Goal: Task Accomplishment & Management: Complete application form

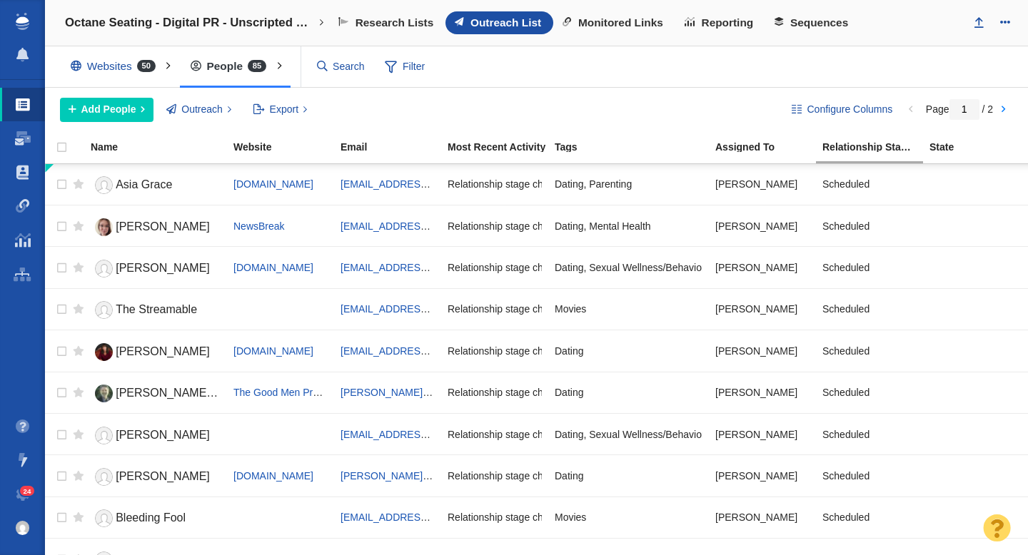
click at [18, 148] on link "Dashboard" at bounding box center [22, 138] width 45 height 34
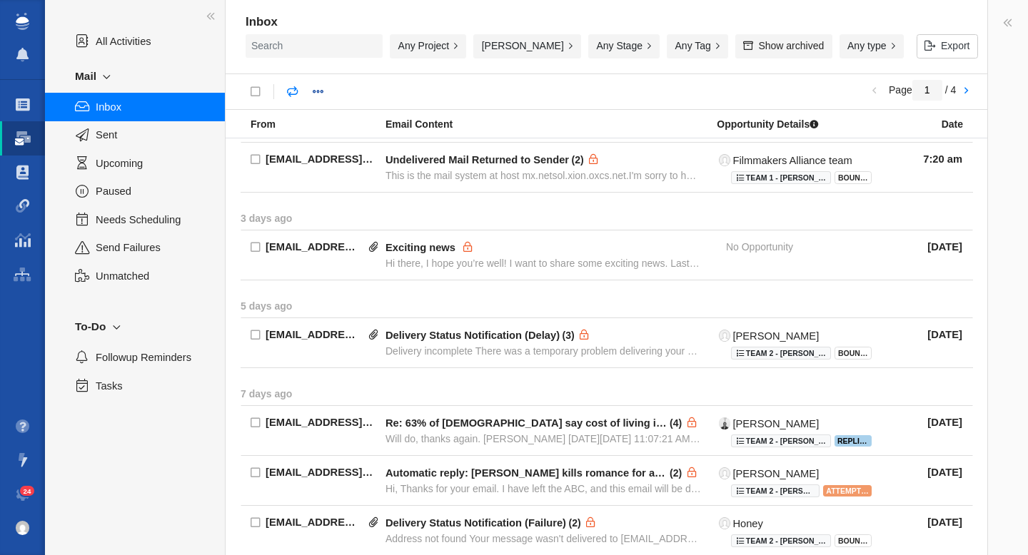
scroll to position [236, 0]
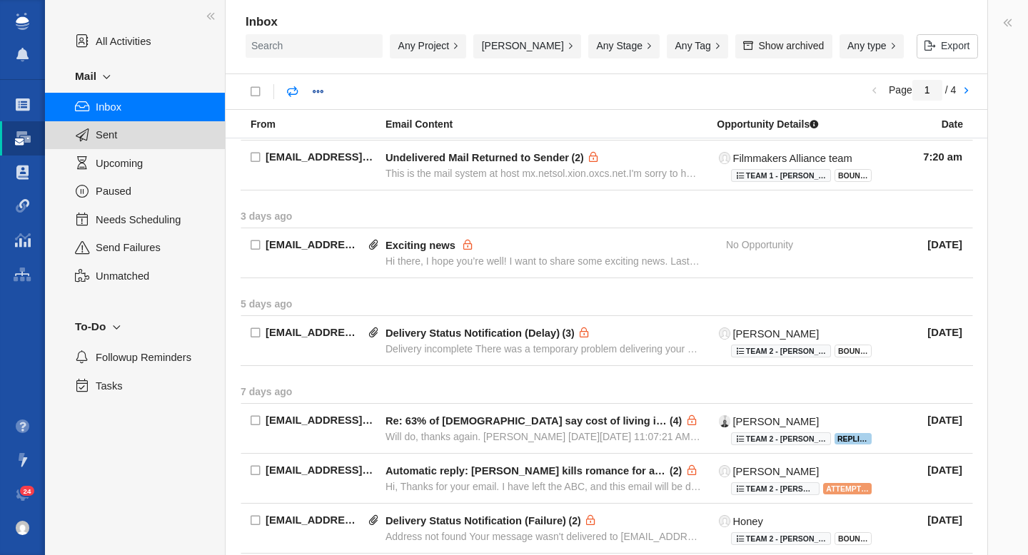
click at [128, 144] on div "Sent" at bounding box center [135, 135] width 180 height 28
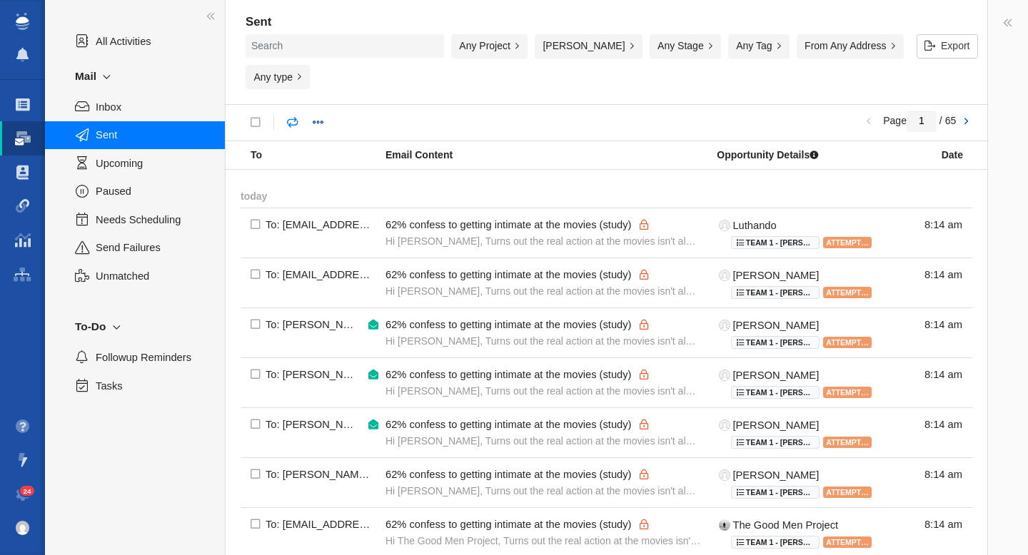
click at [966, 110] on link at bounding box center [966, 122] width 20 height 24
type input "2"
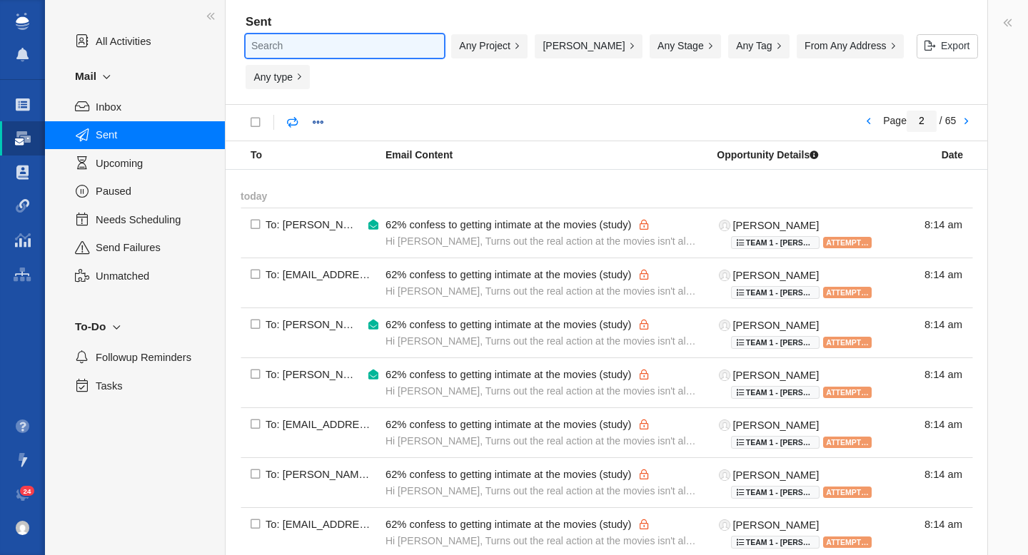
click at [308, 41] on input "text" at bounding box center [345, 46] width 198 height 24
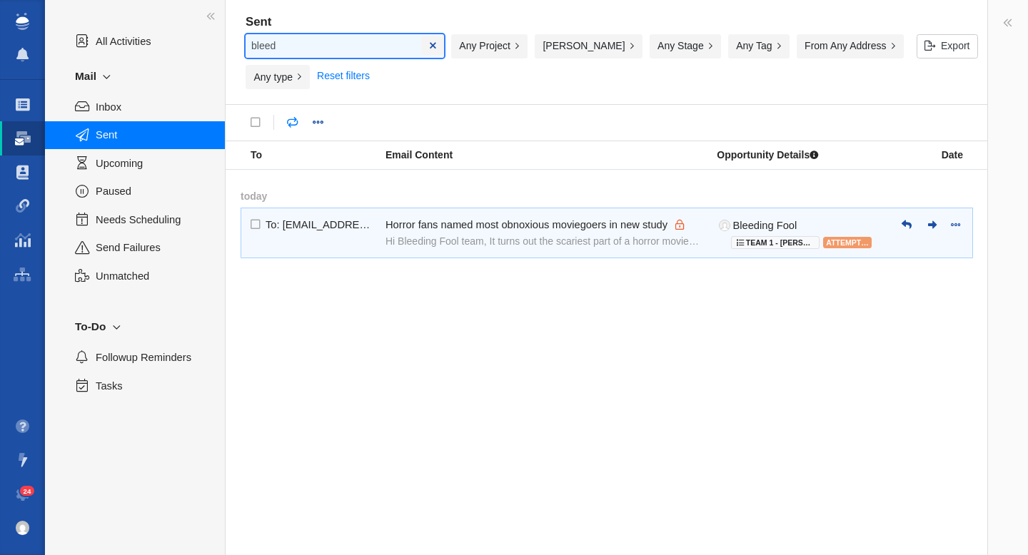
type input "bleed"
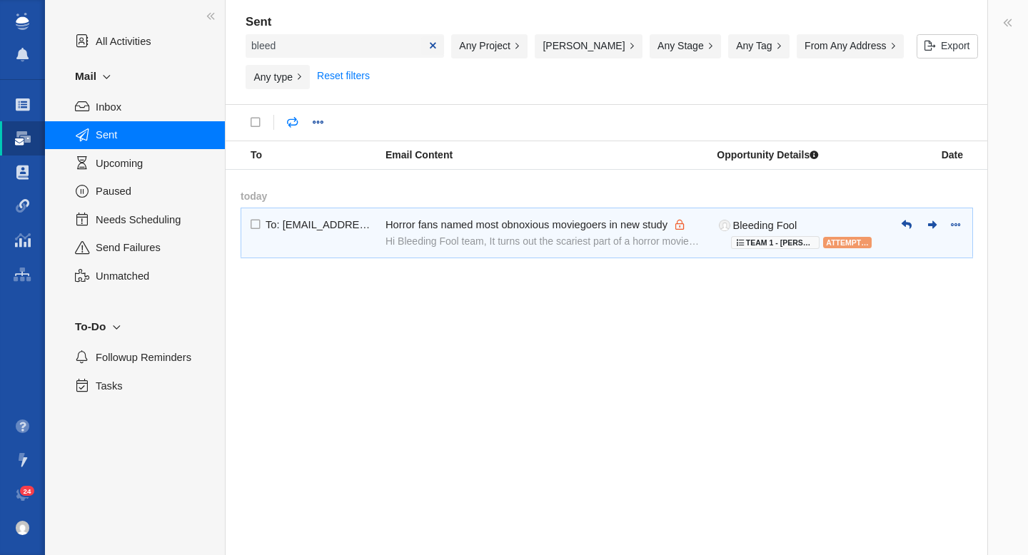
click at [443, 218] on div "Horror fans named most obnoxious moviegoers in new study" at bounding box center [526, 224] width 282 height 13
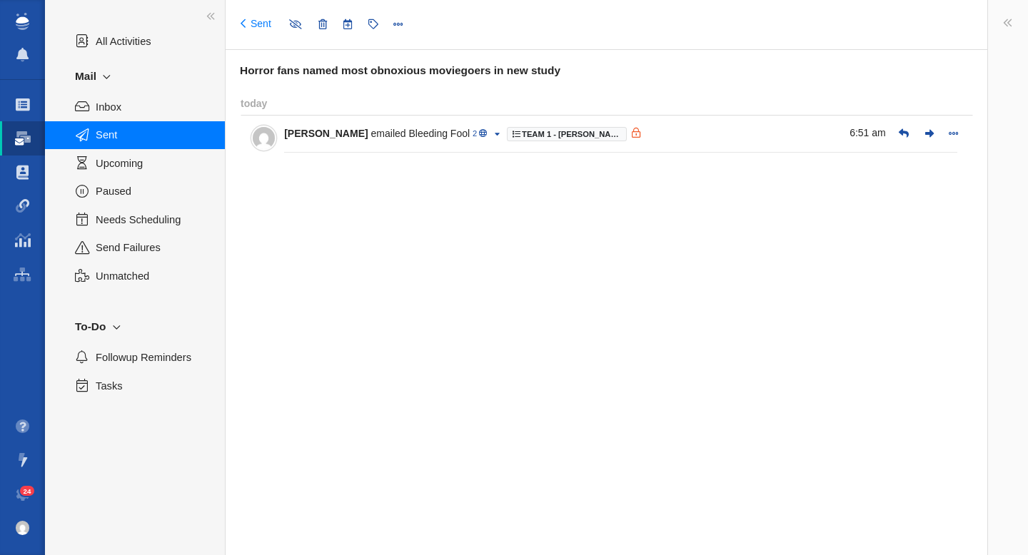
type input "message:1442730456"
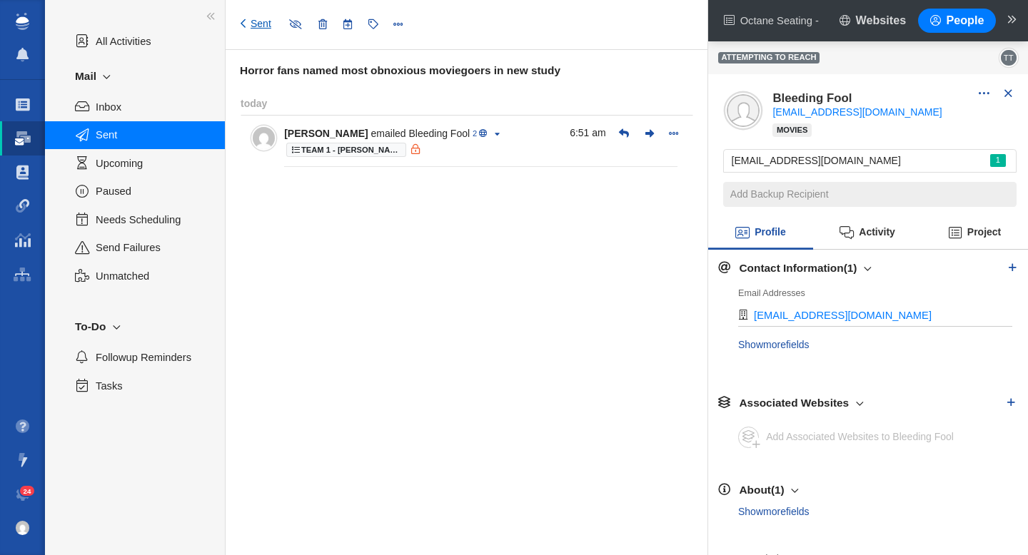
click at [252, 30] on link "Sent" at bounding box center [256, 24] width 31 height 14
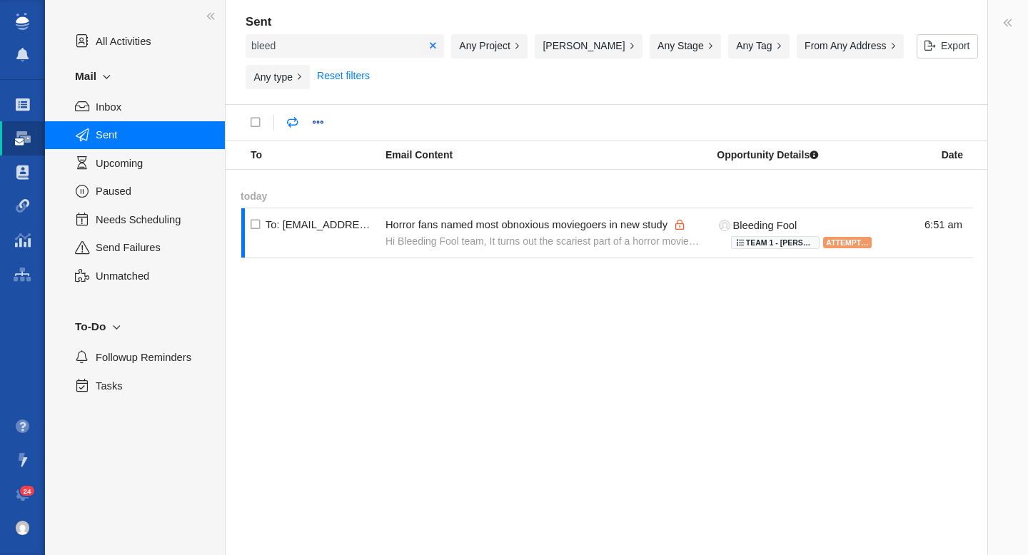
click at [430, 46] on link at bounding box center [433, 46] width 6 height 10
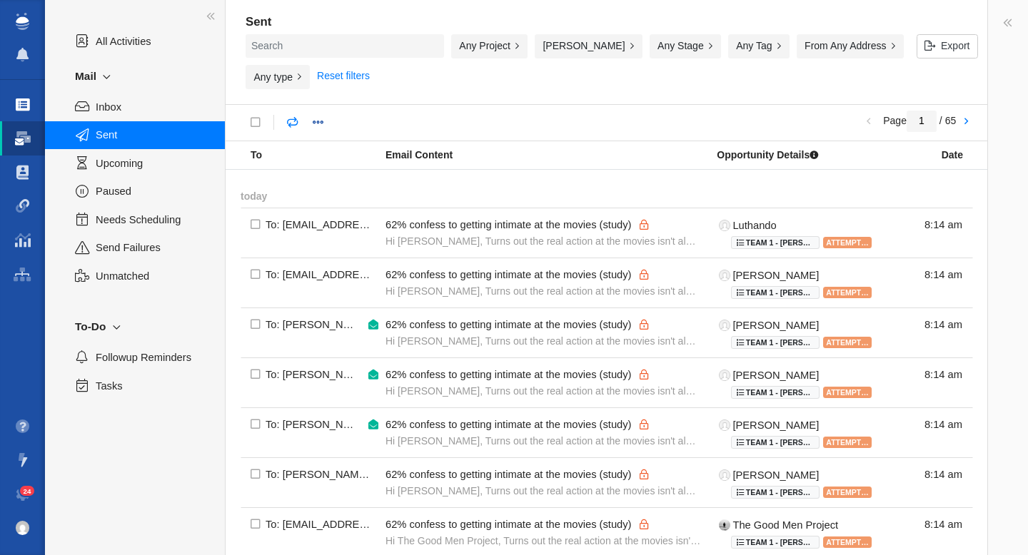
click at [13, 110] on link "Projects" at bounding box center [22, 105] width 45 height 34
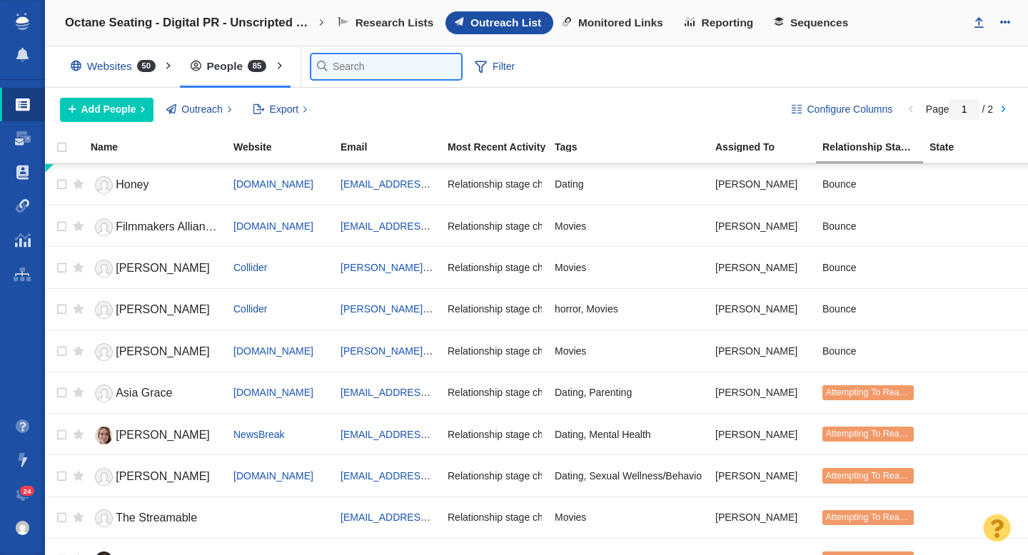
click at [345, 76] on input "text" at bounding box center [386, 66] width 150 height 25
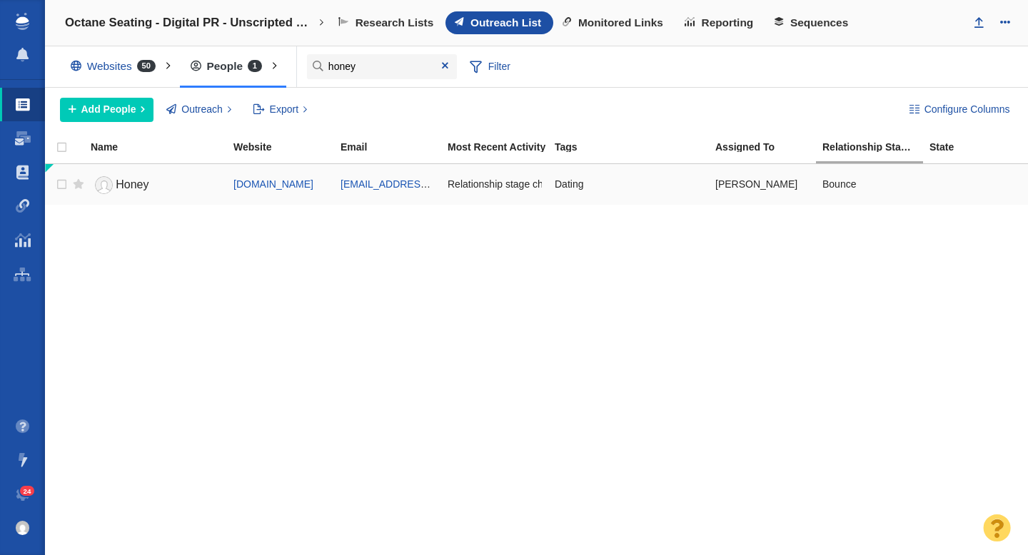
click at [203, 191] on link "Honey" at bounding box center [156, 185] width 130 height 25
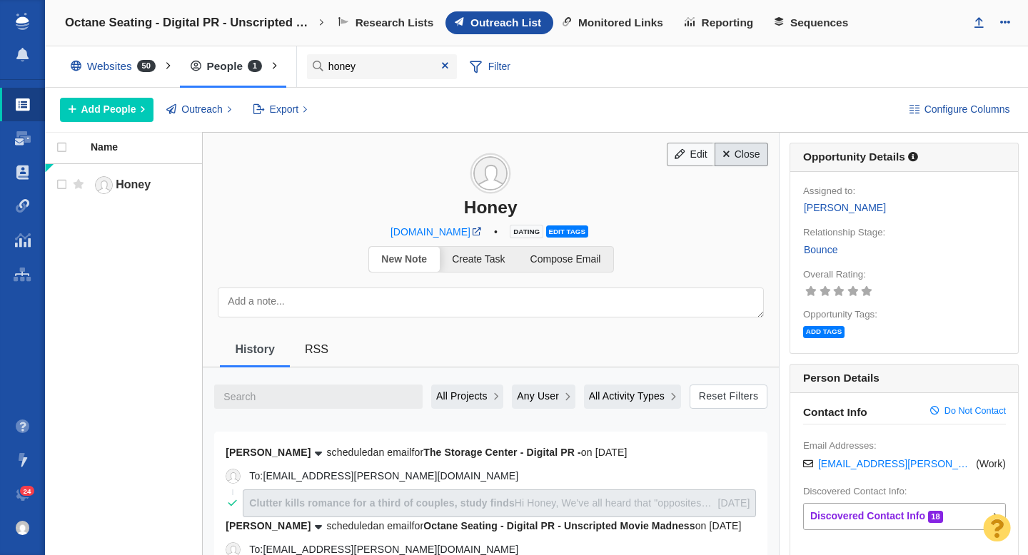
click at [732, 155] on link "Close" at bounding box center [742, 155] width 54 height 24
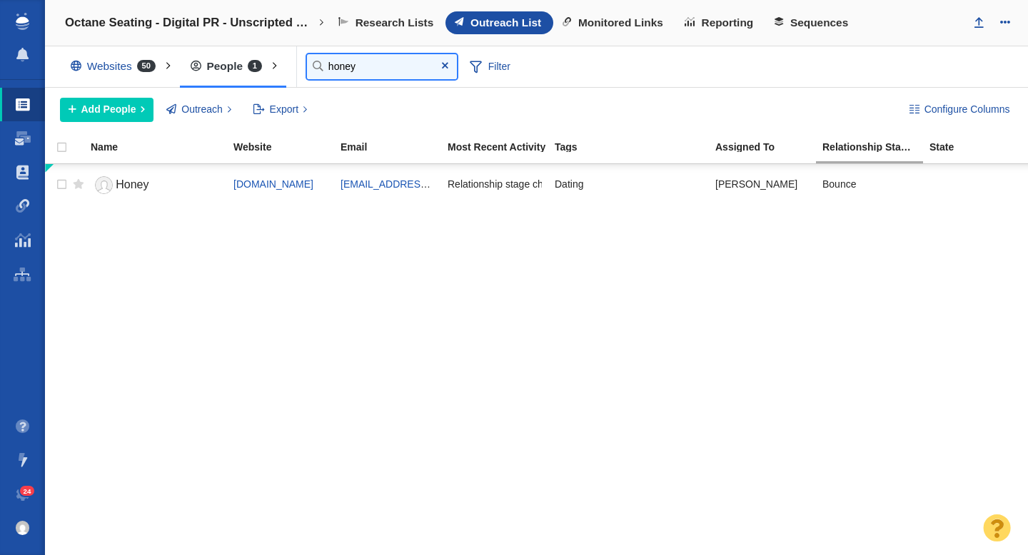
click at [386, 69] on input "honey" at bounding box center [382, 66] width 150 height 25
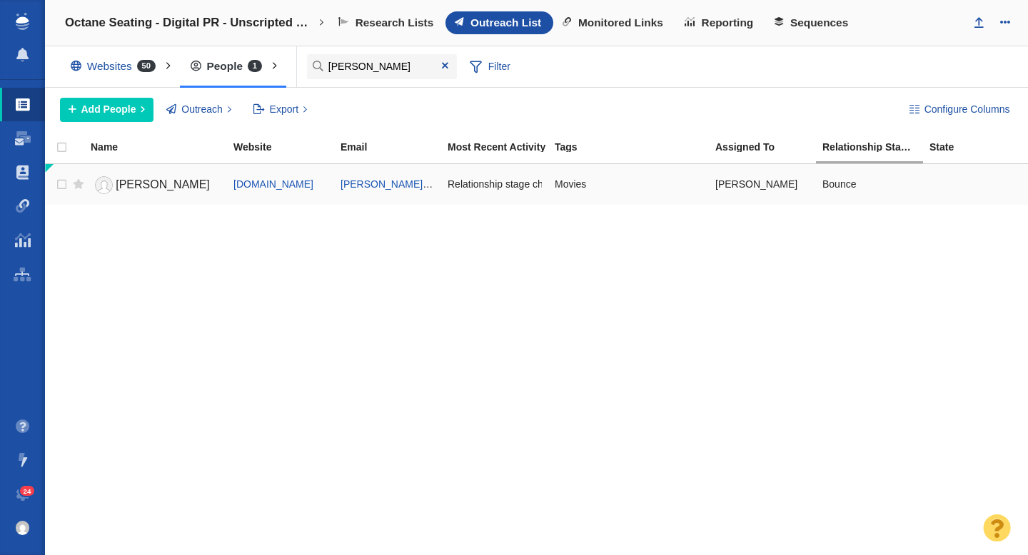
click at [167, 181] on link "Jonathan" at bounding box center [156, 185] width 130 height 25
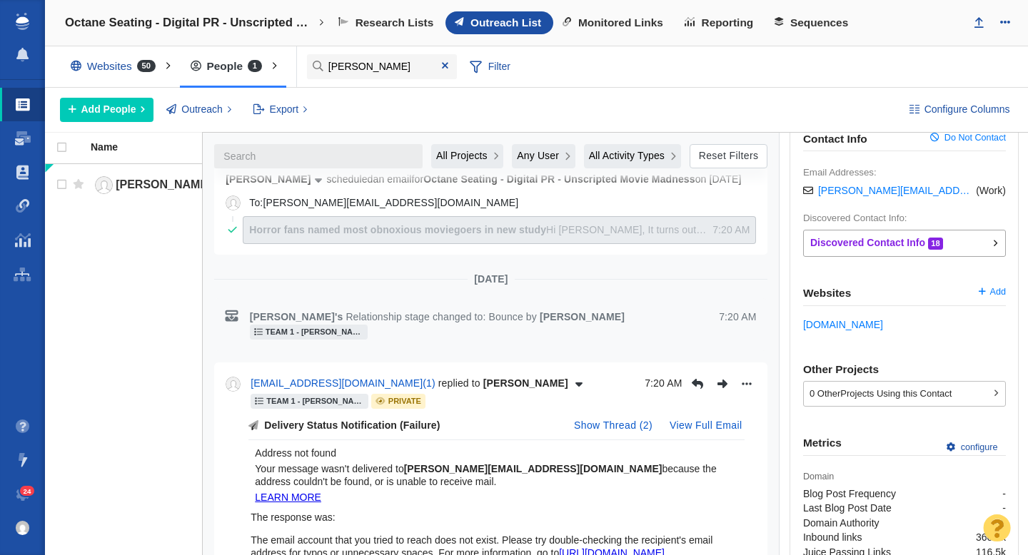
scroll to position [278, 0]
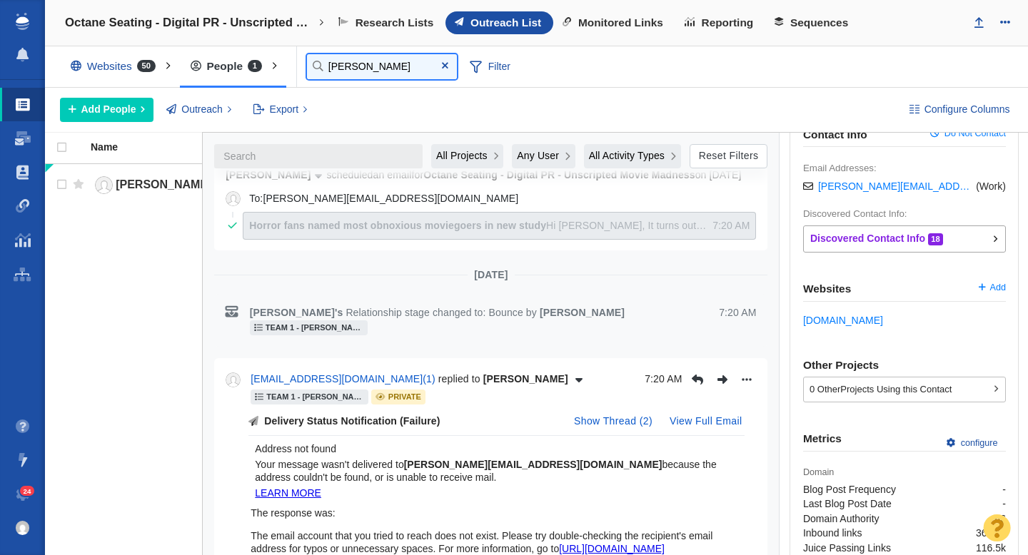
click at [391, 66] on input "jonathan" at bounding box center [382, 66] width 150 height 25
type input "joseph"
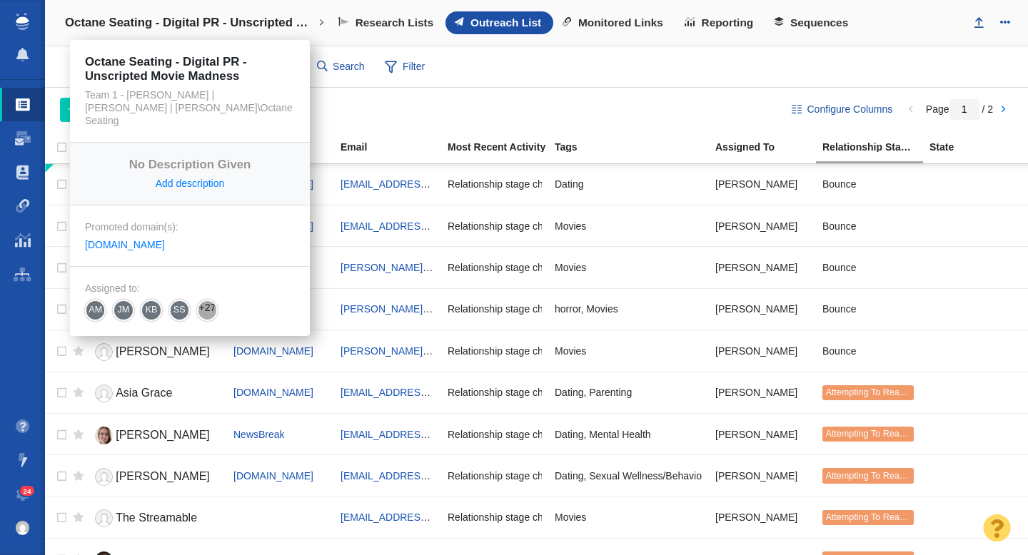
click at [218, 21] on h4 "Octane Seating - Digital PR - Unscripted Movie Madness" at bounding box center [190, 23] width 250 height 14
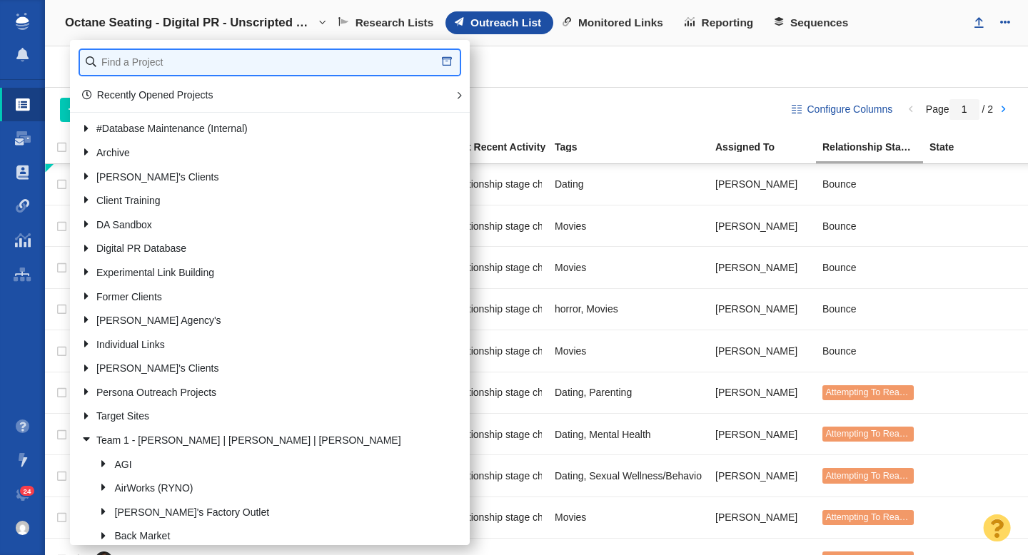
click at [172, 64] on input "text" at bounding box center [270, 62] width 380 height 25
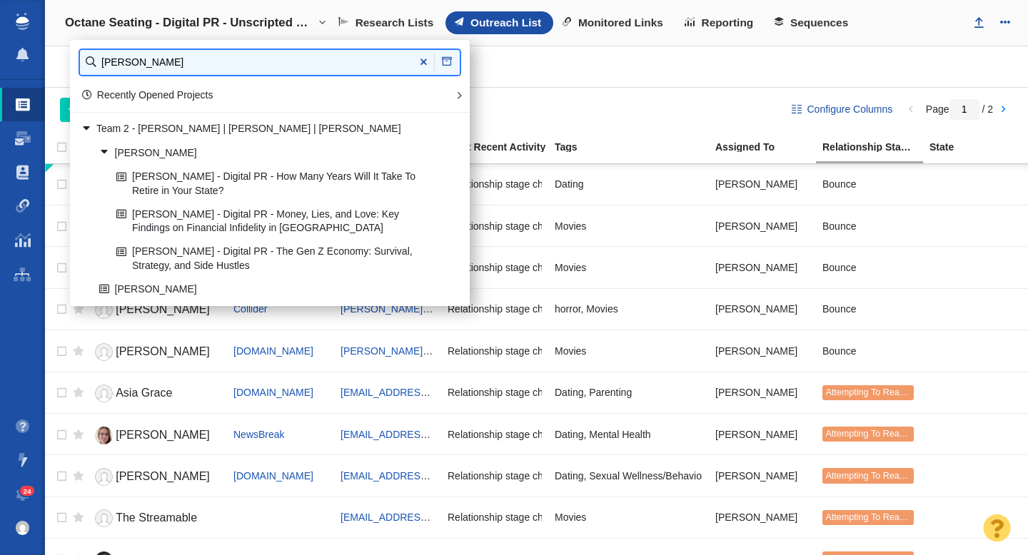
type input "john steven"
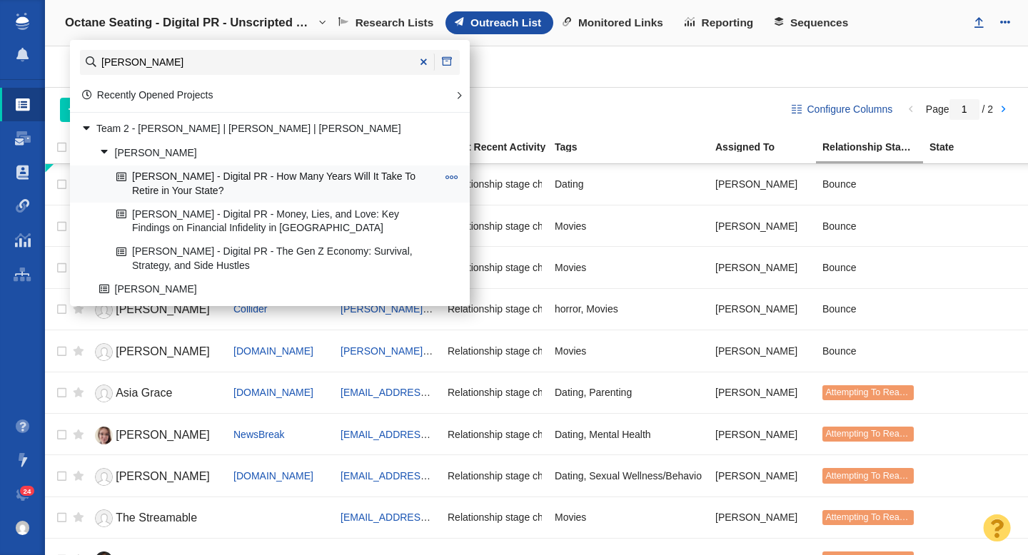
click at [272, 181] on link "[PERSON_NAME] - Digital PR - How Many Years Will It Take To Retire in Your Stat…" at bounding box center [277, 184] width 328 height 36
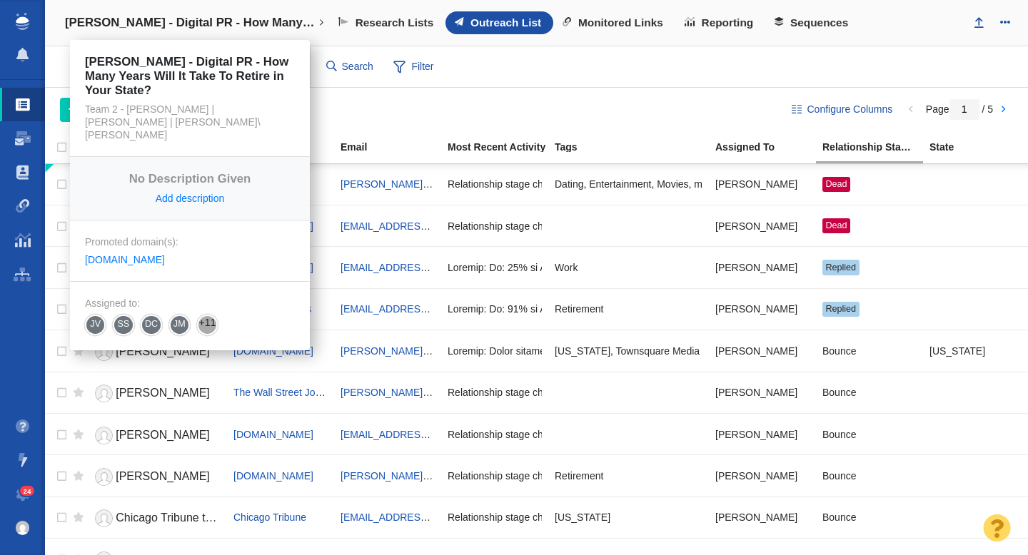
click at [206, 16] on h4 "[PERSON_NAME] - Digital PR - How Many Years Will It Take To Retire in Your Stat…" at bounding box center [190, 23] width 250 height 14
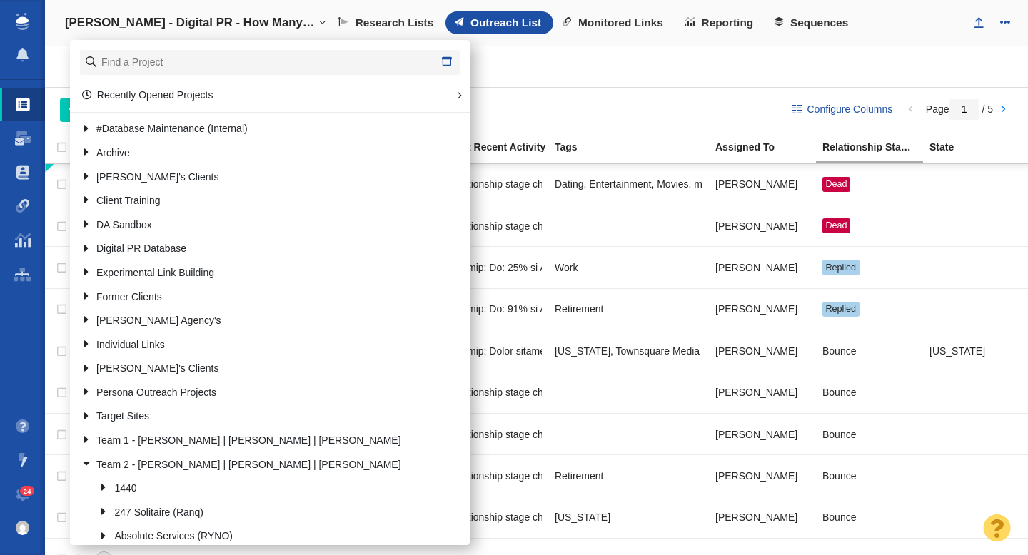
click at [656, 67] on div "Websites 186 All Websites Assigned To Me Recently Viewed Starred People 210 All…" at bounding box center [536, 66] width 983 height 41
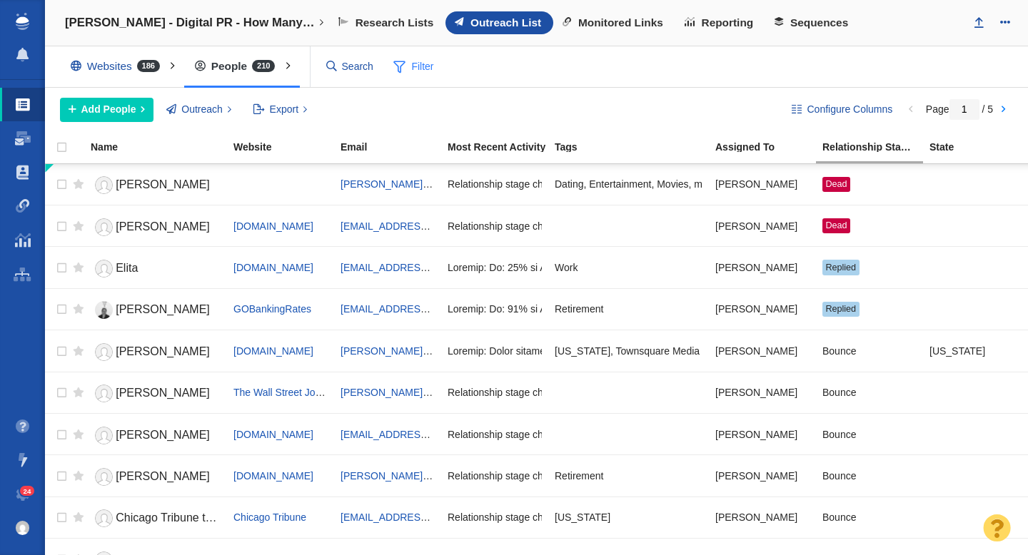
click at [418, 67] on span "Filter" at bounding box center [413, 67] width 57 height 27
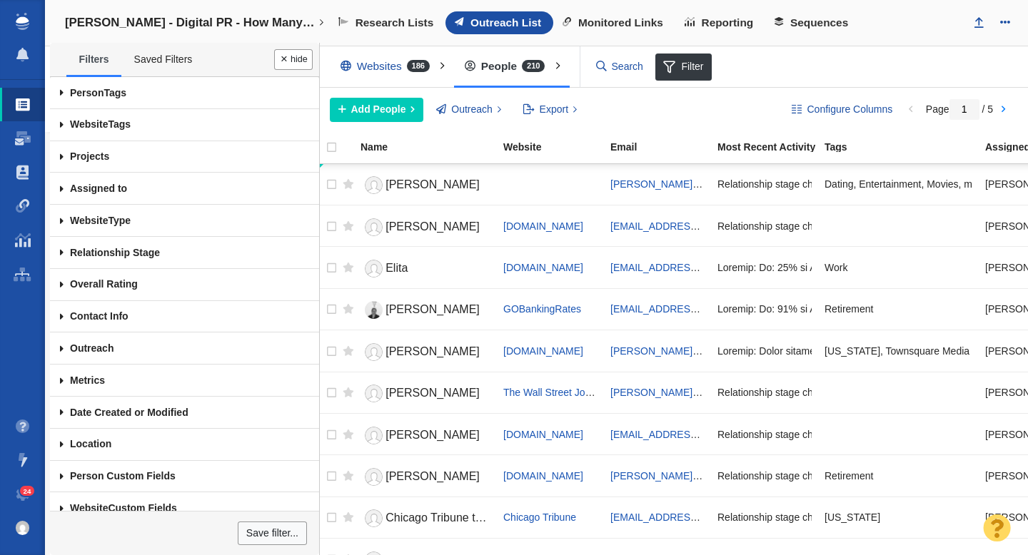
click at [62, 188] on span at bounding box center [62, 189] width 24 height 32
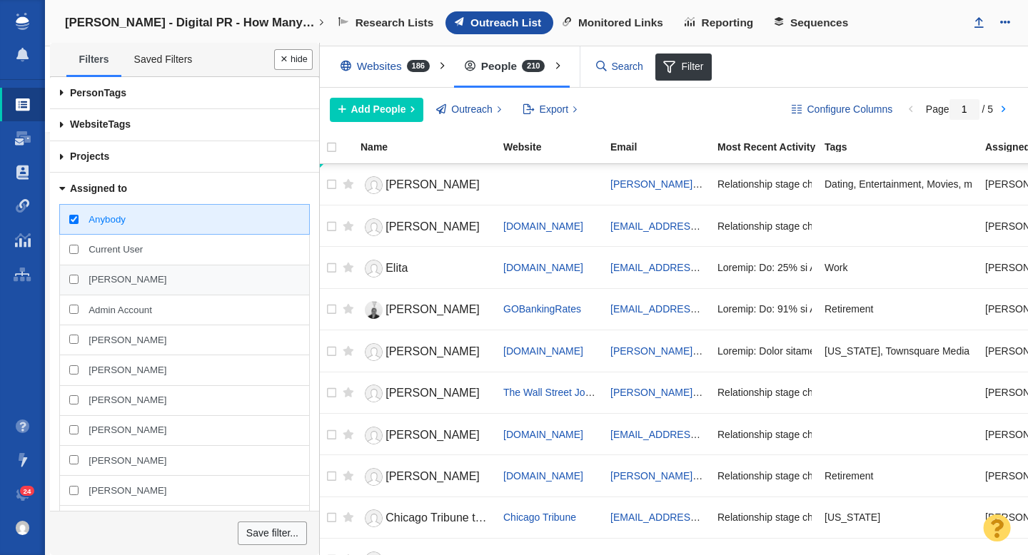
click at [90, 286] on span "[PERSON_NAME]" at bounding box center [128, 279] width 78 height 13
click at [79, 284] on input "[PERSON_NAME]" at bounding box center [73, 279] width 9 height 9
checkbox input "true"
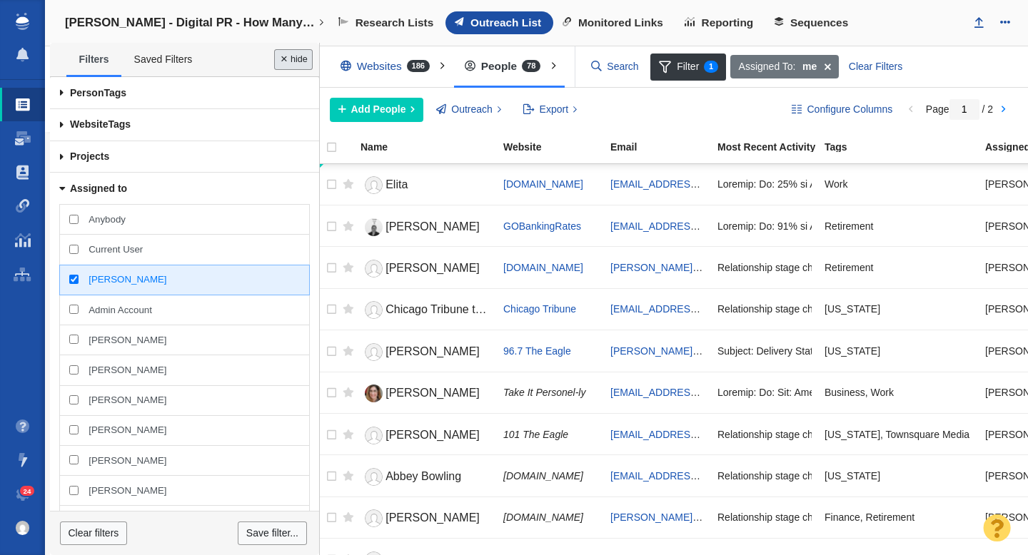
click at [284, 61] on button "Done" at bounding box center [293, 59] width 39 height 21
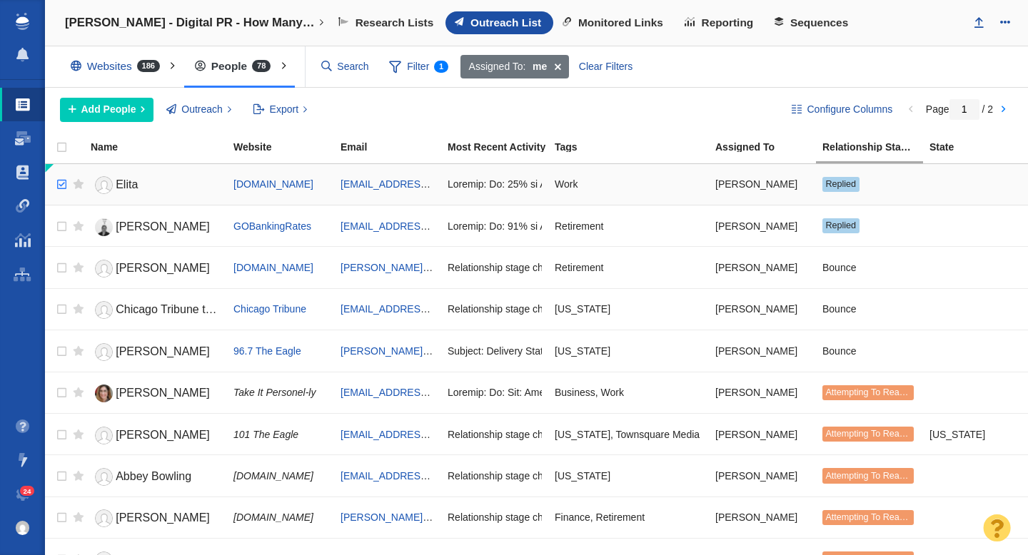
click at [61, 184] on input "checkbox" at bounding box center [59, 184] width 21 height 31
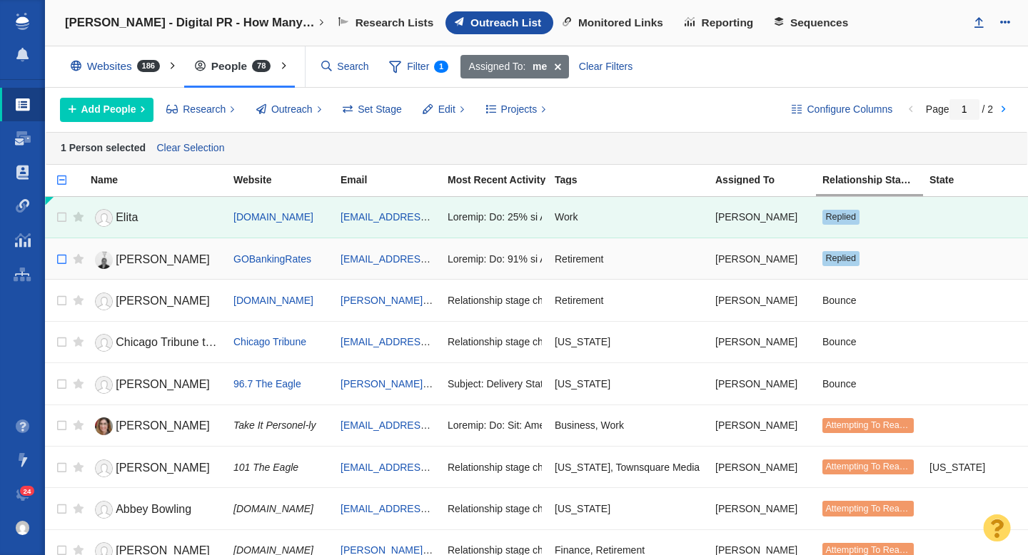
click at [61, 220] on input "checkbox" at bounding box center [59, 217] width 21 height 31
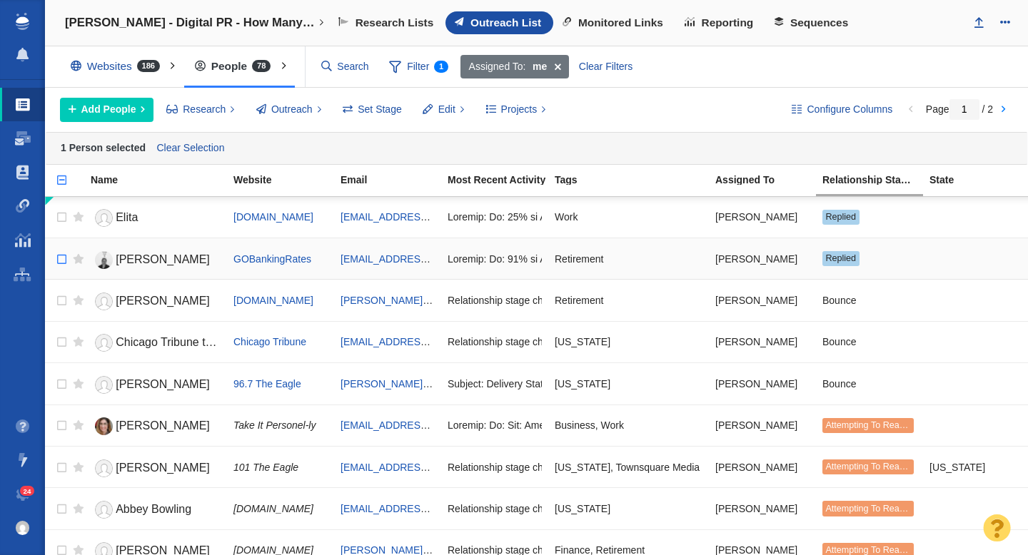
checkbox input "false"
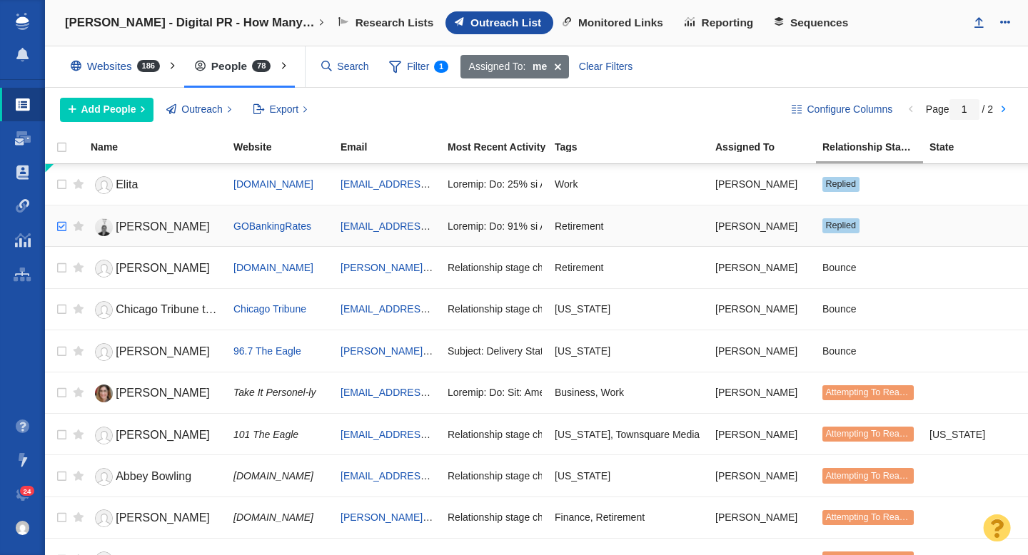
click at [61, 220] on input "checkbox" at bounding box center [59, 226] width 21 height 31
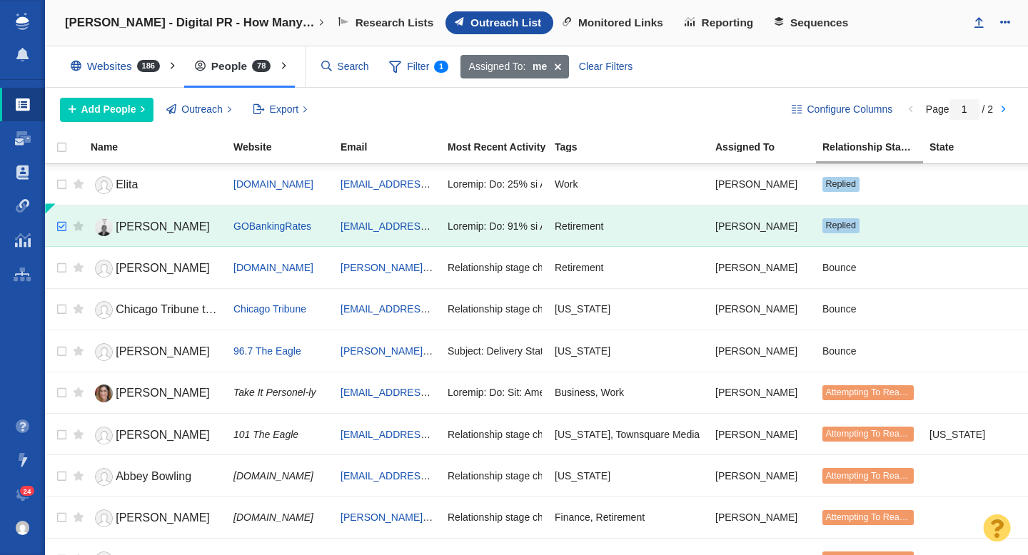
checkbox input "true"
click at [61, 163] on th at bounding box center [55, 147] width 21 height 31
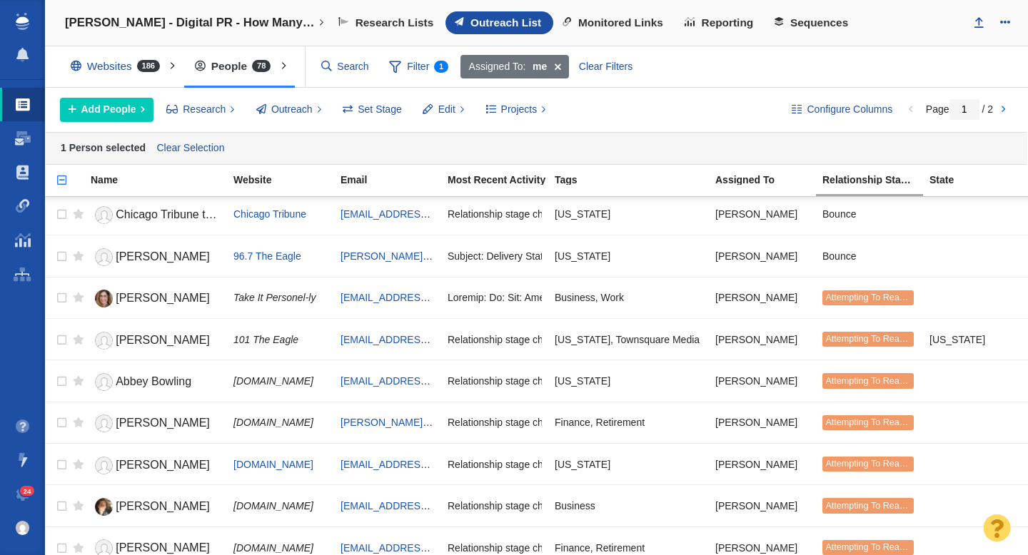
scroll to position [133, 0]
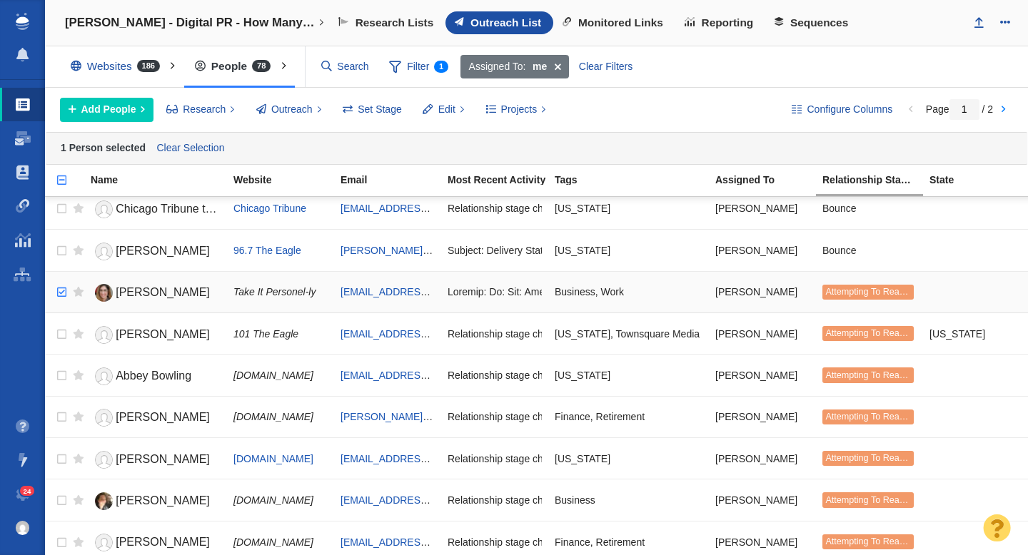
checkbox input "true"
click at [64, 288] on input "checkbox" at bounding box center [59, 292] width 21 height 31
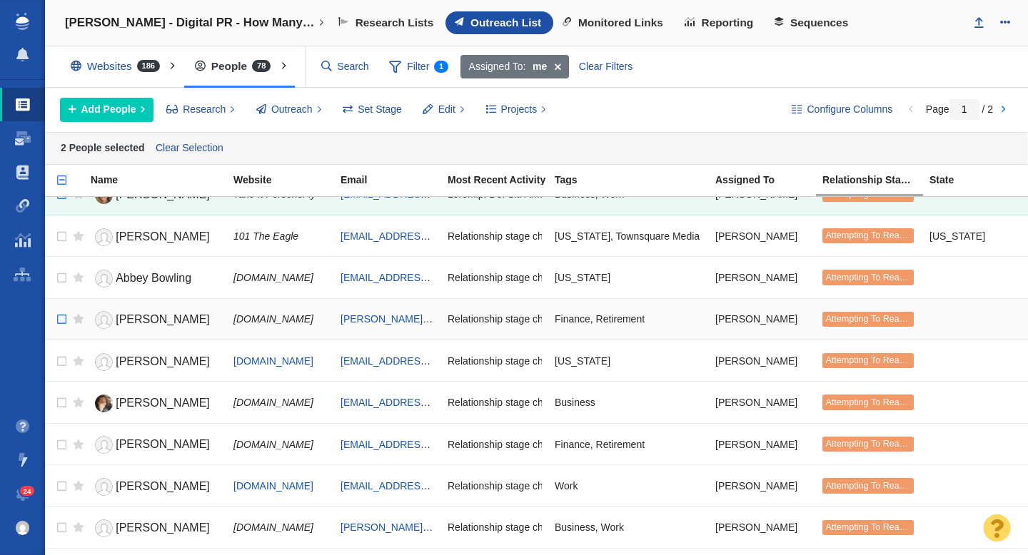
scroll to position [232, 0]
checkbox input "true"
click at [61, 323] on input "checkbox" at bounding box center [59, 318] width 21 height 31
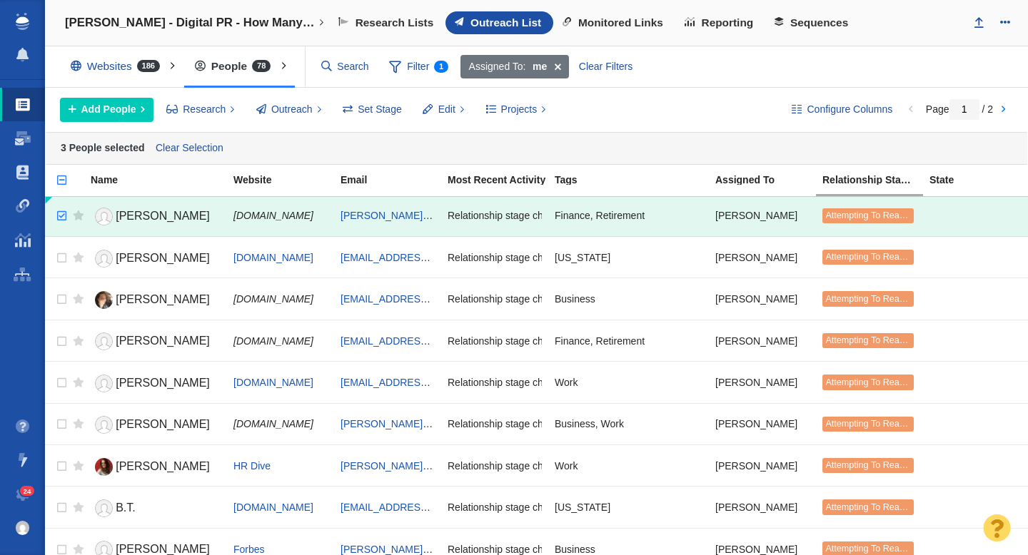
scroll to position [356, 0]
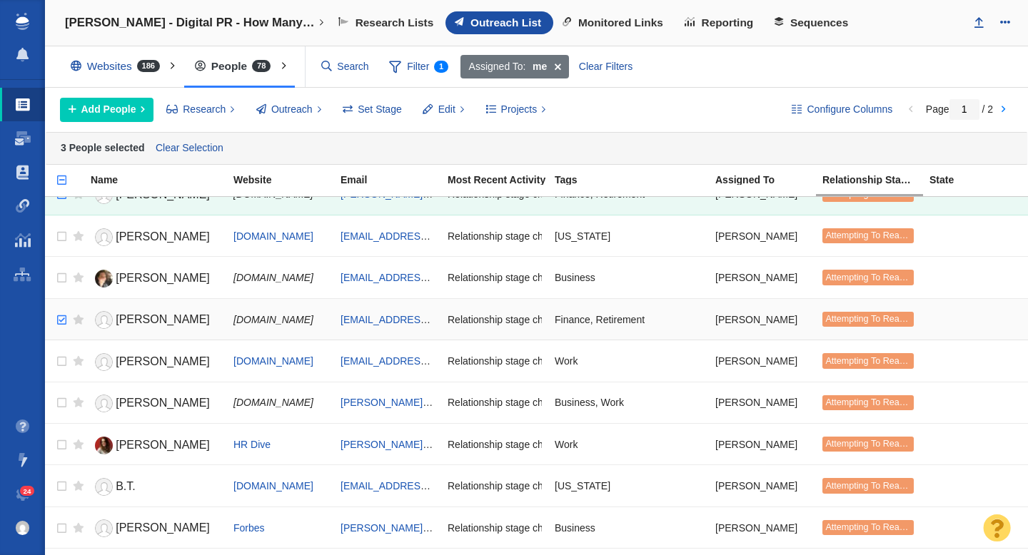
checkbox input "true"
click at [66, 316] on input "checkbox" at bounding box center [59, 320] width 21 height 31
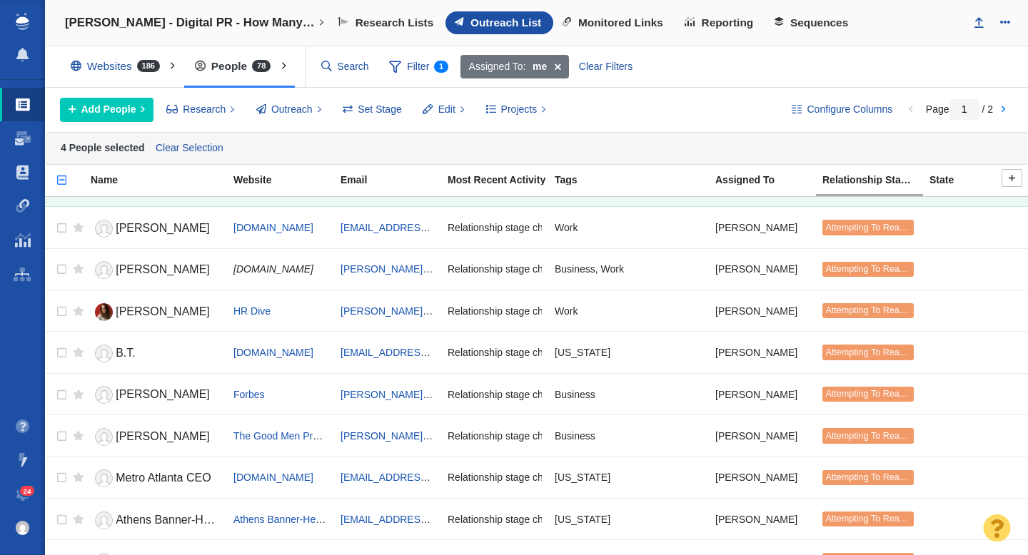
scroll to position [492, 0]
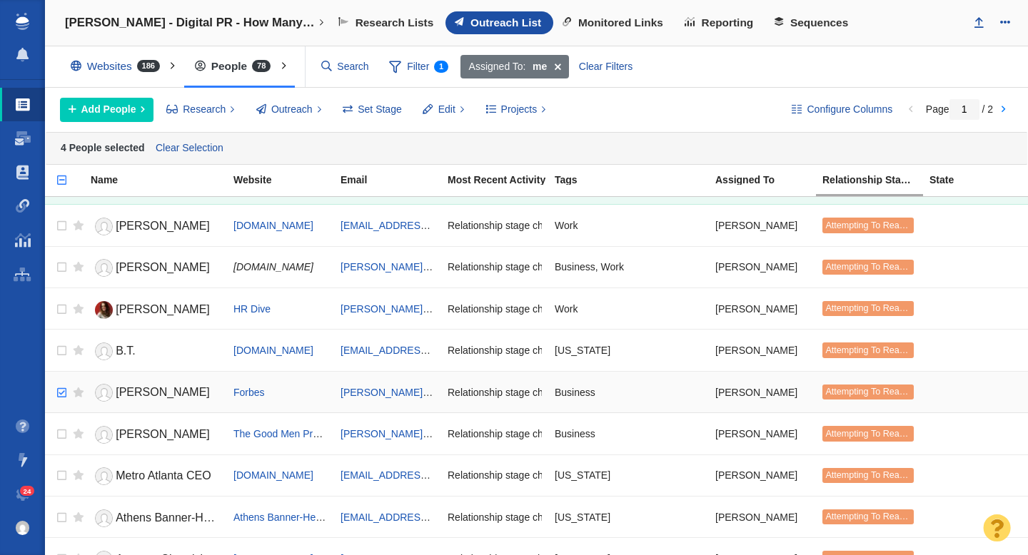
checkbox input "true"
click at [63, 393] on input "checkbox" at bounding box center [59, 393] width 21 height 31
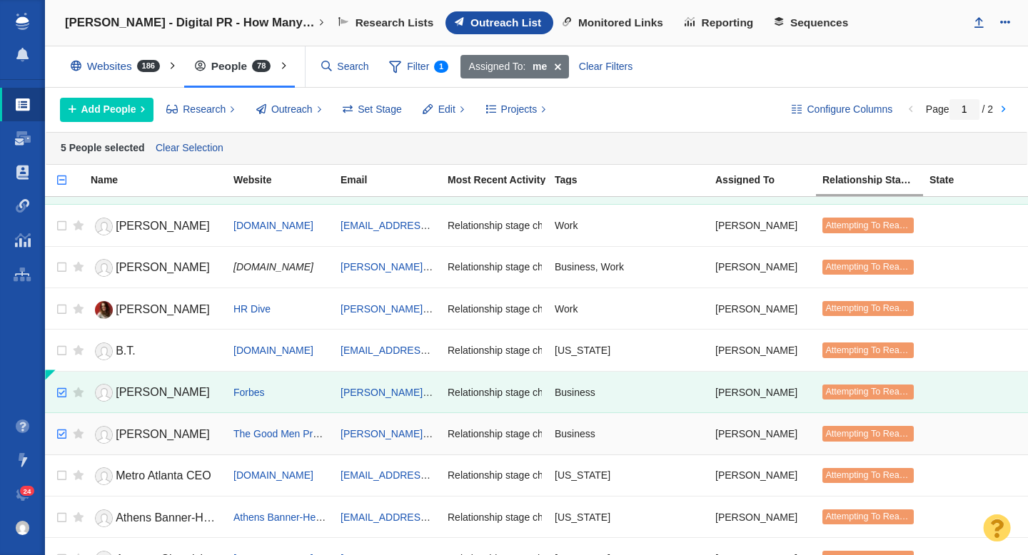
checkbox input "true"
click at [61, 436] on input "checkbox" at bounding box center [59, 434] width 21 height 31
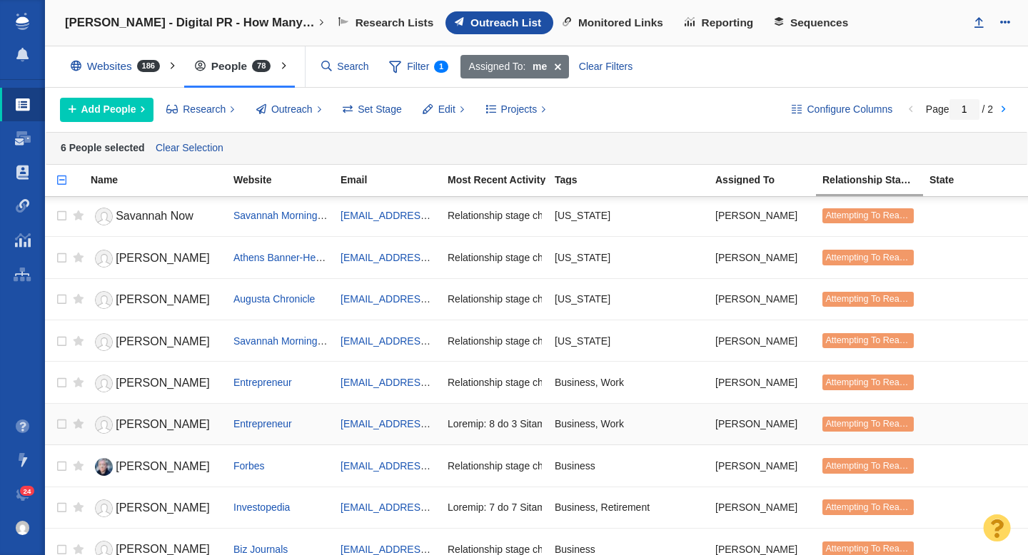
scroll to position [878, 0]
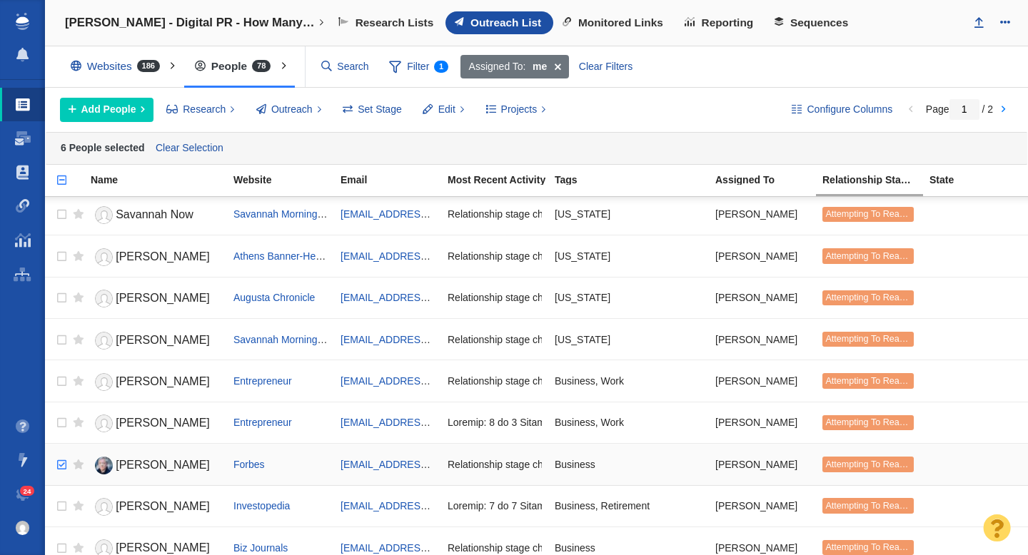
checkbox input "true"
click at [63, 466] on input "checkbox" at bounding box center [59, 465] width 21 height 31
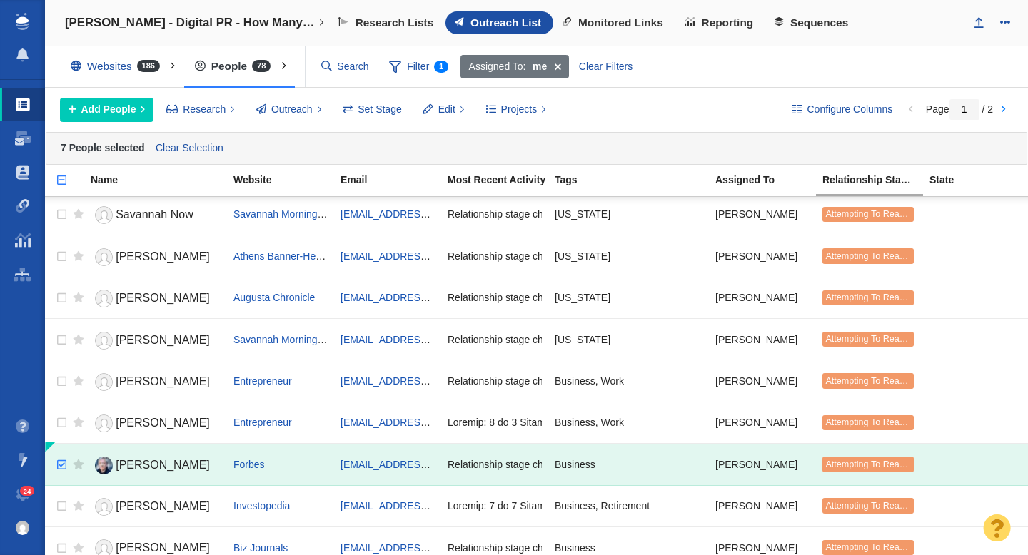
scroll to position [957, 0]
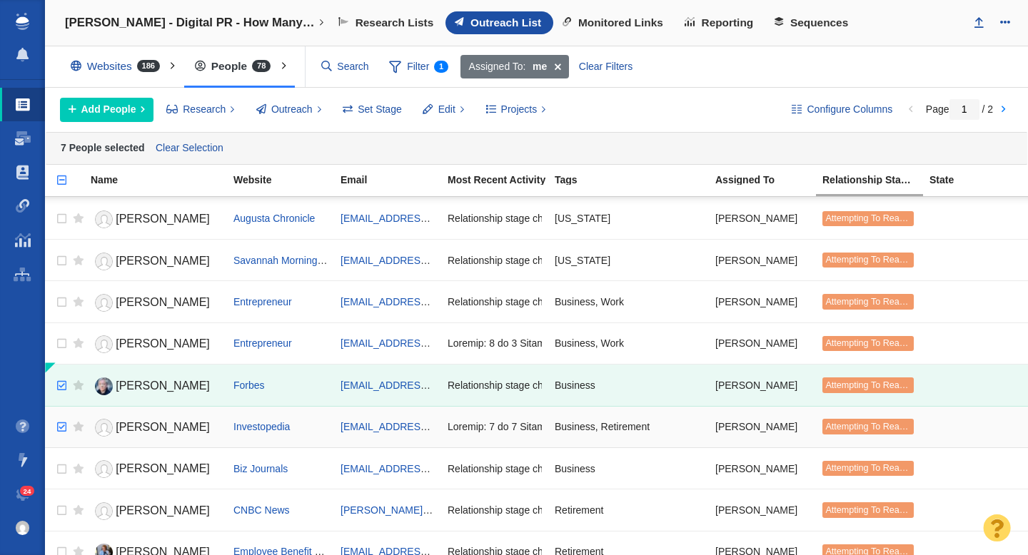
checkbox input "true"
click at [63, 429] on input "checkbox" at bounding box center [59, 427] width 21 height 31
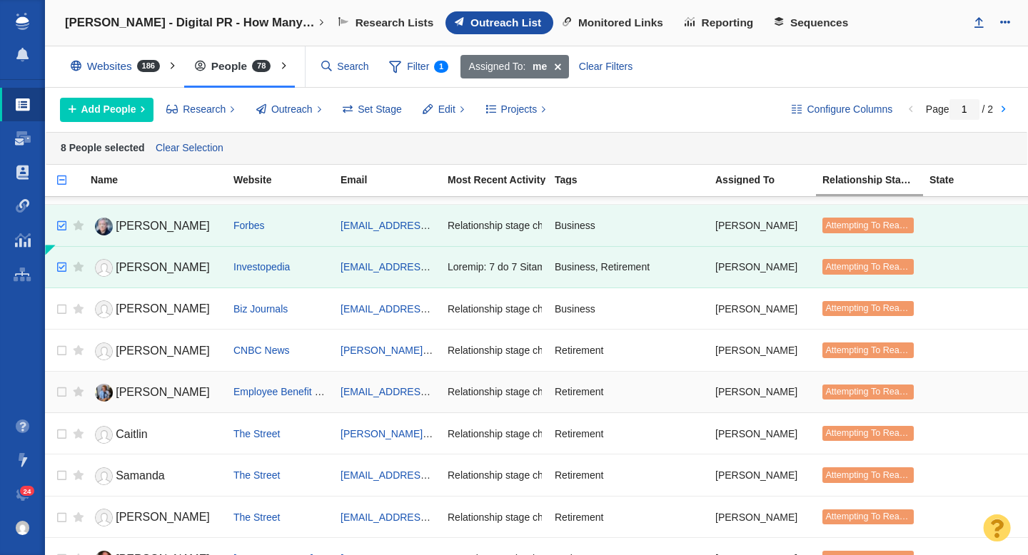
scroll to position [1124, 0]
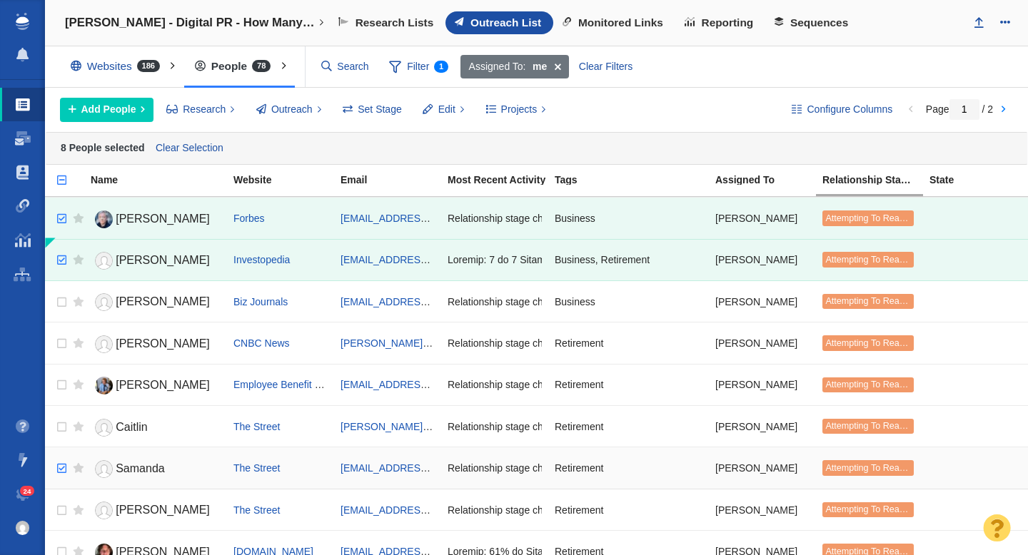
checkbox input "true"
click at [61, 469] on input "checkbox" at bounding box center [59, 468] width 21 height 31
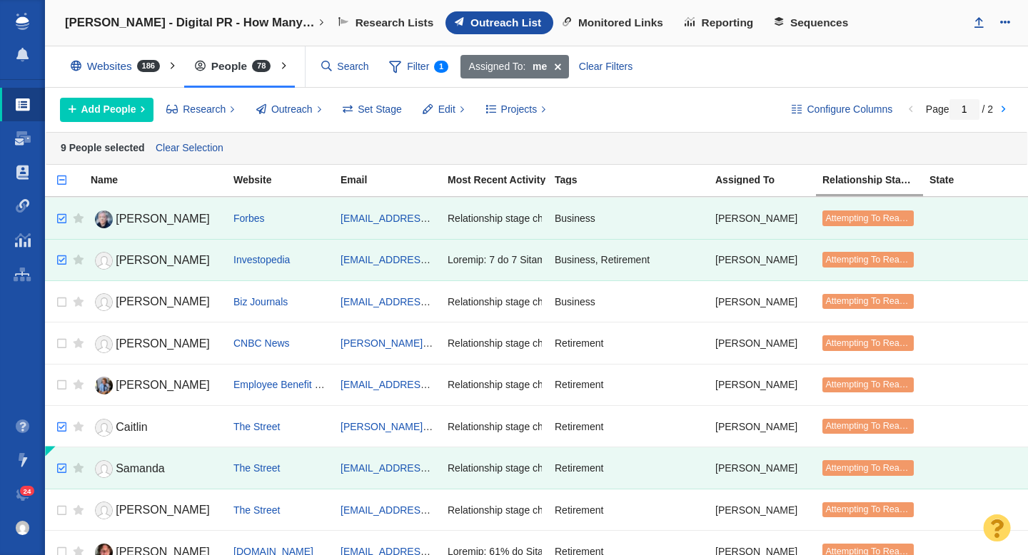
checkbox input "true"
click at [64, 433] on input "checkbox" at bounding box center [59, 427] width 21 height 31
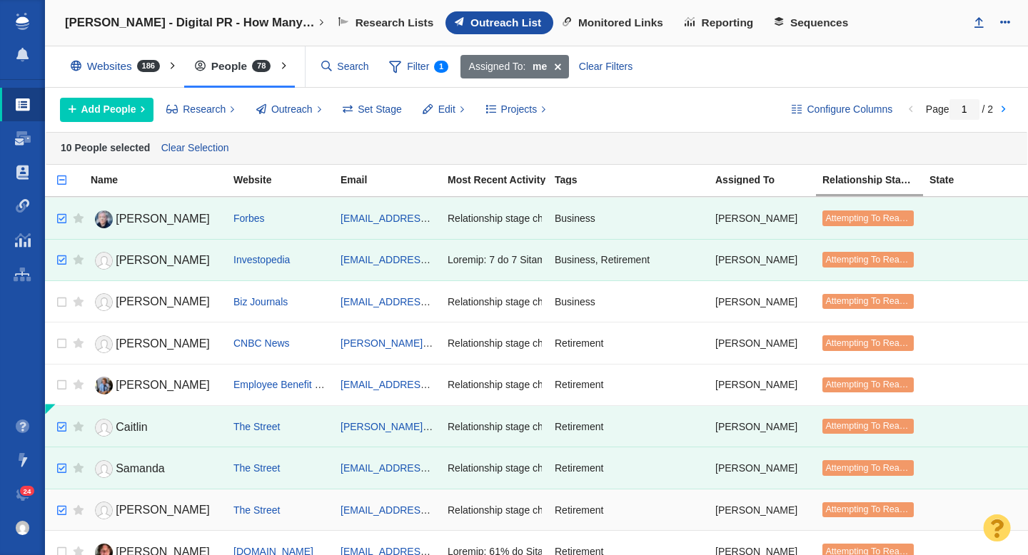
checkbox input "true"
click at [63, 510] on input "checkbox" at bounding box center [59, 510] width 21 height 31
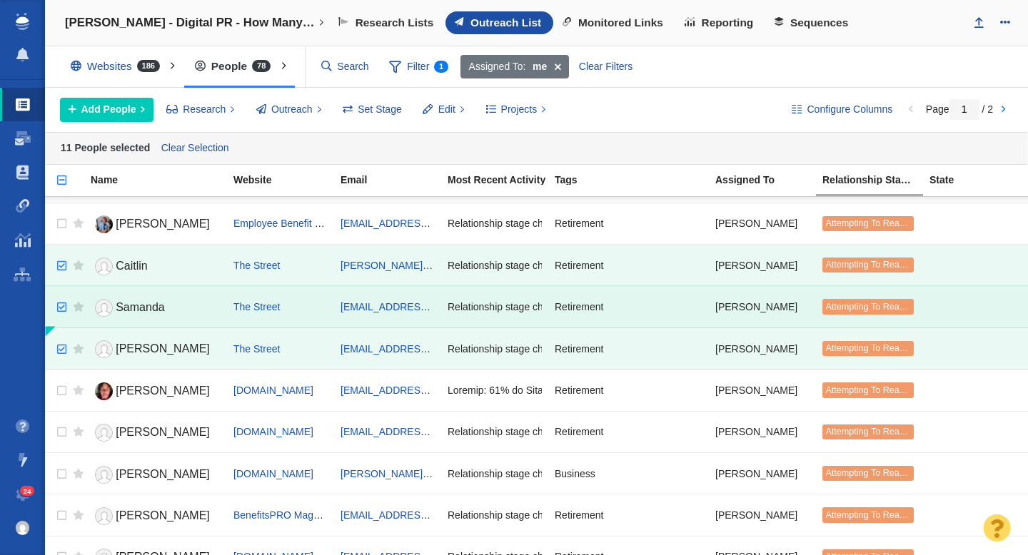
scroll to position [1287, 0]
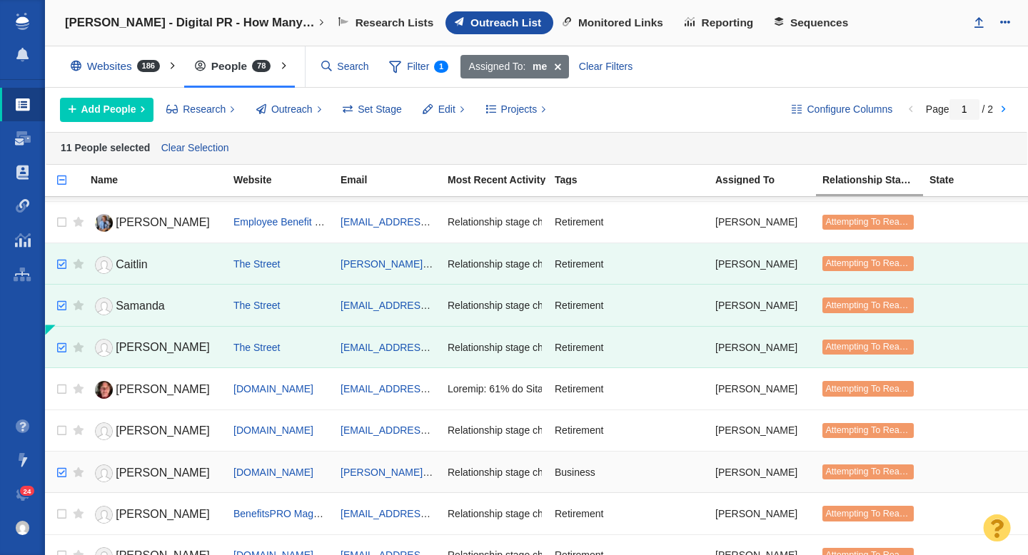
checkbox input "true"
click at [59, 473] on input "checkbox" at bounding box center [59, 473] width 21 height 31
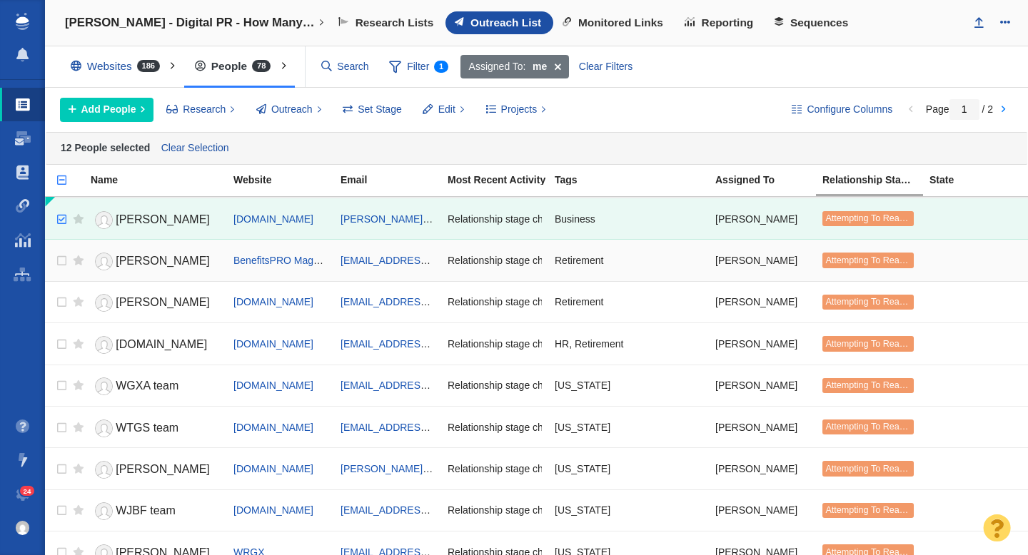
scroll to position [1512, 0]
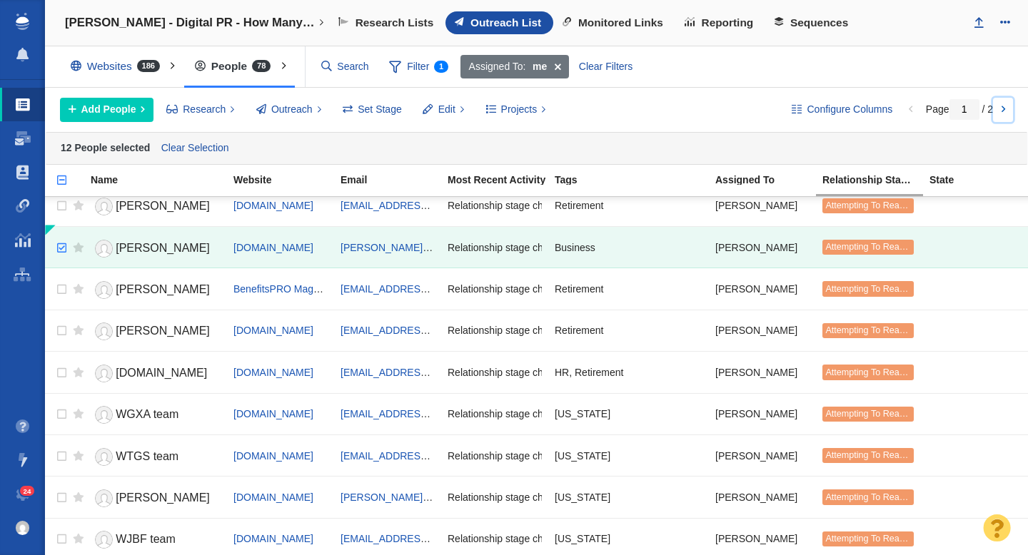
click at [999, 108] on link at bounding box center [1003, 110] width 20 height 24
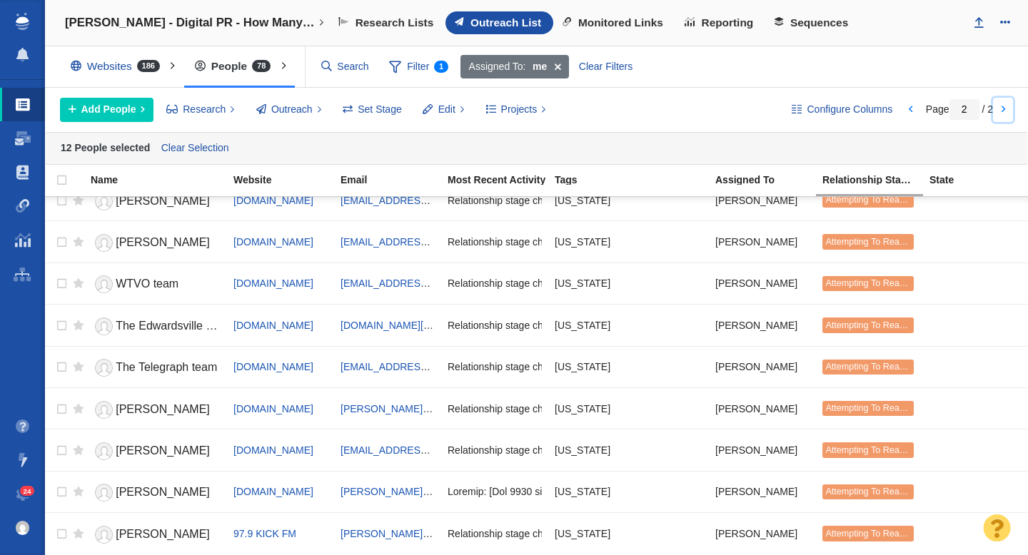
scroll to position [0, 0]
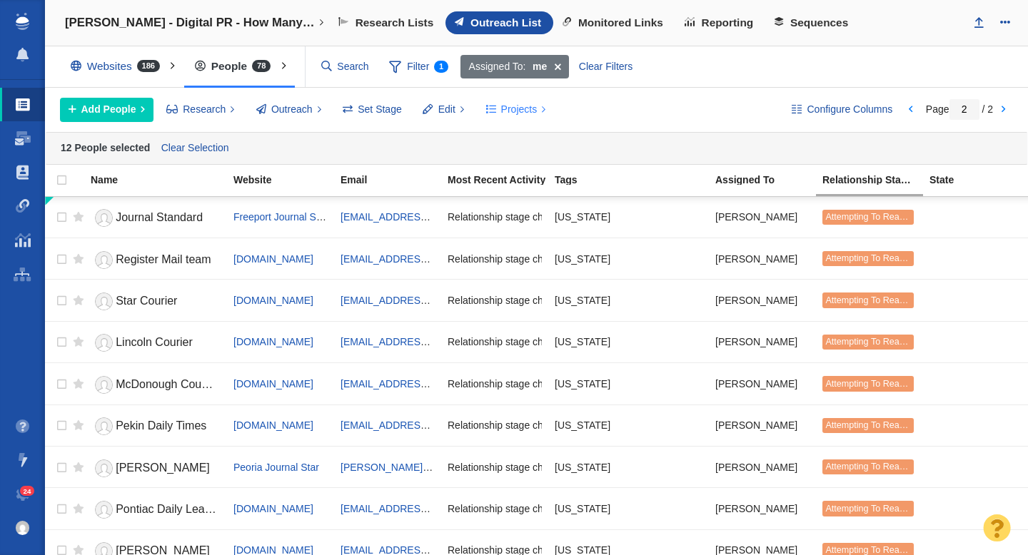
click at [522, 117] on button "Projects" at bounding box center [516, 110] width 76 height 24
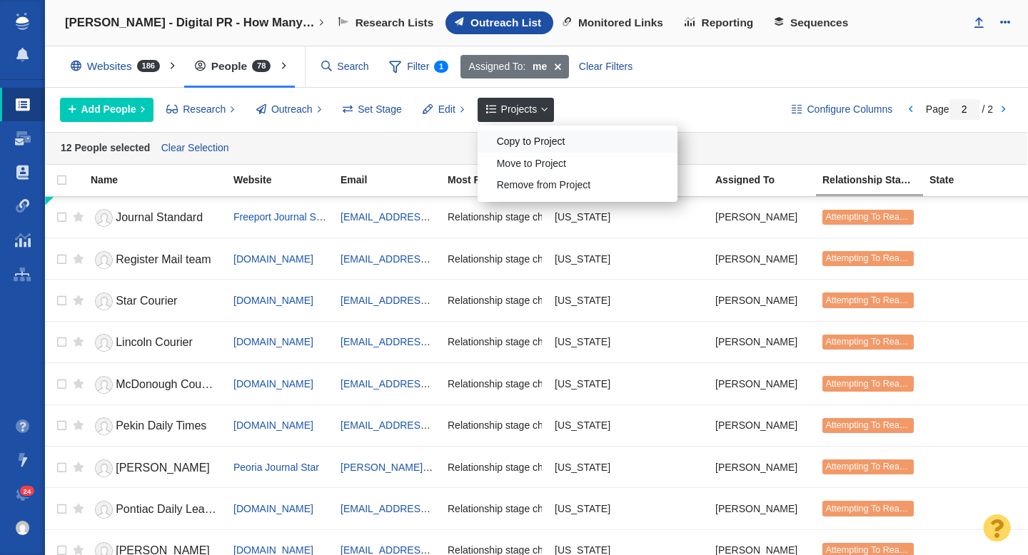
click at [520, 143] on div "Copy to Project" at bounding box center [578, 142] width 200 height 22
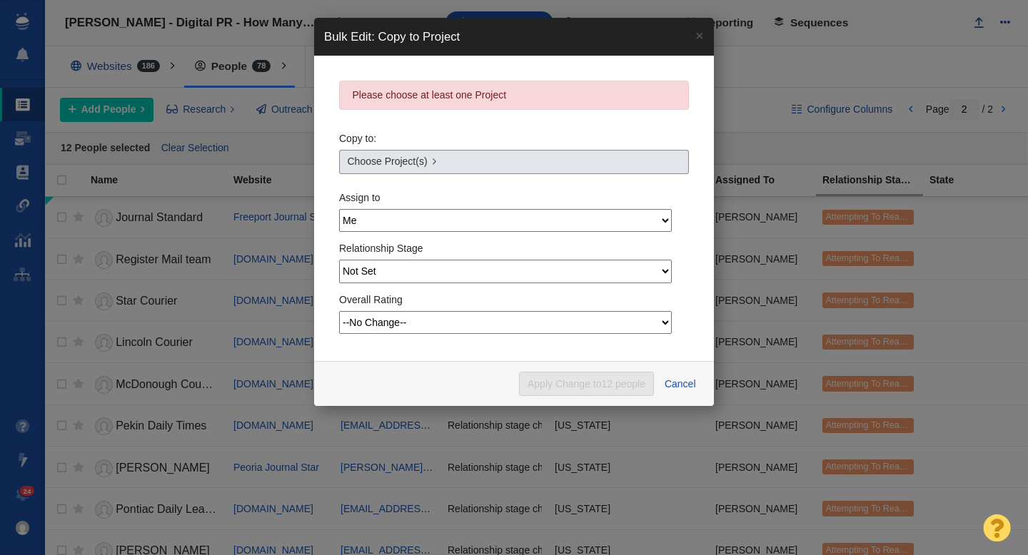
click at [485, 168] on link "Choose Project(s)" at bounding box center [514, 162] width 350 height 24
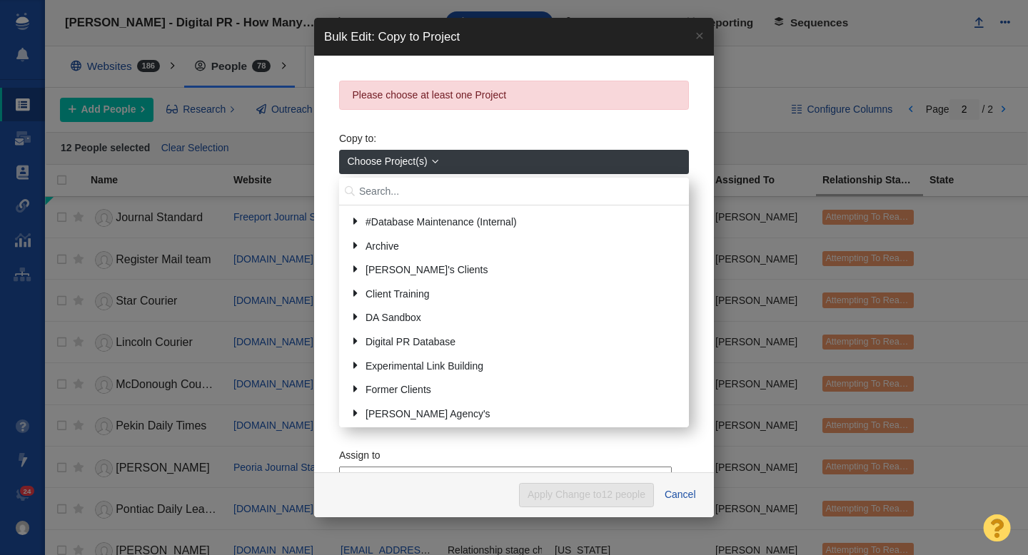
click at [423, 188] on input "text" at bounding box center [514, 192] width 350 height 28
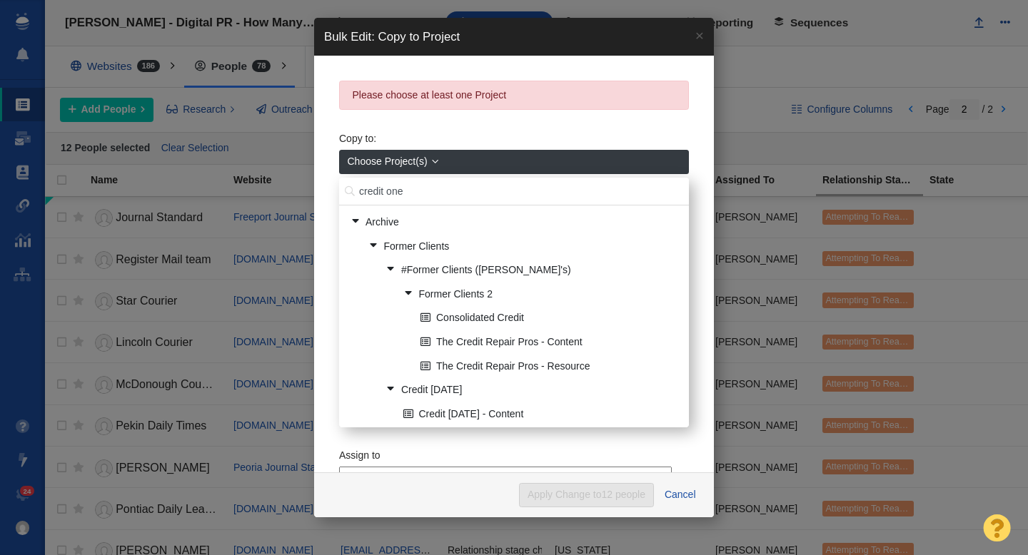
type input "credit one"
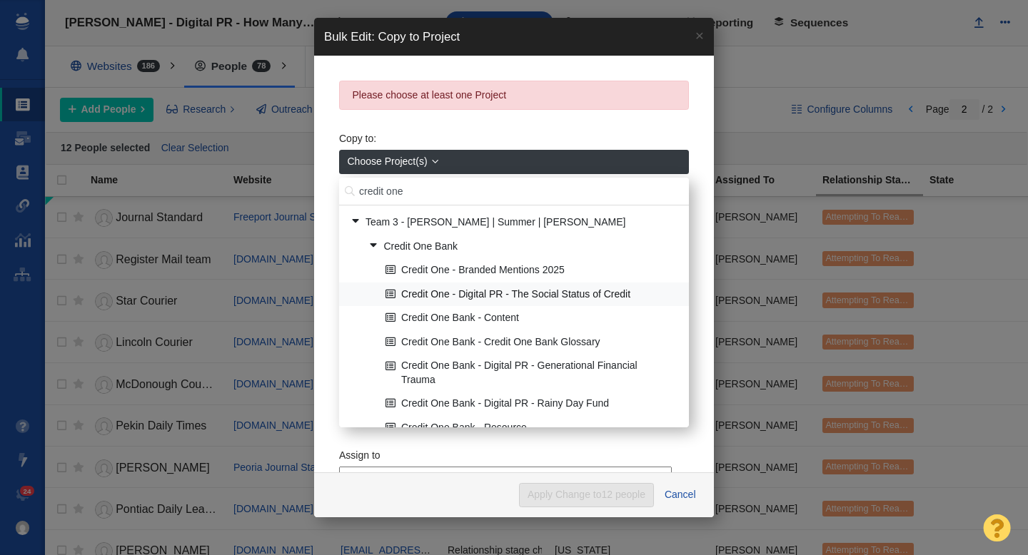
click at [520, 295] on link "Credit One - Digital PR - The Social Status of Credit" at bounding box center [531, 294] width 299 height 22
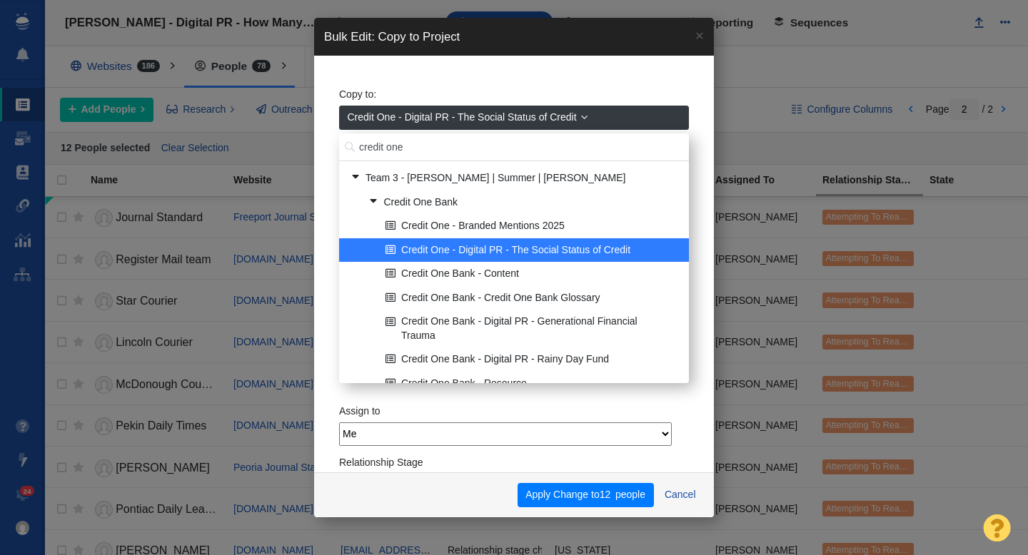
click at [495, 120] on span "Credit One - Digital PR - The Social Status of Credit" at bounding box center [462, 117] width 229 height 15
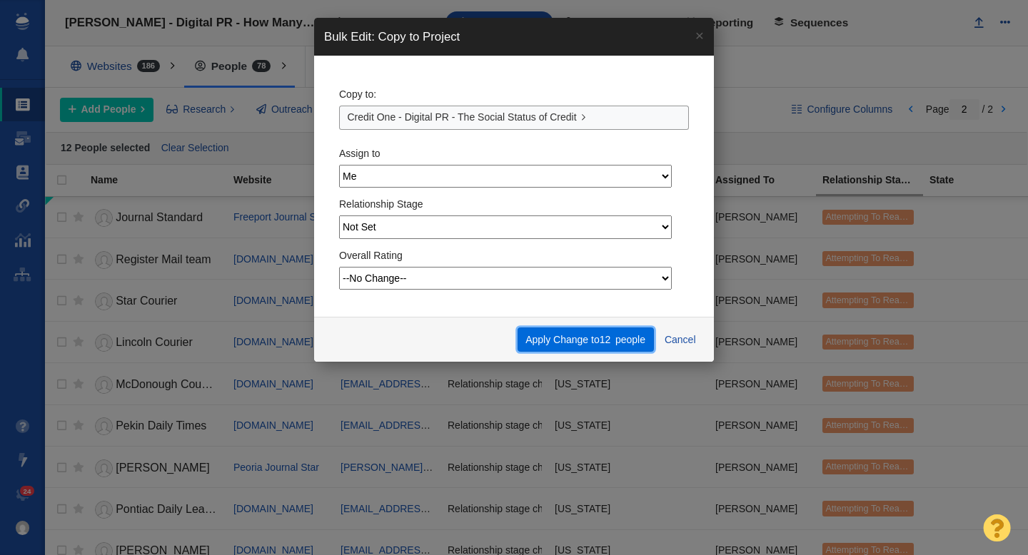
click at [552, 345] on button "Apply Change to 12 people" at bounding box center [585, 340] width 136 height 24
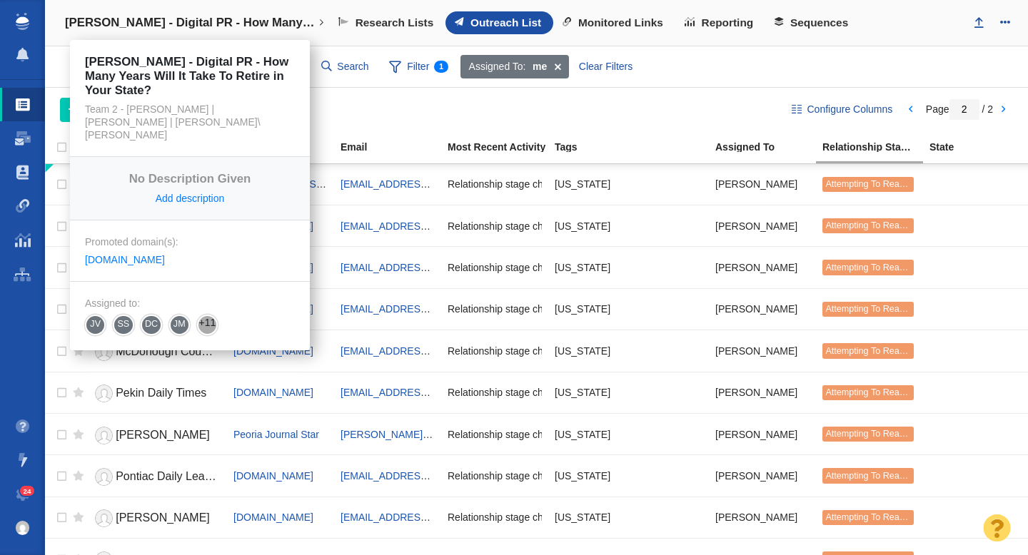
click at [221, 24] on h4 "[PERSON_NAME] - Digital PR - How Many Years Will It Take To Retire in Your Stat…" at bounding box center [190, 23] width 250 height 14
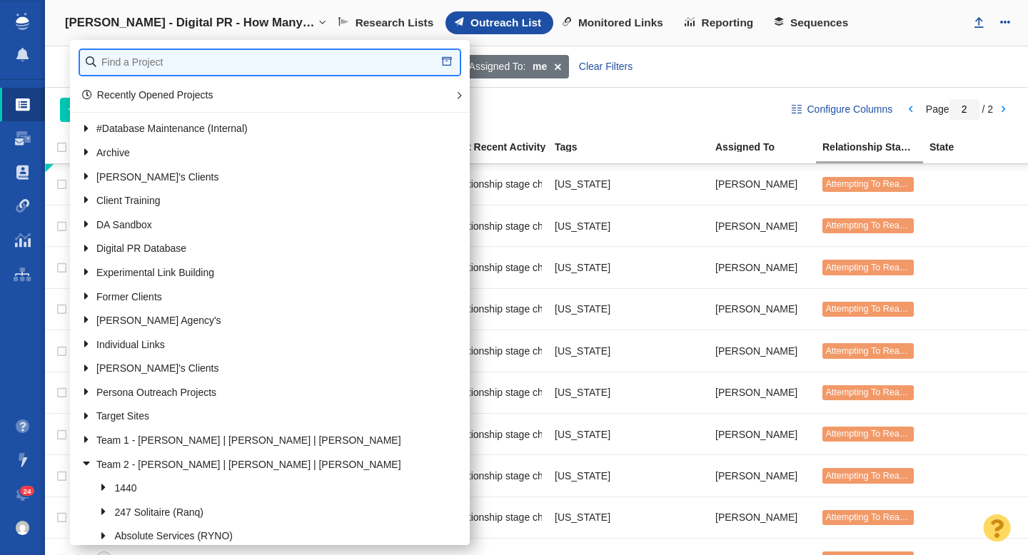
click at [203, 57] on input "text" at bounding box center [270, 62] width 380 height 25
type input "credit one"
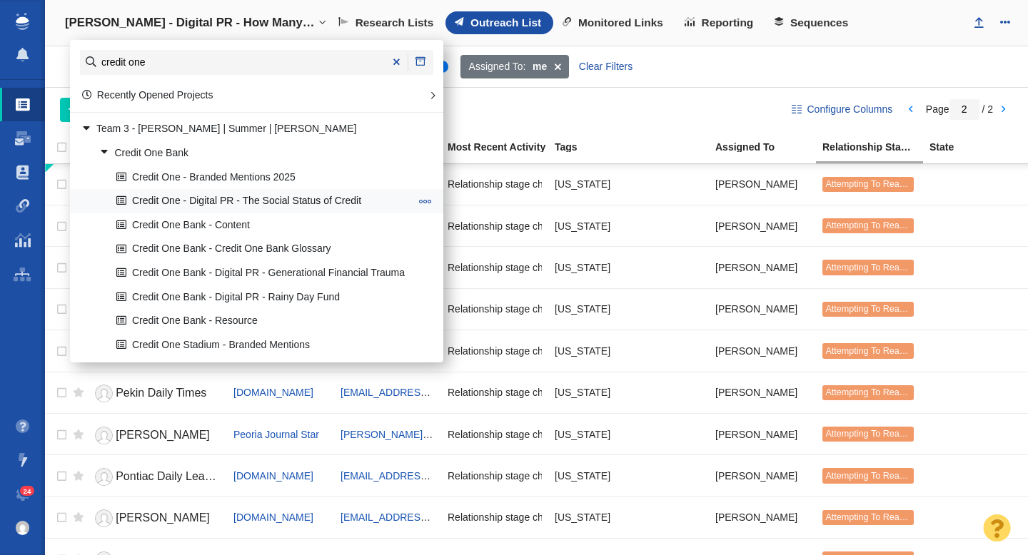
click at [252, 201] on link "Credit One - Digital PR - The Social Status of Credit" at bounding box center [263, 202] width 301 height 22
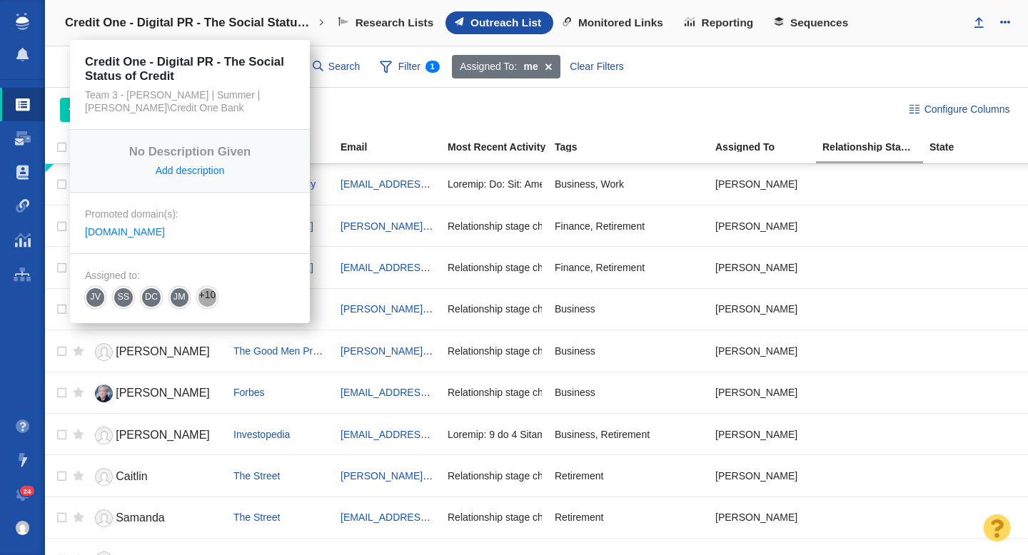
click at [218, 25] on h4 "Credit One - Digital PR - The Social Status of Credit" at bounding box center [190, 23] width 250 height 14
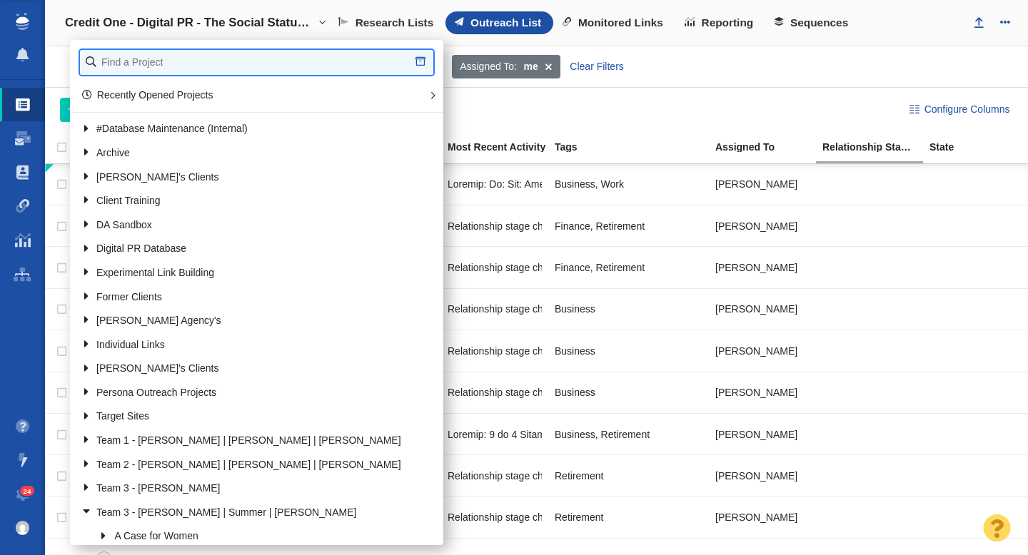
click at [156, 63] on input "text" at bounding box center [256, 62] width 353 height 25
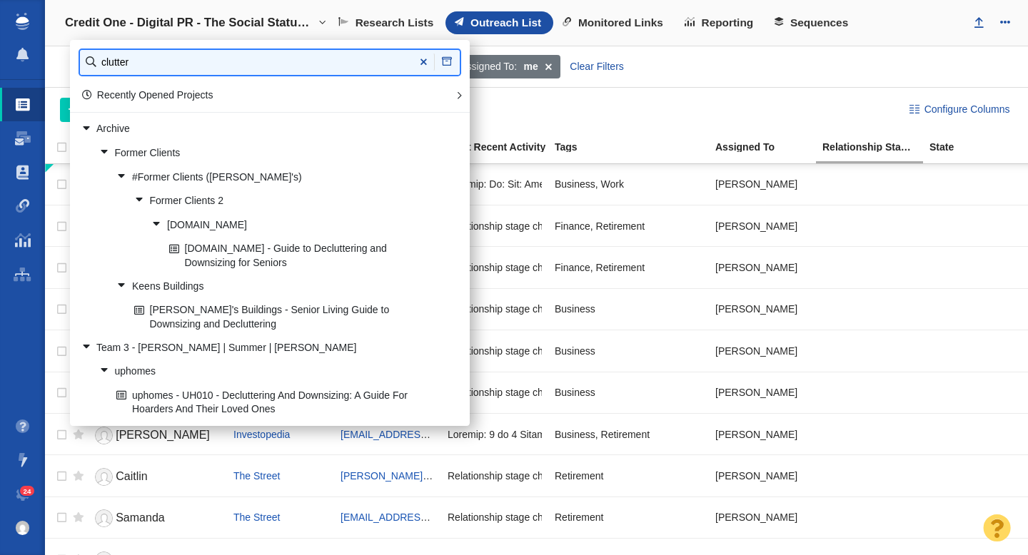
click at [171, 64] on input "clutter" at bounding box center [270, 62] width 380 height 25
type input "the storage center"
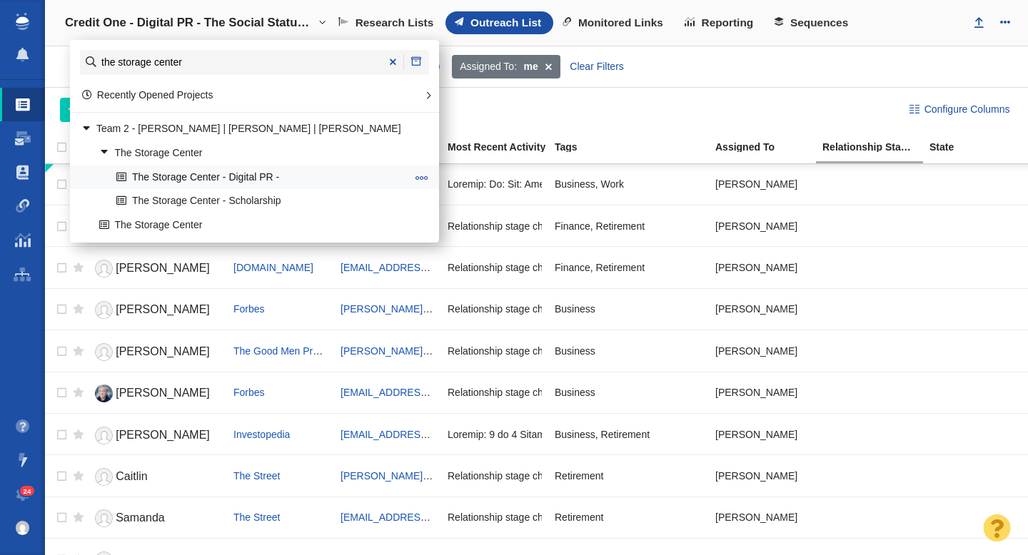
click at [203, 177] on link "The Storage Center - Digital PR -" at bounding box center [261, 177] width 297 height 22
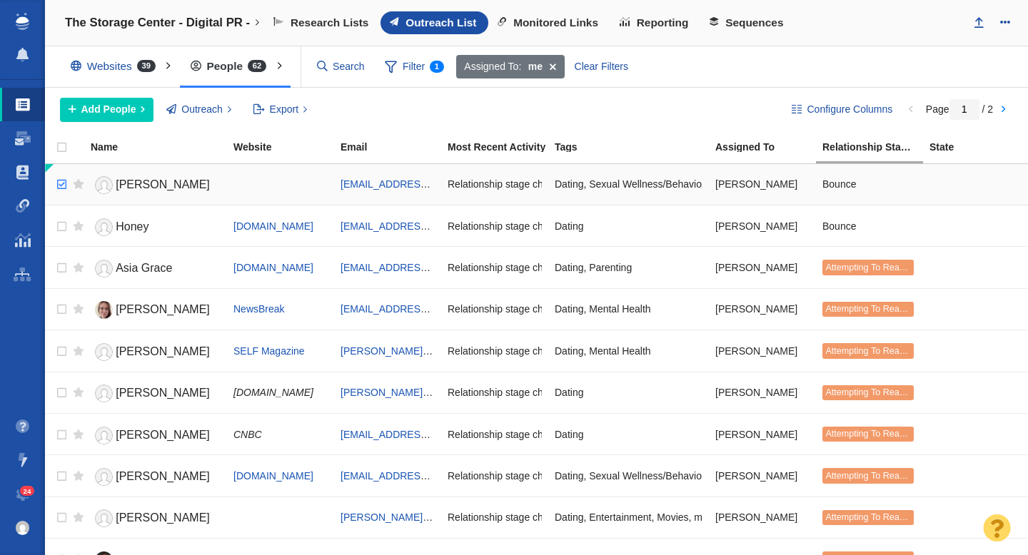
checkbox input "true"
click at [62, 183] on input "checkbox" at bounding box center [59, 184] width 21 height 31
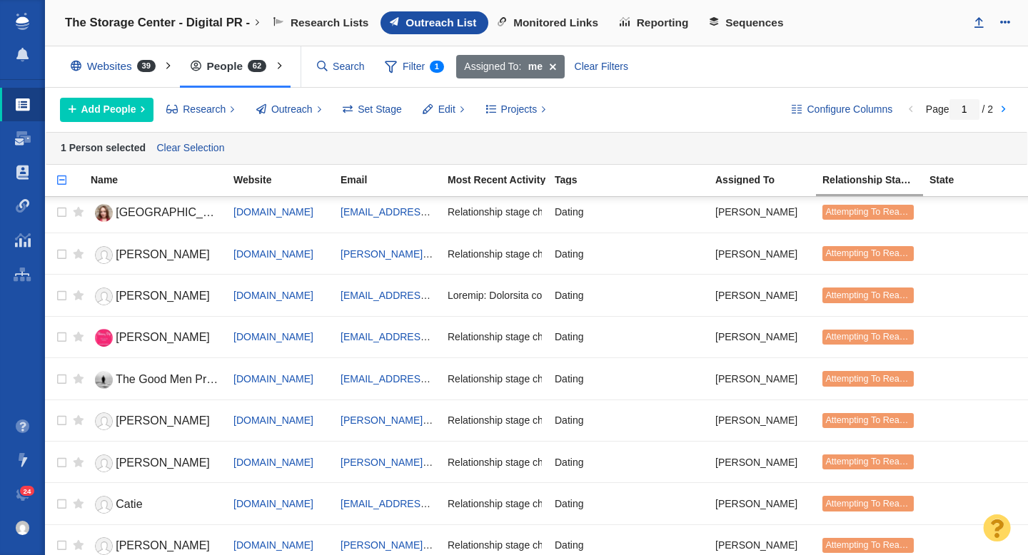
scroll to position [1725, 0]
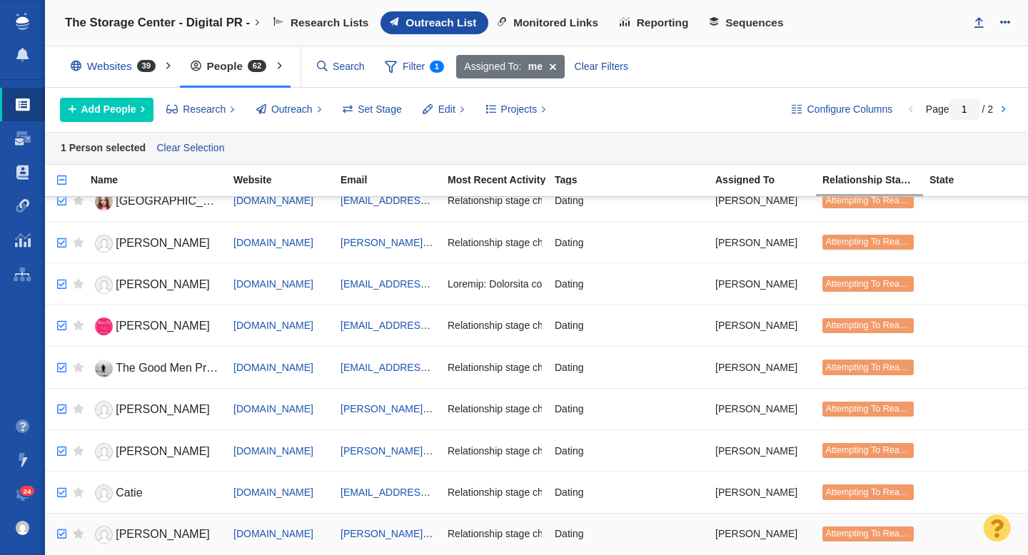
click at [59, 530] on input "checkbox" at bounding box center [59, 534] width 21 height 31
checkbox input "true"
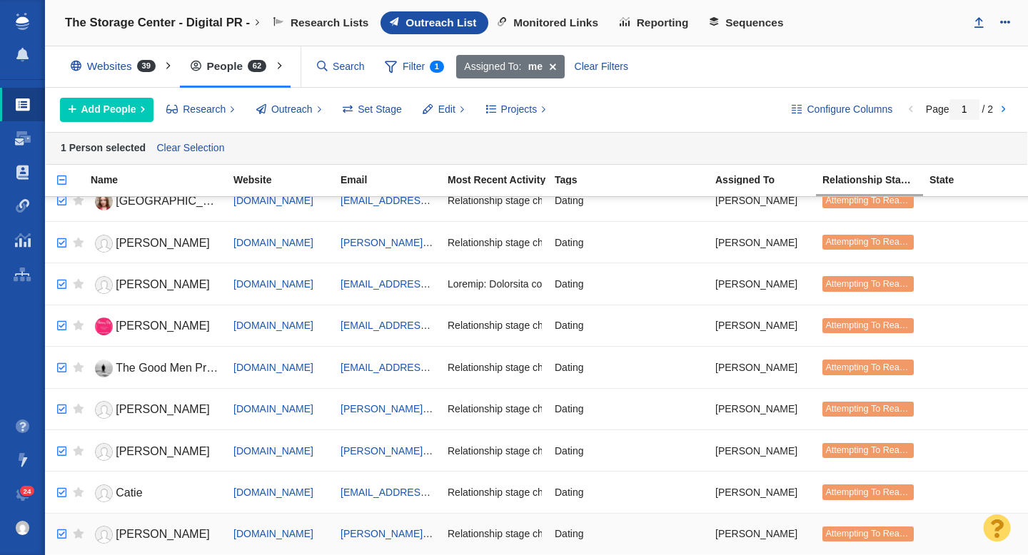
checkbox input "true"
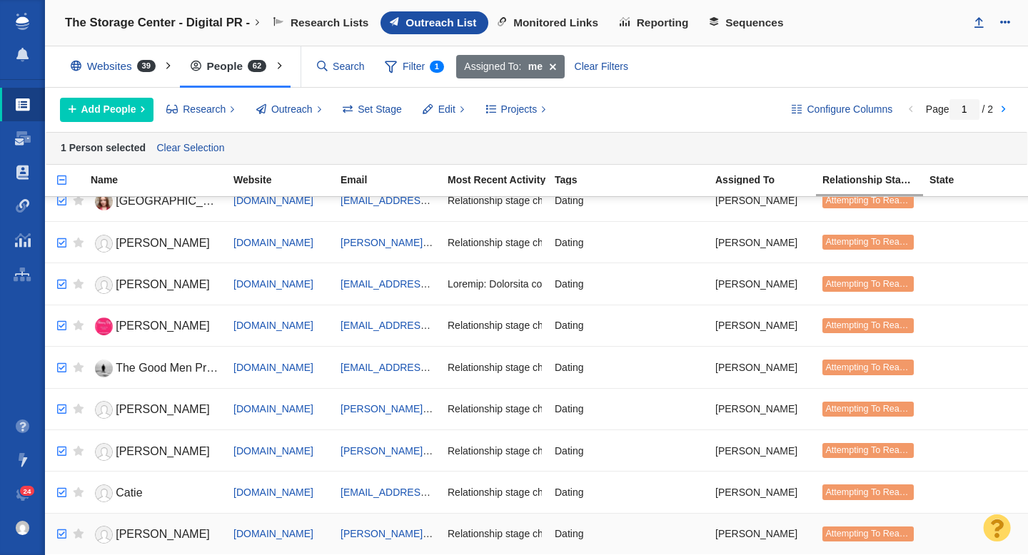
checkbox input "true"
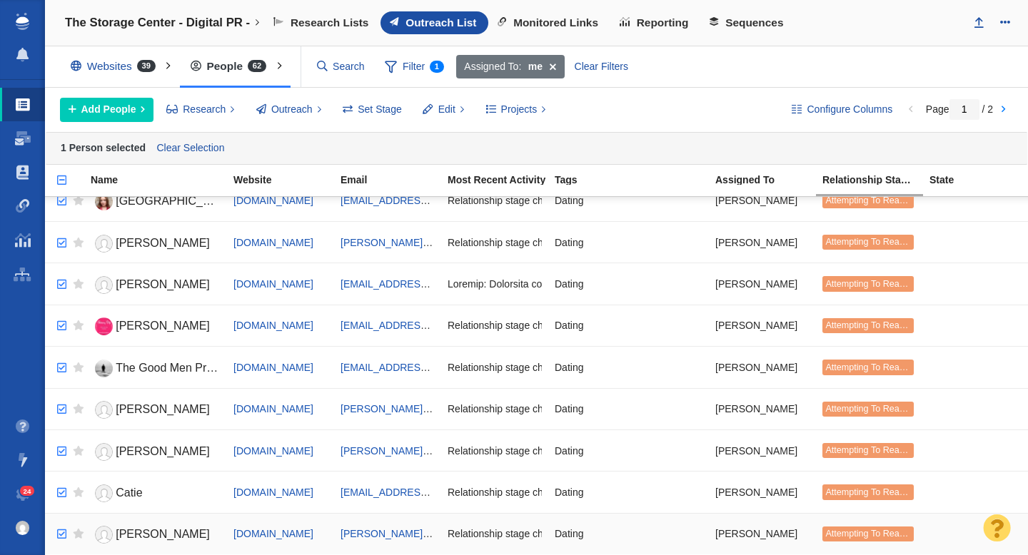
checkbox input "true"
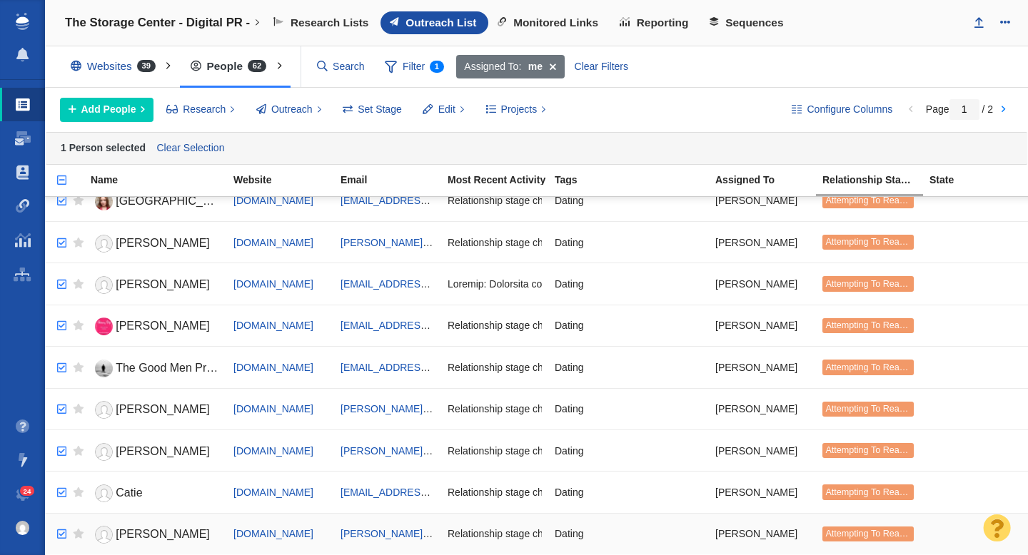
checkbox input "true"
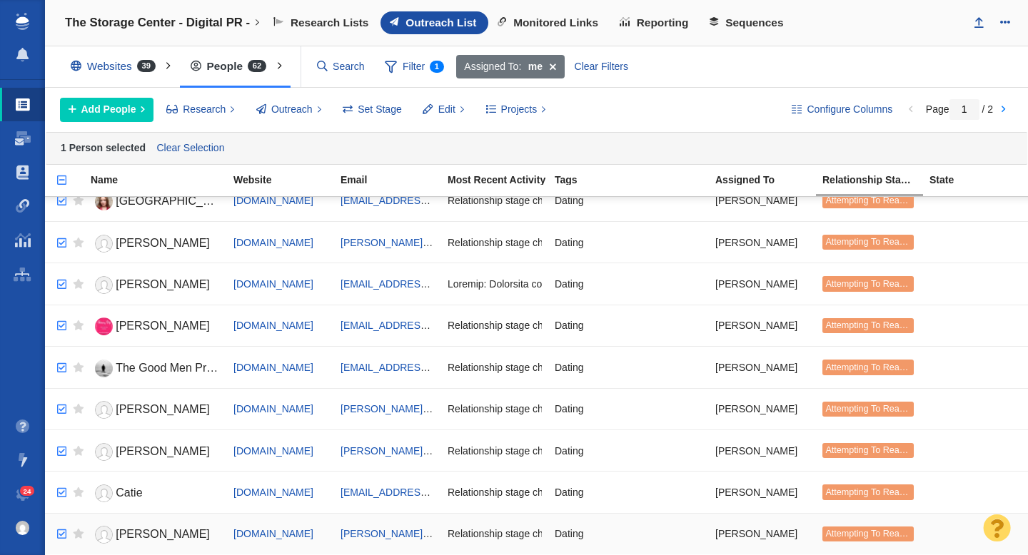
checkbox input "true"
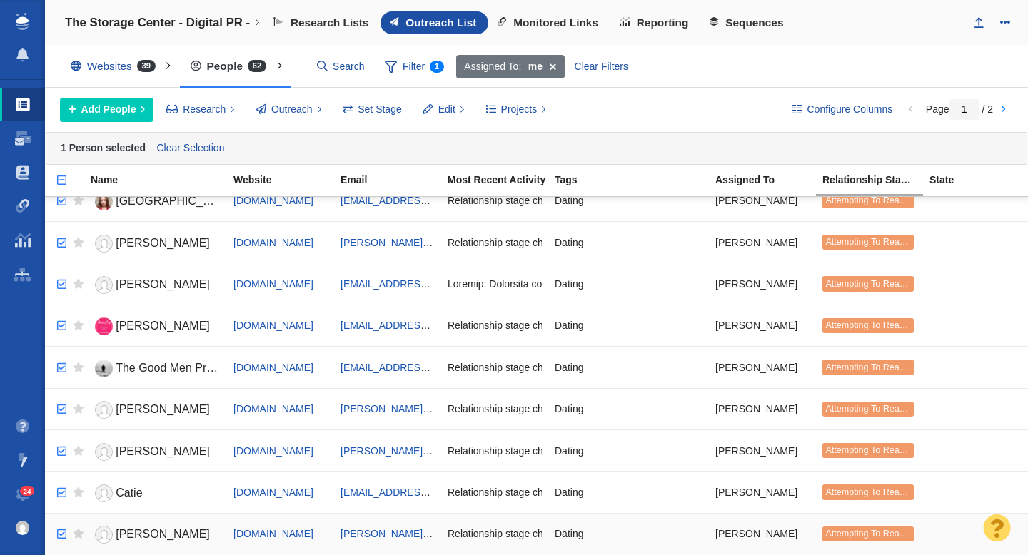
checkbox input "true"
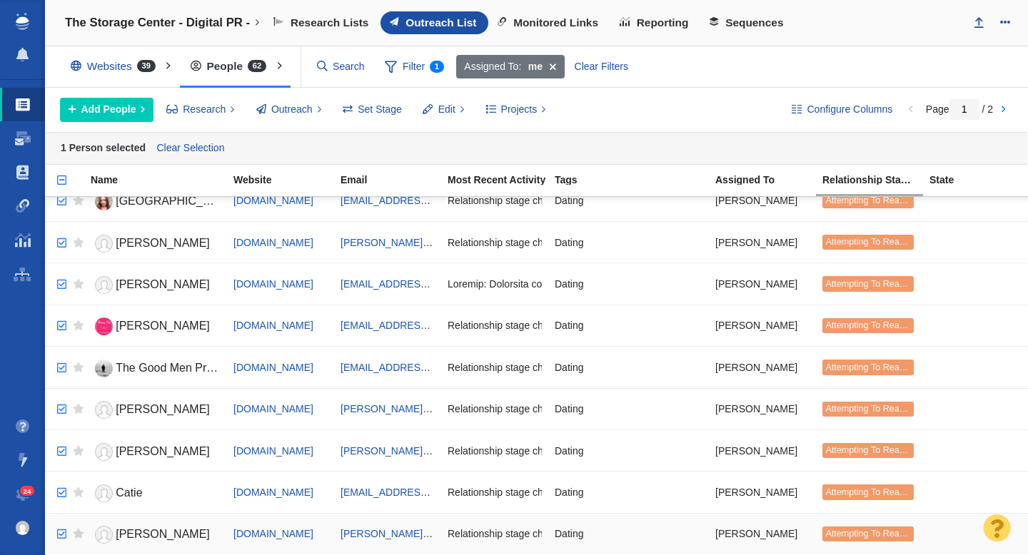
checkbox input "true"
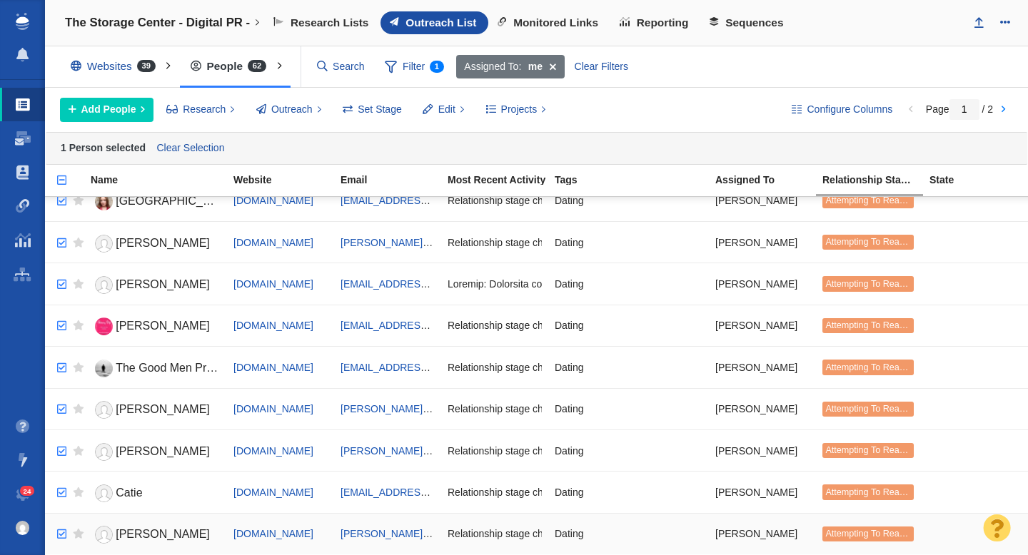
checkbox input "true"
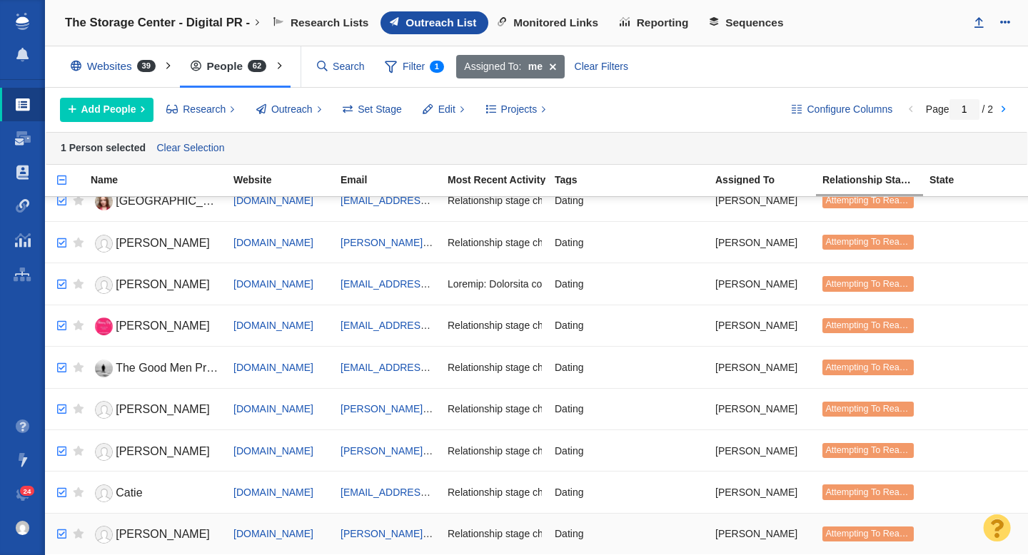
checkbox input "true"
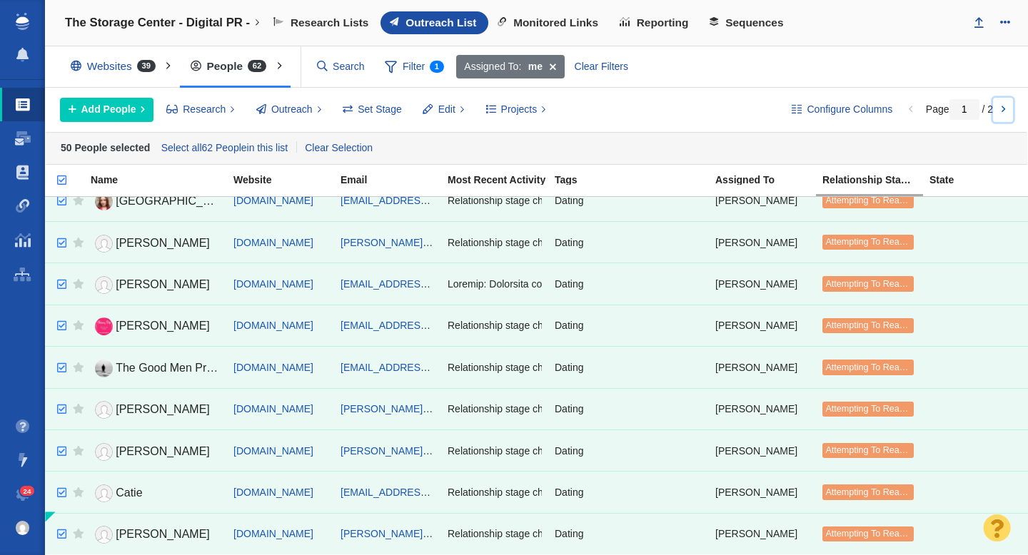
click at [1006, 112] on link at bounding box center [1003, 110] width 20 height 24
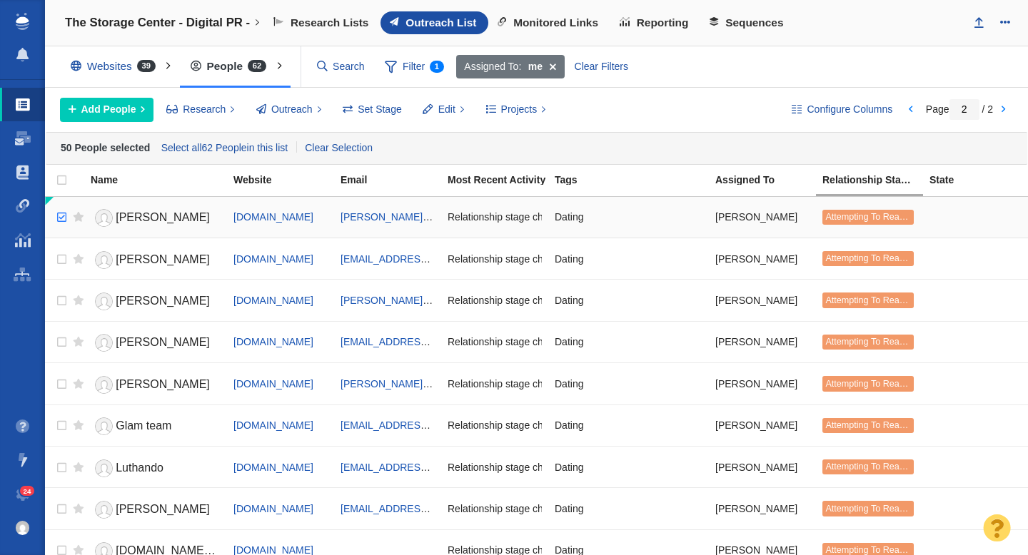
checkbox input "true"
click at [63, 220] on input "checkbox" at bounding box center [59, 217] width 21 height 31
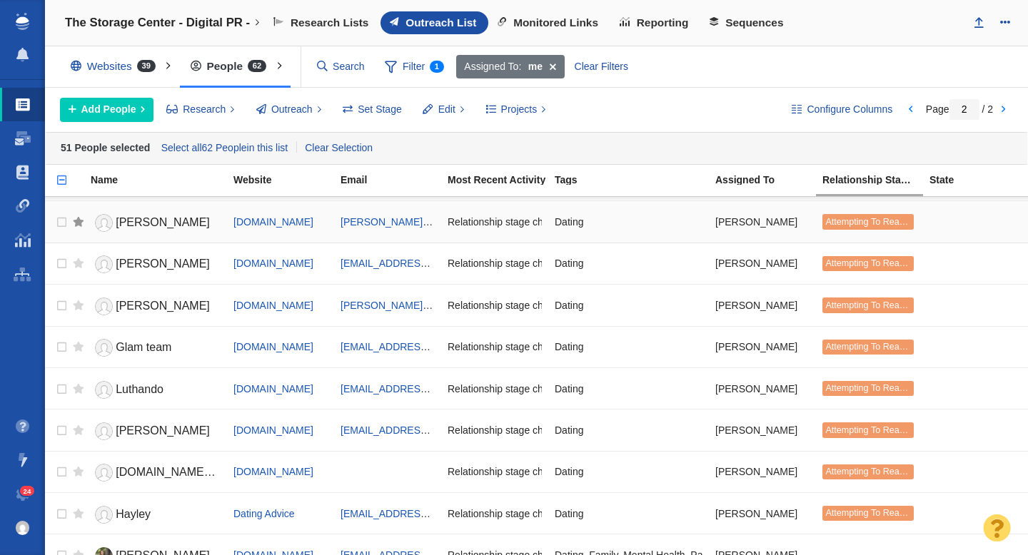
scroll to position [141, 0]
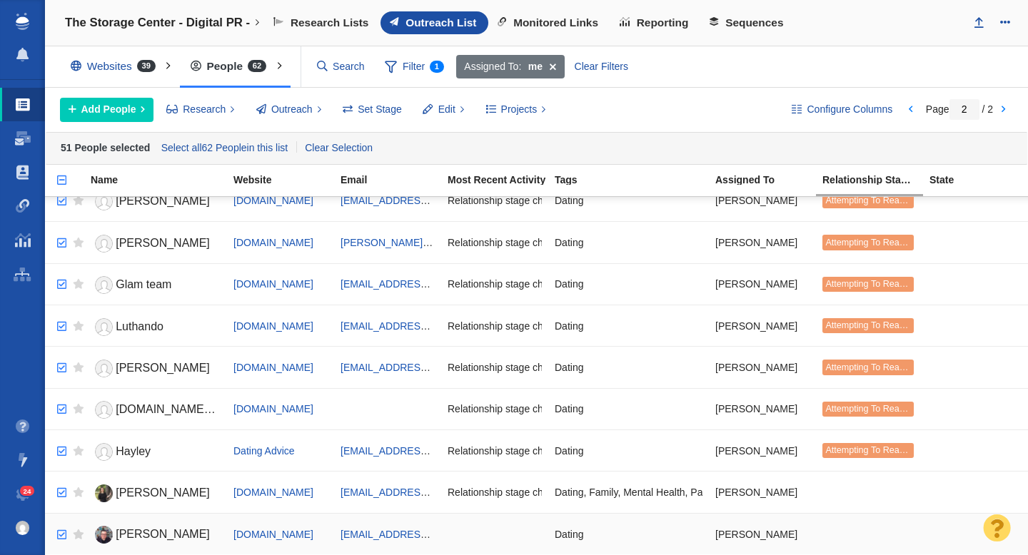
checkbox input "true"
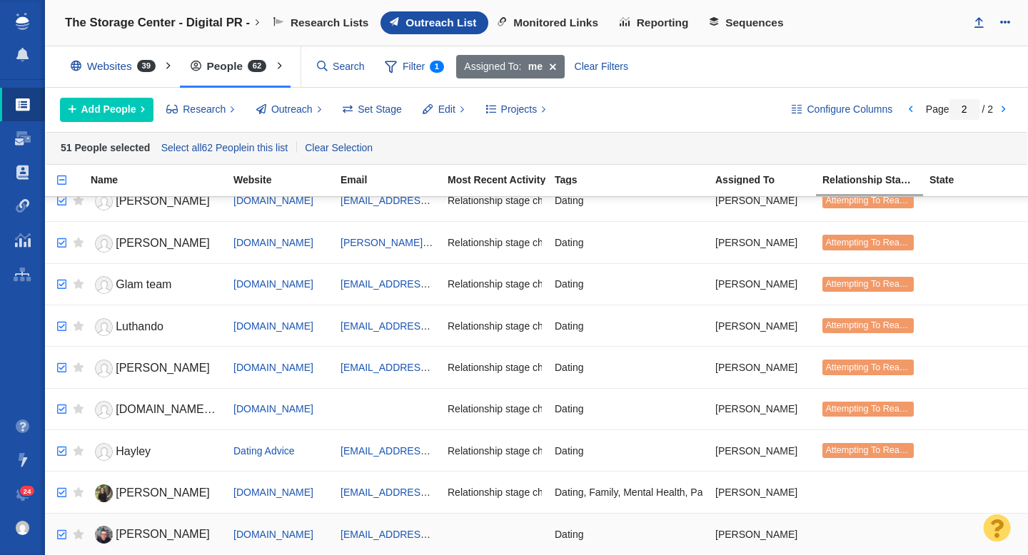
checkbox input "true"
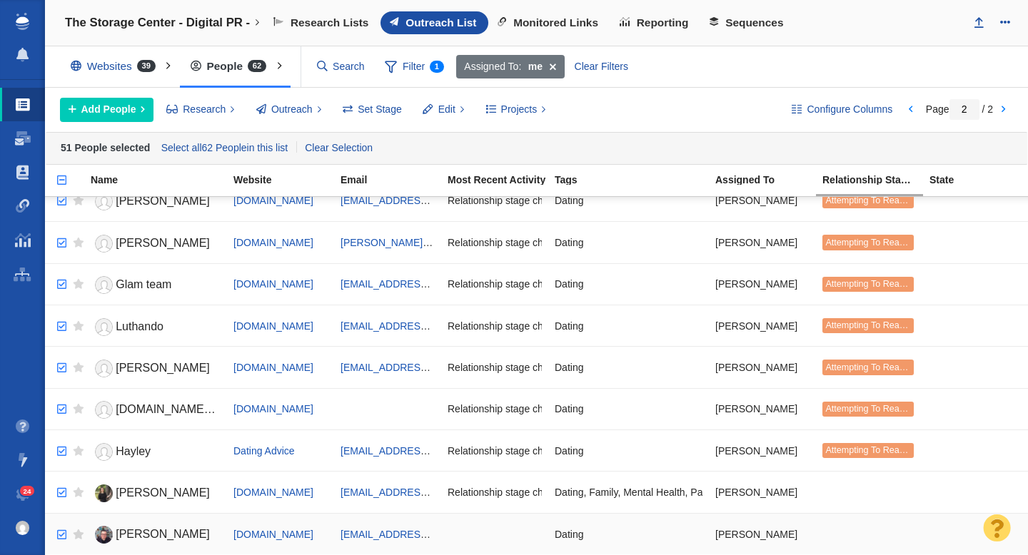
checkbox input "true"
click at [56, 537] on input "checkbox" at bounding box center [59, 535] width 21 height 31
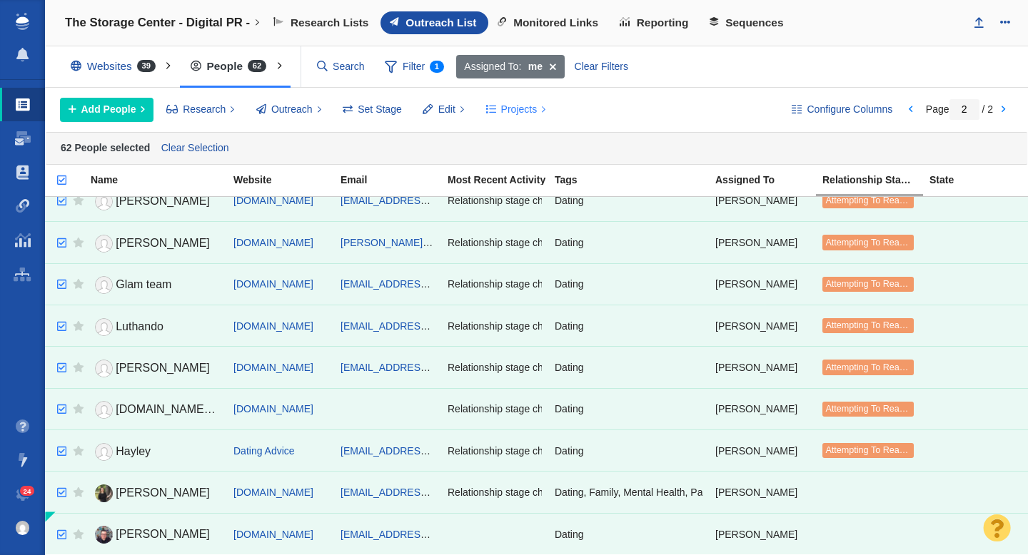
click at [508, 108] on span "Projects" at bounding box center [519, 109] width 36 height 15
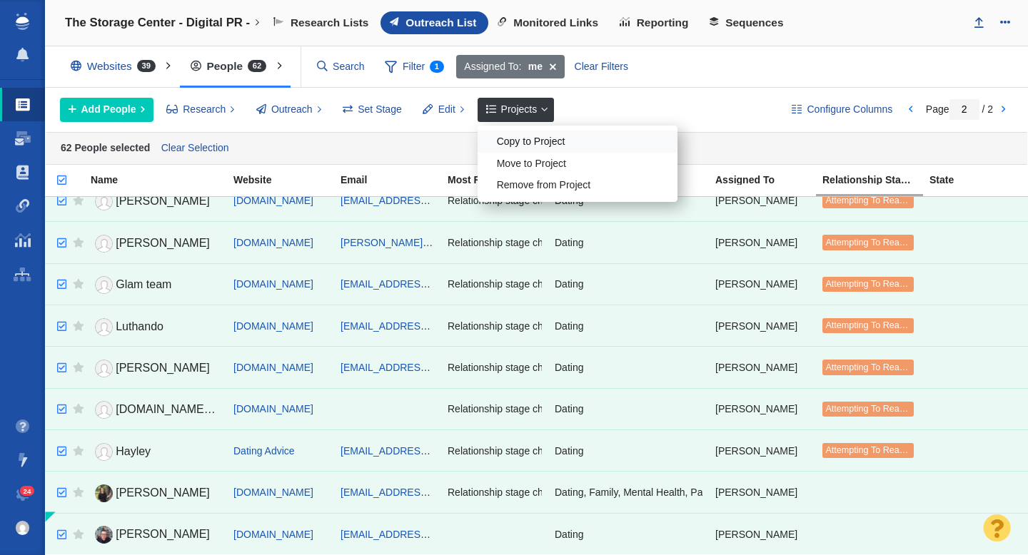
click at [521, 141] on div "Copy to Project" at bounding box center [578, 142] width 200 height 22
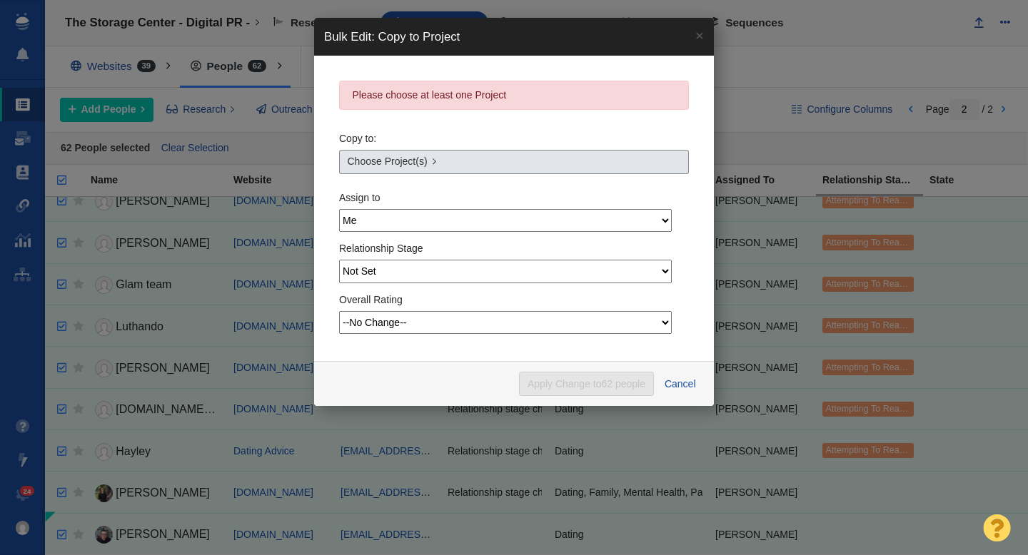
click at [478, 169] on link "Choose Project(s)" at bounding box center [514, 162] width 350 height 24
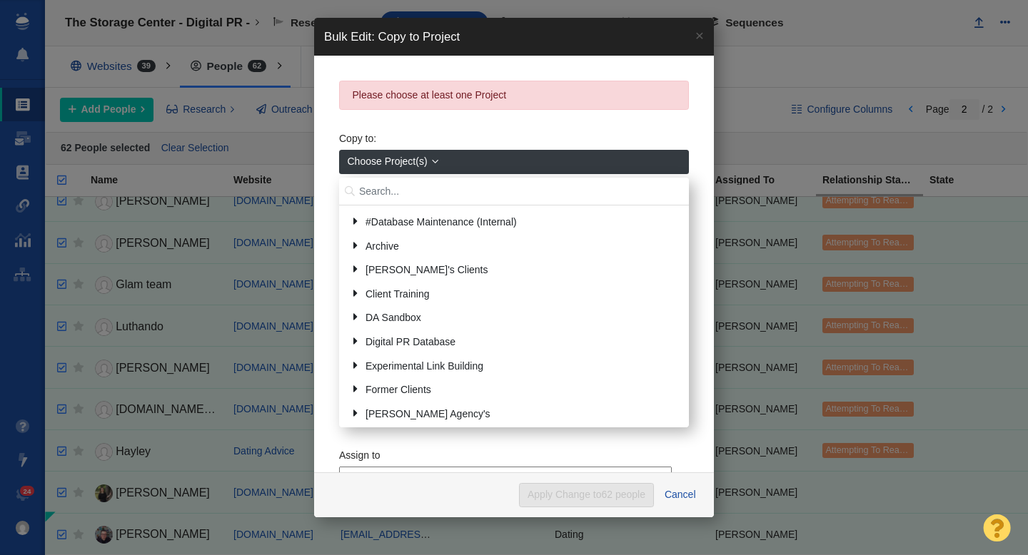
click at [395, 191] on input "text" at bounding box center [514, 192] width 350 height 28
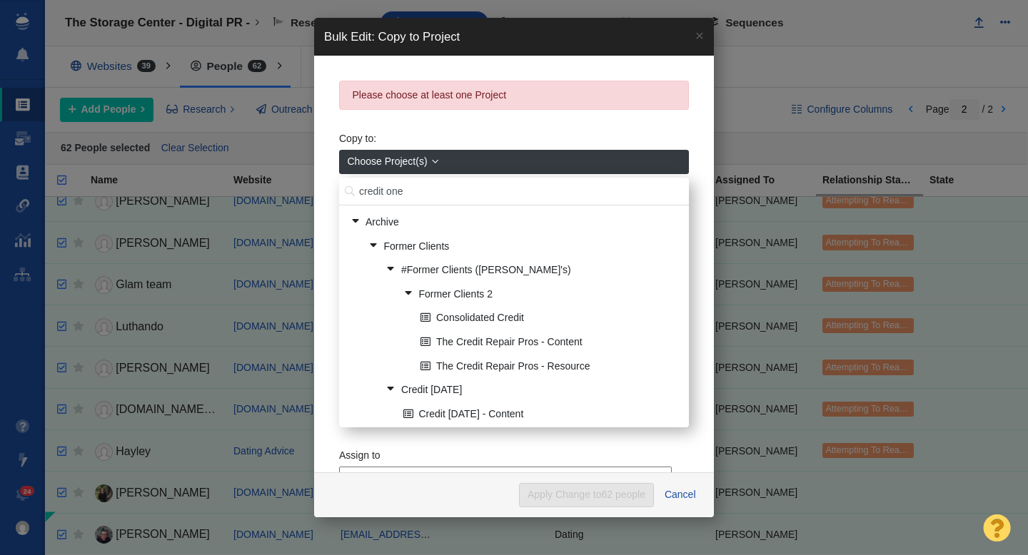
type input "credit one"
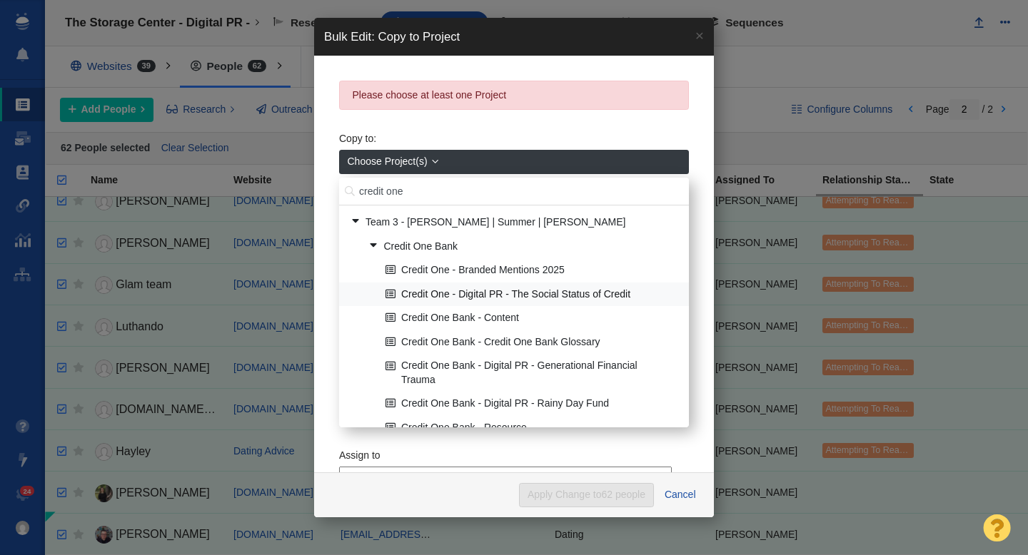
click at [503, 288] on link "Credit One - Digital PR - The Social Status of Credit" at bounding box center [531, 294] width 299 height 22
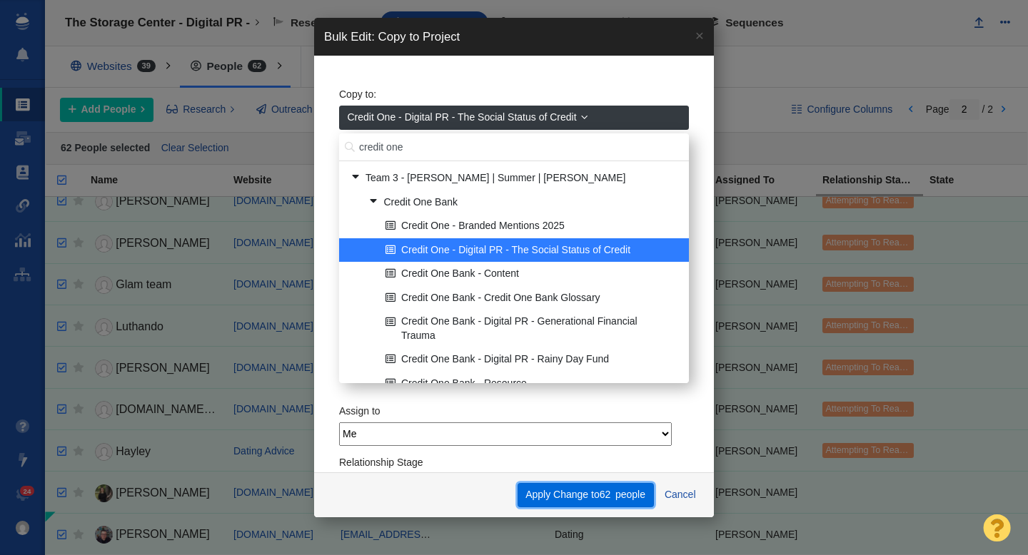
click at [559, 499] on button "Apply Change to 62 people" at bounding box center [585, 495] width 136 height 24
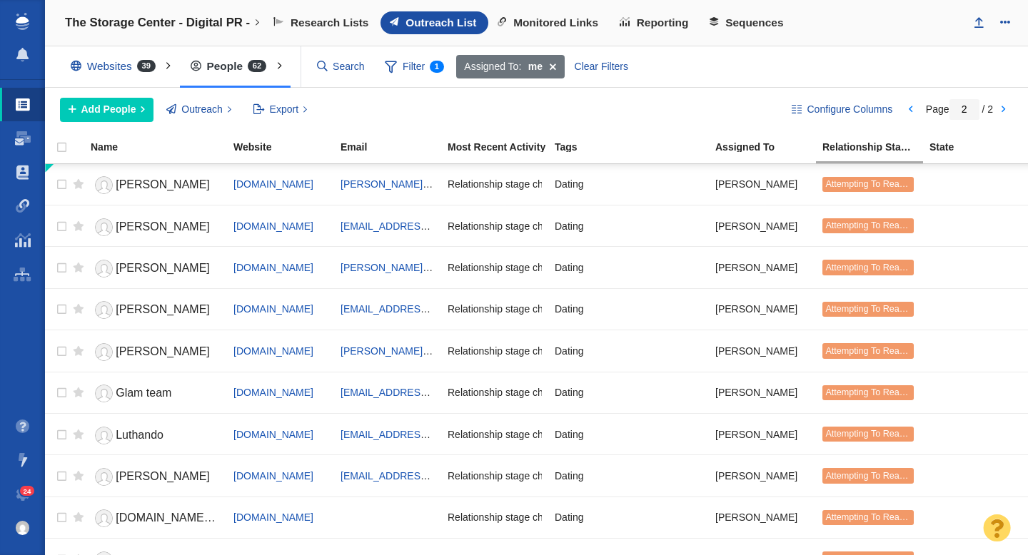
scroll to position [109, 0]
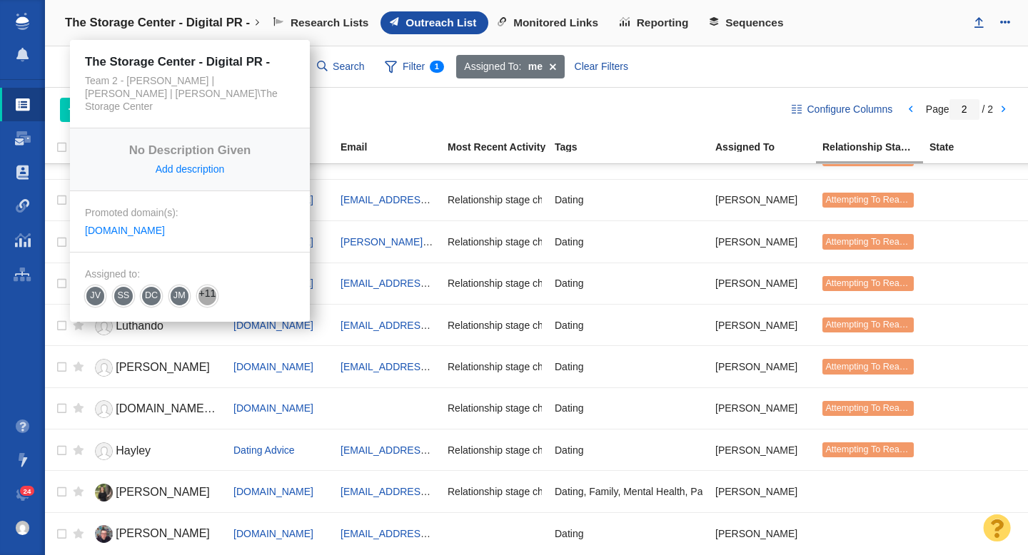
click at [180, 26] on h4 "The Storage Center - Digital PR -" at bounding box center [157, 23] width 185 height 14
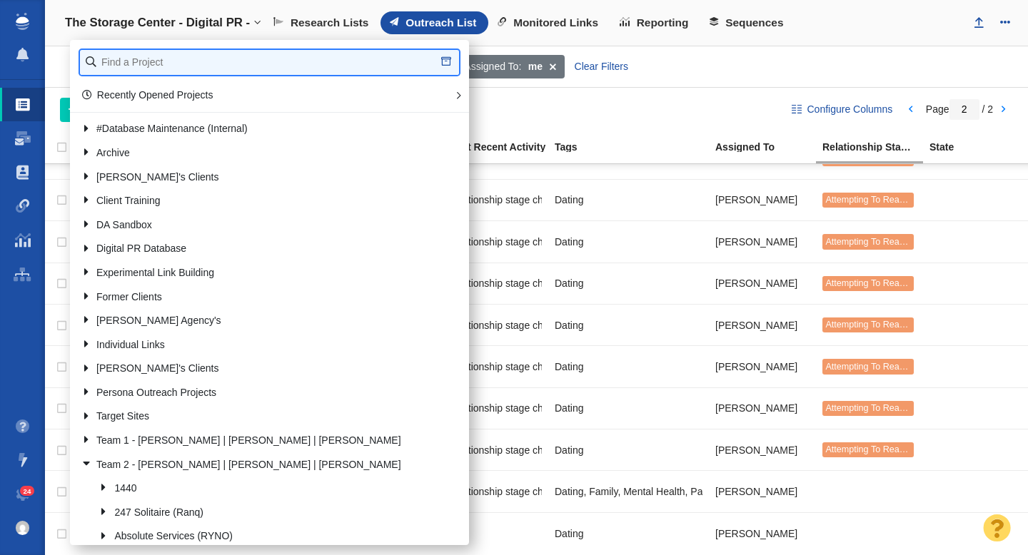
click at [161, 55] on input "text" at bounding box center [269, 62] width 379 height 25
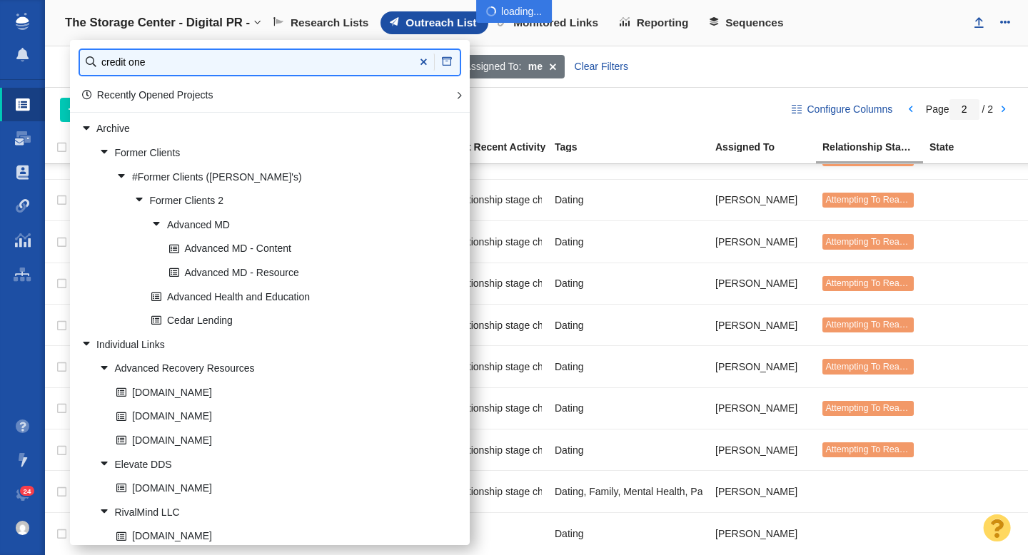
type input "credit one"
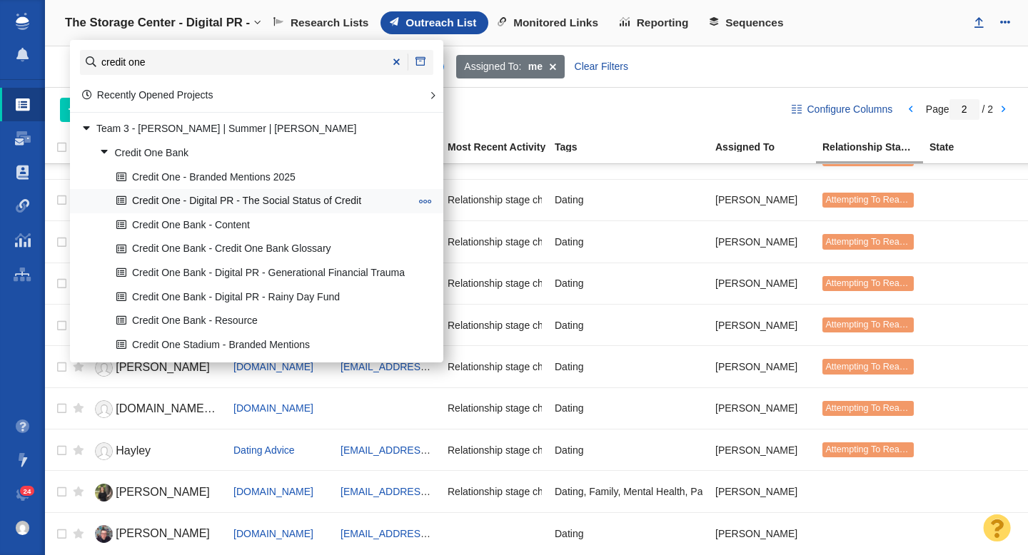
click at [286, 201] on link "Credit One - Digital PR - The Social Status of Credit" at bounding box center [263, 202] width 301 height 22
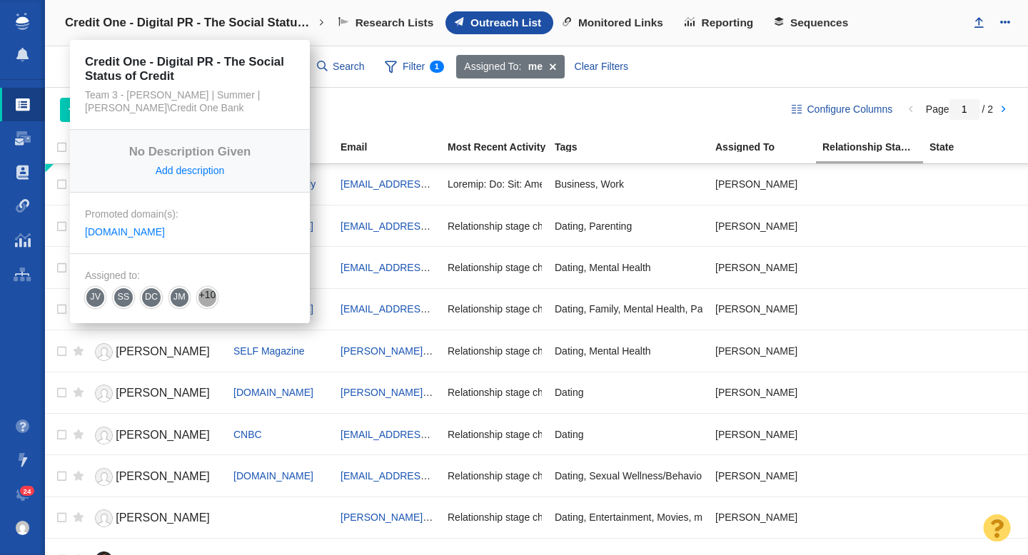
click at [213, 19] on h4 "Credit One - Digital PR - The Social Status of Credit" at bounding box center [190, 23] width 250 height 14
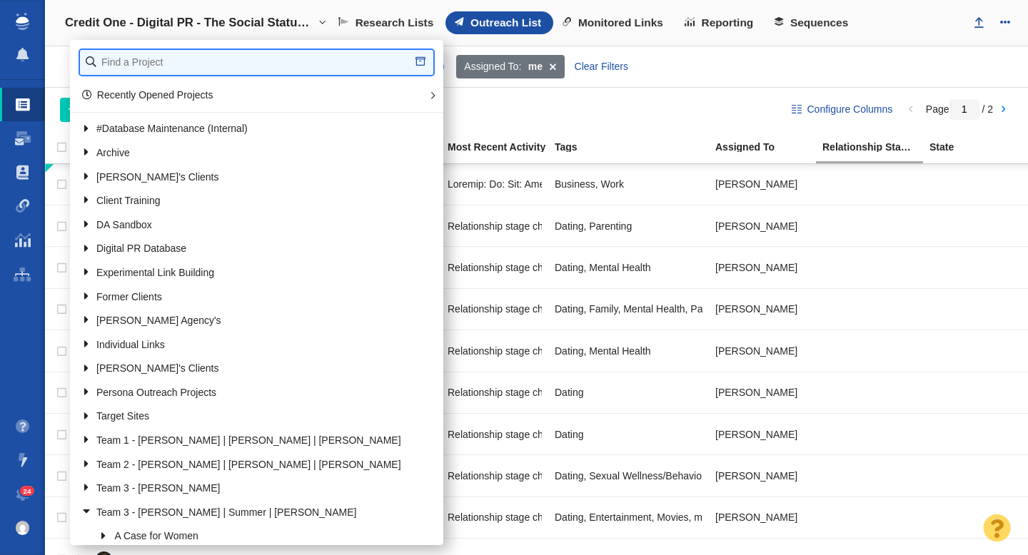
click at [183, 61] on input "text" at bounding box center [256, 62] width 353 height 25
type input "[PERSON_NAME]"
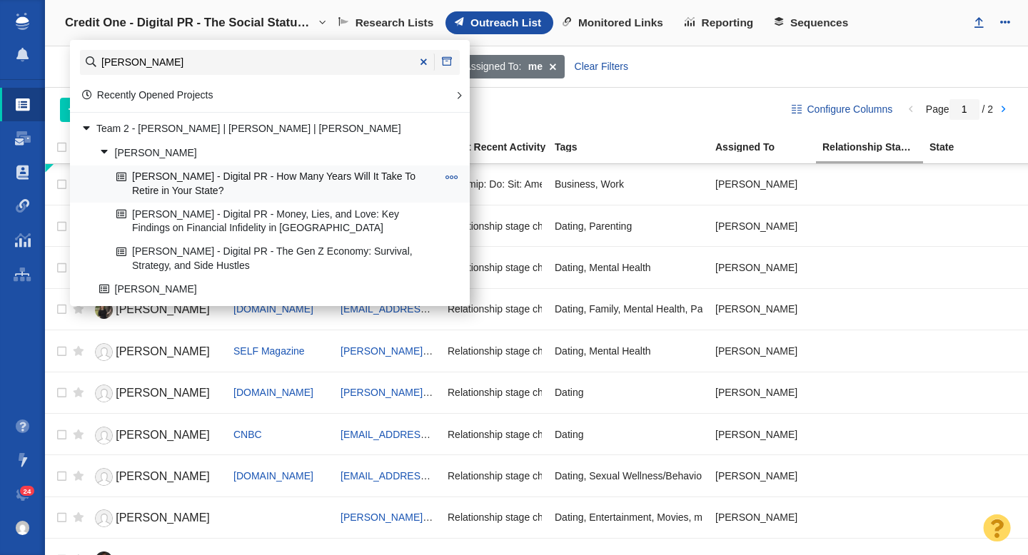
click at [265, 180] on link "[PERSON_NAME] - Digital PR - How Many Years Will It Take To Retire in Your Stat…" at bounding box center [277, 184] width 328 height 36
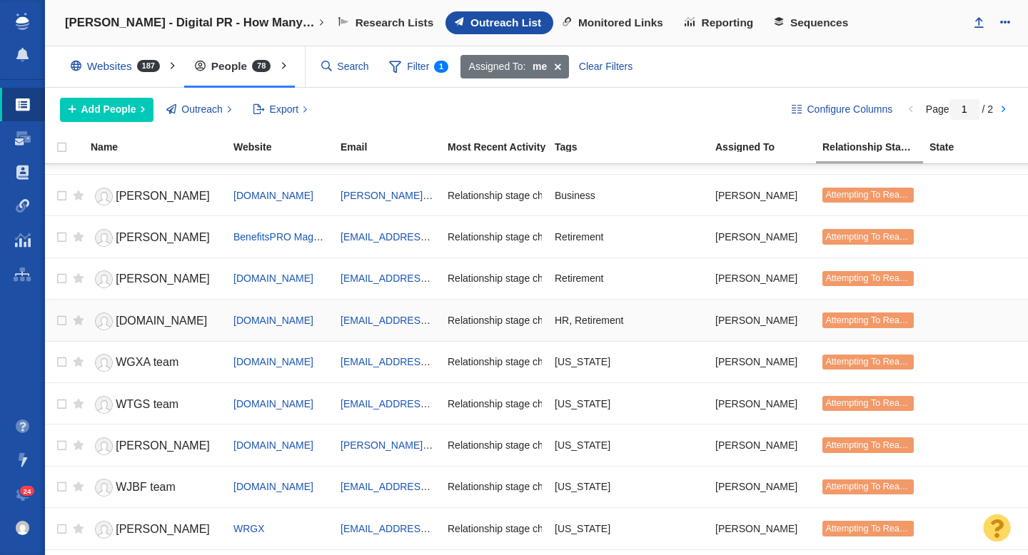
scroll to position [1508, 0]
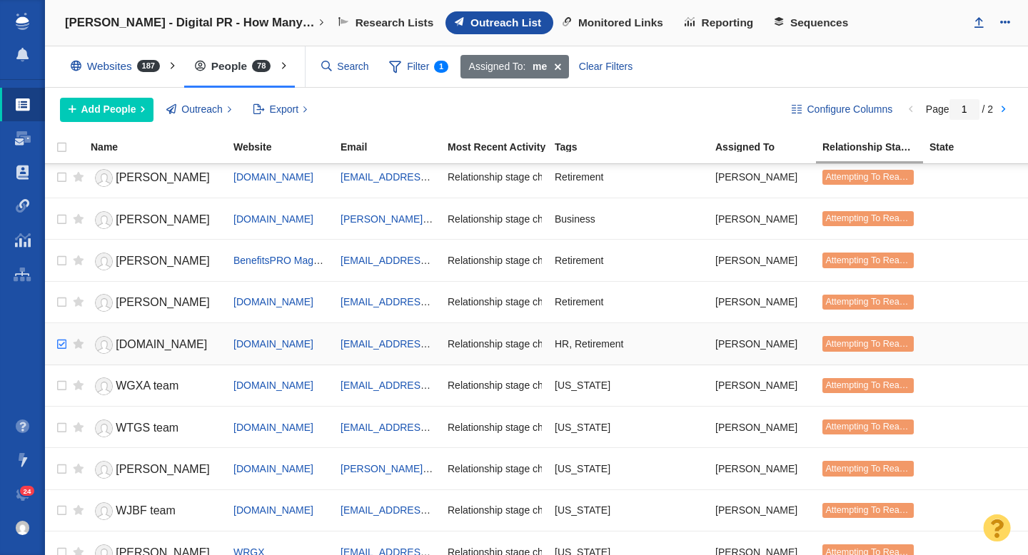
checkbox input "true"
click at [63, 346] on input "checkbox" at bounding box center [59, 344] width 21 height 31
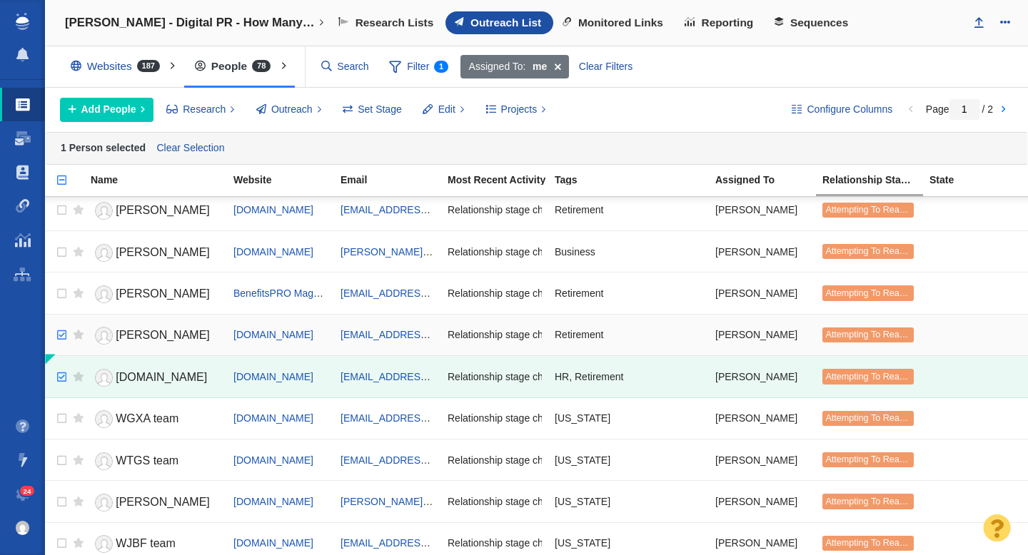
click at [63, 335] on input "checkbox" at bounding box center [59, 335] width 21 height 31
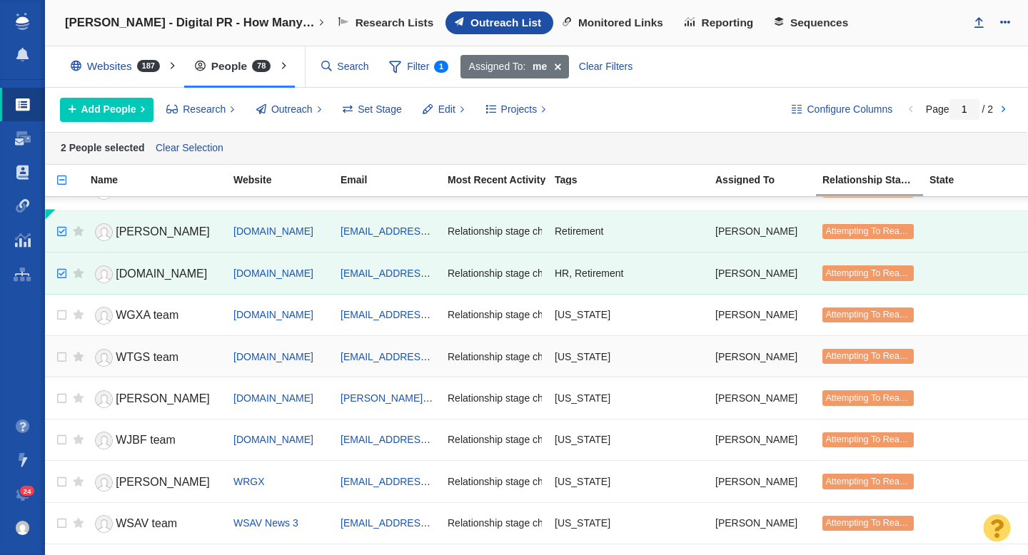
scroll to position [1610, 0]
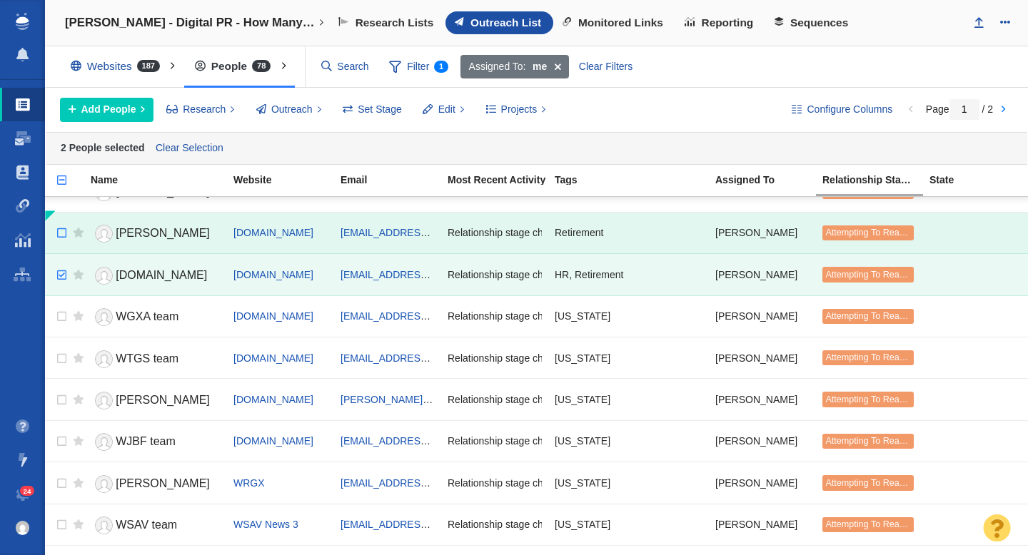
checkbox input "false"
click at [62, 235] on input "checkbox" at bounding box center [59, 233] width 21 height 31
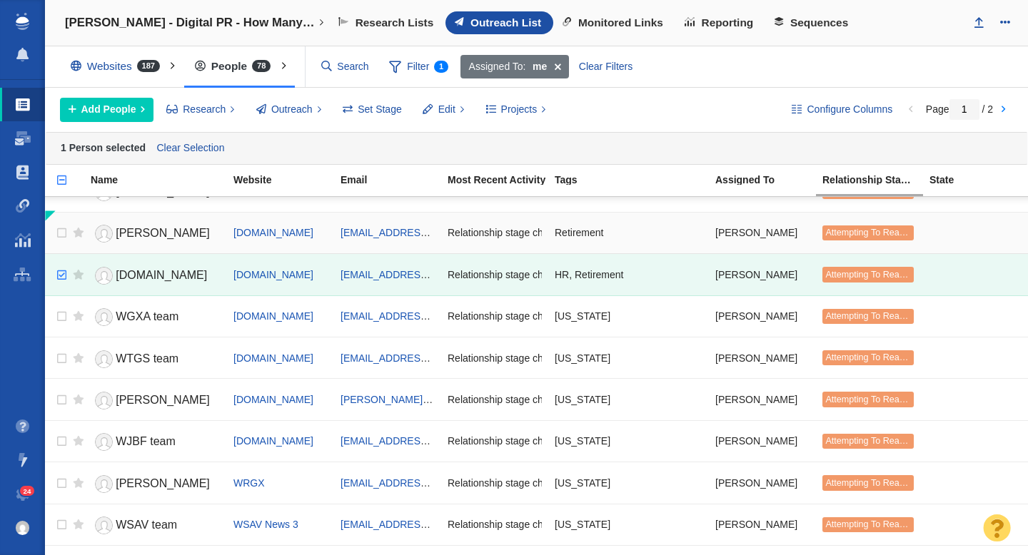
click at [576, 233] on span "Retirement" at bounding box center [579, 232] width 49 height 13
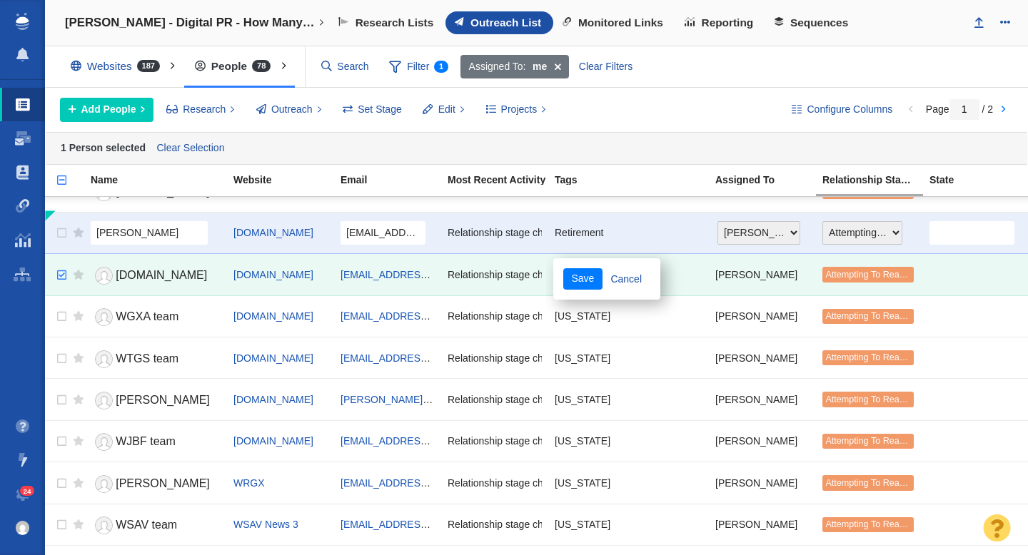
click at [604, 232] on div "Retirement" at bounding box center [629, 233] width 148 height 31
click at [634, 280] on body "Projects Dashboard Websites People Link Monitoring Reports Projects Home Help C…" at bounding box center [514, 277] width 1028 height 555
click at [618, 278] on link "Cancel" at bounding box center [626, 278] width 48 height 21
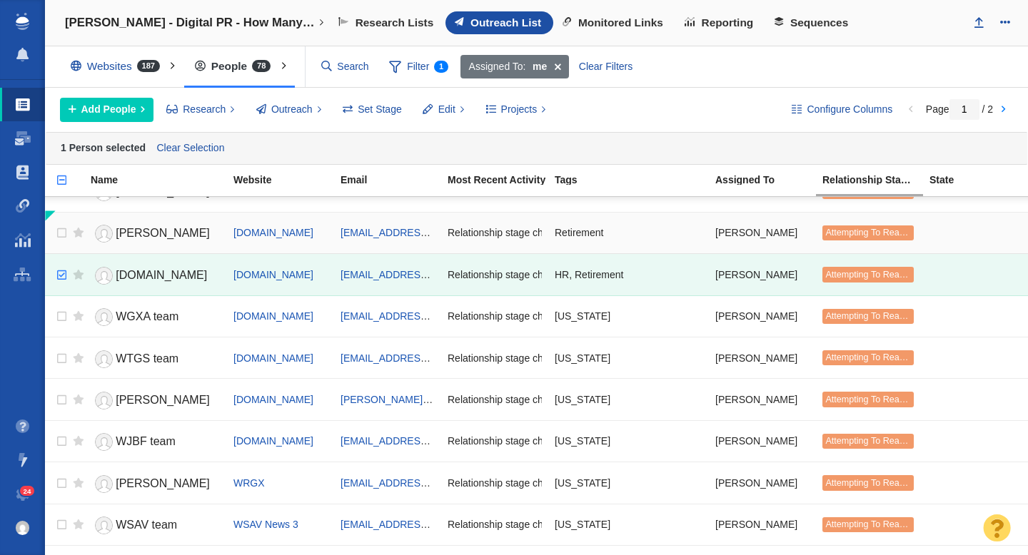
click at [174, 228] on link "[PERSON_NAME]" at bounding box center [156, 233] width 130 height 25
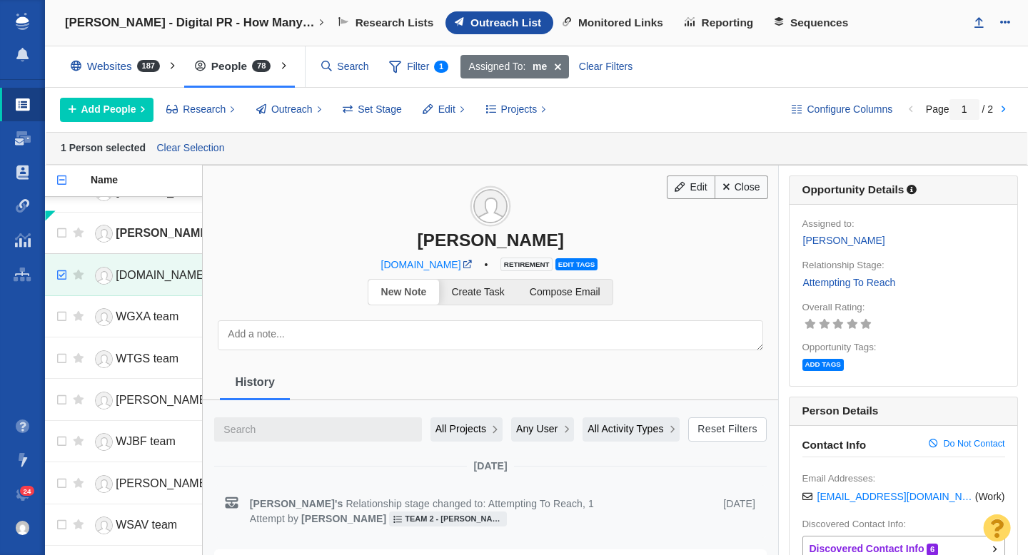
click at [595, 268] on span "Edit tags" at bounding box center [576, 264] width 42 height 12
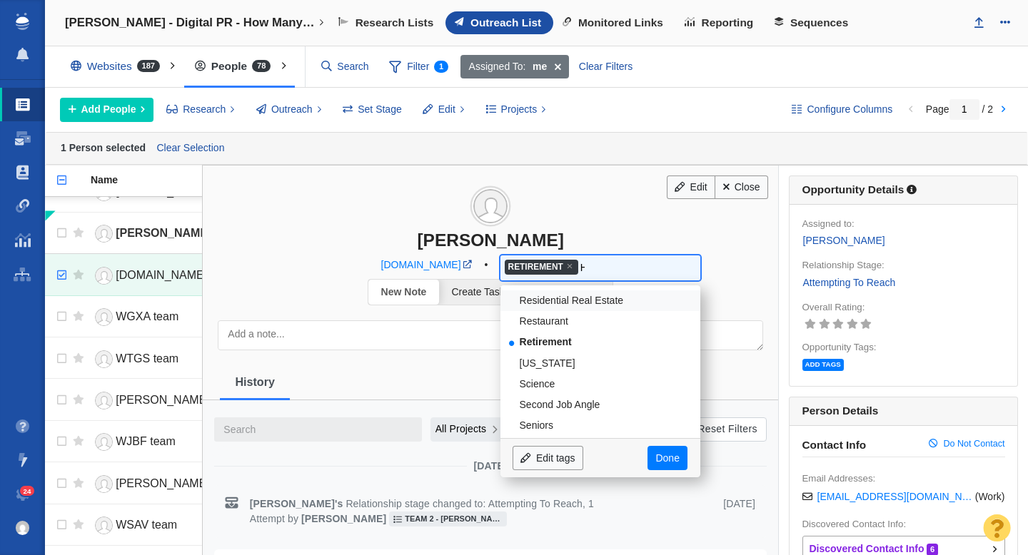
scroll to position [0, 0]
type input "HR"
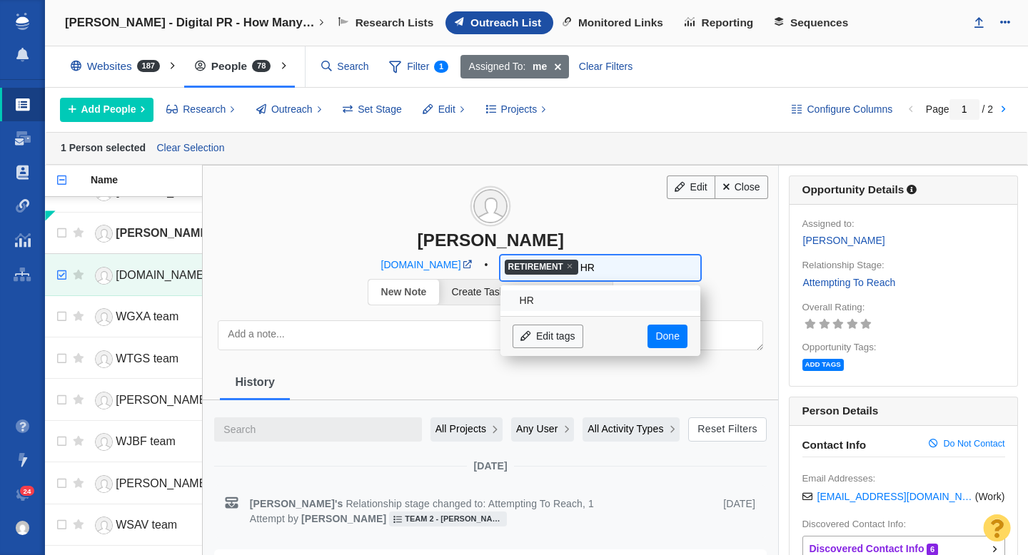
click at [608, 288] on span "HR Edit tags Done" at bounding box center [600, 321] width 200 height 71
click at [600, 296] on li "HR" at bounding box center [600, 301] width 200 height 21
click at [680, 333] on link "Done" at bounding box center [667, 337] width 40 height 24
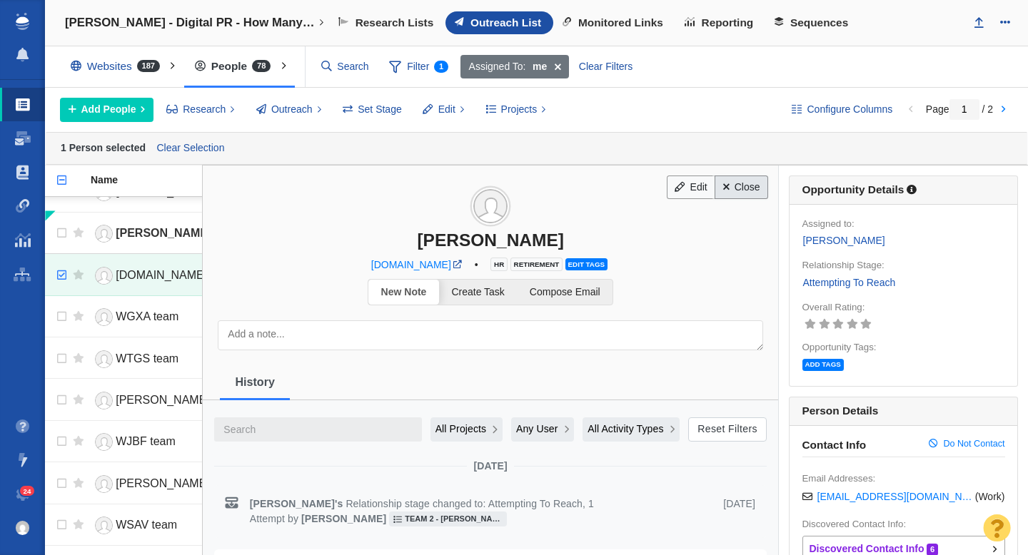
click at [747, 188] on link "Close" at bounding box center [742, 188] width 54 height 24
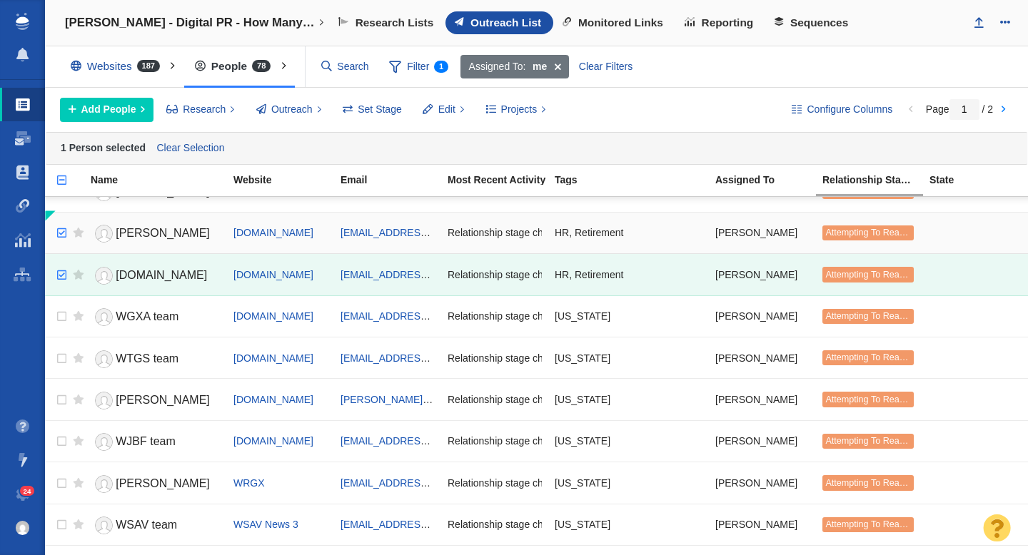
checkbox input "true"
click at [64, 240] on input "checkbox" at bounding box center [59, 233] width 21 height 31
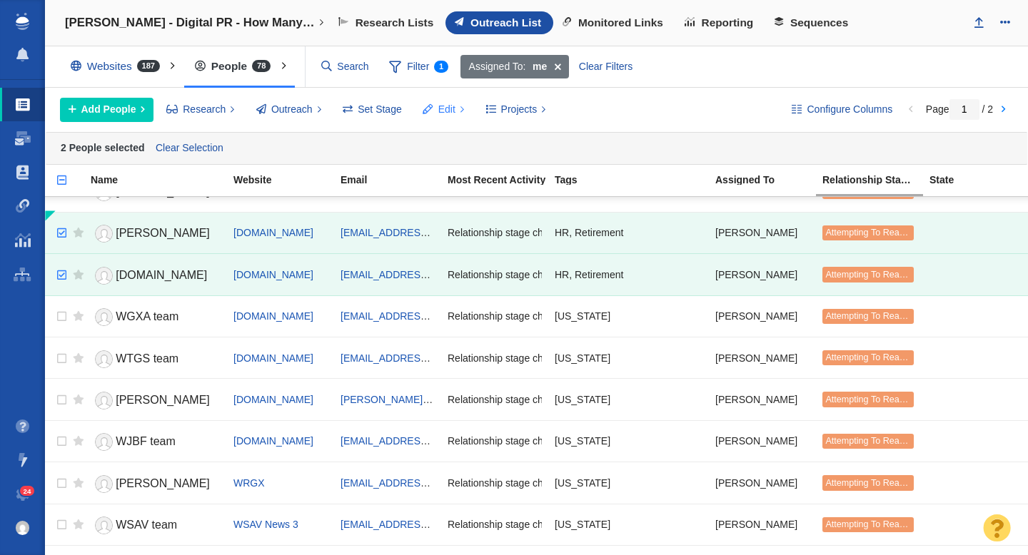
click at [449, 111] on span "Edit" at bounding box center [446, 109] width 17 height 15
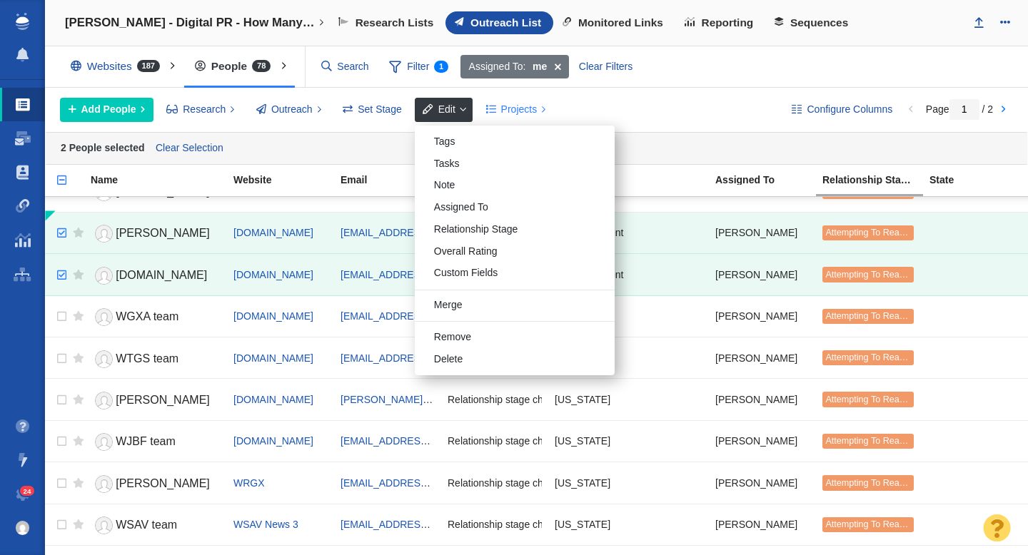
click at [521, 111] on span "Projects" at bounding box center [519, 109] width 36 height 15
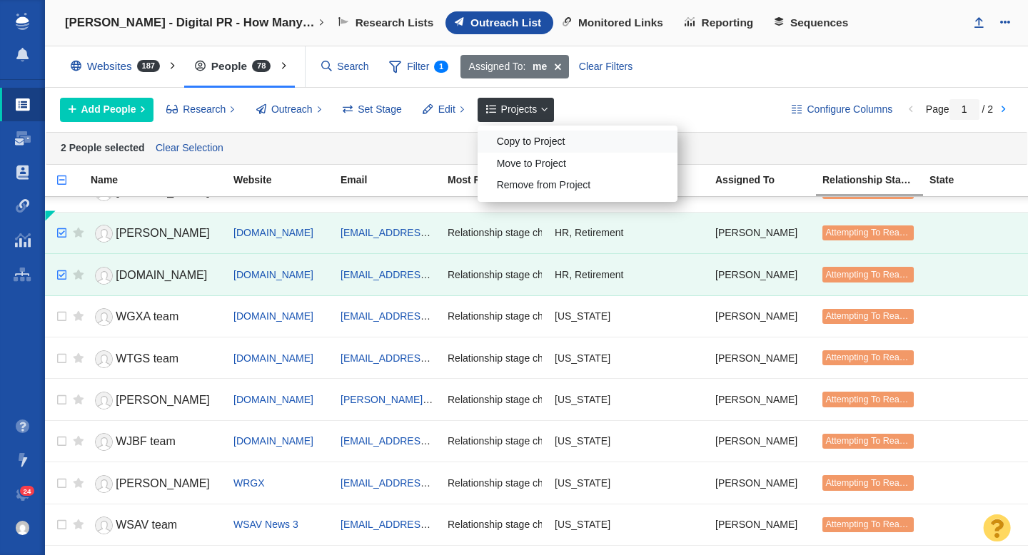
click at [520, 144] on div "Copy to Project" at bounding box center [578, 142] width 200 height 22
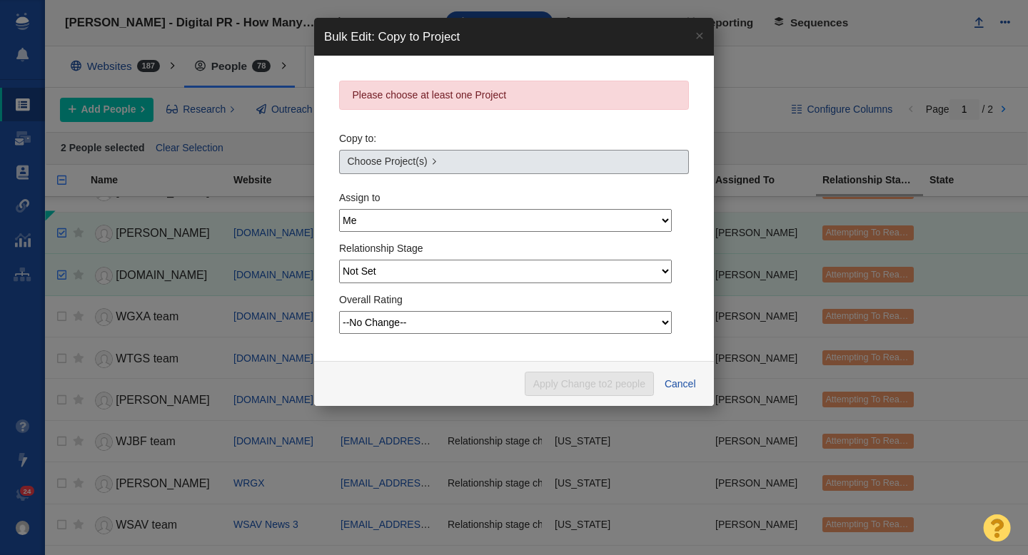
click at [473, 159] on link "Choose Project(s)" at bounding box center [514, 162] width 350 height 24
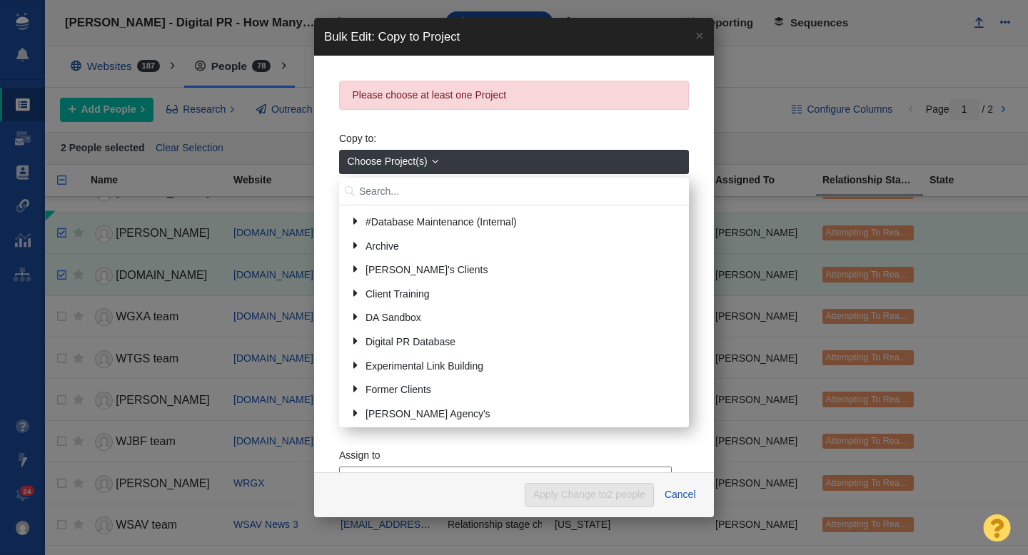
click at [435, 188] on input "text" at bounding box center [514, 192] width 350 height 28
type input "credit one"
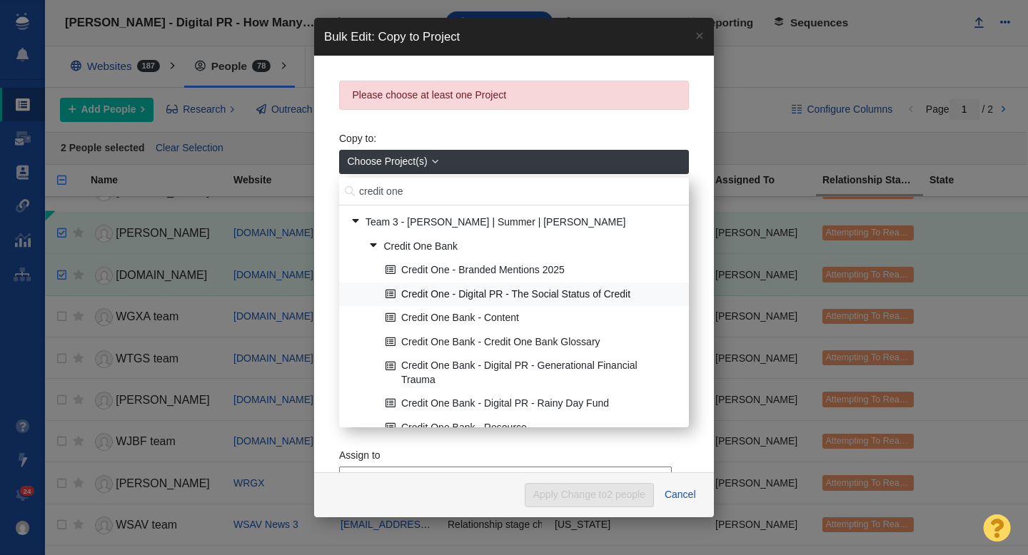
click at [503, 296] on link "Credit One - Digital PR - The Social Status of Credit" at bounding box center [531, 294] width 299 height 22
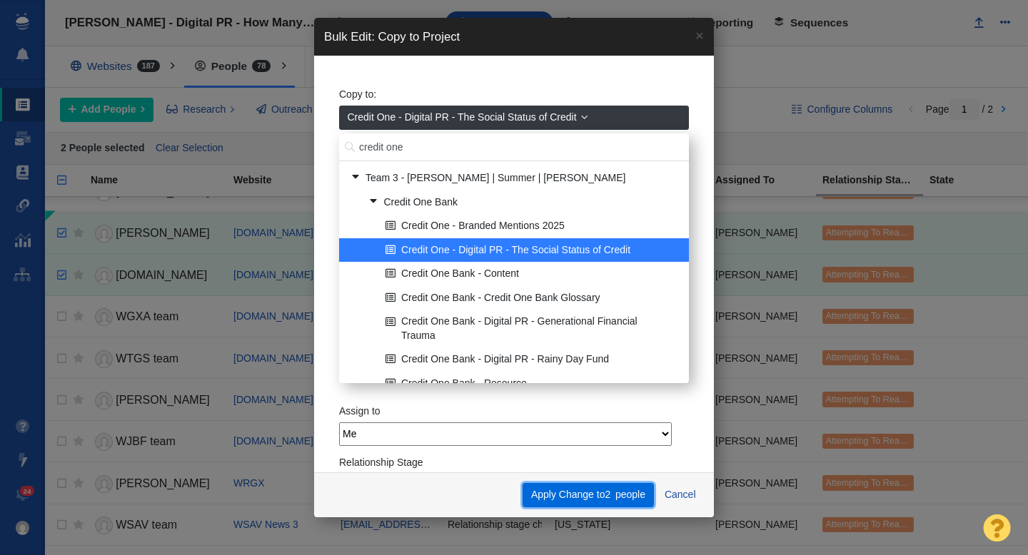
click at [570, 488] on button "Apply Change to 2 people" at bounding box center [587, 495] width 131 height 24
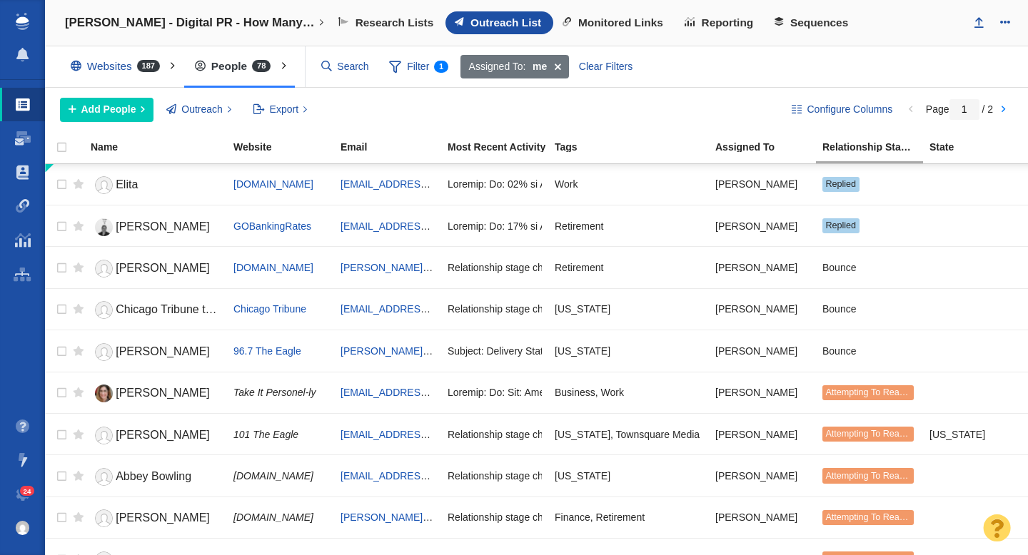
scroll to position [1610, 0]
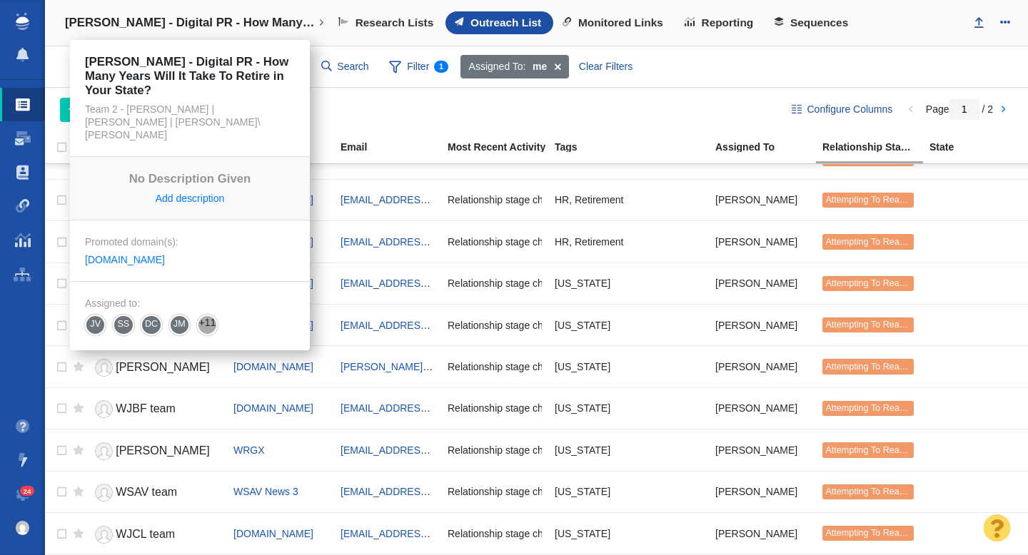
click at [209, 24] on h4 "[PERSON_NAME] - Digital PR - How Many Years Will It Take To Retire in Your Stat…" at bounding box center [190, 23] width 250 height 14
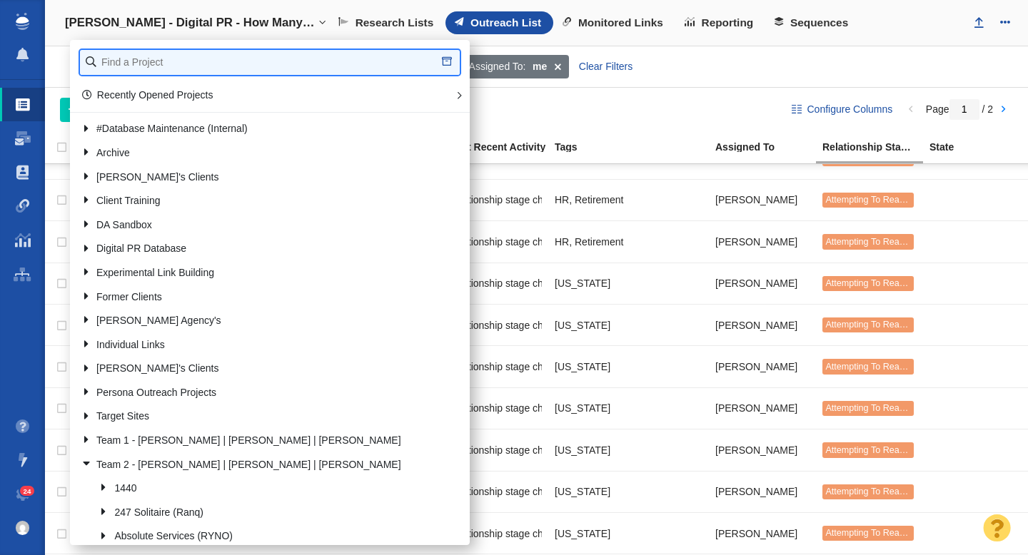
click at [175, 69] on input "text" at bounding box center [270, 62] width 380 height 25
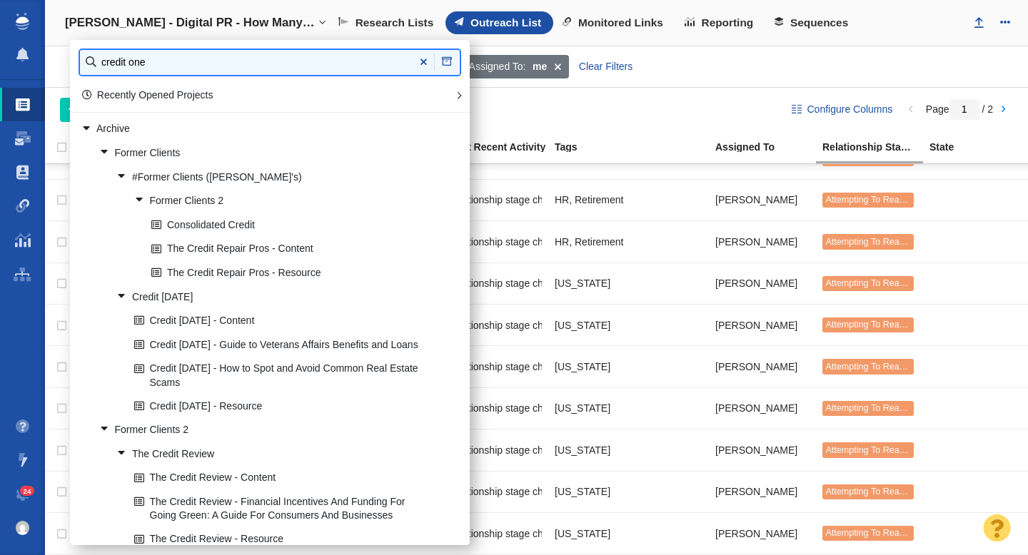
type input "credit one"
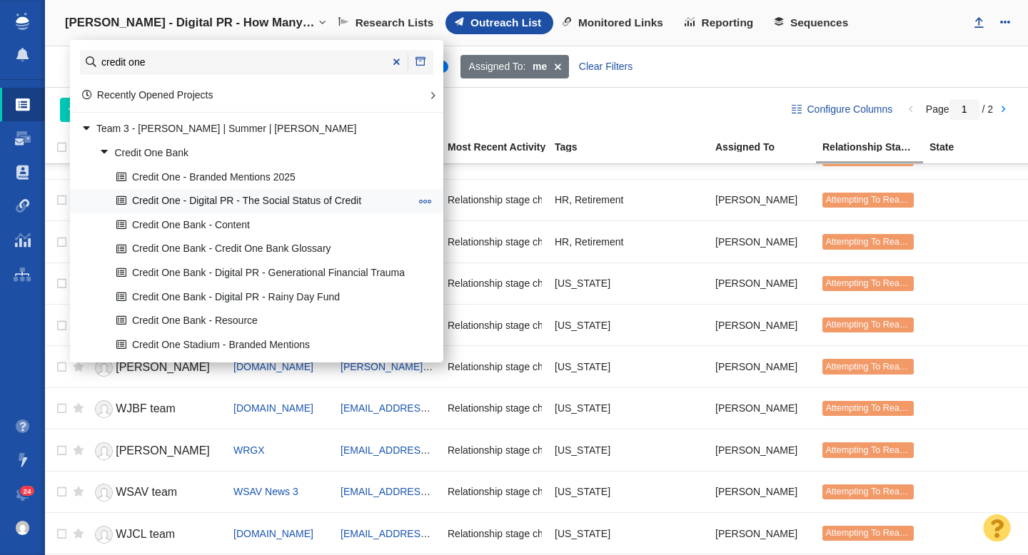
click at [225, 205] on link "Credit One - Digital PR - The Social Status of Credit" at bounding box center [263, 202] width 301 height 22
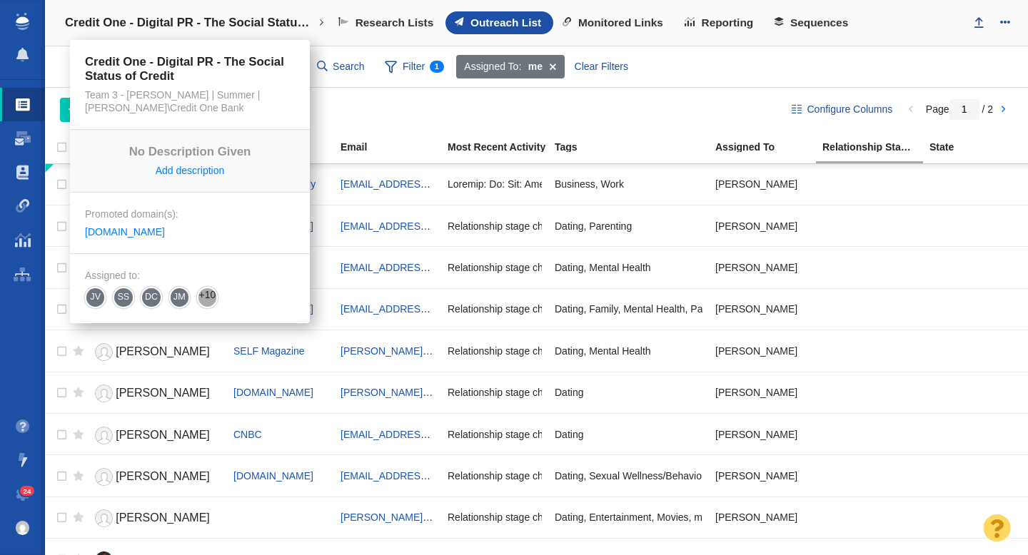
click at [196, 26] on h4 "Credit One - Digital PR - The Social Status of Credit" at bounding box center [190, 23] width 250 height 14
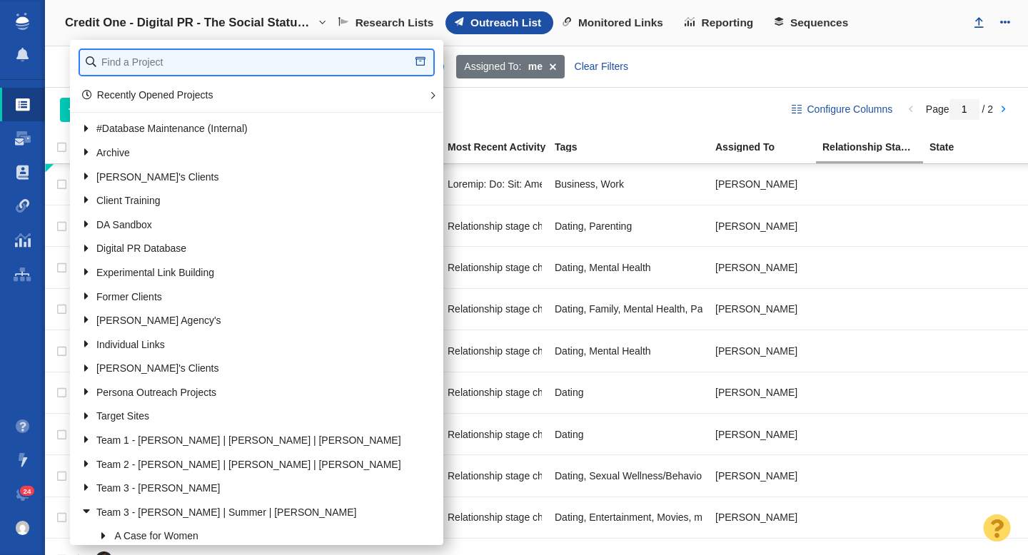
click at [144, 54] on input "text" at bounding box center [256, 62] width 353 height 25
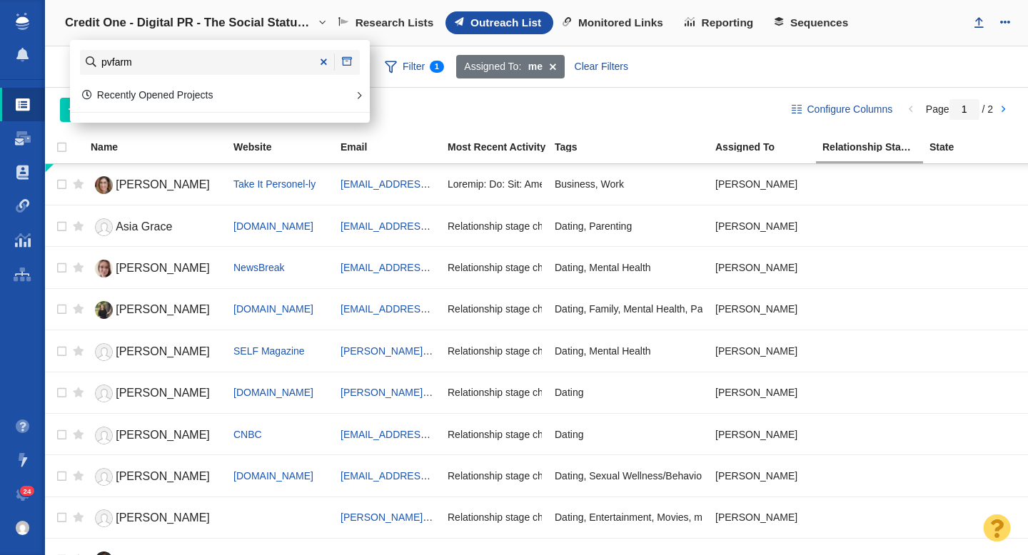
click at [203, 29] on h4 "Credit One - Digital PR - The Social Status of Credit" at bounding box center [190, 23] width 250 height 14
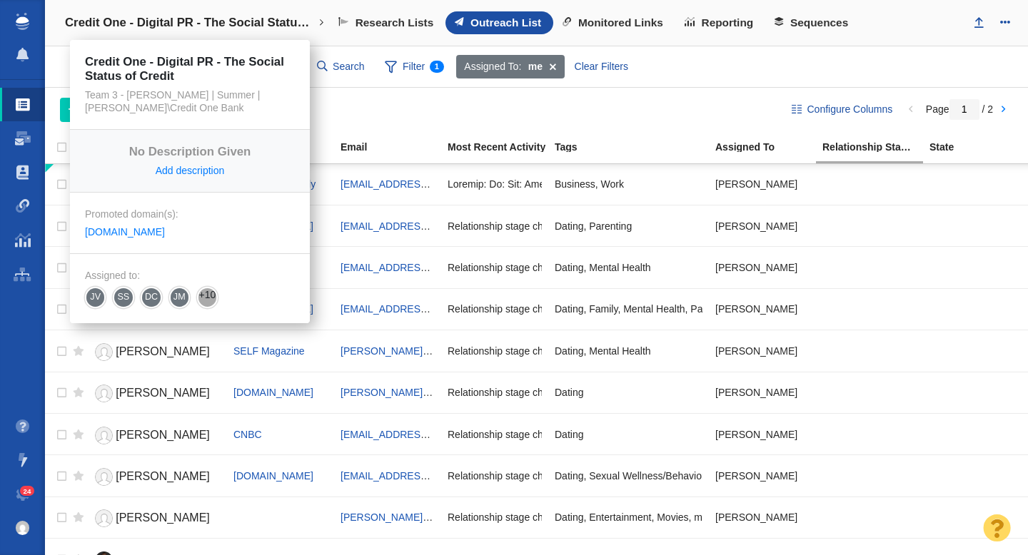
click at [237, 21] on h4 "Credit One - Digital PR - The Social Status of Credit" at bounding box center [190, 23] width 250 height 14
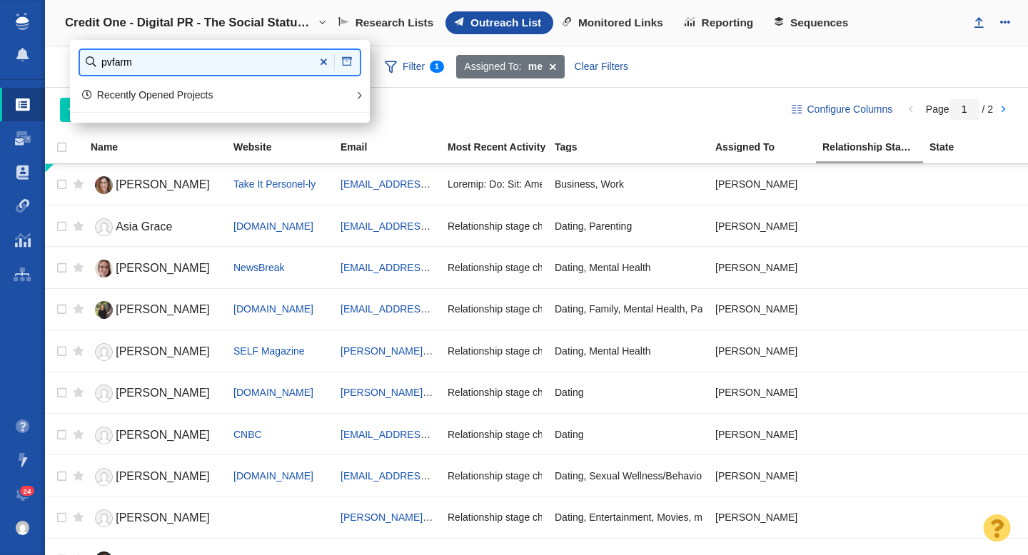
click at [161, 71] on input "pvfarm" at bounding box center [220, 62] width 280 height 25
type input "pv"
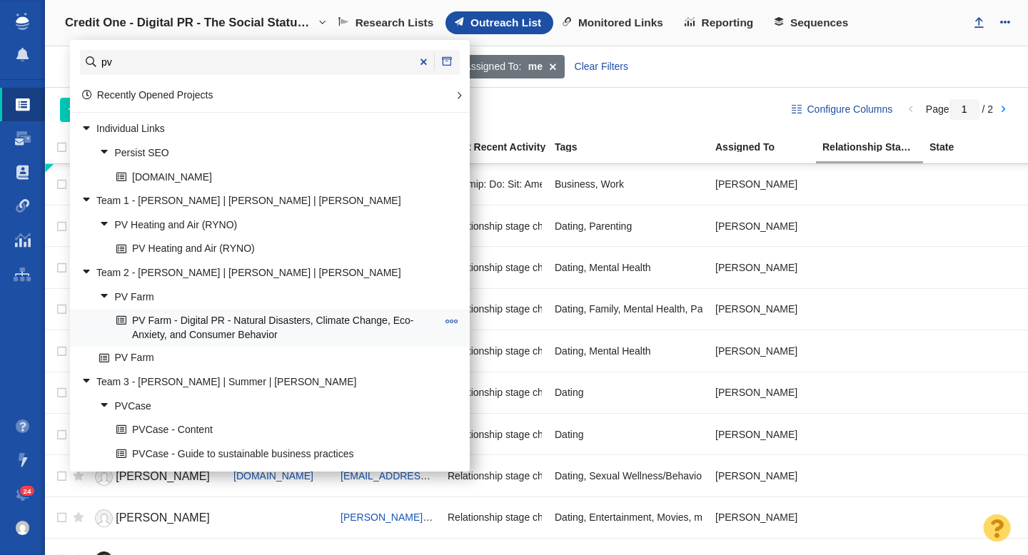
click at [234, 325] on link "PV Farm - Digital PR - Natural Disasters, Climate Change, Eco-Anxiety, and Cons…" at bounding box center [277, 328] width 328 height 36
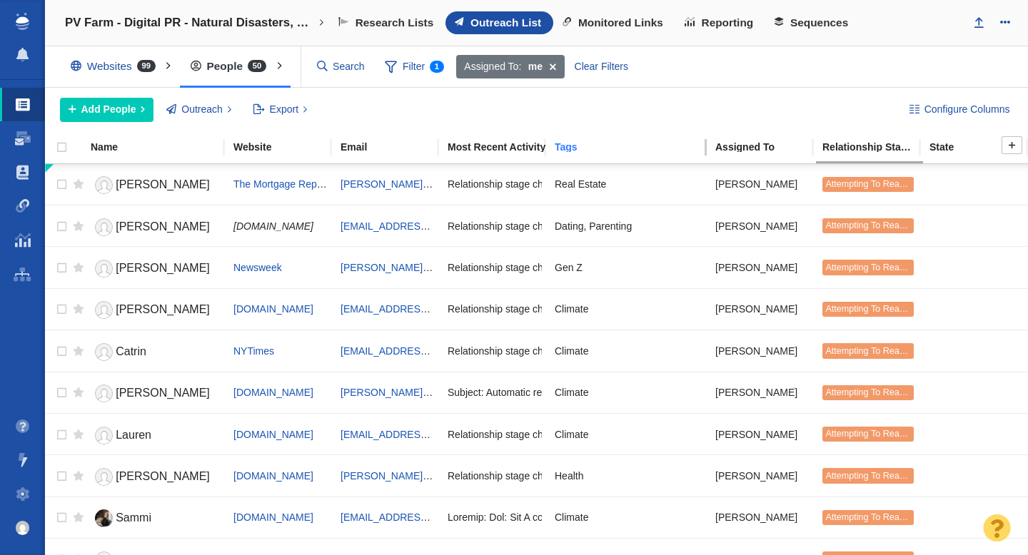
click at [567, 146] on div "Tags" at bounding box center [634, 147] width 159 height 10
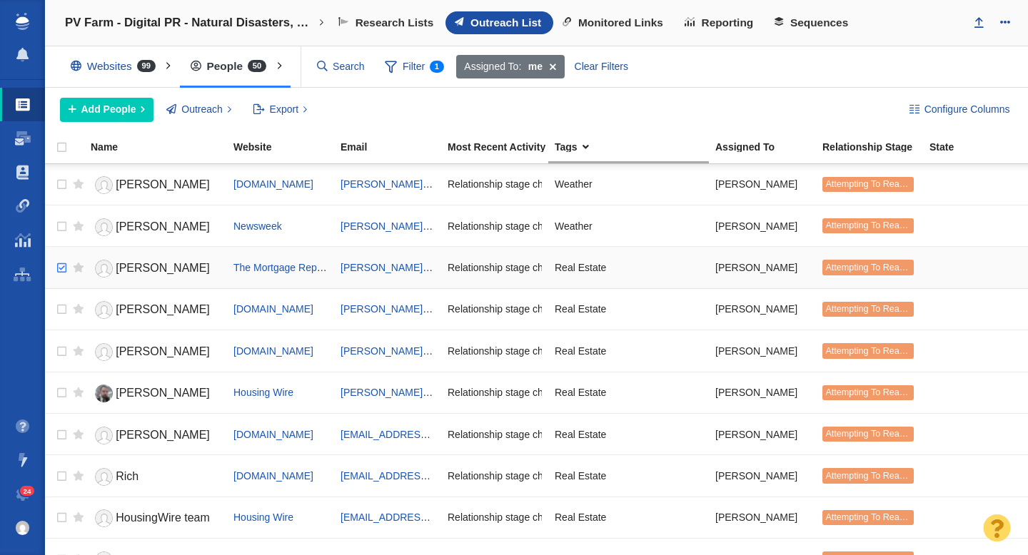
checkbox input "true"
click at [61, 268] on input "checkbox" at bounding box center [59, 268] width 21 height 31
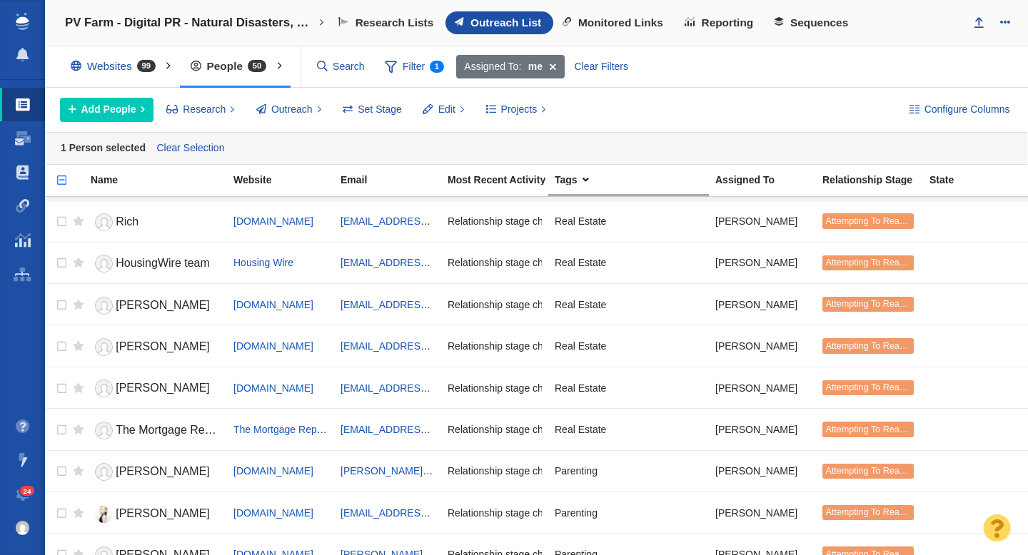
scroll to position [291, 0]
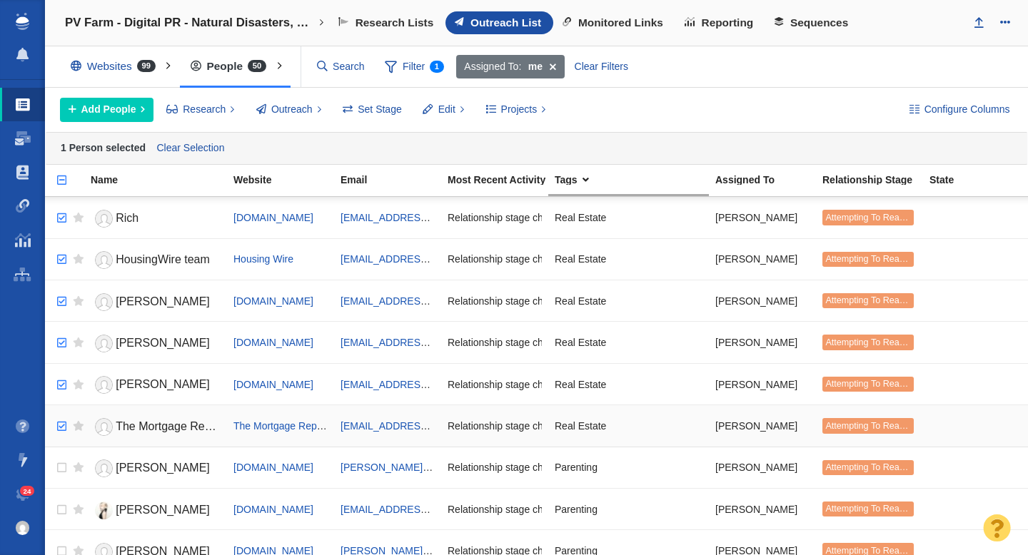
click at [62, 425] on input "checkbox" at bounding box center [59, 426] width 21 height 31
checkbox input "true"
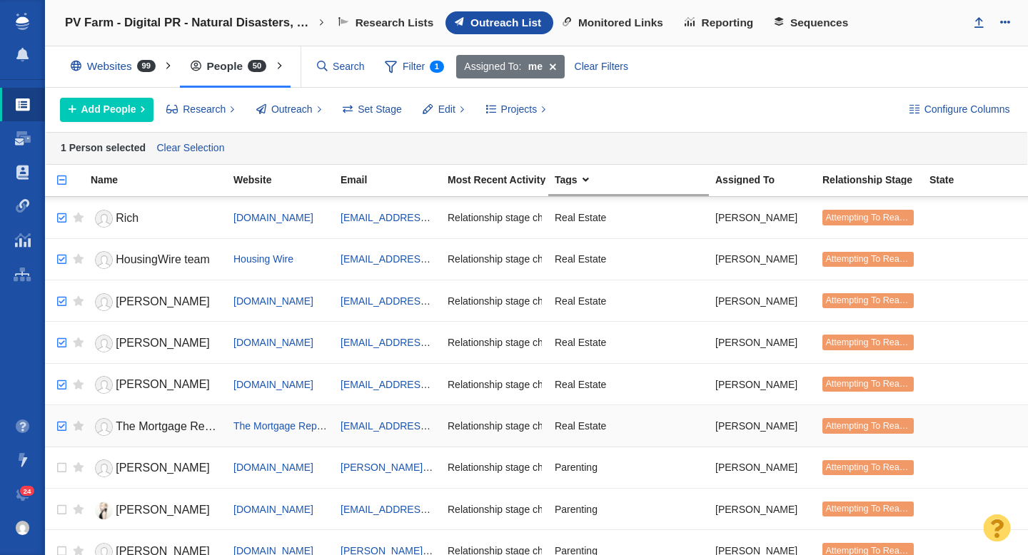
checkbox input "true"
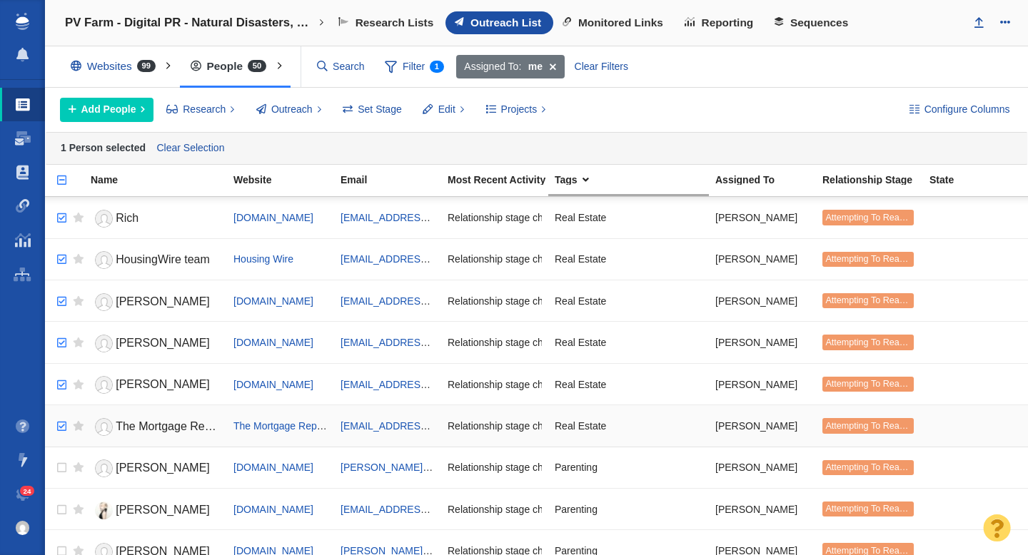
checkbox input "true"
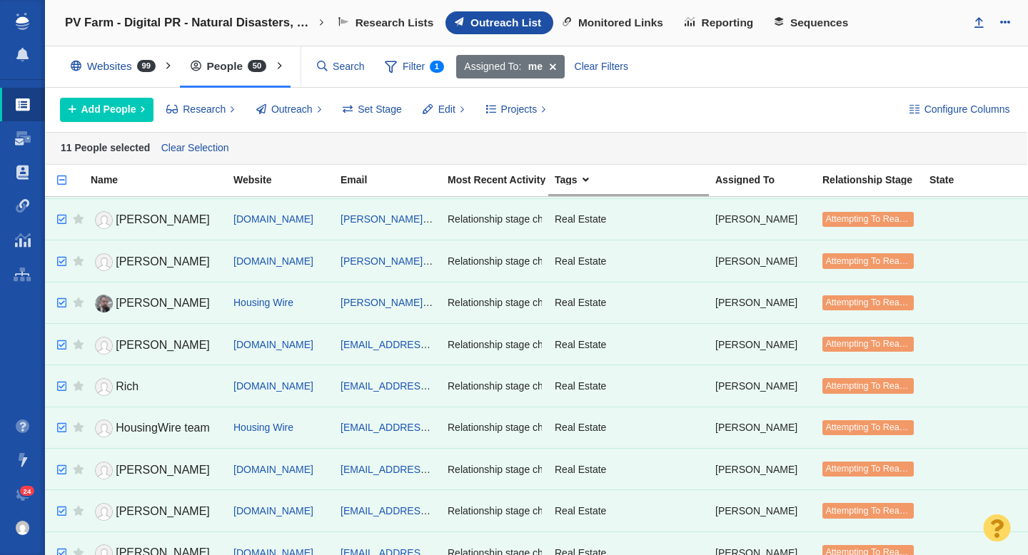
scroll to position [0, 0]
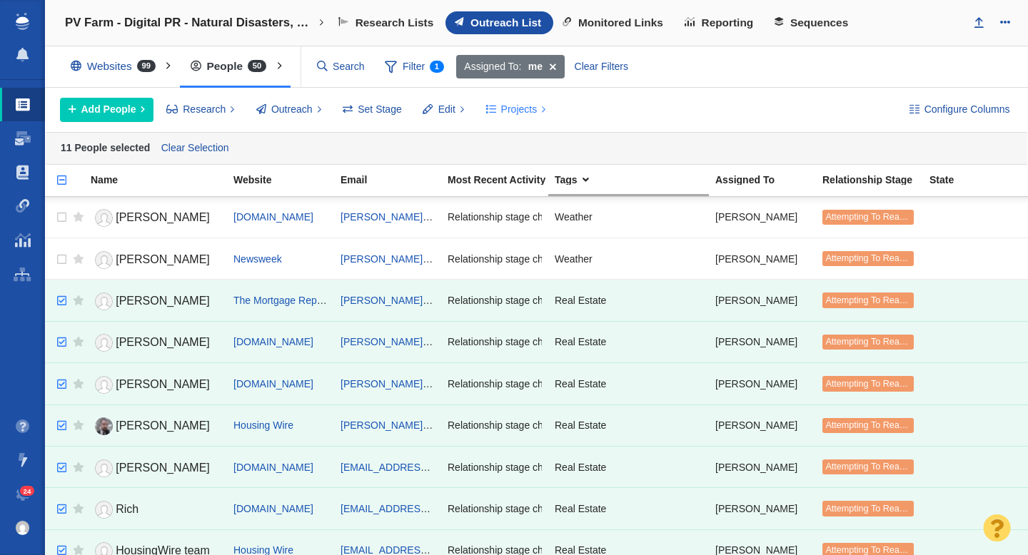
click at [517, 113] on span "Projects" at bounding box center [519, 109] width 36 height 15
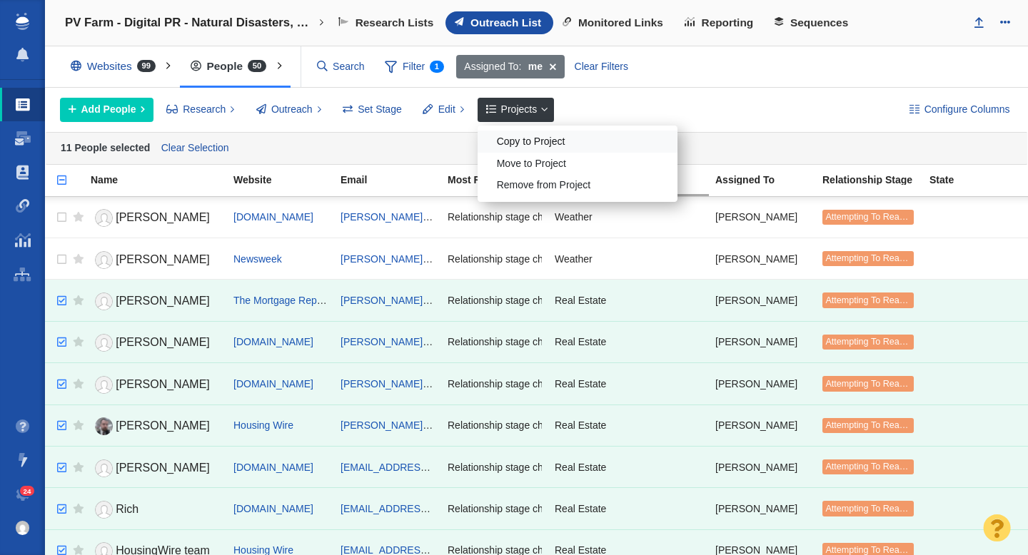
click at [536, 142] on div "Copy to Project" at bounding box center [578, 142] width 200 height 22
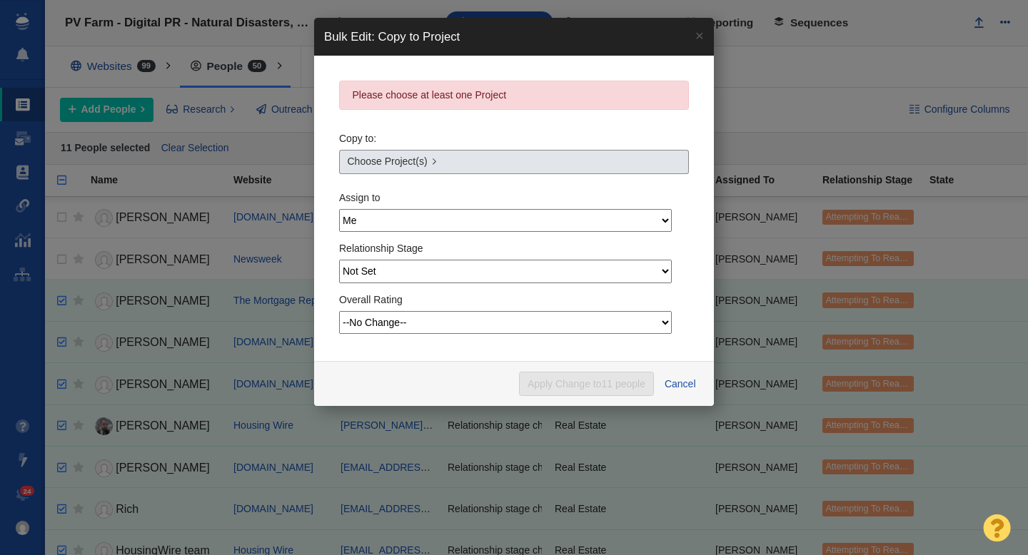
click at [405, 161] on span "Choose Project(s)" at bounding box center [388, 161] width 80 height 15
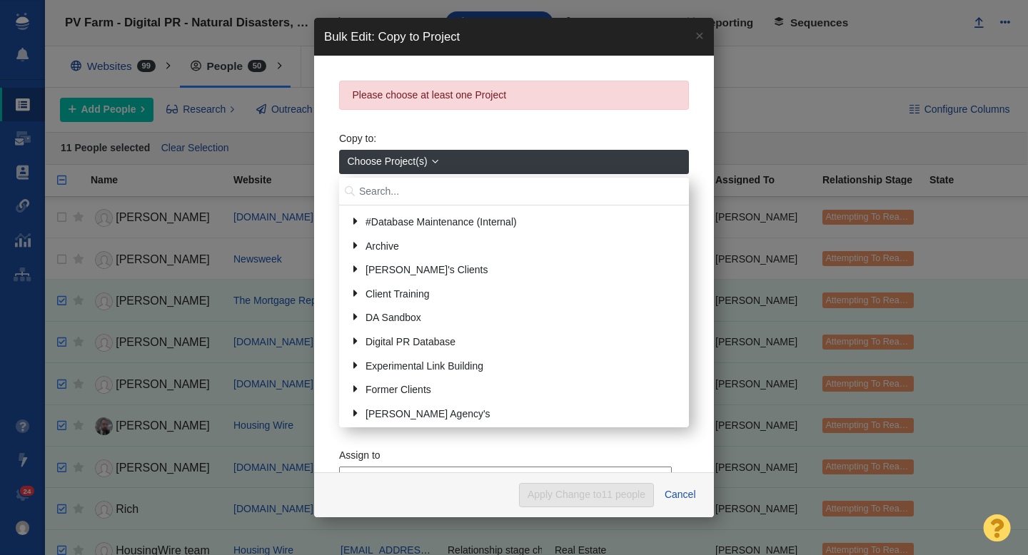
click at [401, 185] on input "text" at bounding box center [514, 192] width 350 height 28
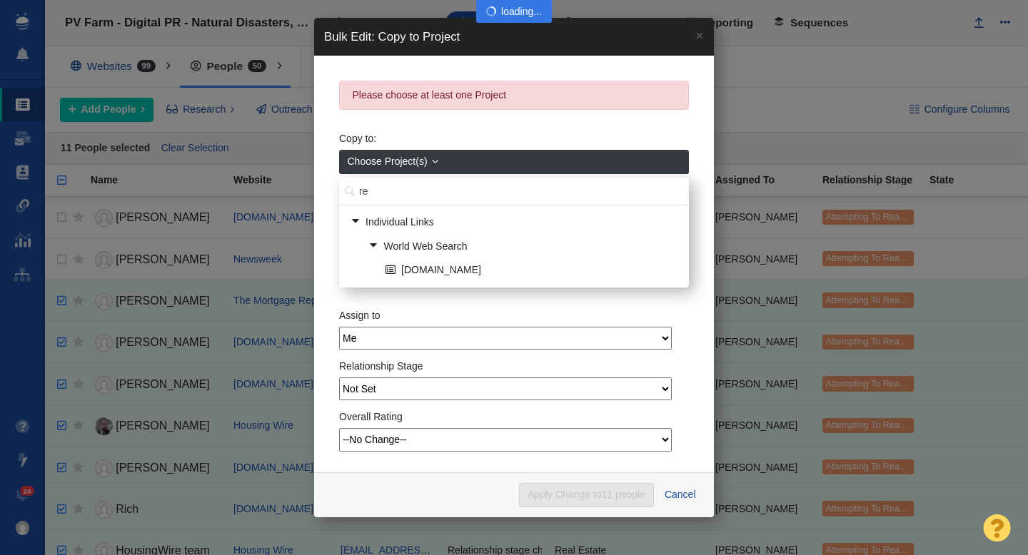
type input "r"
click at [701, 37] on link "×" at bounding box center [699, 35] width 29 height 35
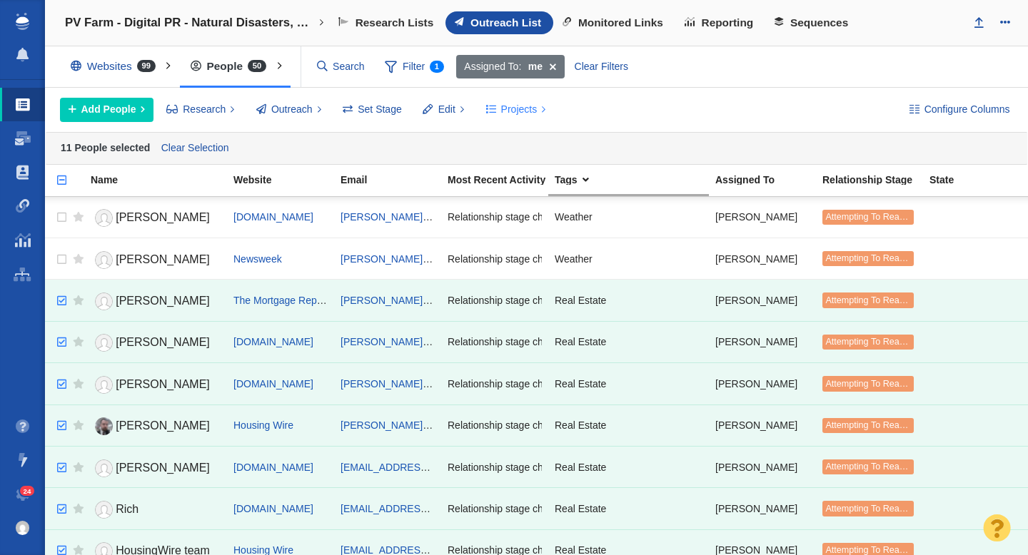
click at [507, 106] on span "Projects" at bounding box center [519, 109] width 36 height 15
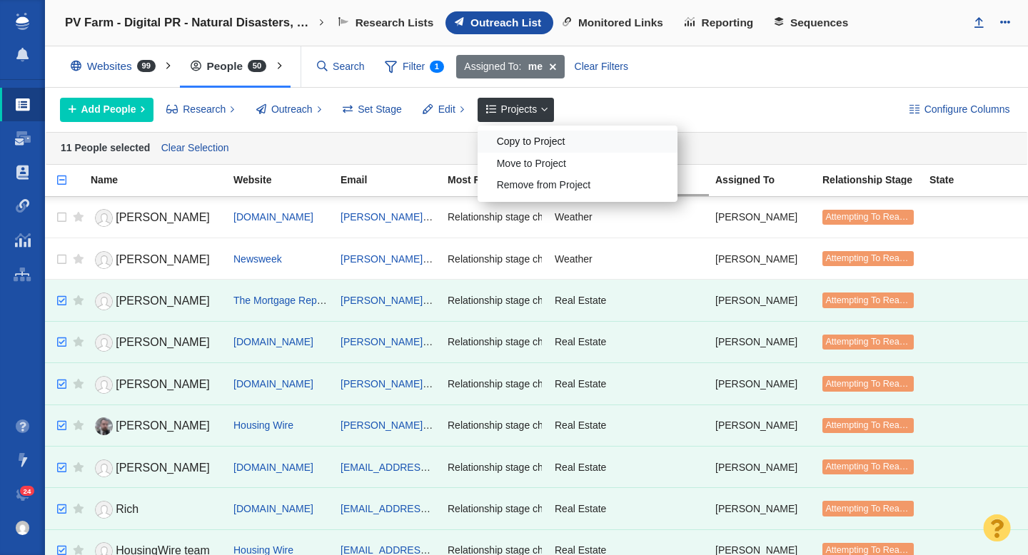
click at [524, 139] on div "Copy to Project" at bounding box center [578, 142] width 200 height 22
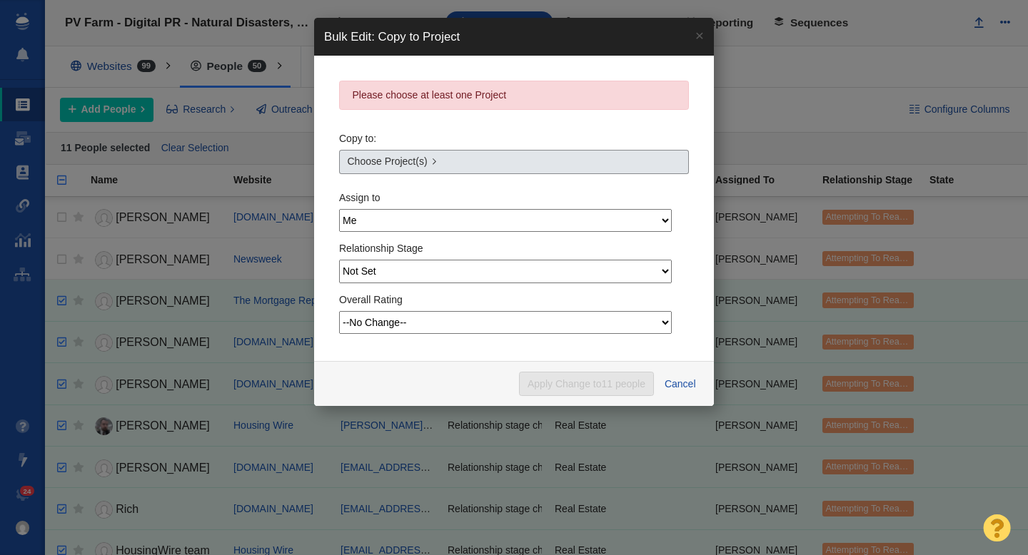
click at [440, 166] on link "Choose Project(s)" at bounding box center [514, 162] width 350 height 24
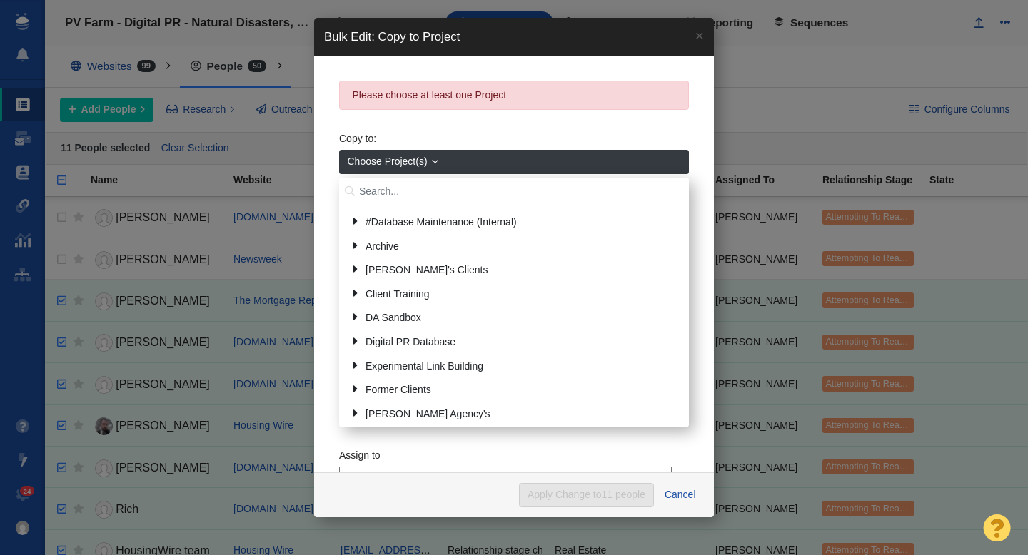
click at [386, 191] on input "text" at bounding box center [514, 192] width 350 height 28
type input "reu"
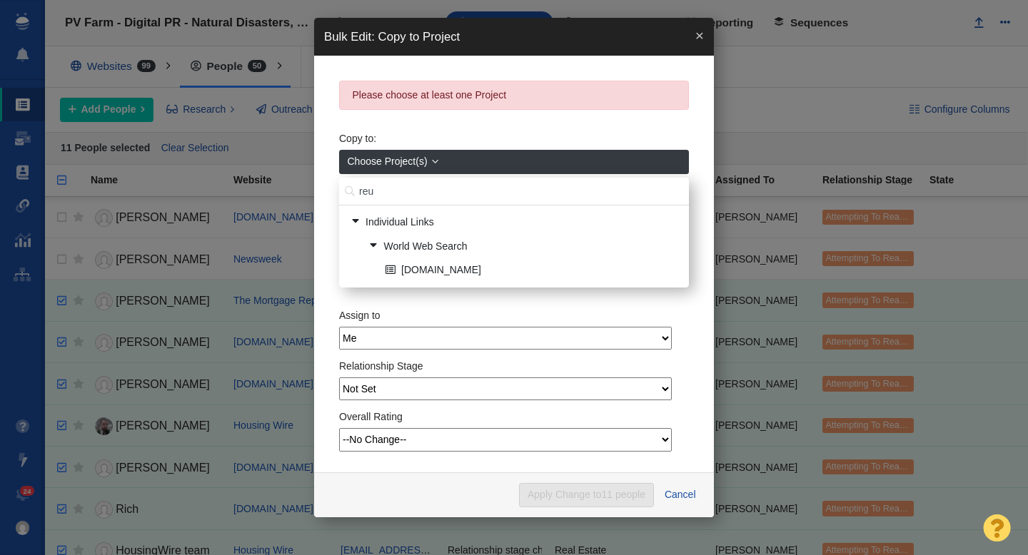
click at [696, 36] on link "×" at bounding box center [699, 35] width 29 height 35
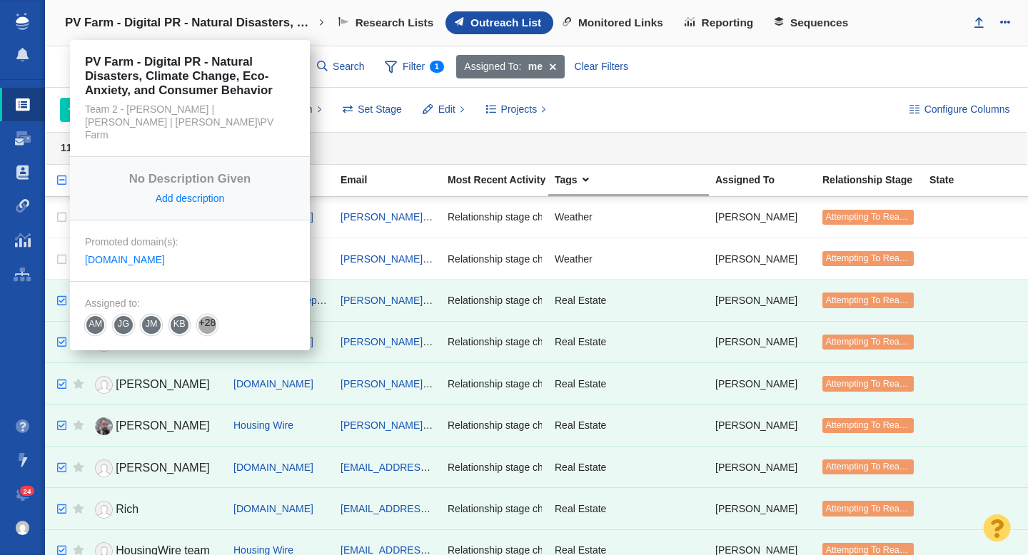
click at [206, 26] on h4 "PV Farm - Digital PR - Natural Disasters, Climate Change, Eco-Anxiety, and Cons…" at bounding box center [190, 23] width 250 height 14
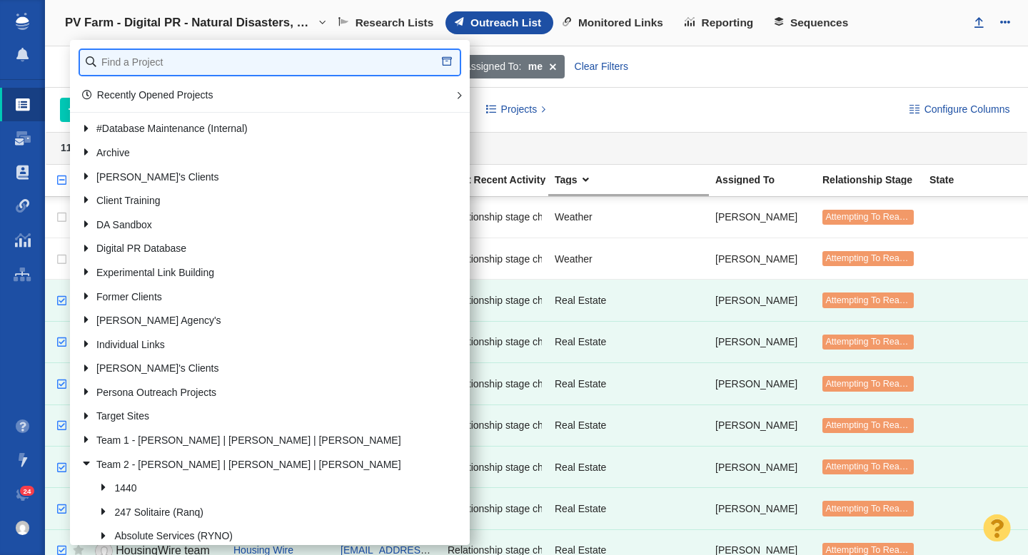
click at [161, 59] on input "text" at bounding box center [270, 62] width 380 height 25
type input "credit one"
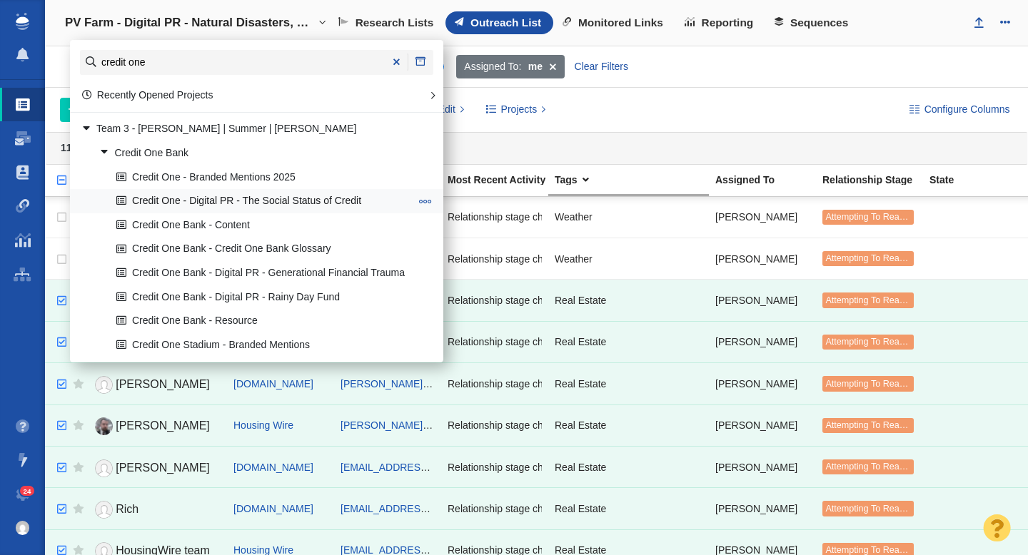
click at [261, 203] on link "Credit One - Digital PR - The Social Status of Credit" at bounding box center [263, 202] width 301 height 22
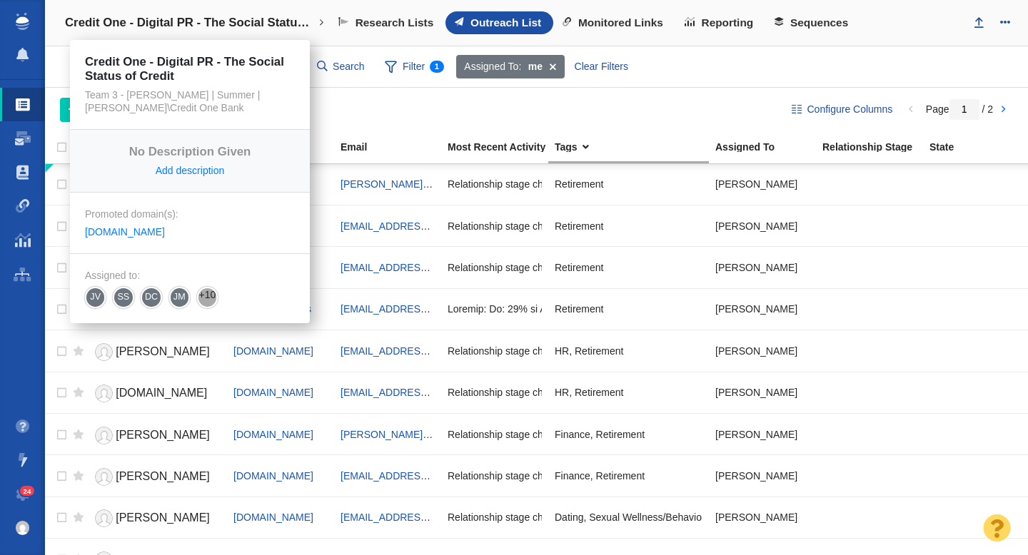
click at [223, 20] on h4 "Credit One - Digital PR - The Social Status of Credit" at bounding box center [190, 23] width 250 height 14
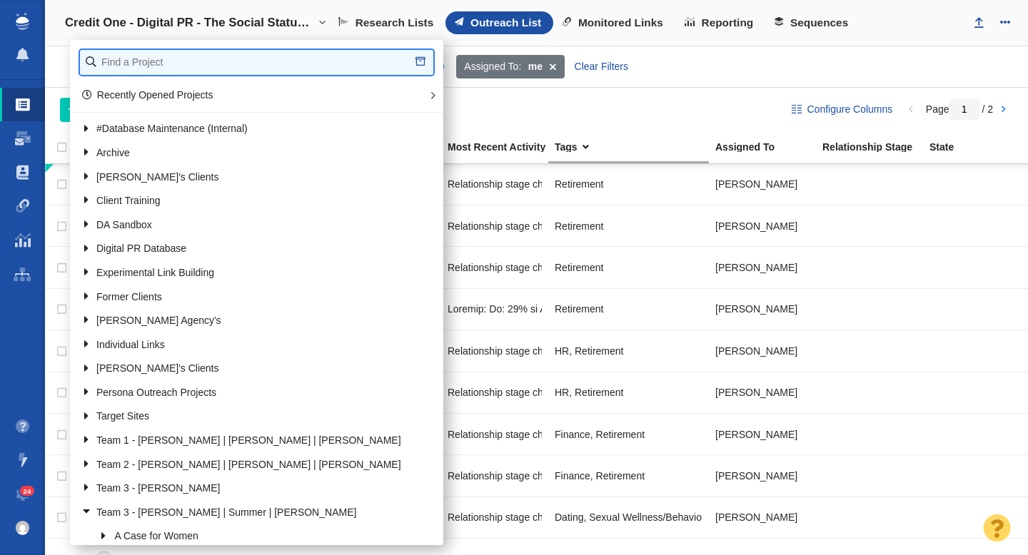
click at [202, 60] on input "text" at bounding box center [256, 62] width 353 height 25
type input "roadrunner"
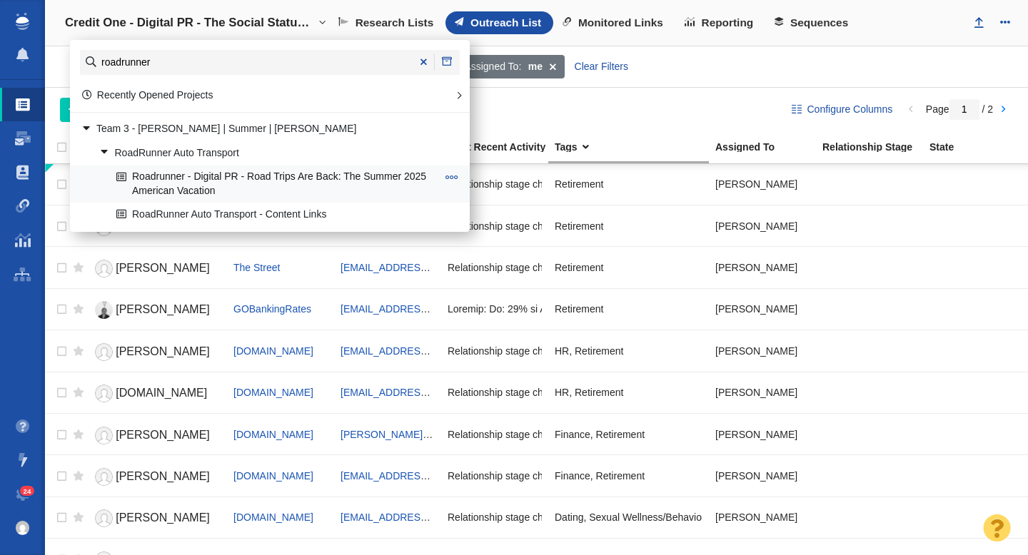
click at [260, 183] on link "Roadrunner - Digital PR - Road Trips Are Back: The Summer 2025 American Vacation" at bounding box center [277, 184] width 328 height 36
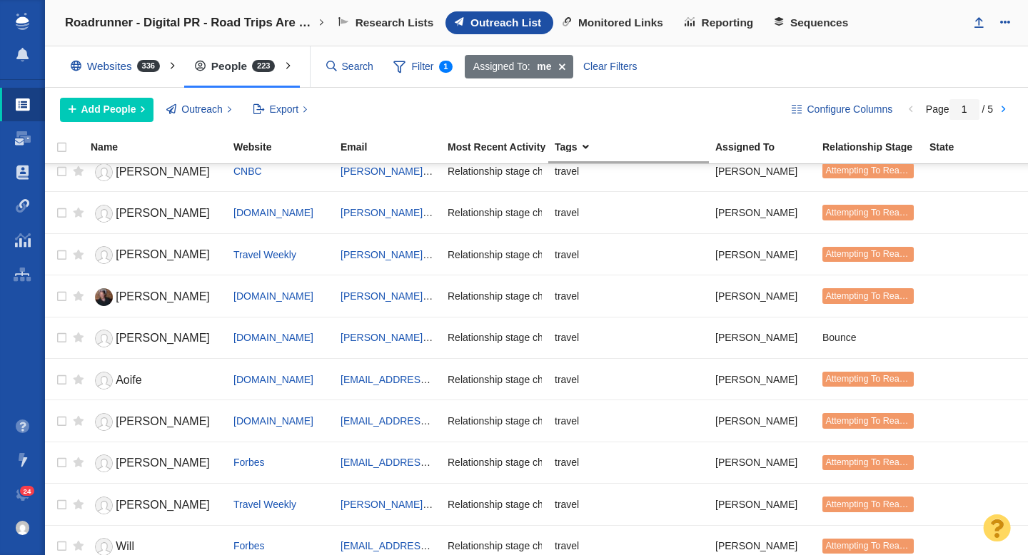
scroll to position [1692, 0]
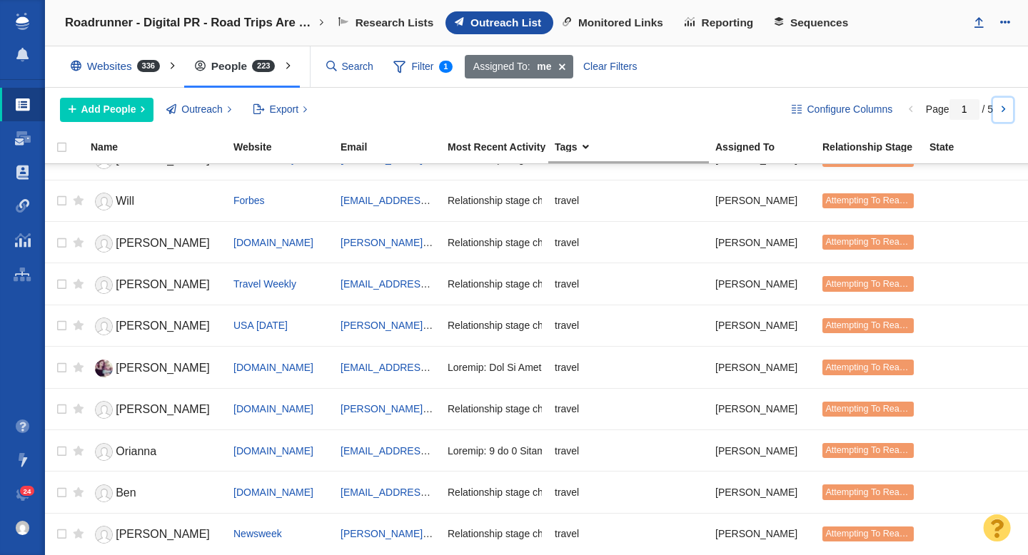
click at [1001, 113] on link at bounding box center [1003, 110] width 20 height 24
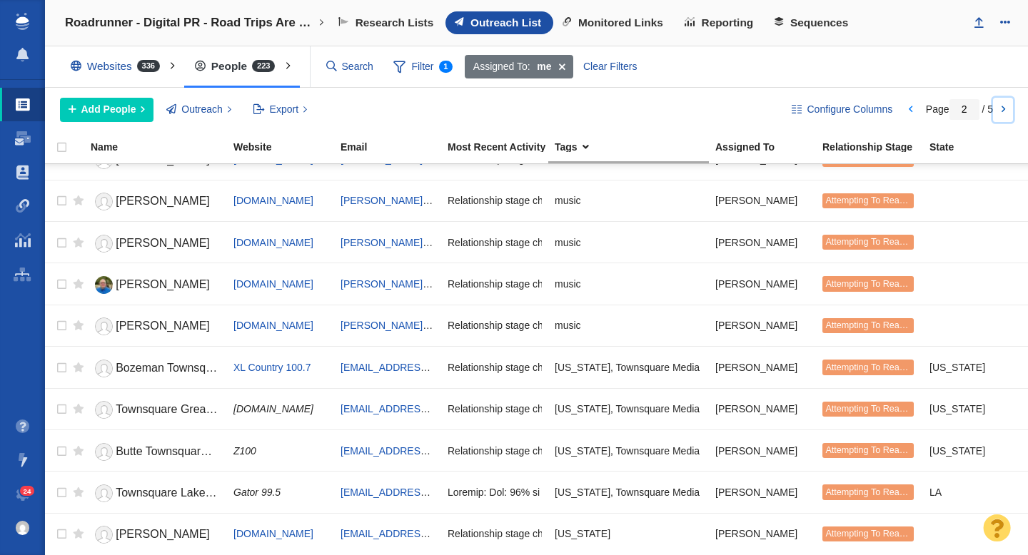
click at [1005, 114] on link at bounding box center [1003, 110] width 20 height 24
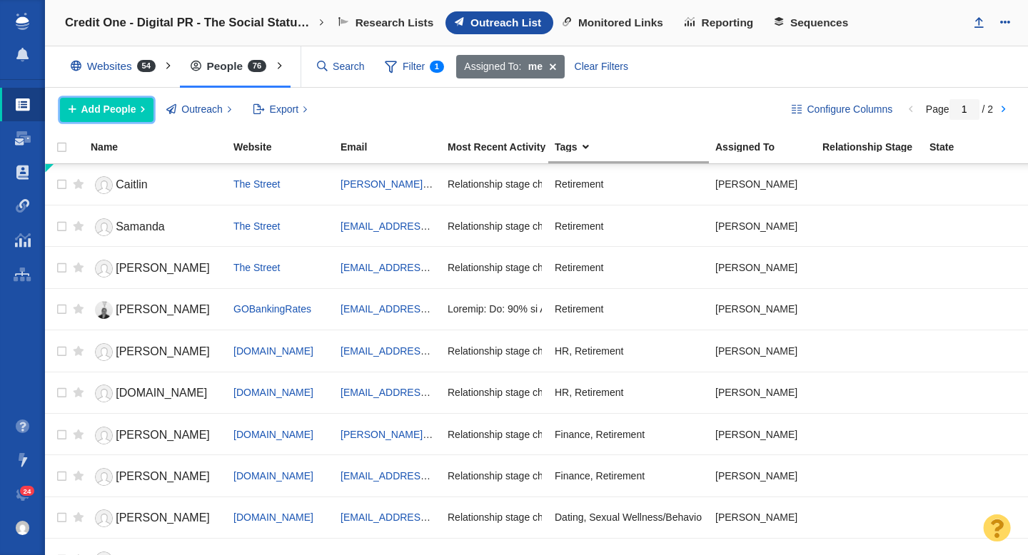
click at [116, 113] on span "Add People" at bounding box center [108, 109] width 55 height 15
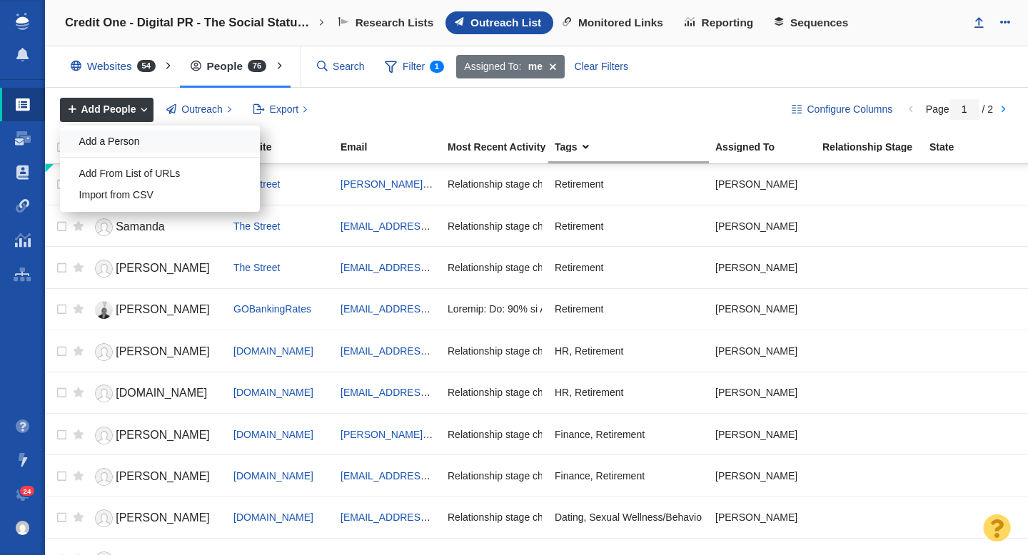
click at [130, 137] on div "Add a Person" at bounding box center [160, 142] width 200 height 22
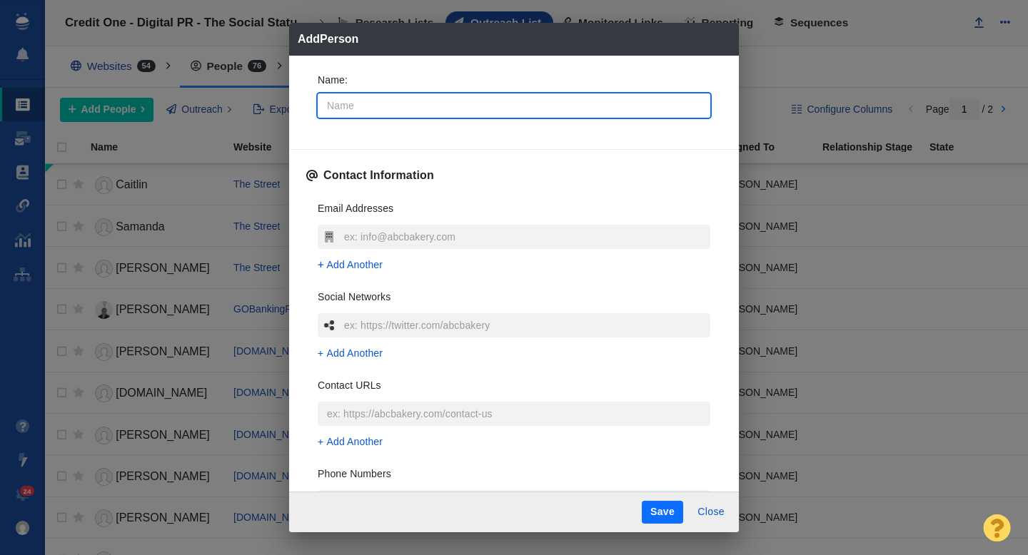
click at [421, 112] on input "Name :" at bounding box center [514, 106] width 393 height 24
type input "A"
type textarea "x"
type input "Ab"
type textarea "x"
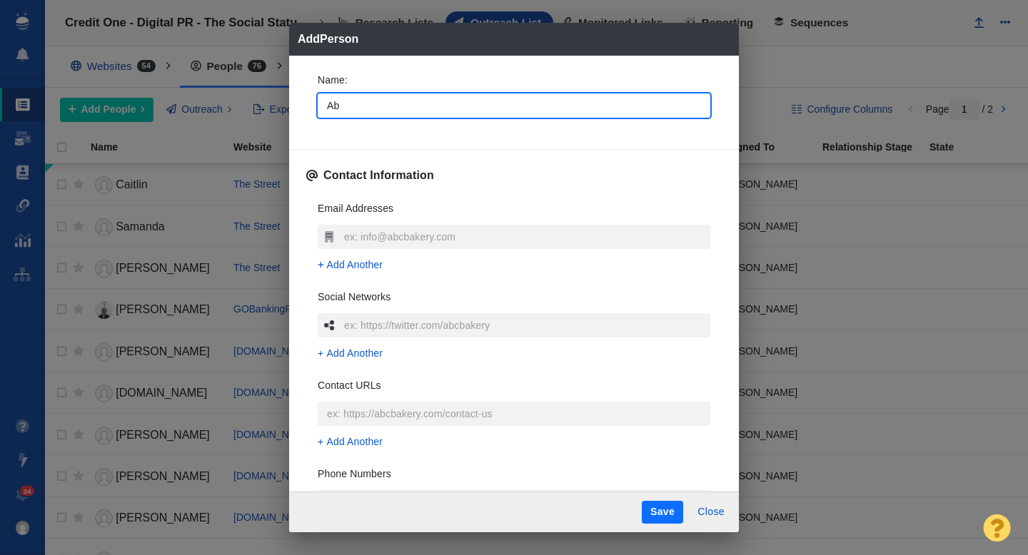
type input "Abh"
type textarea "x"
type input "Abha"
type textarea "x"
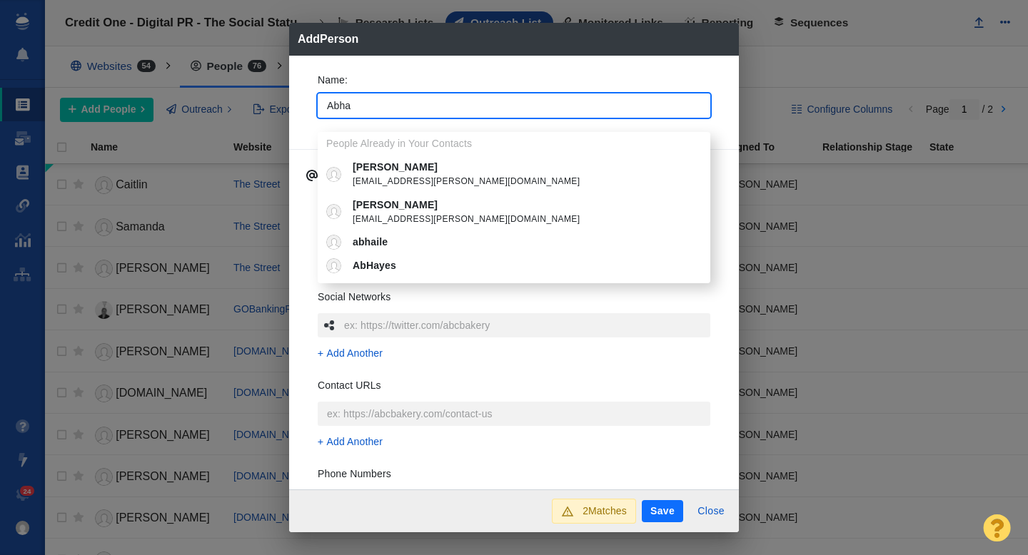
type input "Abha"
type textarea "x"
click at [399, 171] on p "[PERSON_NAME]" at bounding box center [524, 167] width 343 height 15
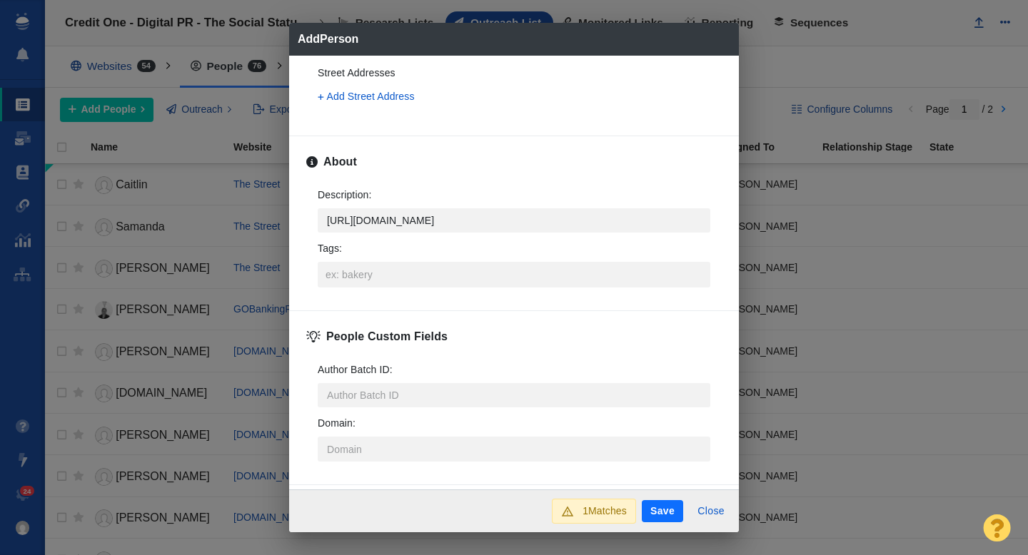
scroll to position [491, 0]
click at [367, 267] on input "Tags :" at bounding box center [514, 274] width 384 height 26
type textarea "x"
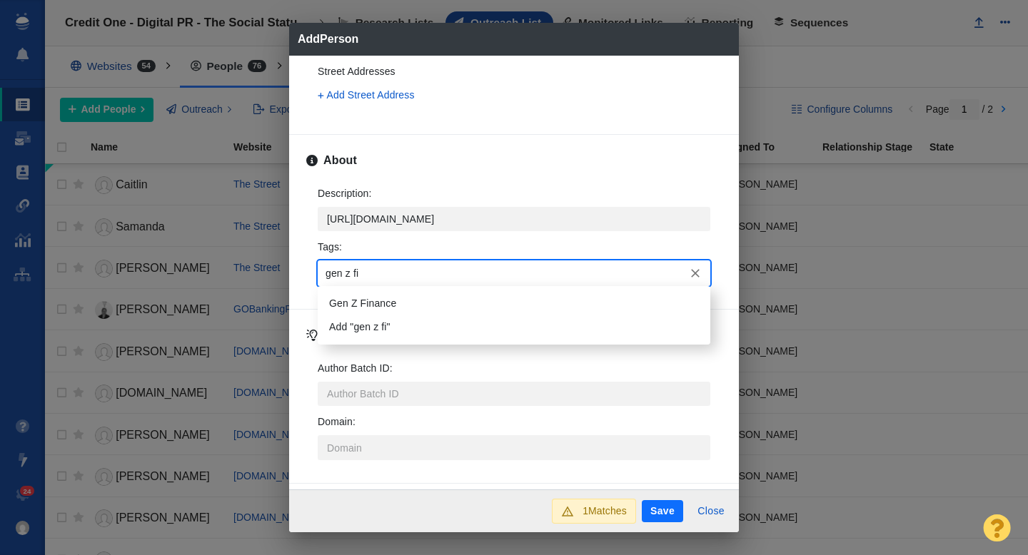
type input "gen z fin"
click at [366, 302] on li "Gen Z Finance" at bounding box center [514, 304] width 393 height 24
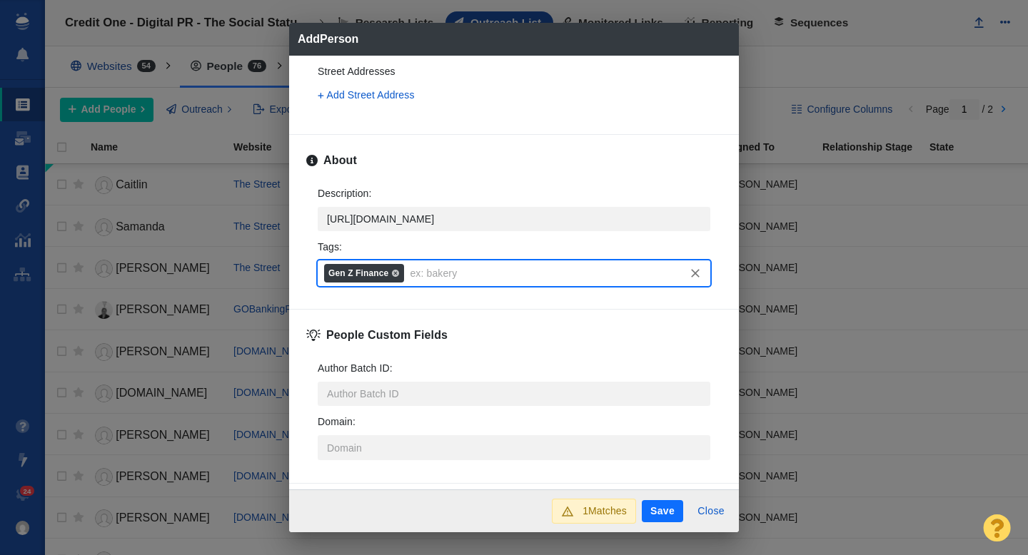
click at [655, 513] on button "Save" at bounding box center [662, 511] width 41 height 23
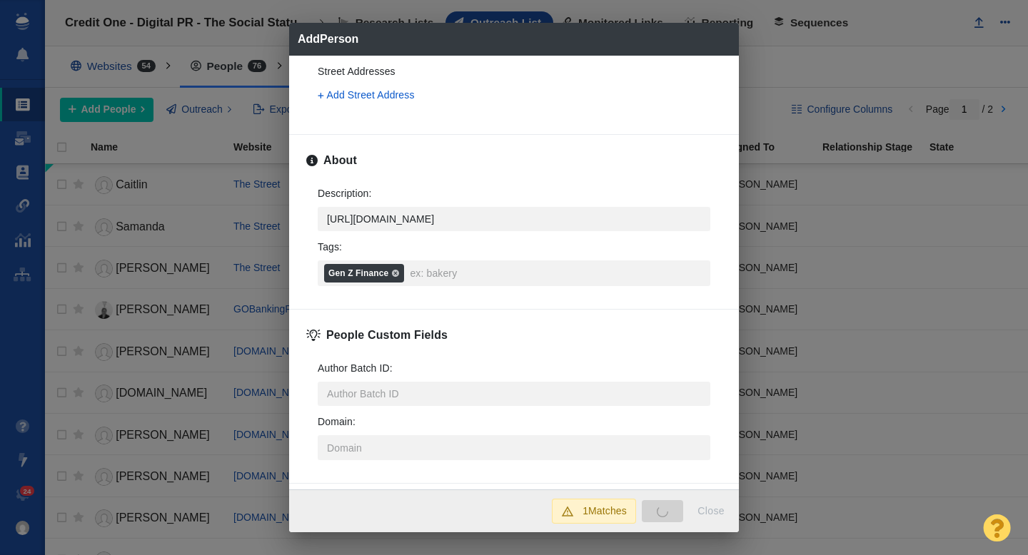
type textarea "x"
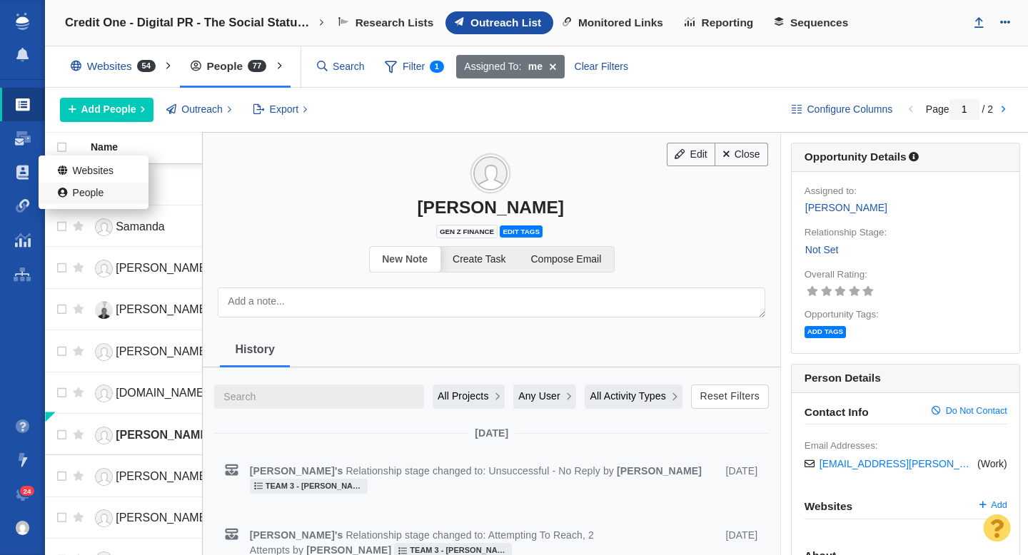
click at [86, 190] on link "People" at bounding box center [94, 194] width 110 height 22
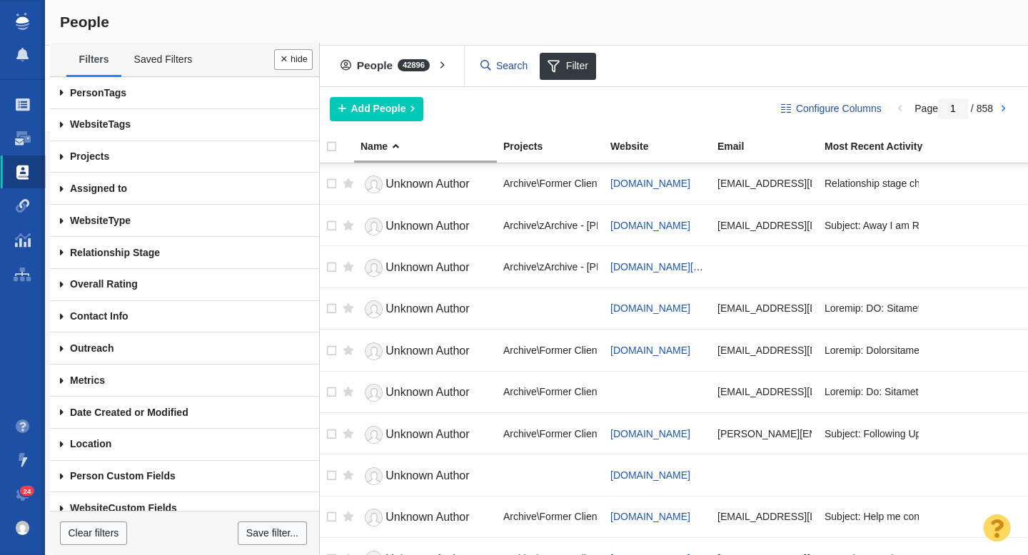
click at [59, 93] on span at bounding box center [62, 93] width 24 height 32
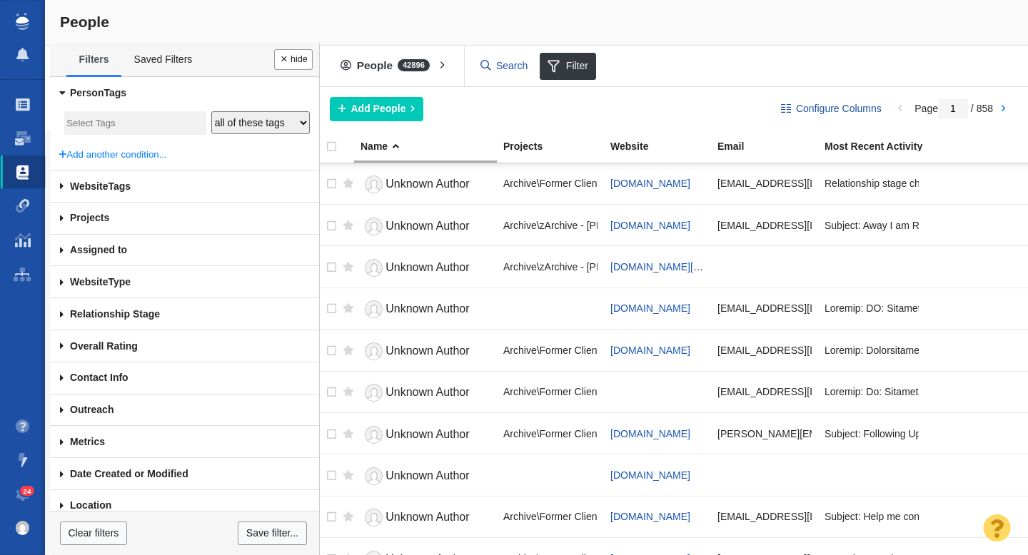
click at [88, 123] on input "search" at bounding box center [134, 123] width 137 height 19
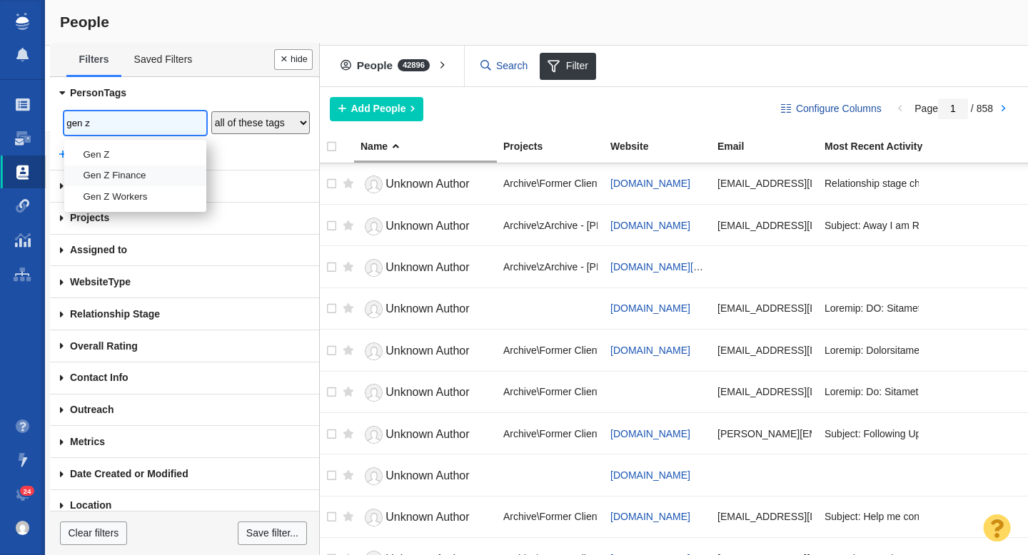
type input "gen z"
click at [121, 171] on li "Gen Z Finance" at bounding box center [135, 176] width 142 height 21
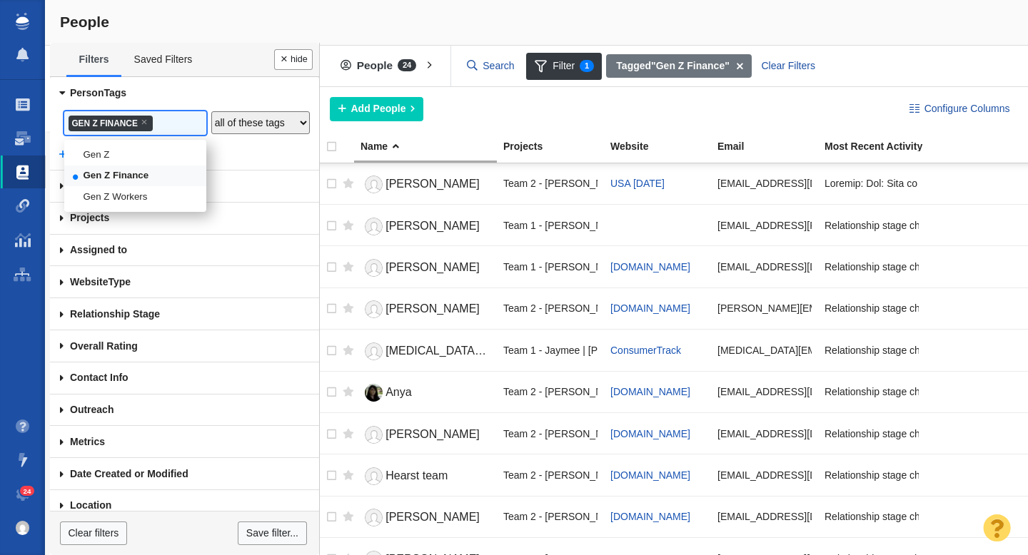
click at [703, 98] on div "Add People Add a Person" at bounding box center [608, 109] width 556 height 24
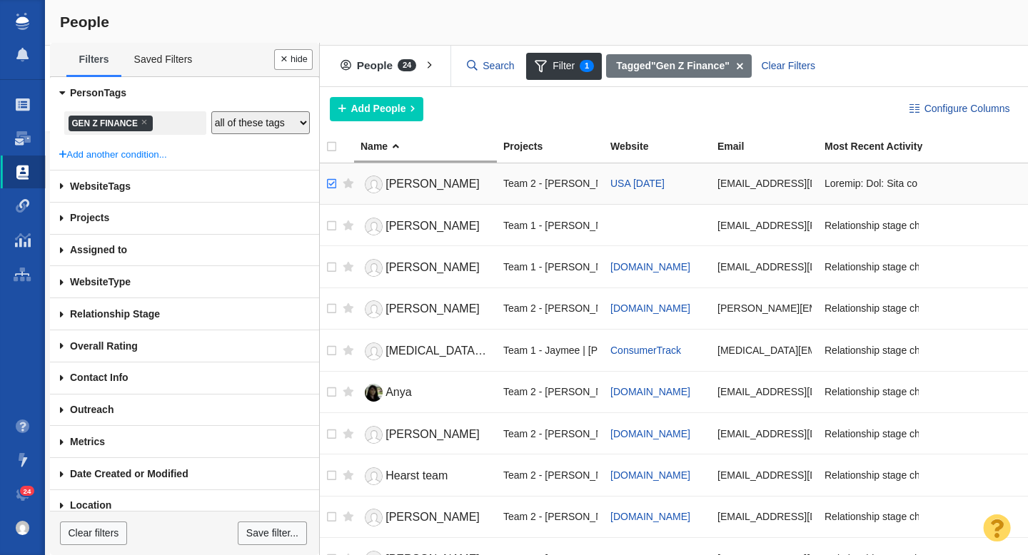
checkbox input "true"
click at [329, 183] on input "checkbox" at bounding box center [329, 183] width 21 height 31
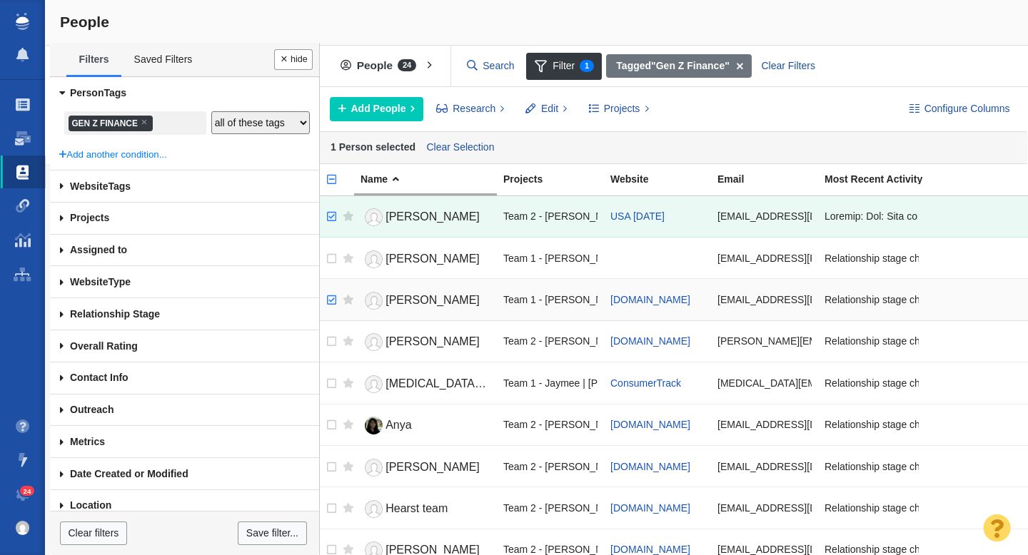
checkbox input "true"
click at [334, 305] on input "checkbox" at bounding box center [329, 300] width 21 height 31
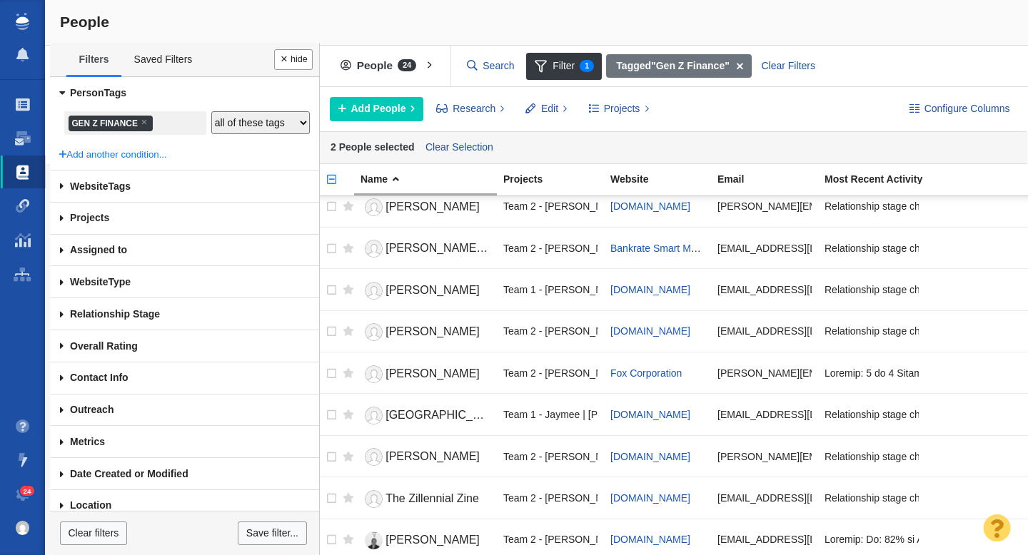
scroll to position [641, 0]
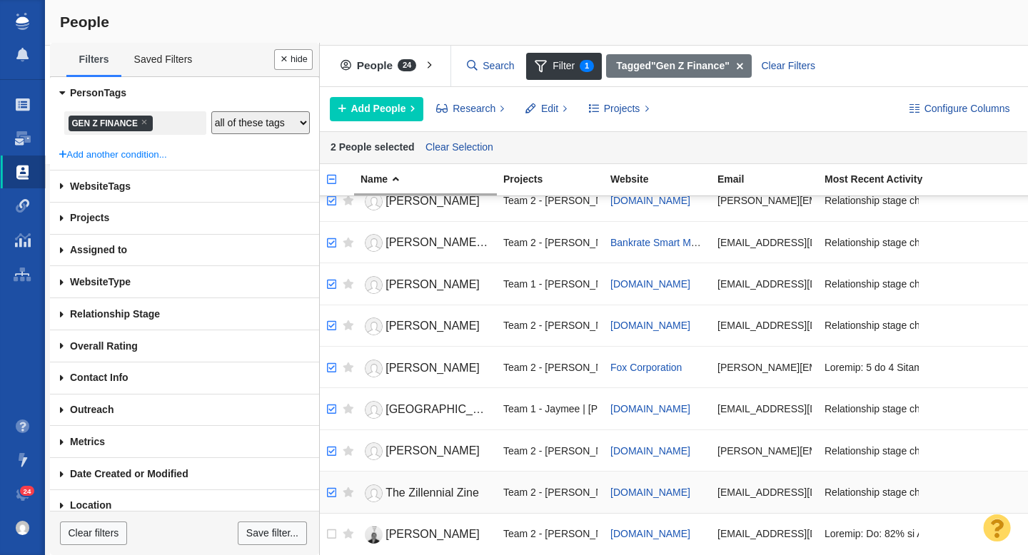
checkbox input "true"
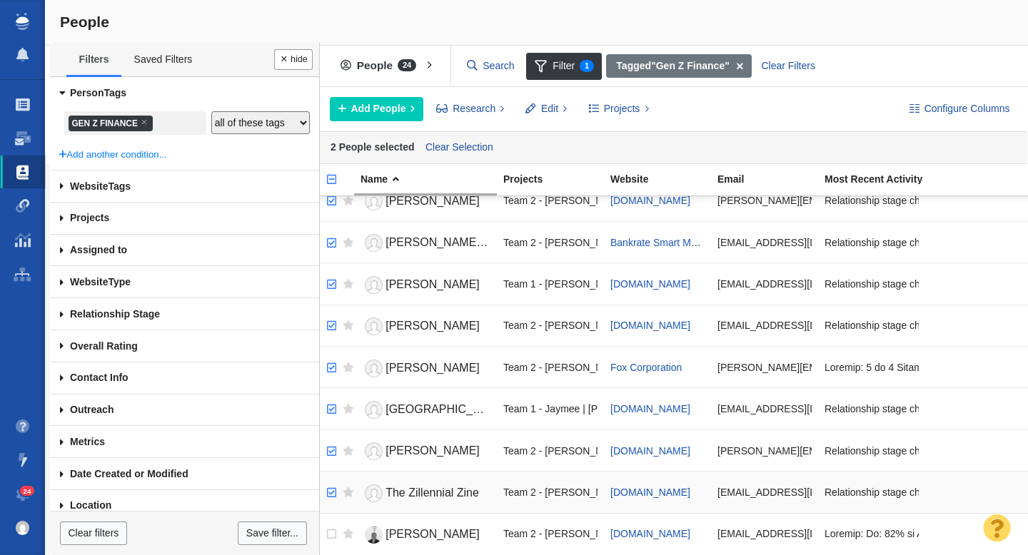
checkbox input "true"
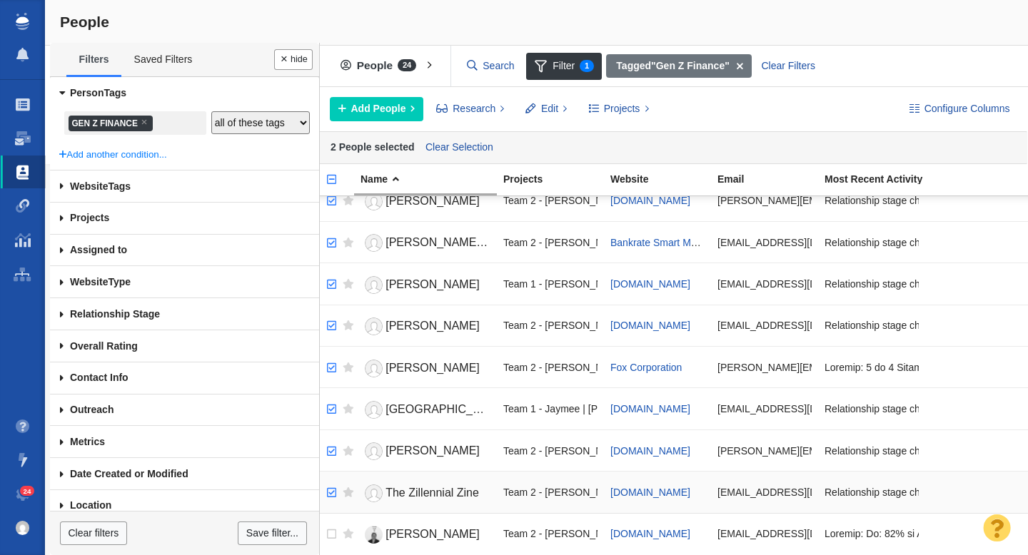
checkbox input "true"
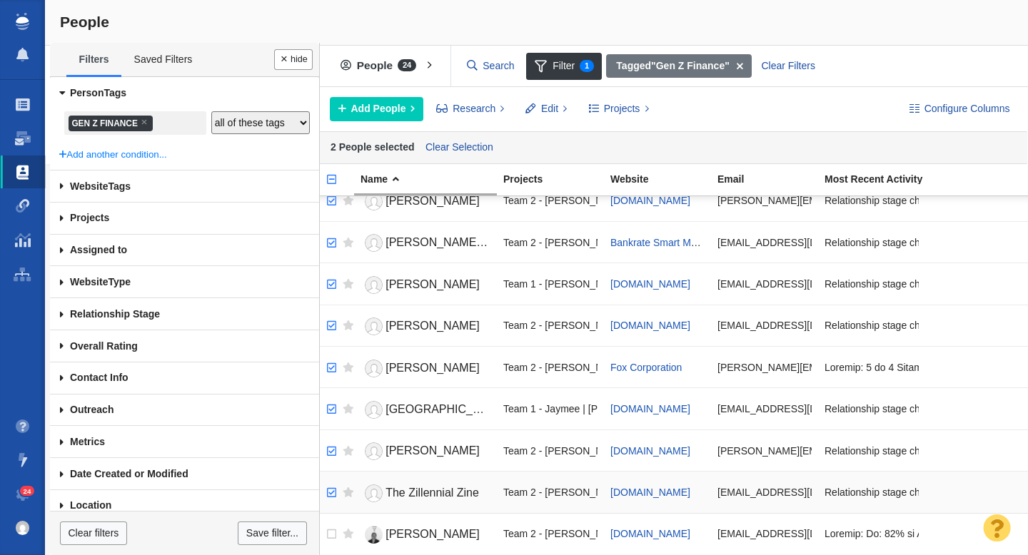
checkbox input "true"
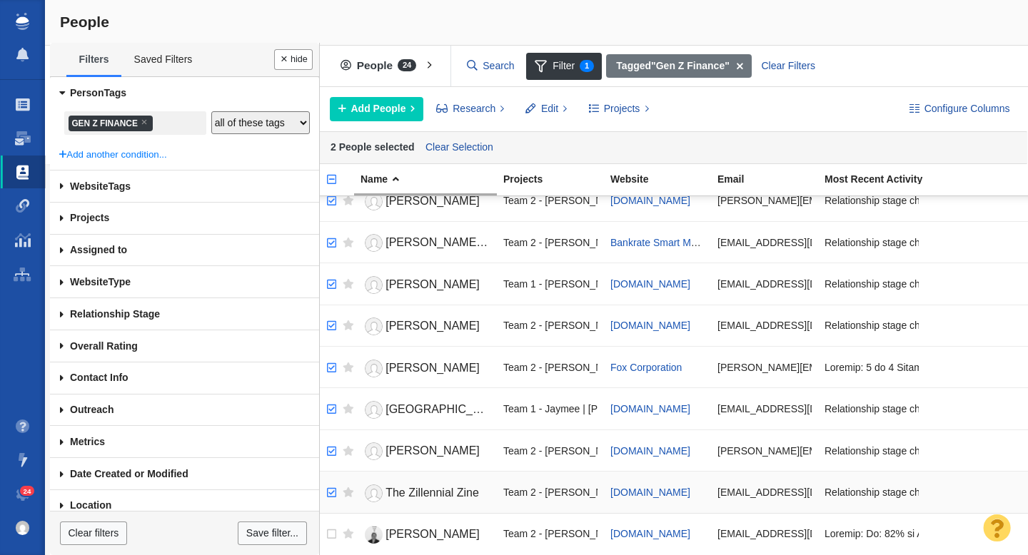
click at [335, 490] on input "checkbox" at bounding box center [329, 493] width 21 height 31
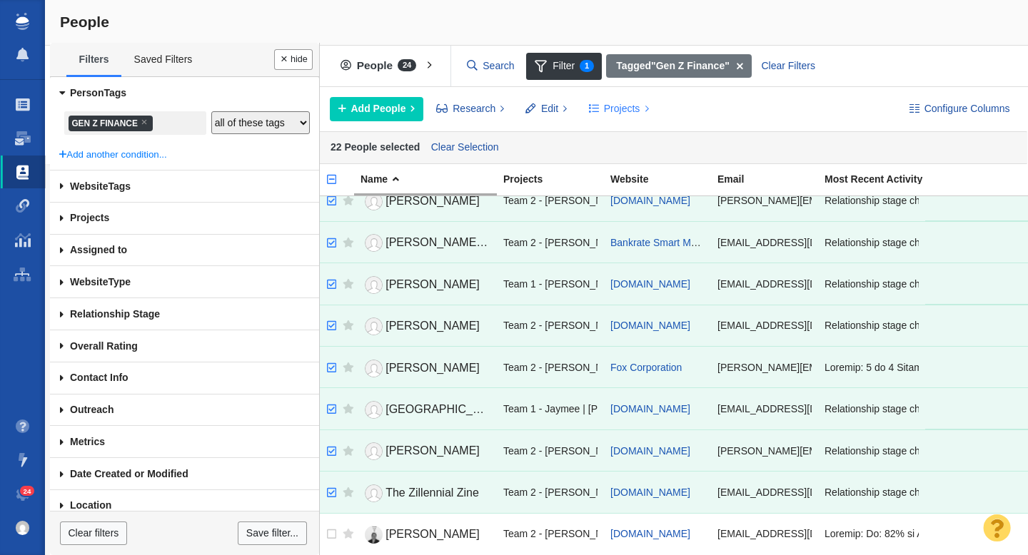
click at [606, 102] on span "Projects" at bounding box center [622, 108] width 36 height 15
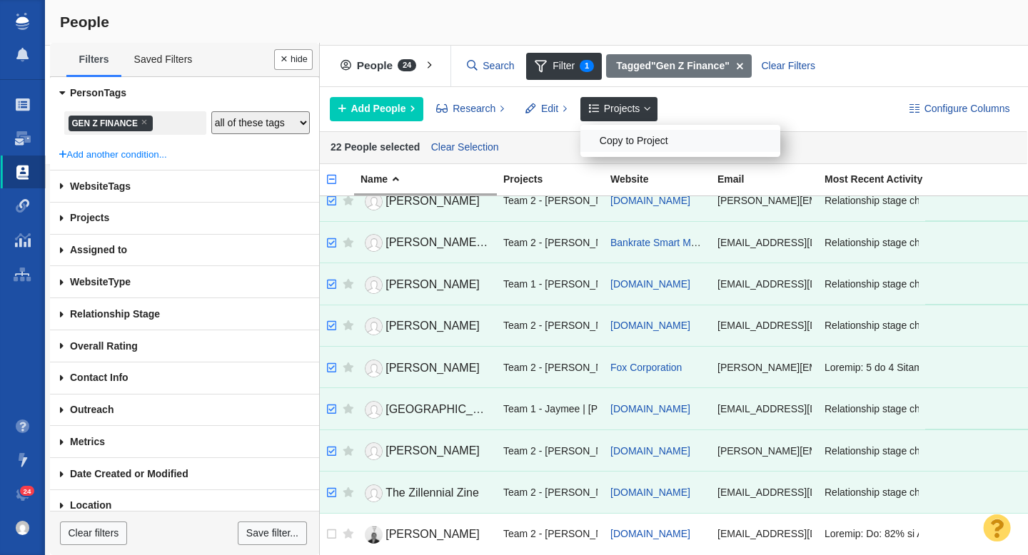
click at [625, 133] on div "Copy to Project" at bounding box center [680, 141] width 200 height 22
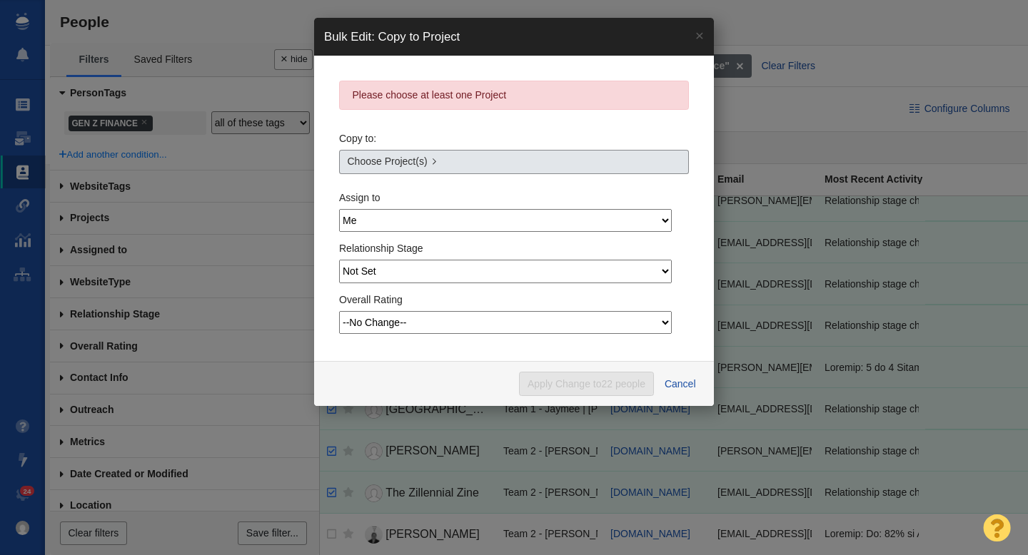
click at [470, 164] on link "Choose Project(s)" at bounding box center [514, 162] width 350 height 24
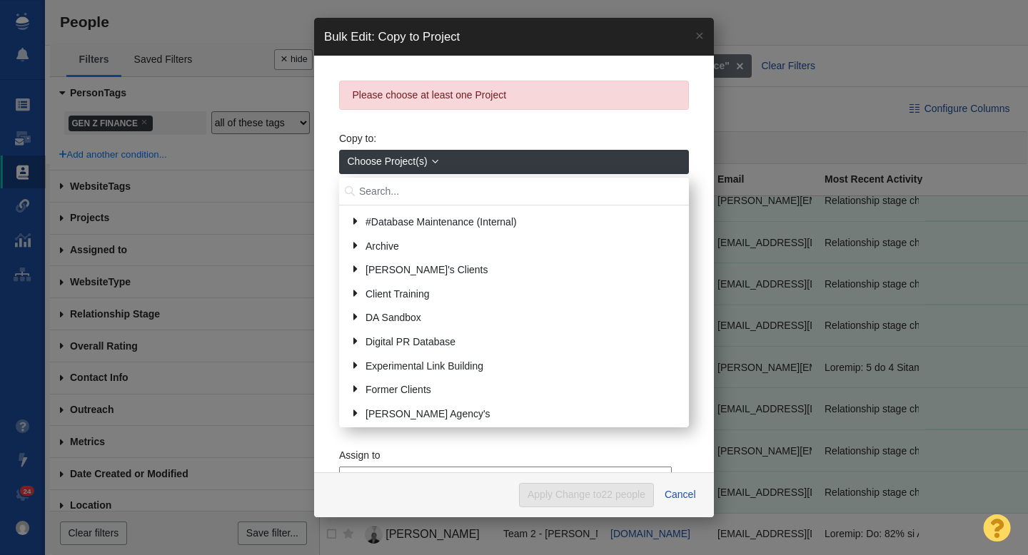
click at [400, 196] on input "text" at bounding box center [514, 192] width 350 height 28
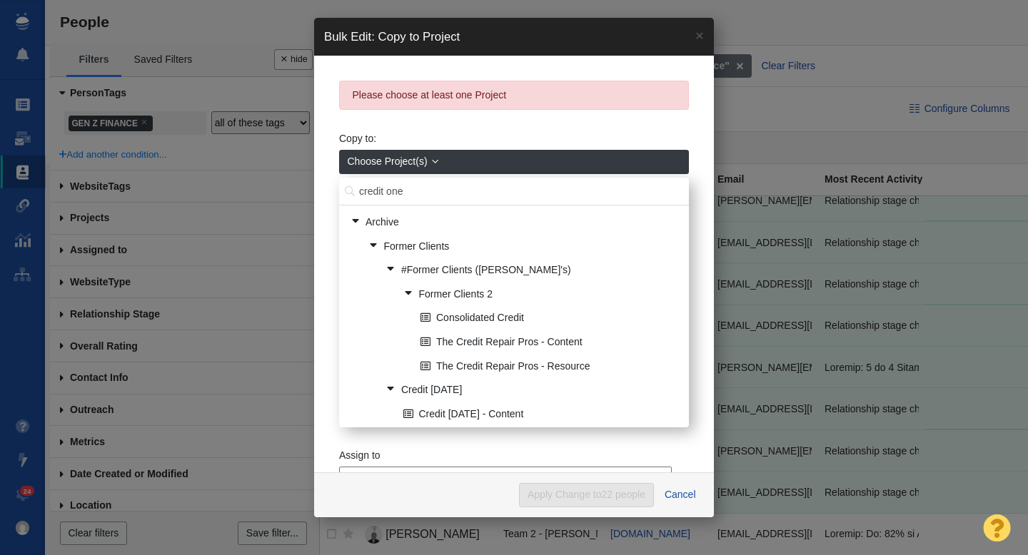
type input "credit one"
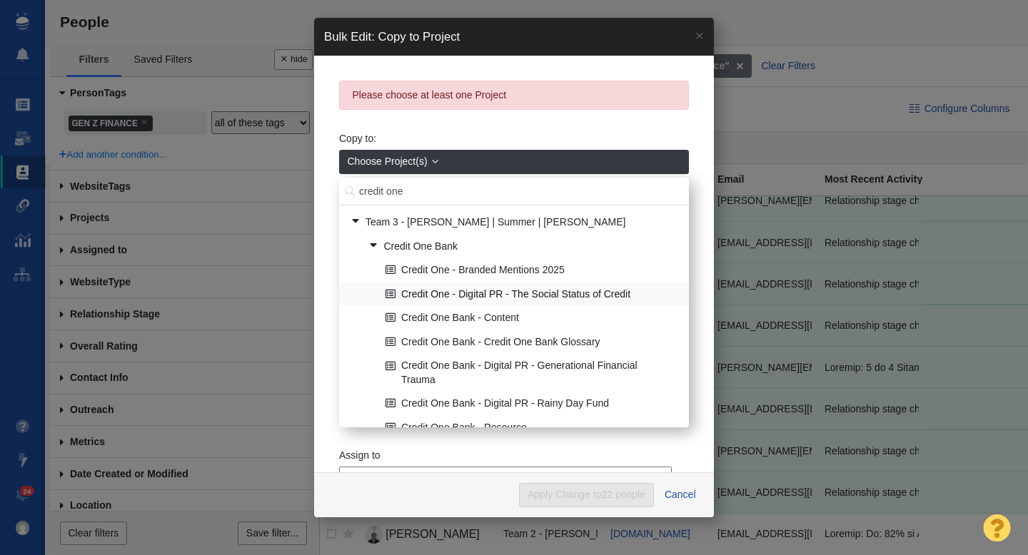
click at [489, 298] on link "Credit One - Digital PR - The Social Status of Credit" at bounding box center [531, 294] width 299 height 22
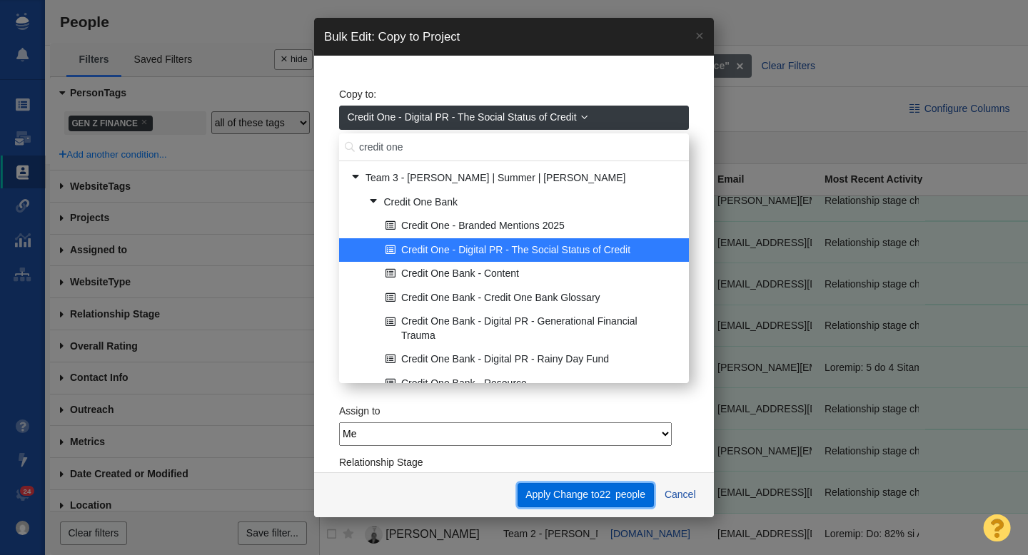
click at [571, 497] on button "Apply Change to 22 people" at bounding box center [585, 495] width 136 height 24
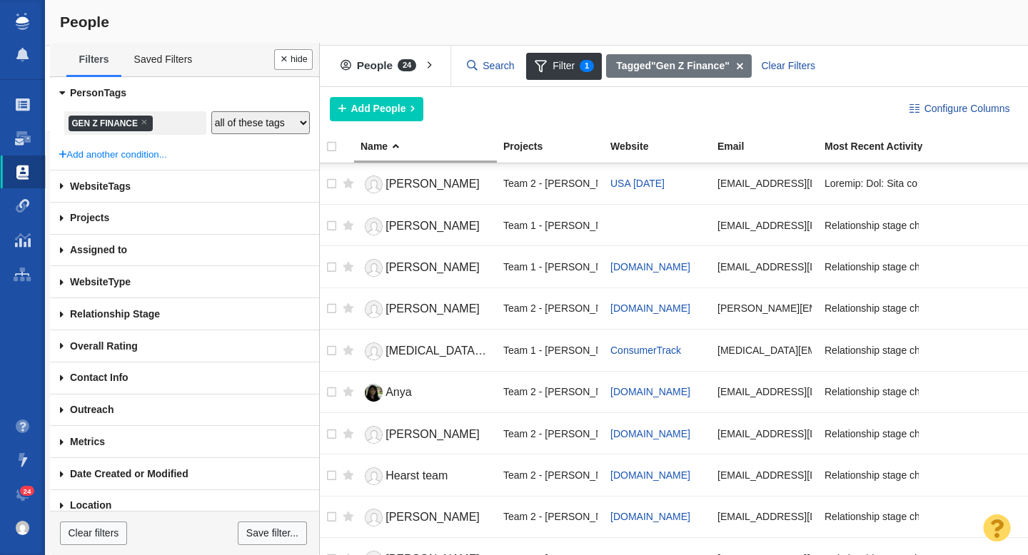
scroll to position [608, 0]
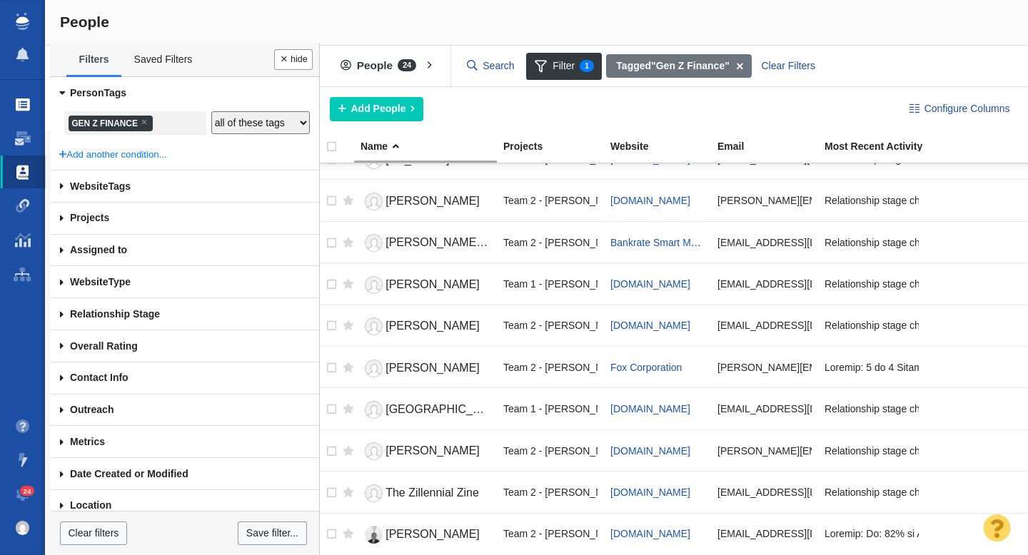
click at [23, 102] on span at bounding box center [23, 105] width 14 height 14
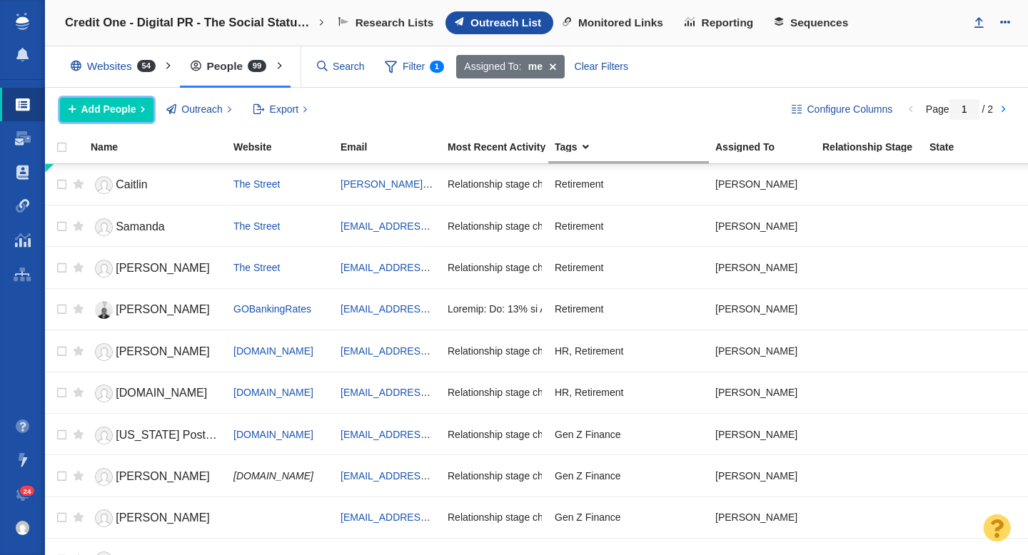
click at [122, 107] on span "Add People" at bounding box center [108, 109] width 55 height 15
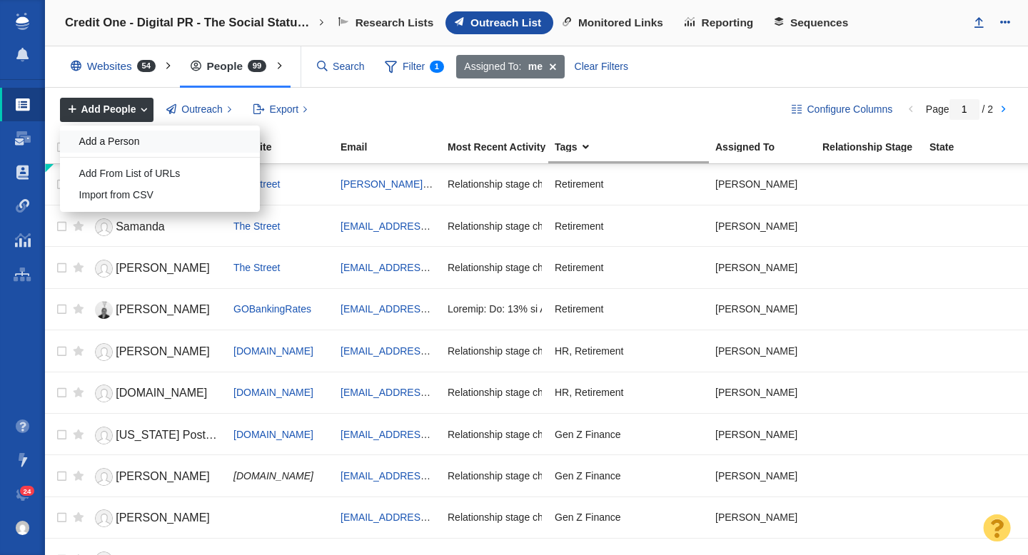
click at [123, 140] on div "Add a Person" at bounding box center [160, 142] width 200 height 22
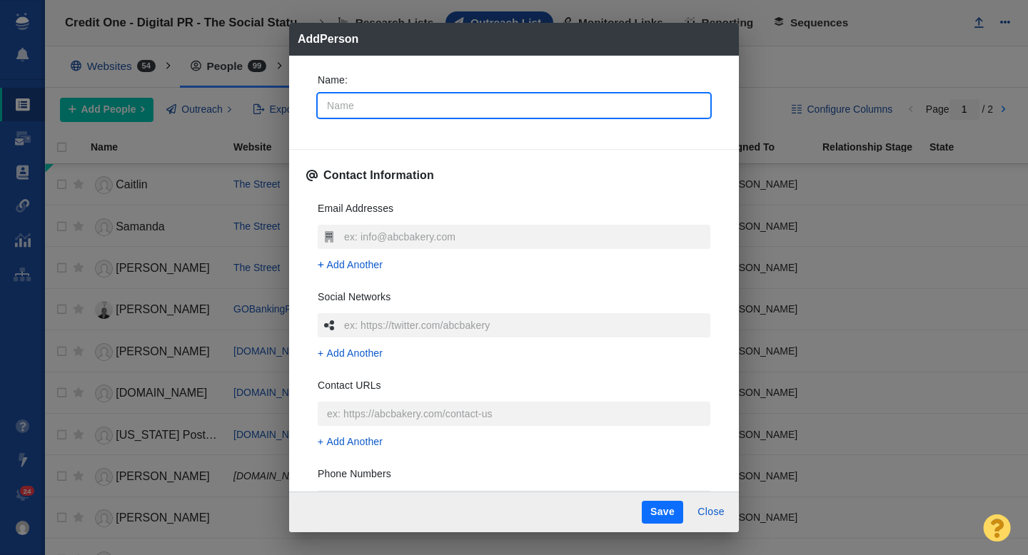
type input "N"
type textarea "x"
type input "Ni"
type textarea "x"
type input "Nic"
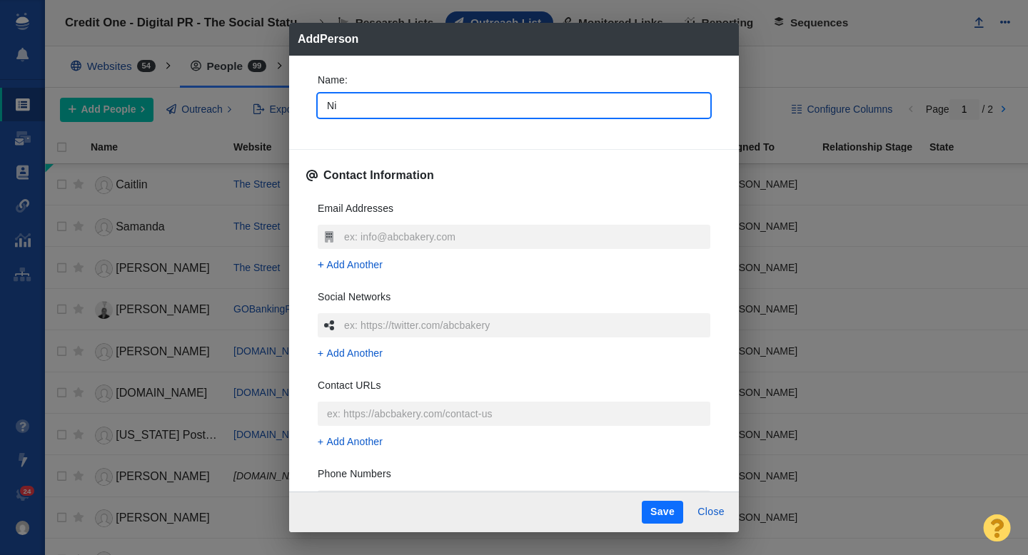
type textarea "x"
type input "Nico"
type textarea "x"
type input "[PERSON_NAME]"
type textarea "x"
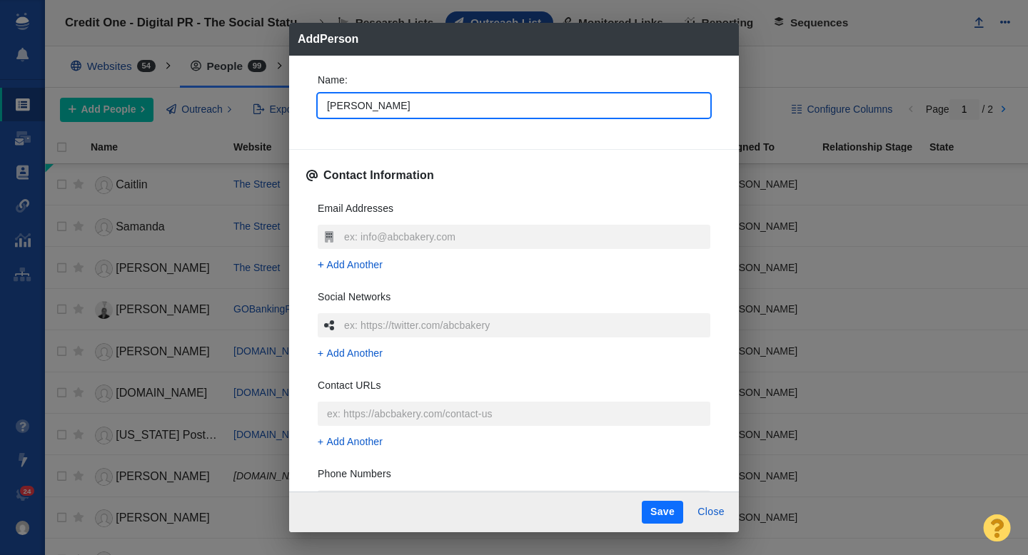
type input "[PERSON_NAME]"
type textarea "x"
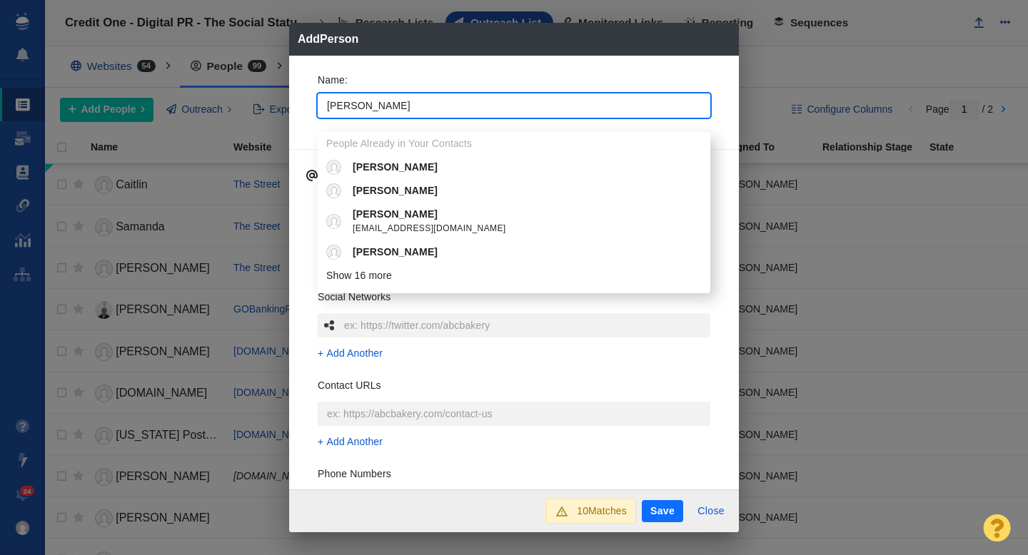
type input "[PERSON_NAME]"
type textarea "x"
click at [306, 119] on div "Name : [PERSON_NAME] People Already in Your Contacts [PERSON_NAME] [PERSON_NAME…" at bounding box center [513, 99] width 415 height 76
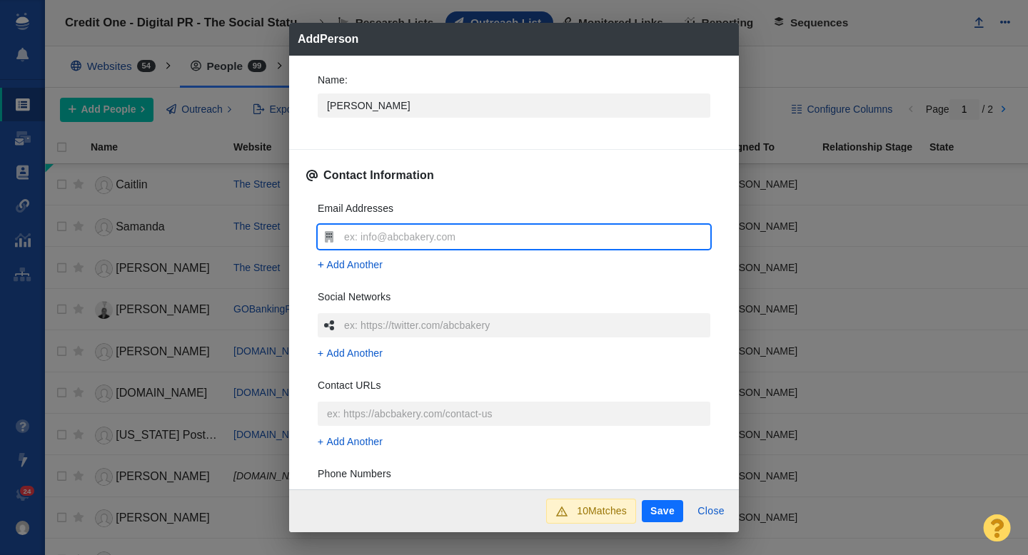
click at [366, 228] on input "text" at bounding box center [525, 237] width 370 height 24
type input "[EMAIL_ADDRESS][DOMAIN_NAME]"
type textarea "x"
type input "[EMAIL_ADDRESS][DOMAIN_NAME]"
click at [299, 230] on div "Name : [PERSON_NAME] Contact Information Email Addresses [EMAIL_ADDRESS][DOMAIN…" at bounding box center [514, 273] width 450 height 435
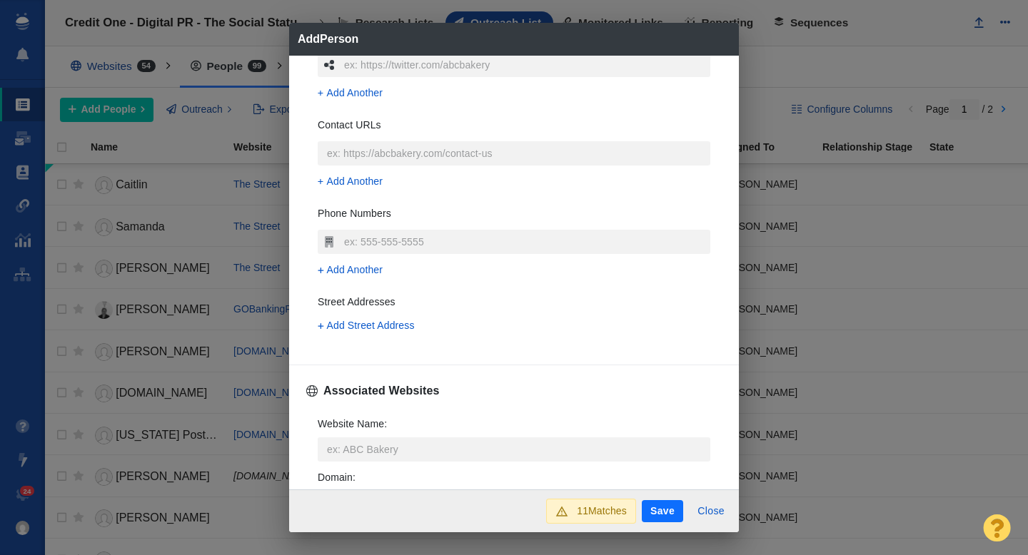
scroll to position [265, 0]
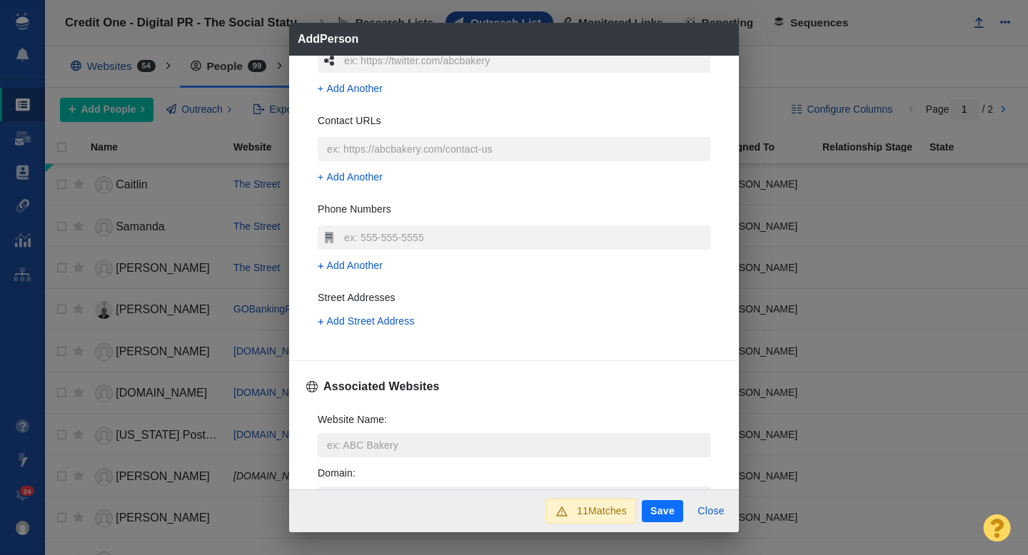
click at [348, 450] on input "Website Name :" at bounding box center [514, 445] width 393 height 24
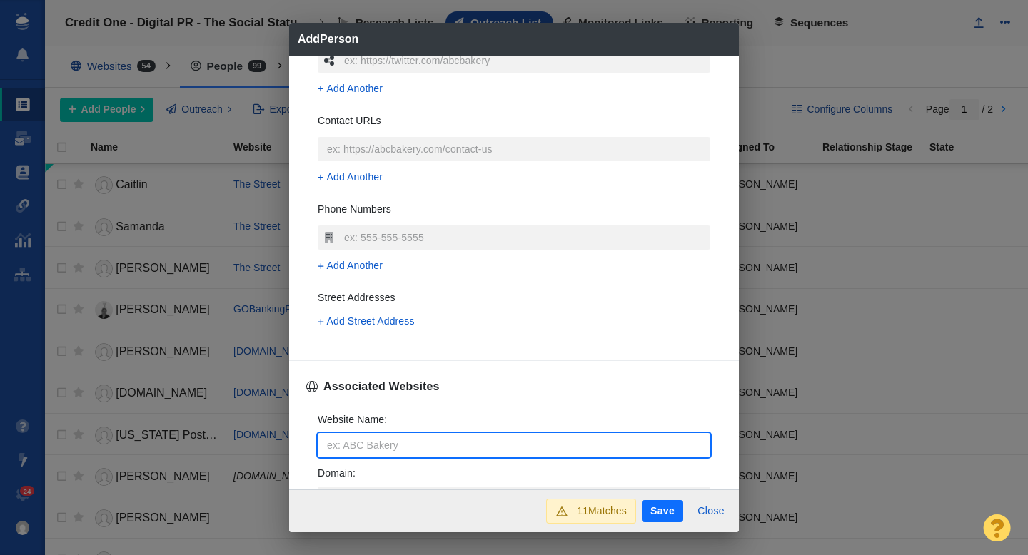
type input "g"
type textarea "x"
type input "go"
type textarea "x"
type input "gob"
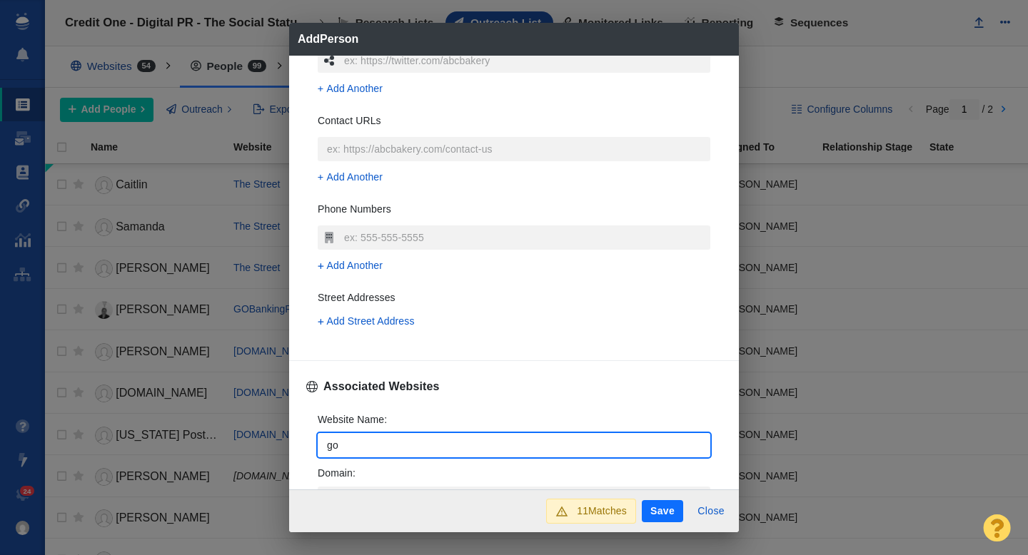
type textarea "x"
type input "goba"
type textarea "x"
type input "goban"
type textarea "x"
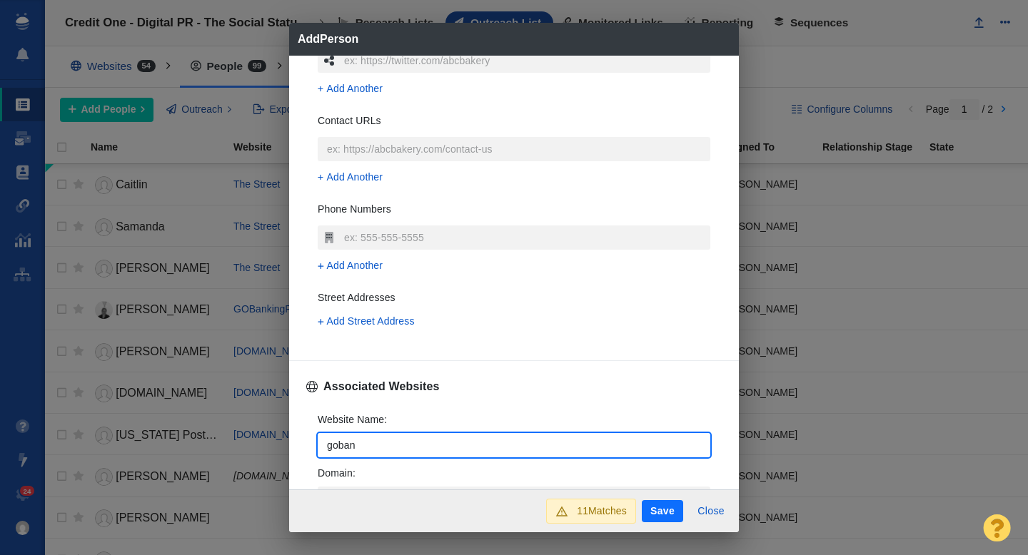
type input "gobank"
type textarea "x"
type input "gobanki"
type textarea "x"
type input "gobankin"
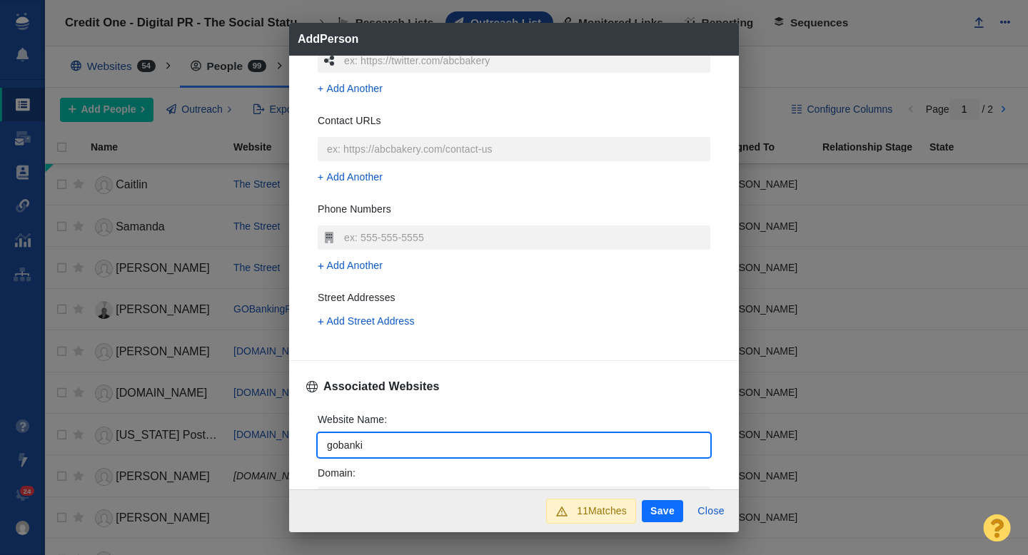
type textarea "x"
type input "gobanking"
type textarea "x"
type input "gobankingr"
type textarea "x"
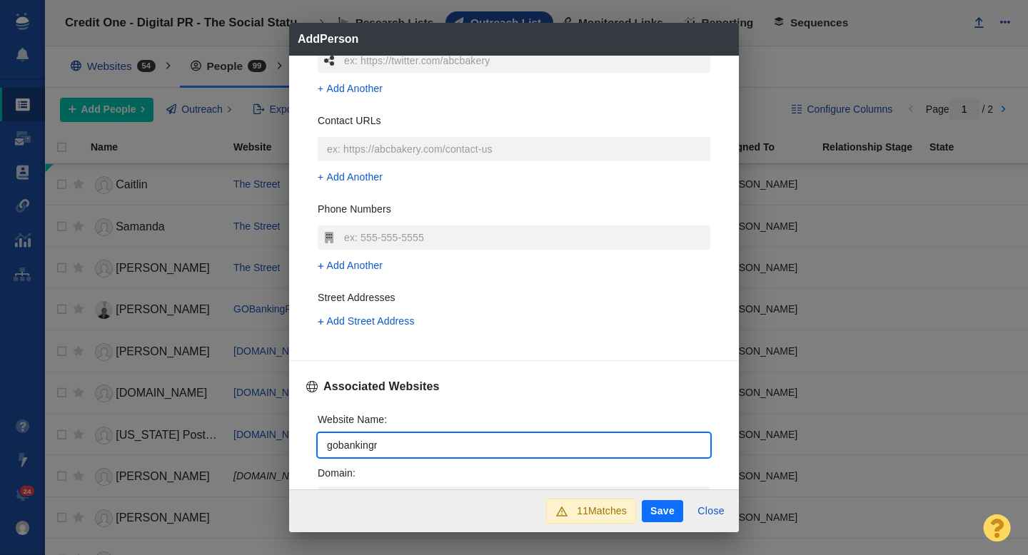
type input "gobankingra"
type textarea "x"
type input "gobankingrat"
type textarea "x"
type input "gobankingrate"
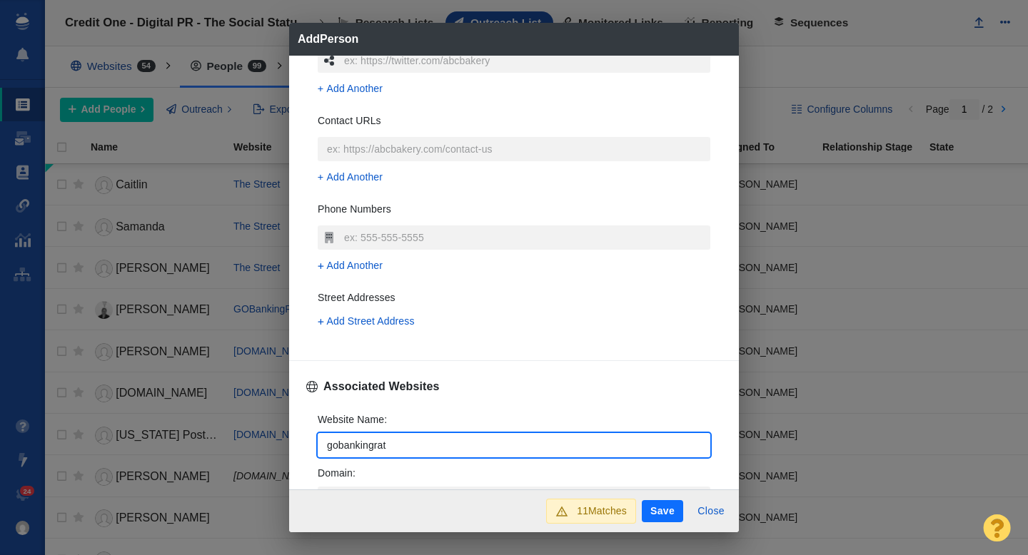
type textarea "x"
type input "gobankingrates"
type textarea "x"
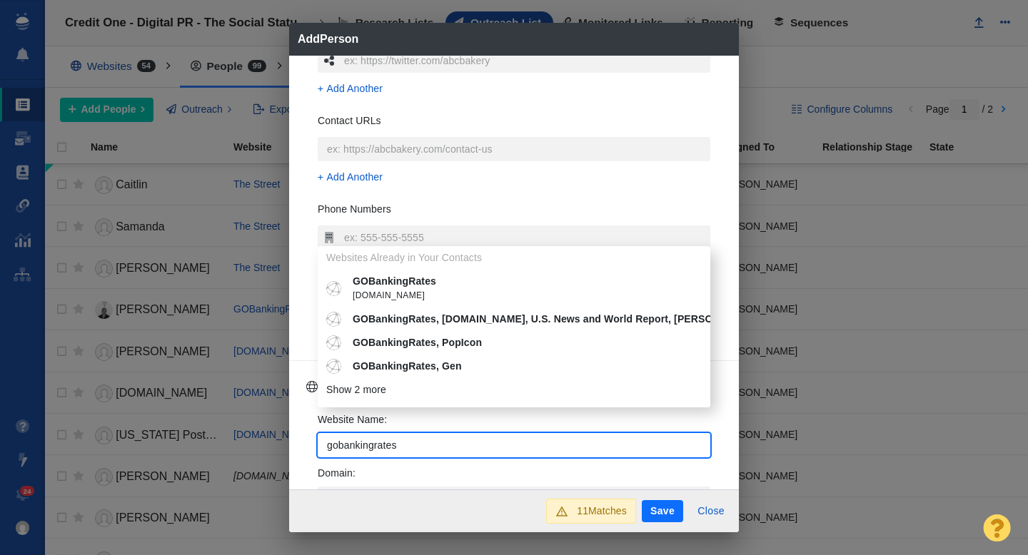
type input "gobankingrates"
click at [416, 281] on p "GOBankingRates" at bounding box center [524, 281] width 343 height 15
type textarea "x"
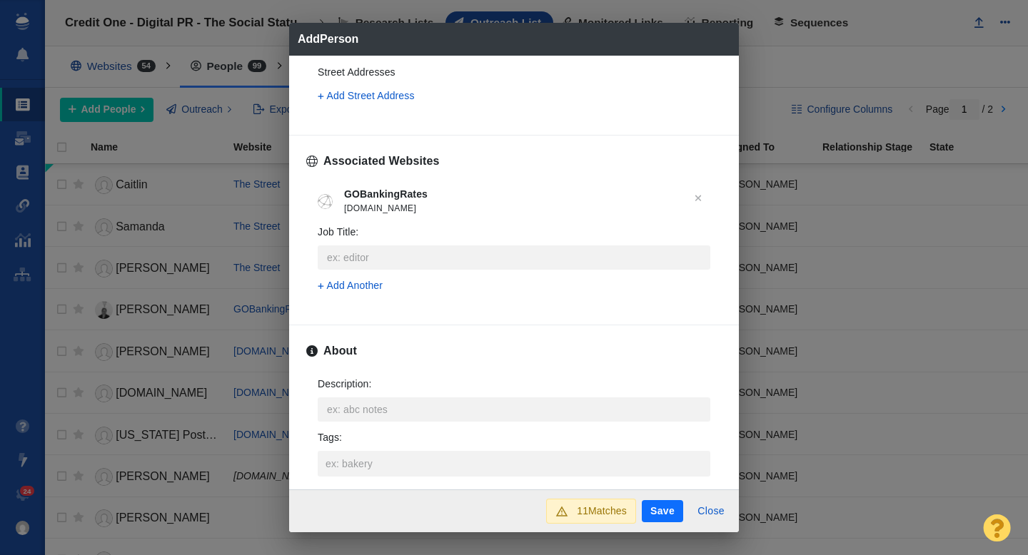
scroll to position [496, 0]
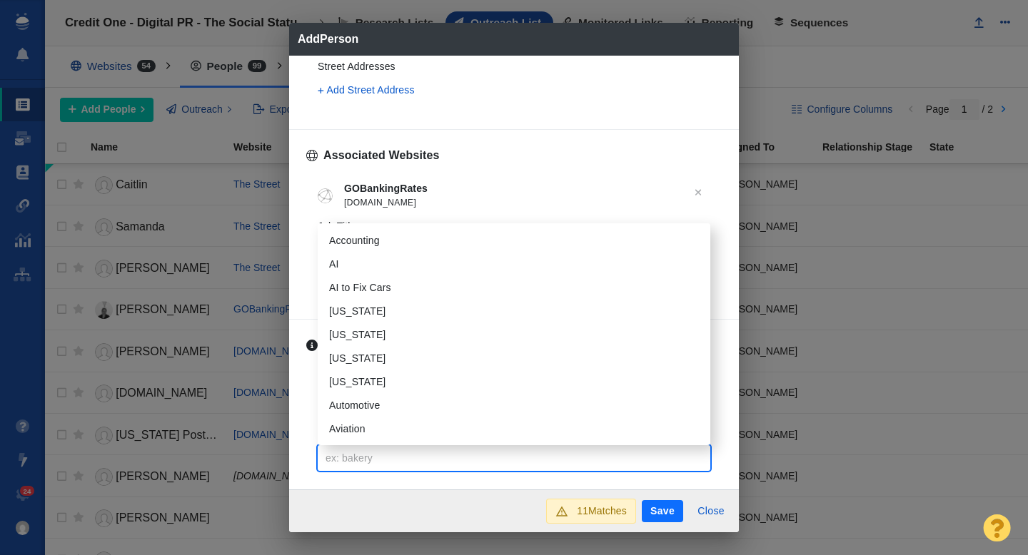
click at [358, 451] on input "Tags :" at bounding box center [514, 458] width 384 height 26
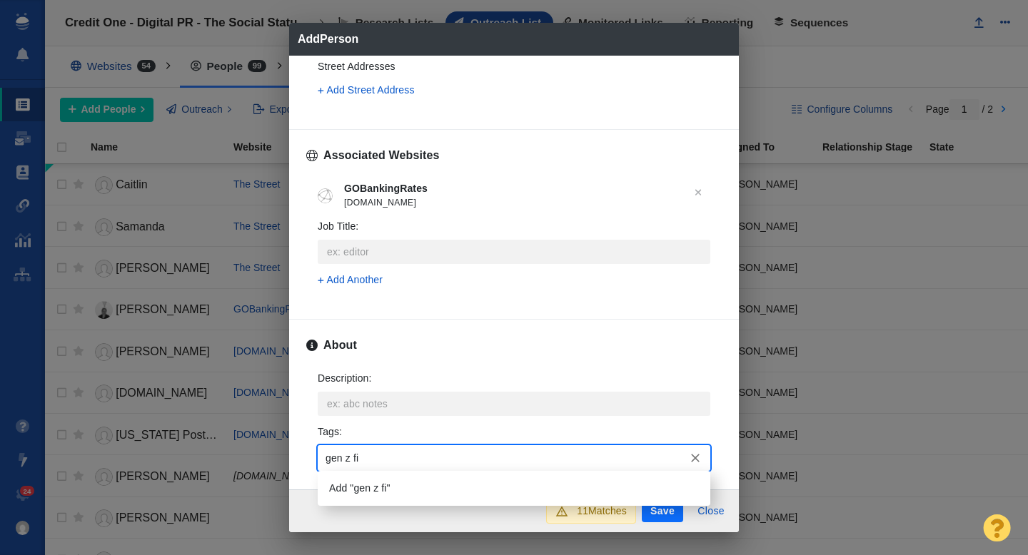
type input "gen z fin"
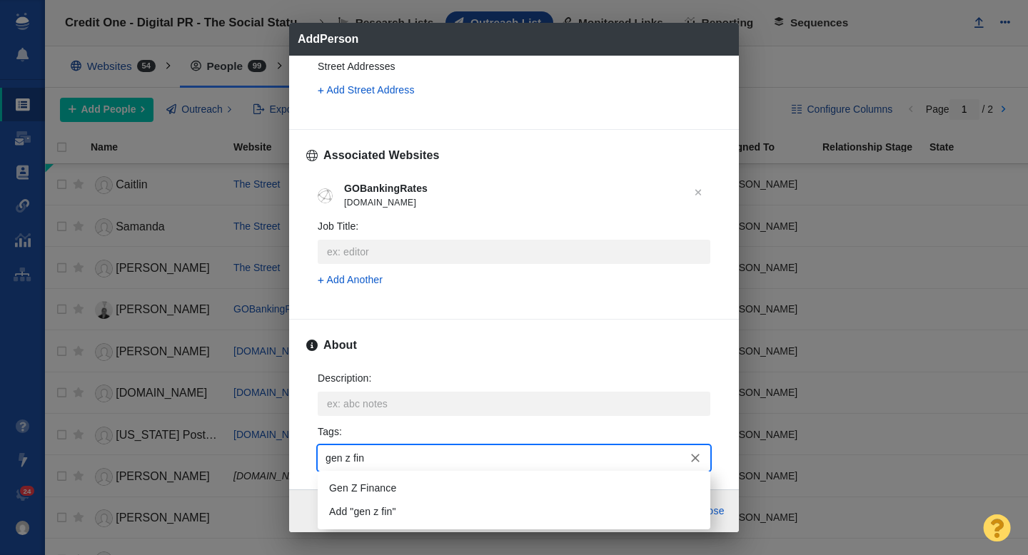
click at [362, 477] on li "Gen Z Finance" at bounding box center [514, 489] width 393 height 24
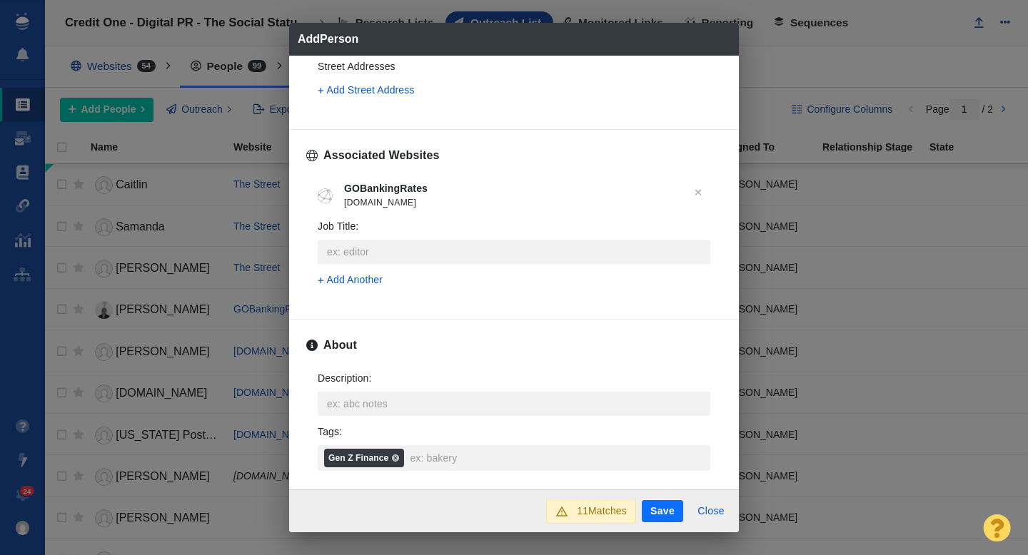
click at [665, 511] on button "Save" at bounding box center [662, 511] width 41 height 23
type textarea "x"
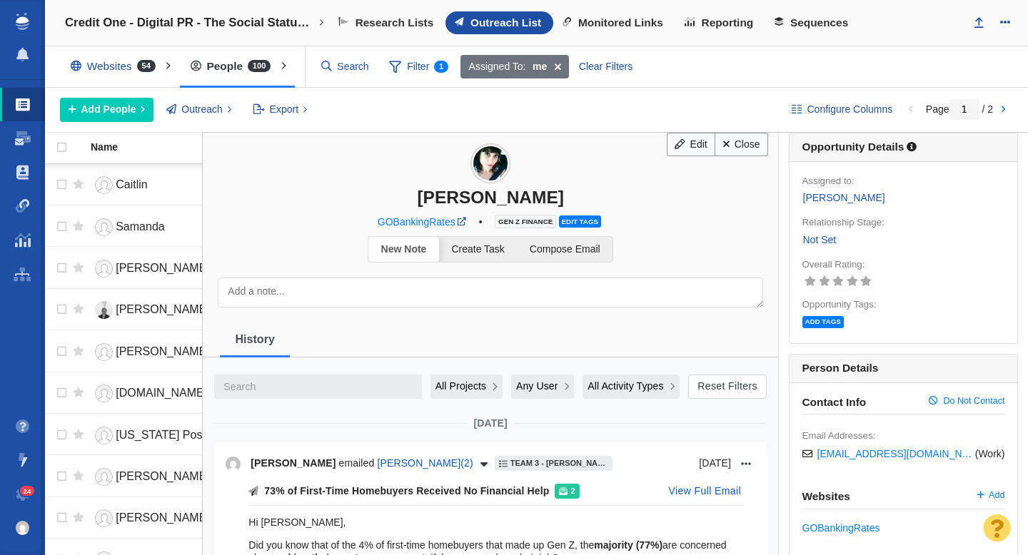
scroll to position [0, 0]
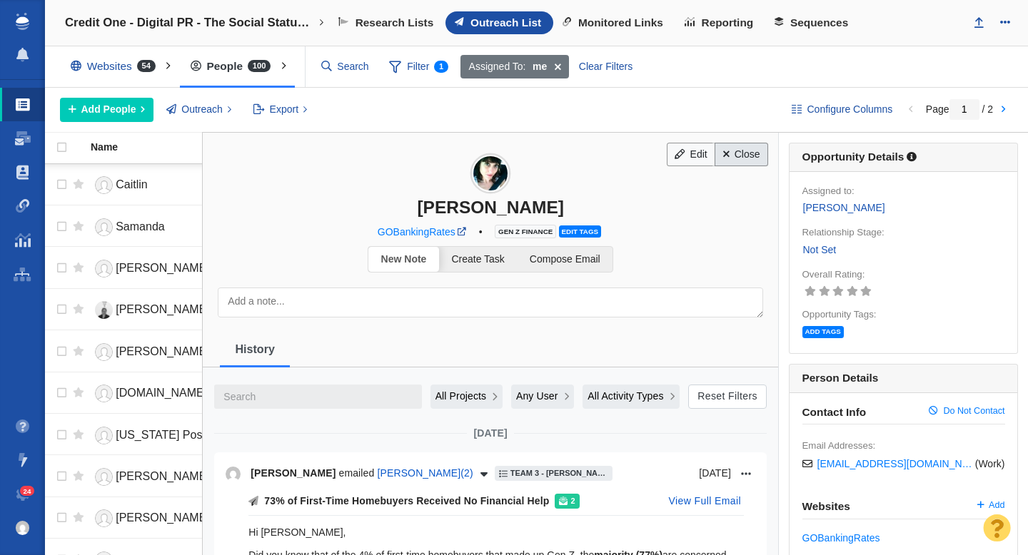
click at [744, 151] on link "Close" at bounding box center [742, 155] width 54 height 24
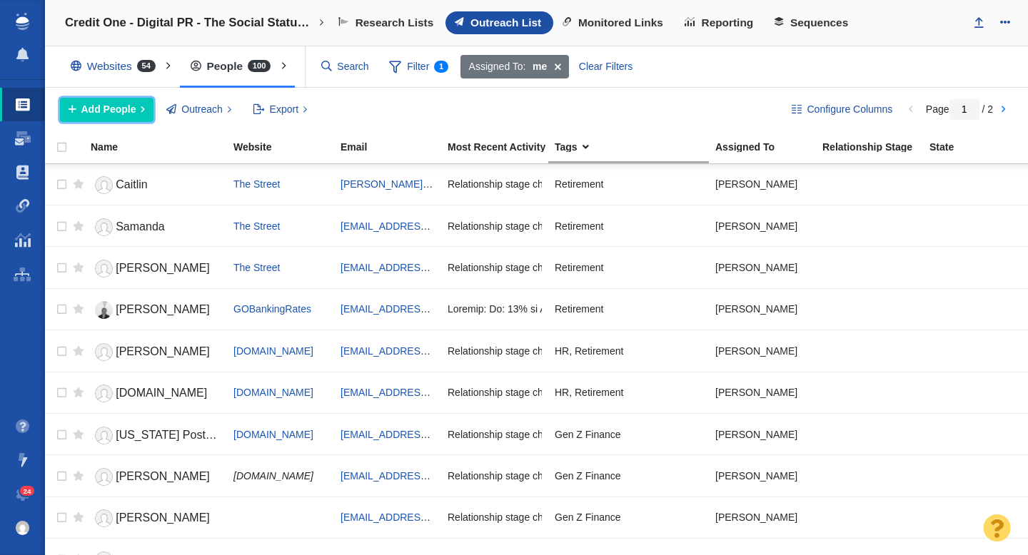
click at [134, 114] on span "Add People" at bounding box center [108, 109] width 55 height 15
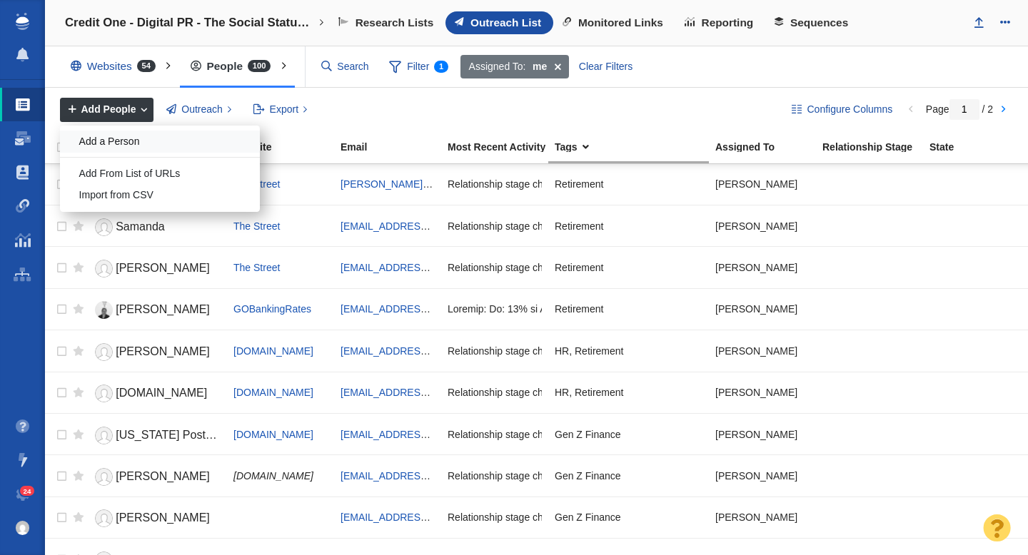
click at [131, 137] on div "Add a Person" at bounding box center [160, 142] width 200 height 22
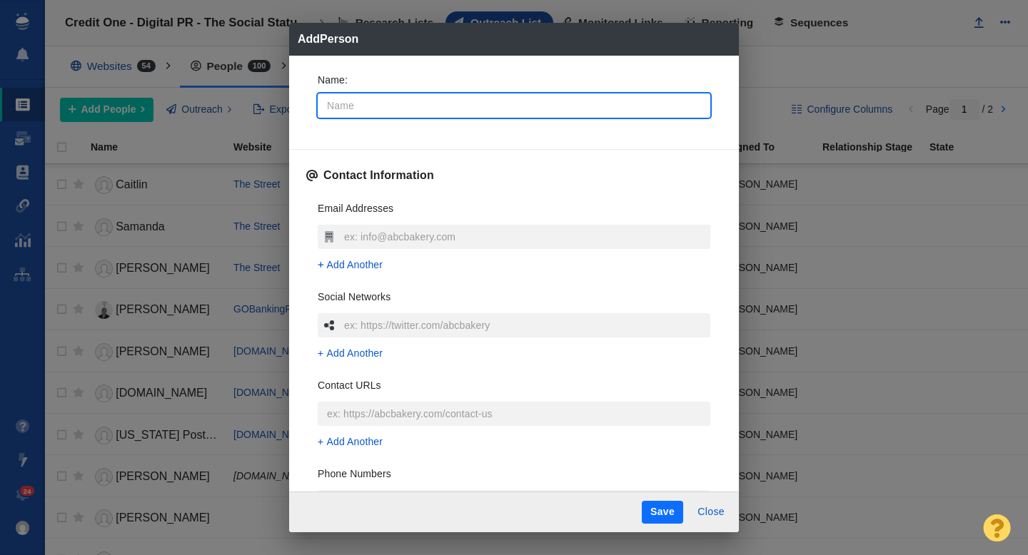
type input "E"
type textarea "x"
type input "Em"
type textarea "x"
type input "Emi"
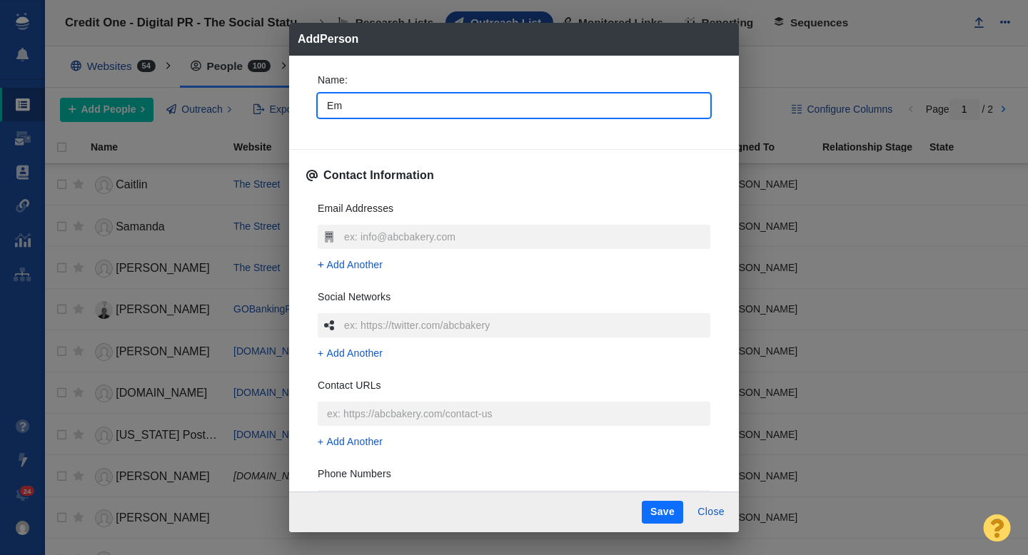
type textarea "x"
type input "[PERSON_NAME]"
type textarea "x"
type input "[PERSON_NAME]"
type textarea "x"
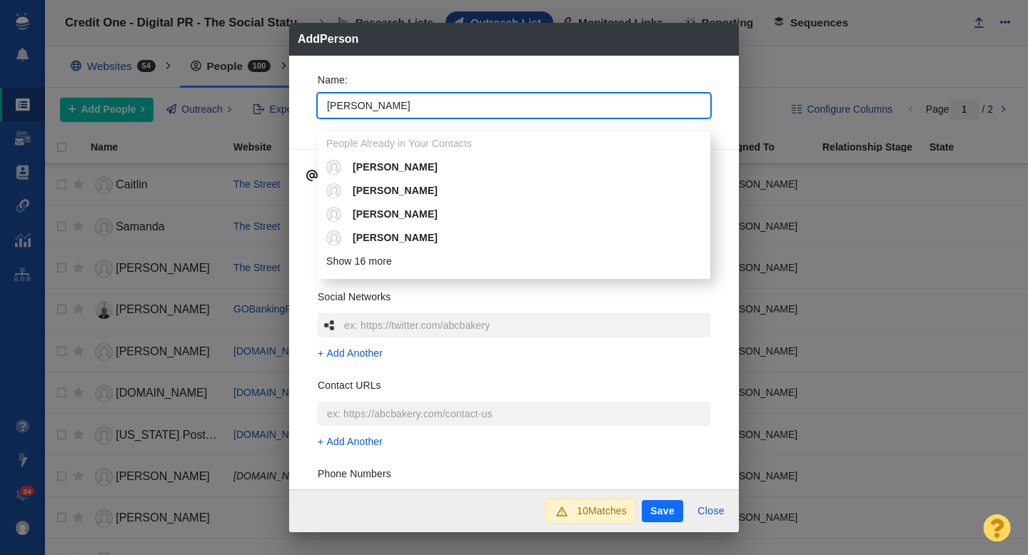
type input "[PERSON_NAME]"
type textarea "x"
click at [300, 101] on div "Name : [PERSON_NAME] People Already in Your Contacts [PERSON_NAME] [PERSON_NAME…" at bounding box center [514, 273] width 450 height 435
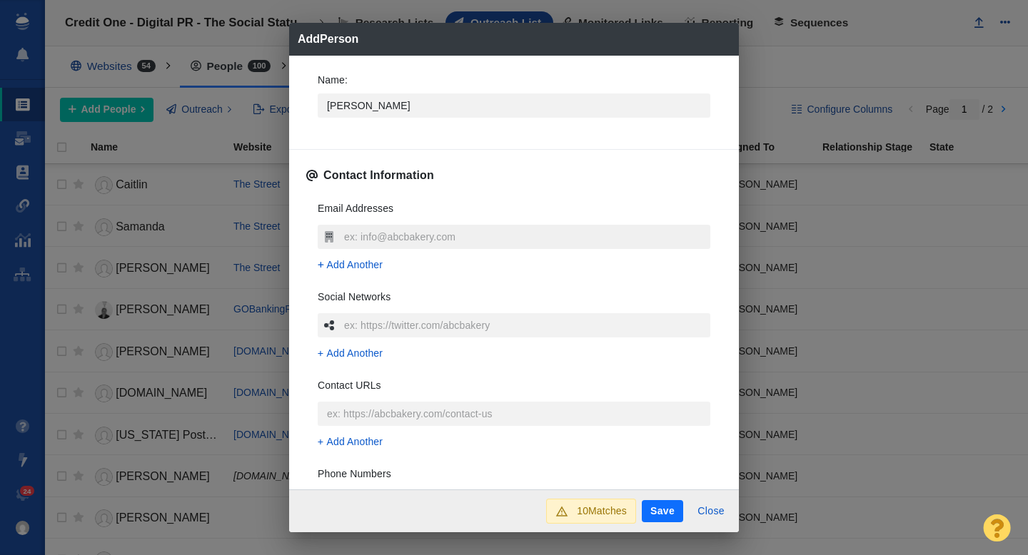
click at [385, 239] on input "text" at bounding box center [525, 237] width 370 height 24
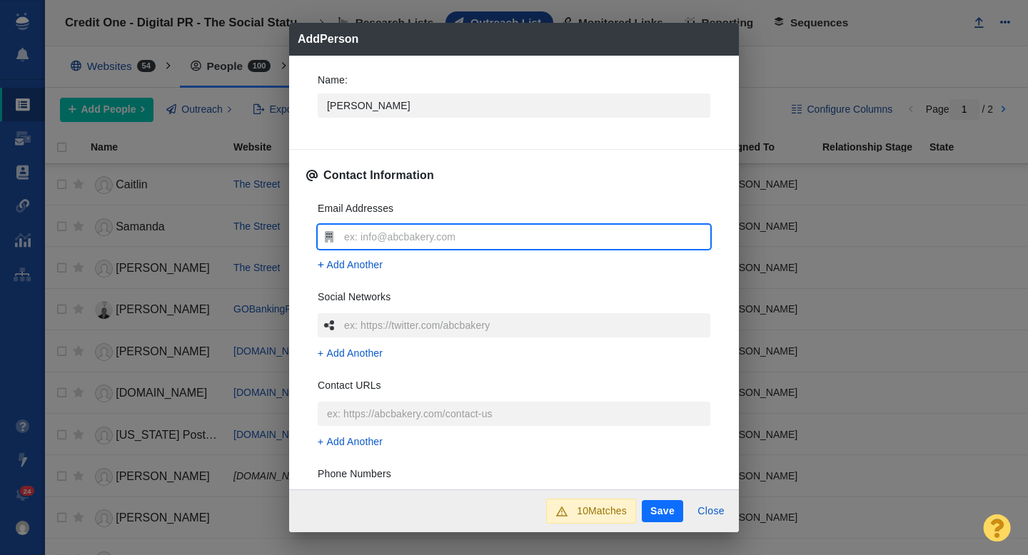
type input "[EMAIL_ADDRESS][DOMAIN_NAME]"
type textarea "x"
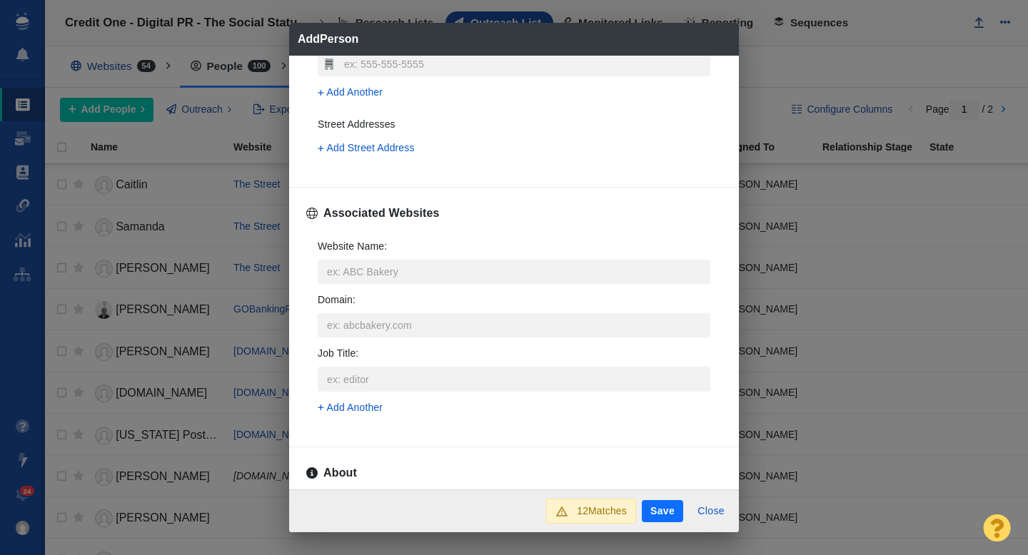
scroll to position [440, 0]
type input "[EMAIL_ADDRESS][DOMAIN_NAME]"
click at [367, 274] on input "Website Name :" at bounding box center [514, 270] width 393 height 24
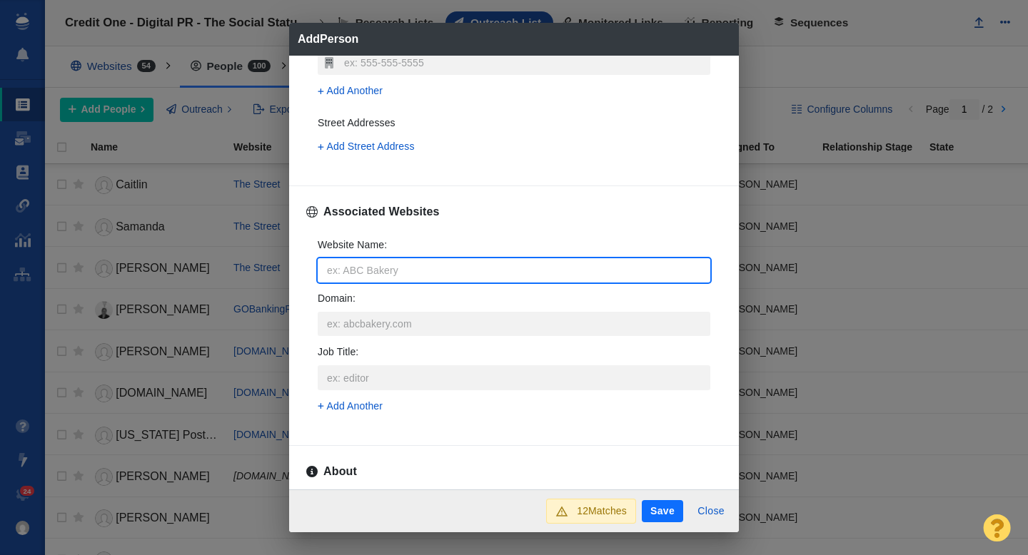
type input "g"
type textarea "x"
type input "go"
type textarea "x"
type input "gob"
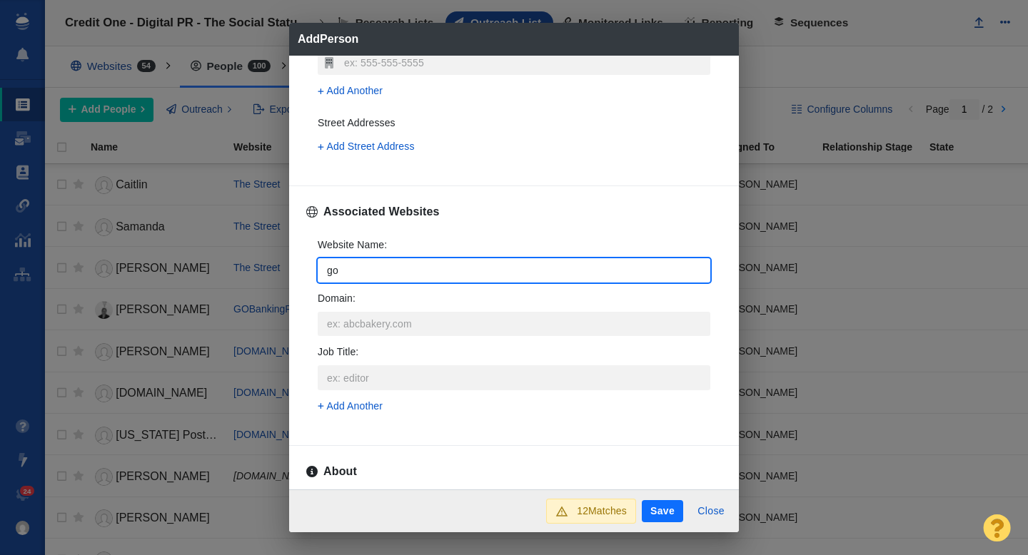
type textarea "x"
type input "goba"
type textarea "x"
type input "goban"
type textarea "x"
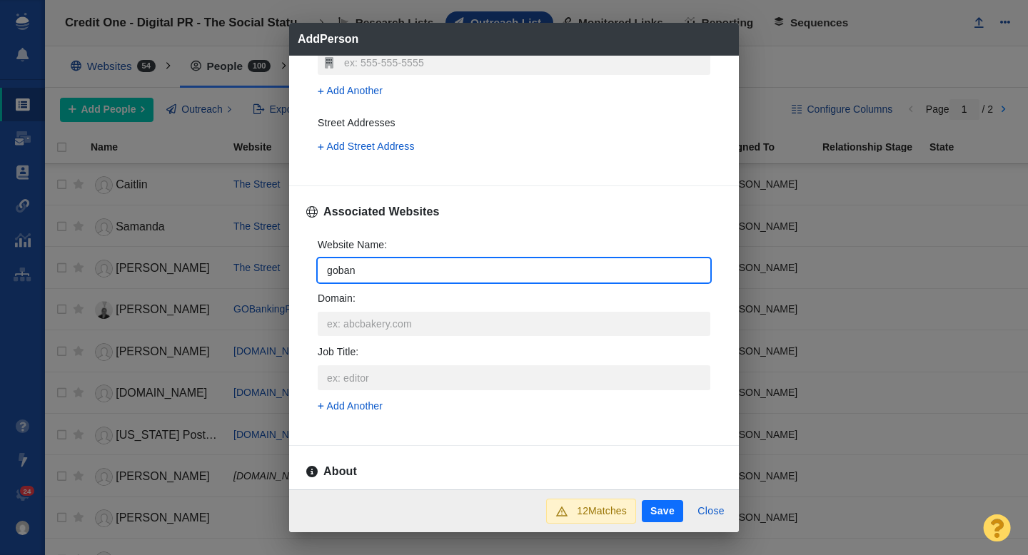
type input "gobank"
type textarea "x"
type input "gobanki"
type textarea "x"
type input "gobankin"
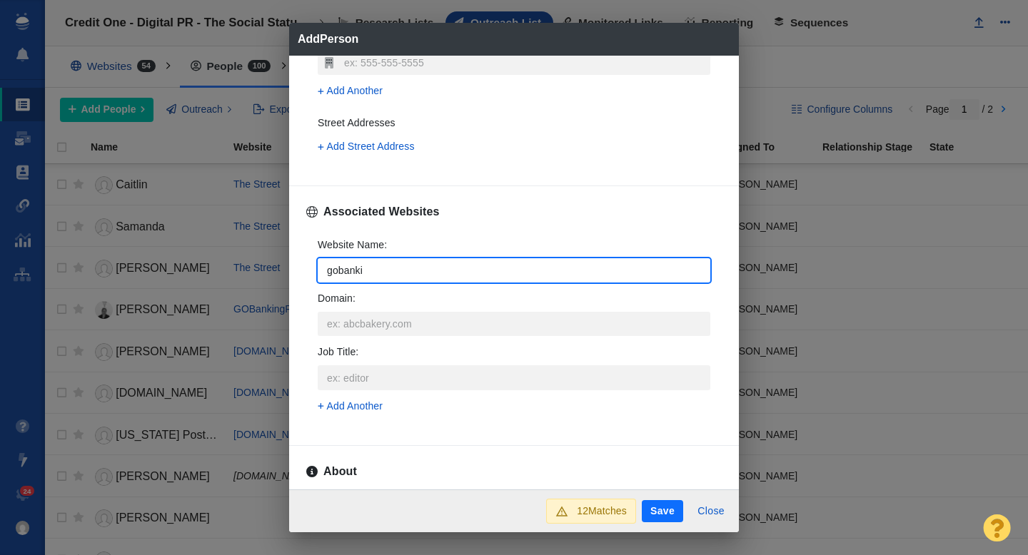
type textarea "x"
type input "gobanking"
type textarea "x"
type input "gobankingr"
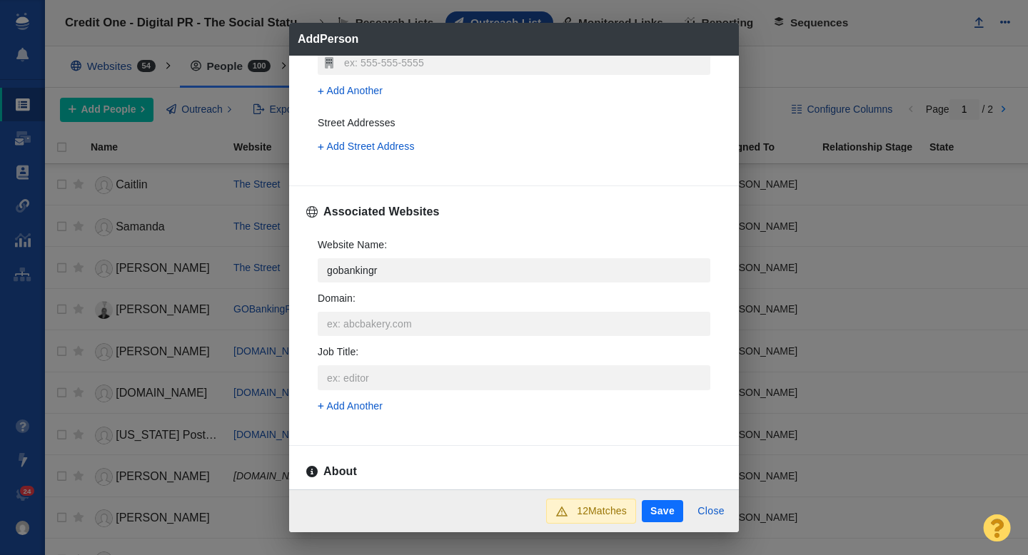
click at [392, 318] on p "GOBankingRates" at bounding box center [524, 323] width 343 height 15
type textarea "x"
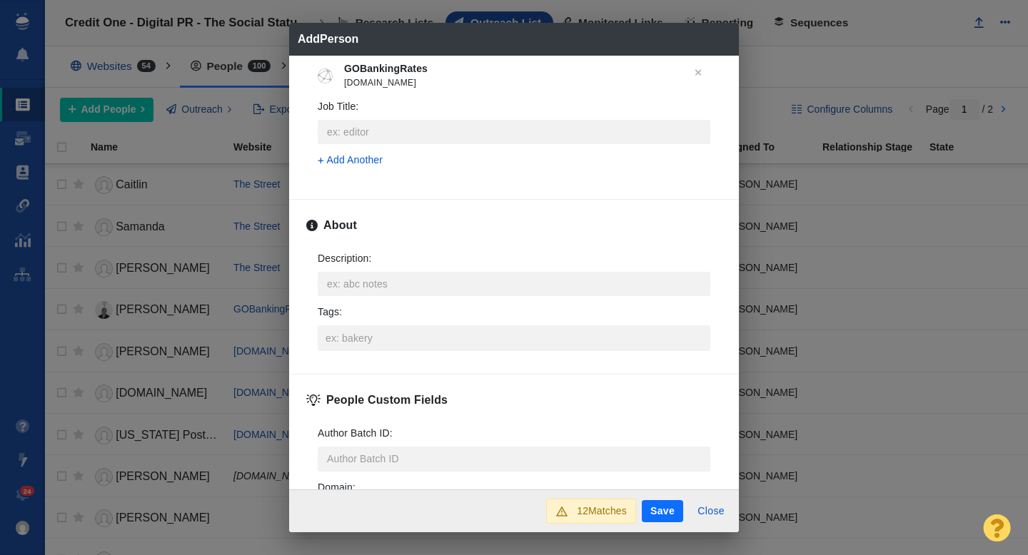
scroll to position [649, 0]
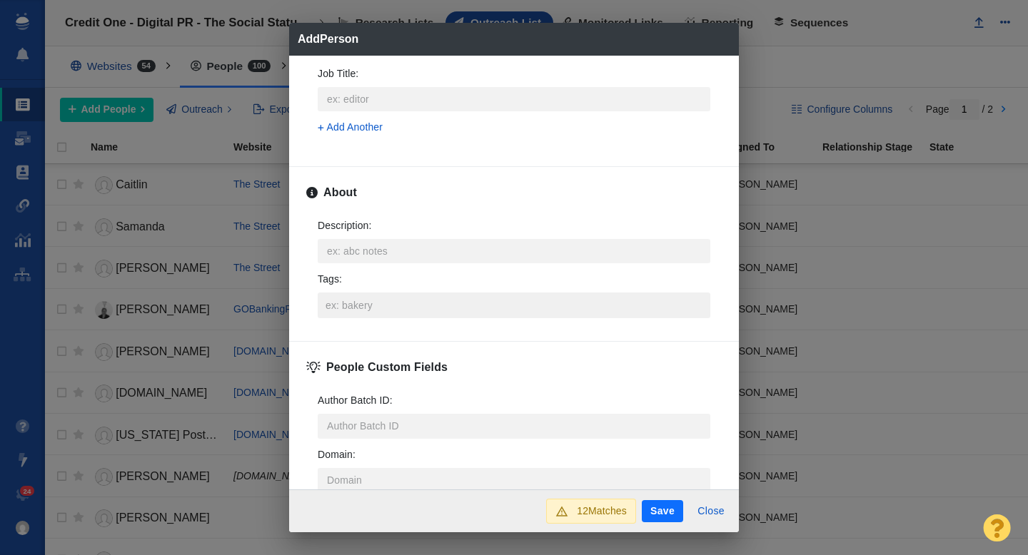
click at [345, 303] on input "Tags :" at bounding box center [514, 306] width 384 height 26
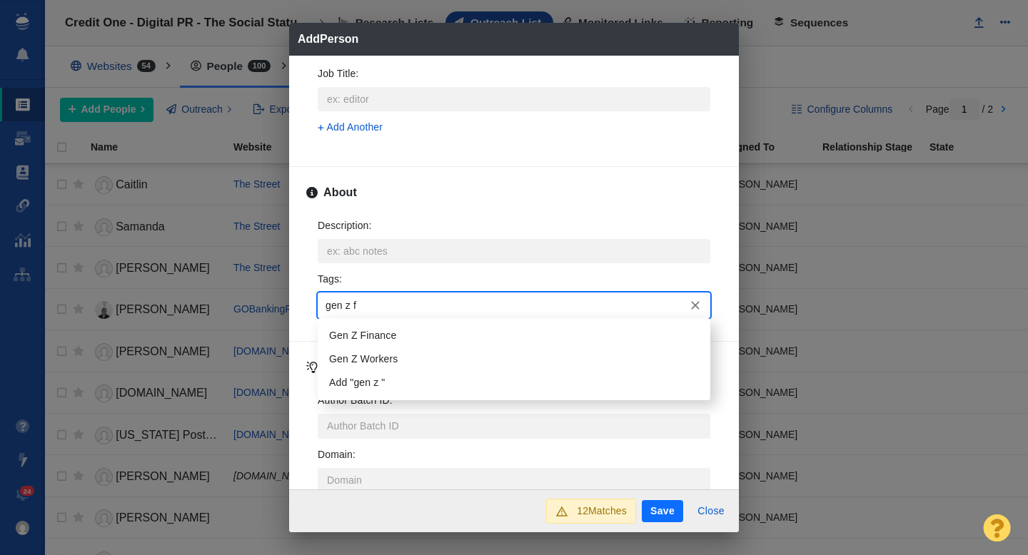
type input "gen z fi"
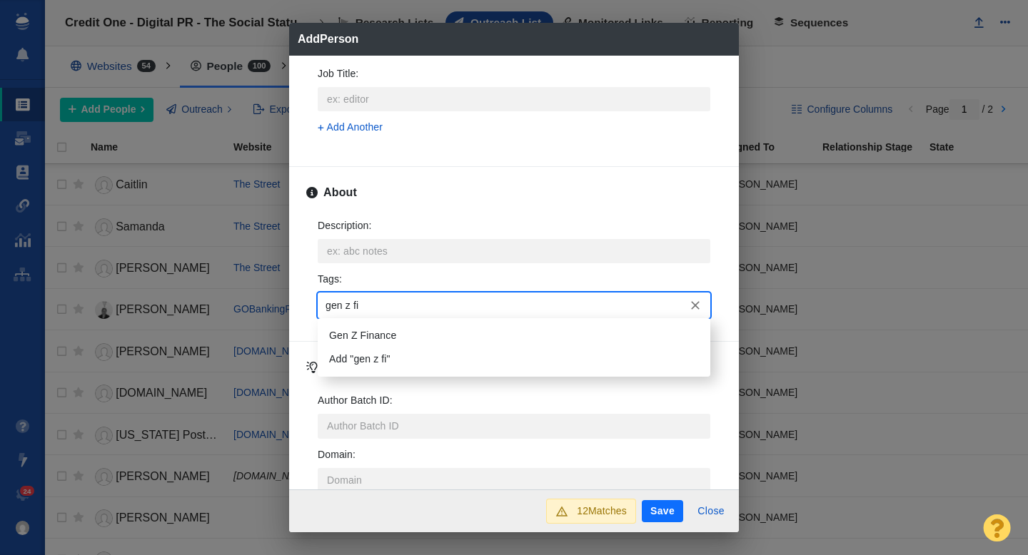
click at [344, 337] on li "Gen Z Finance" at bounding box center [514, 336] width 393 height 24
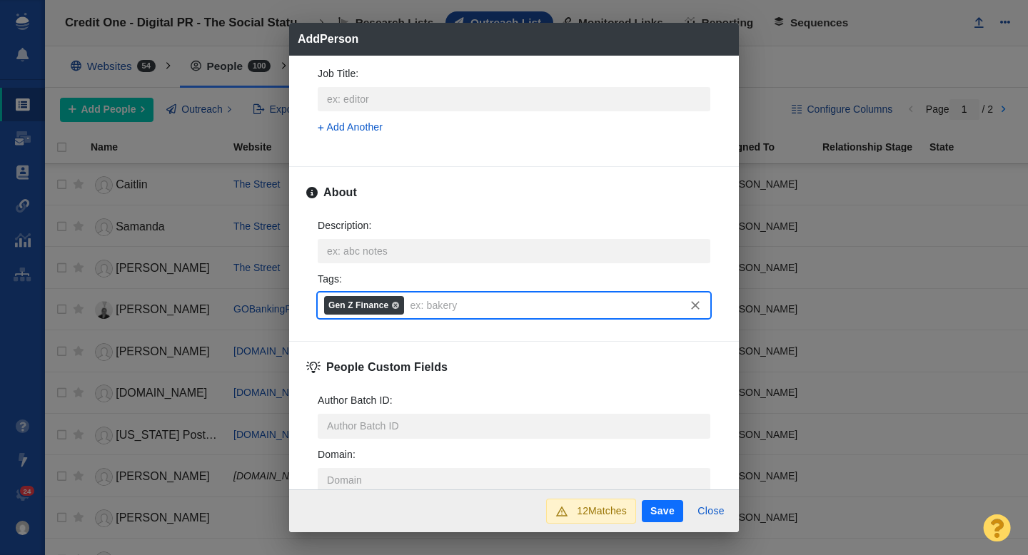
click at [663, 510] on button "Save" at bounding box center [662, 511] width 41 height 23
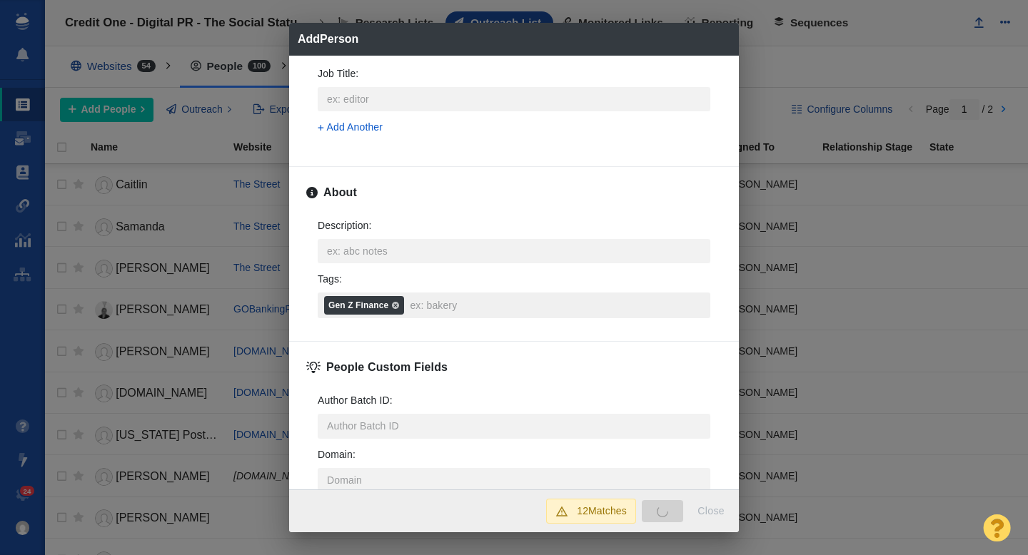
type textarea "x"
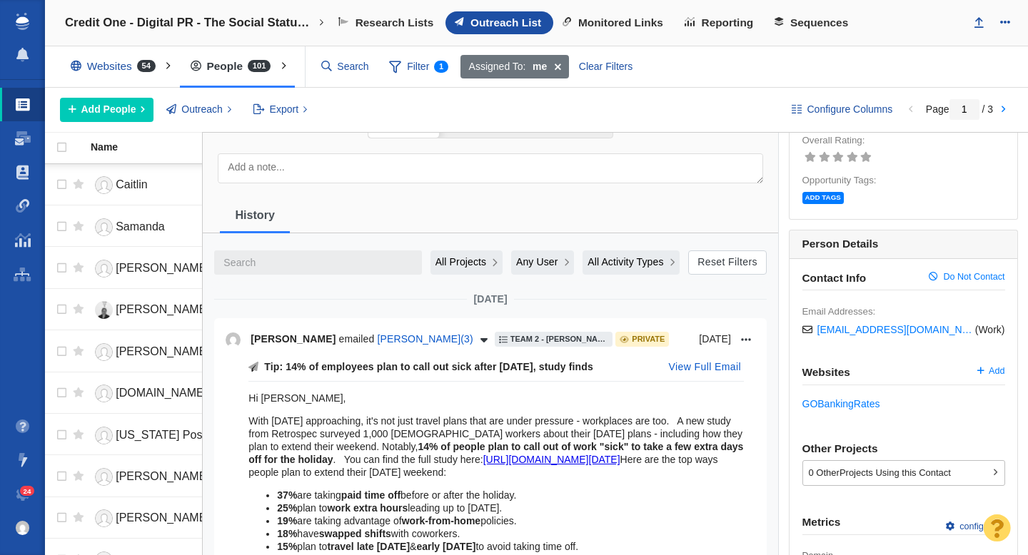
scroll to position [0, 0]
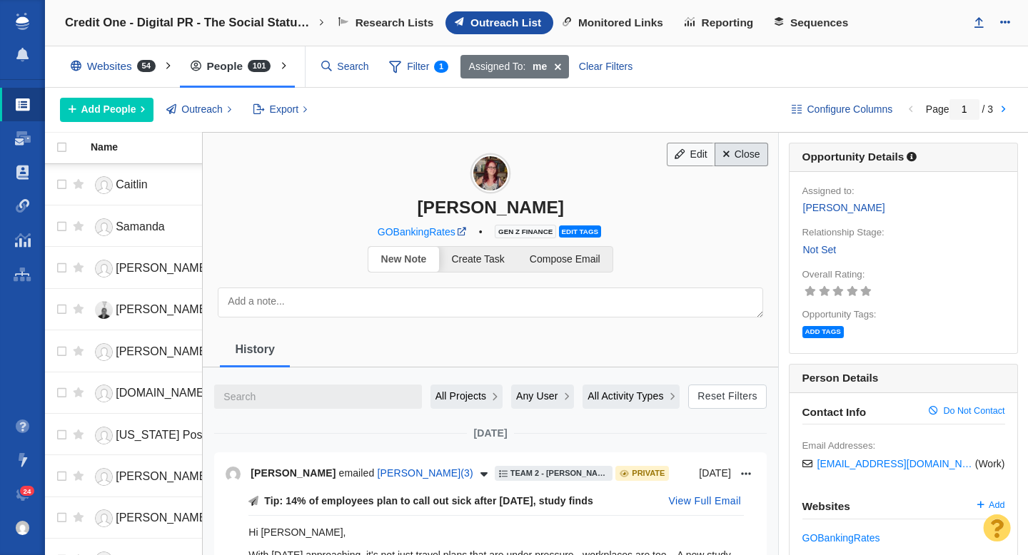
click at [739, 159] on link "Close" at bounding box center [742, 155] width 54 height 24
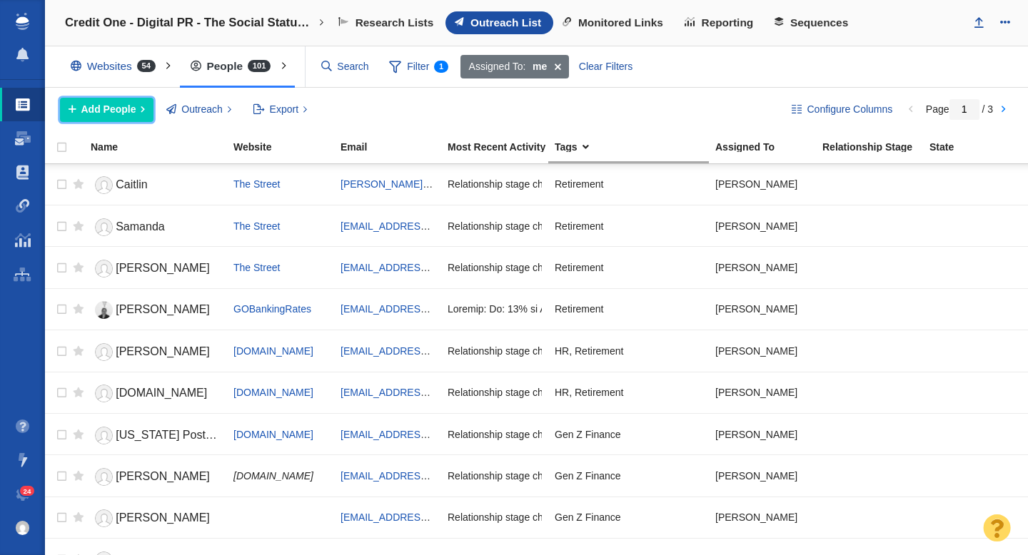
click at [133, 106] on span "Add People" at bounding box center [108, 109] width 55 height 15
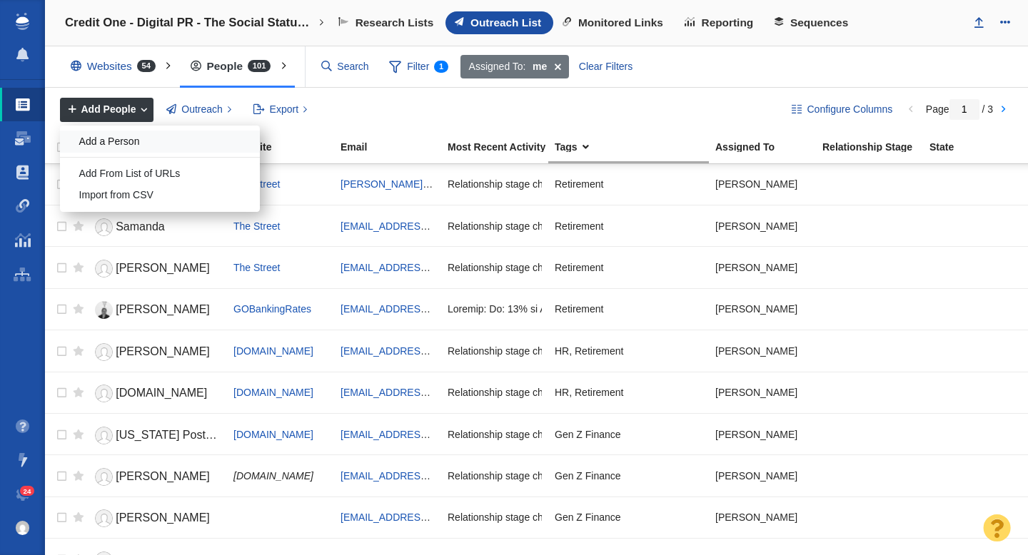
click at [133, 133] on div "Add a Person" at bounding box center [160, 142] width 200 height 22
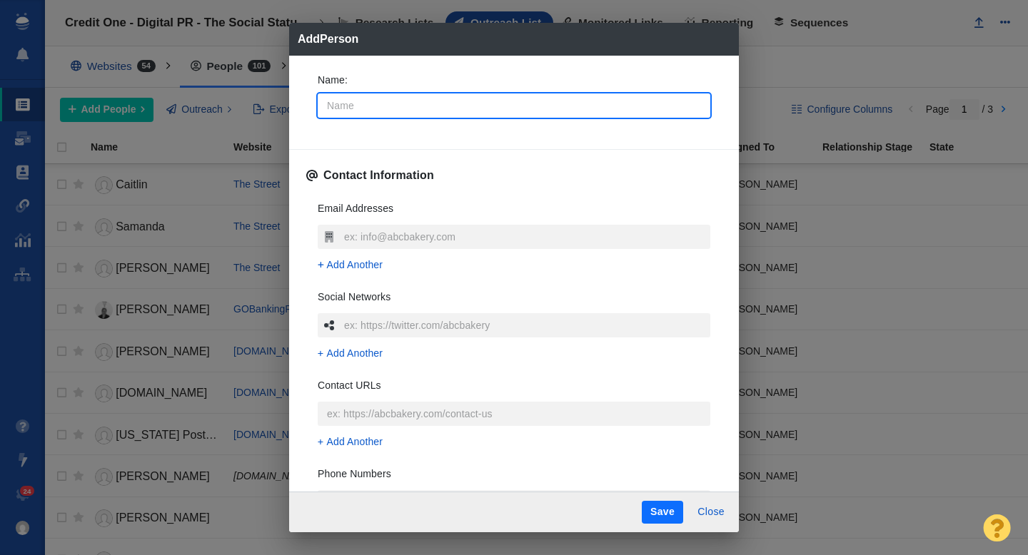
click at [385, 109] on input "Name :" at bounding box center [514, 106] width 393 height 24
type input "S"
type textarea "x"
type input "Su"
type textarea "x"
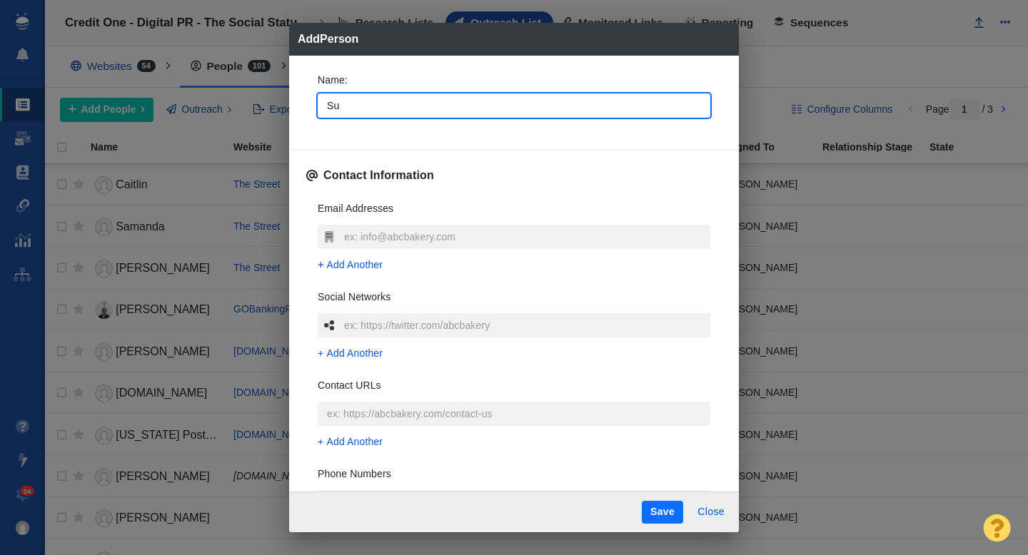
type input "Suz"
type textarea "x"
type input "Suza"
type textarea "x"
type input "[PERSON_NAME]"
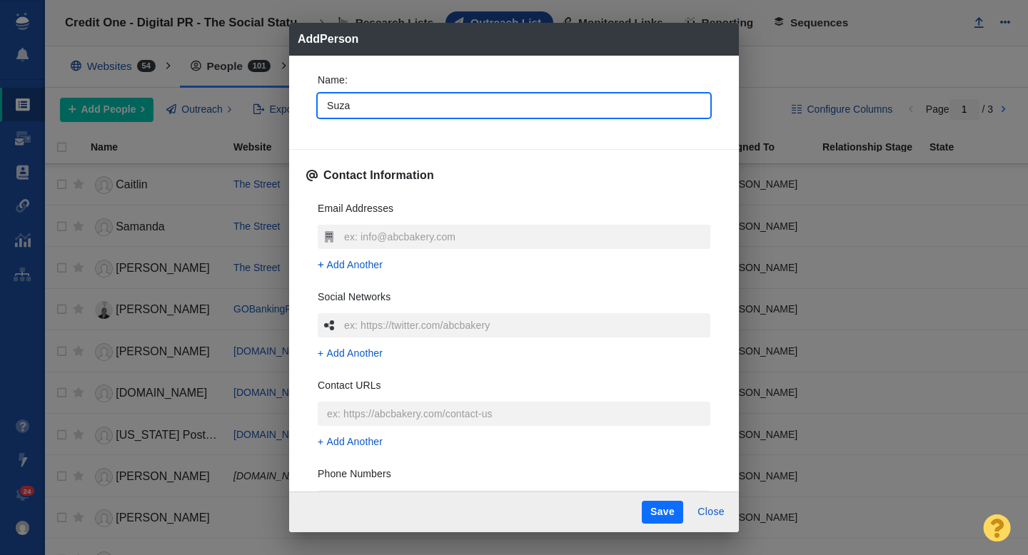
type textarea "x"
type input "[PERSON_NAME]"
type textarea "x"
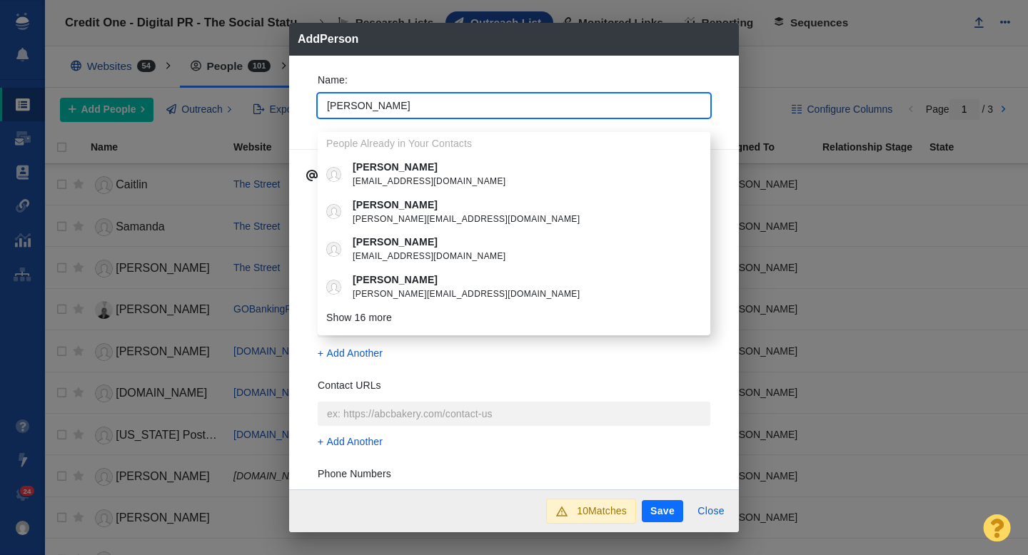
type input "[PERSON_NAME]"
click at [421, 208] on p "[PERSON_NAME]" at bounding box center [524, 205] width 343 height 15
type textarea "x"
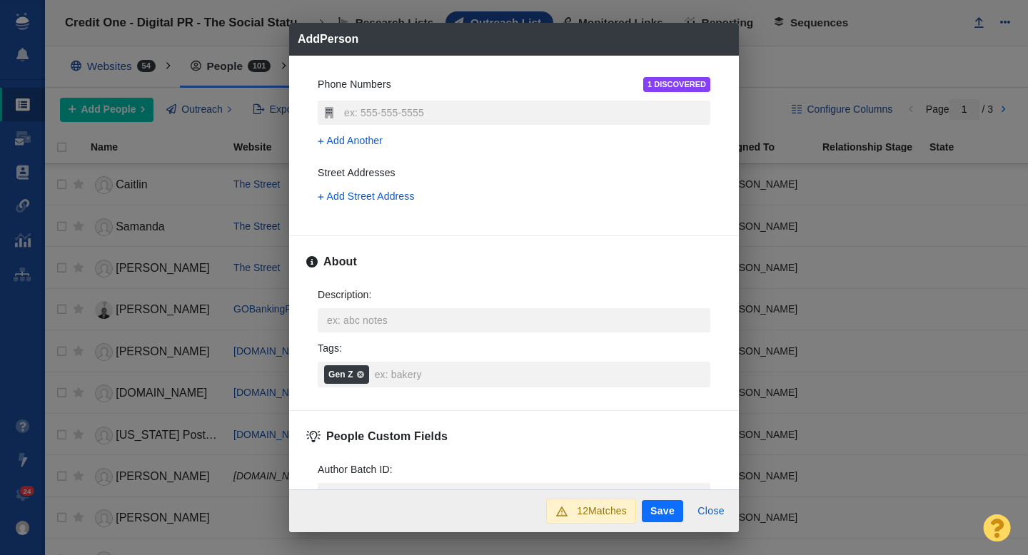
scroll to position [391, 0]
click at [668, 506] on button "Save" at bounding box center [662, 511] width 41 height 23
type textarea "x"
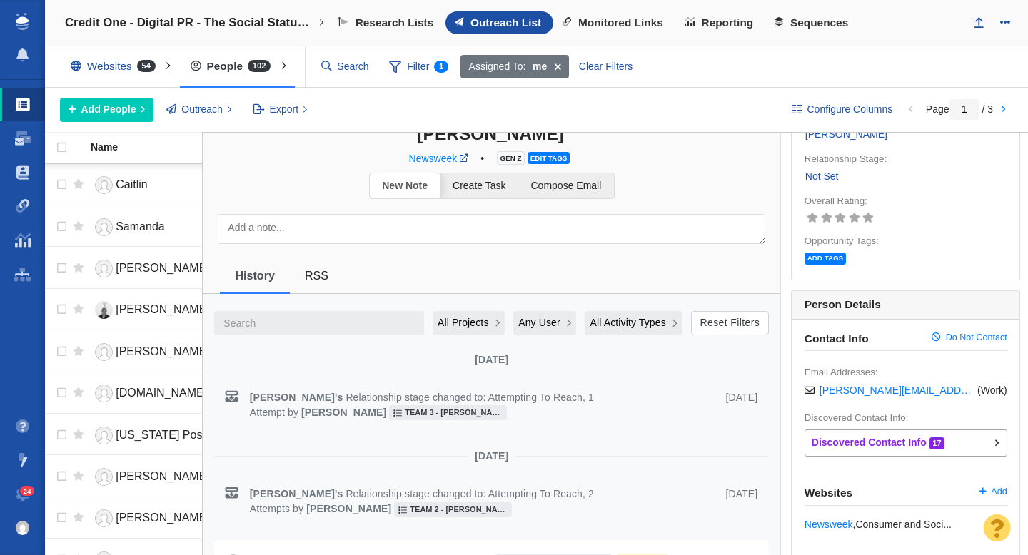
scroll to position [0, 0]
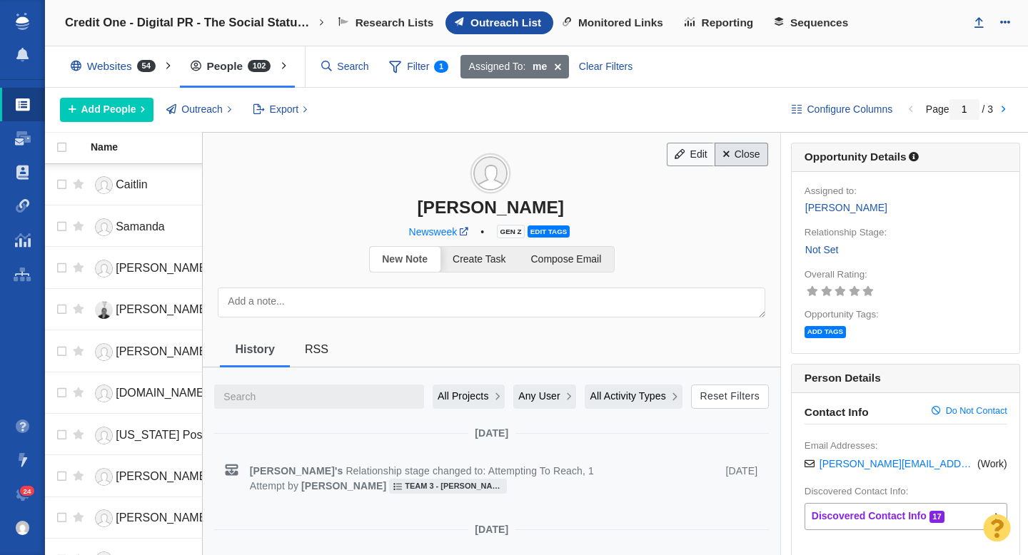
click at [749, 156] on link "Close" at bounding box center [742, 155] width 54 height 24
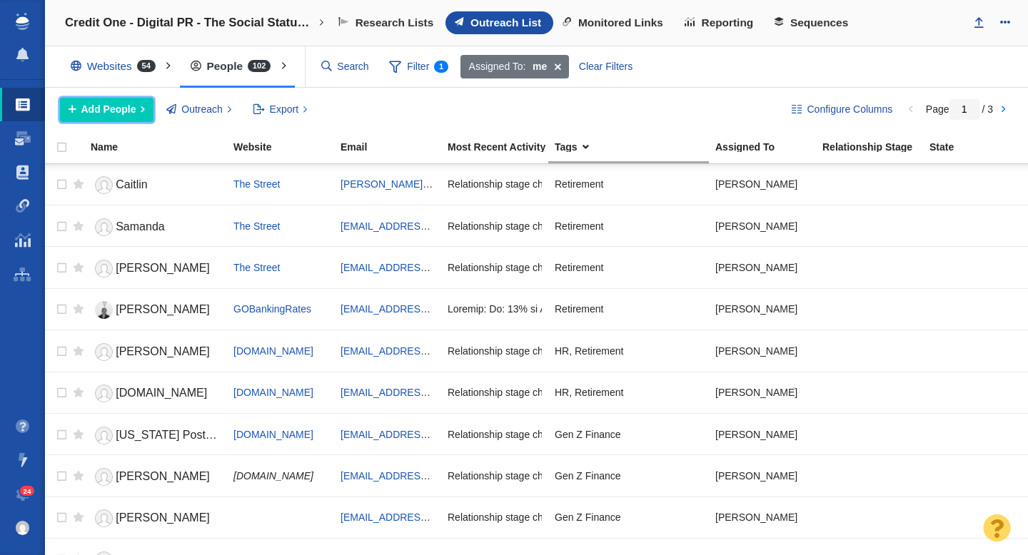
click at [121, 112] on span "Add People" at bounding box center [108, 109] width 55 height 15
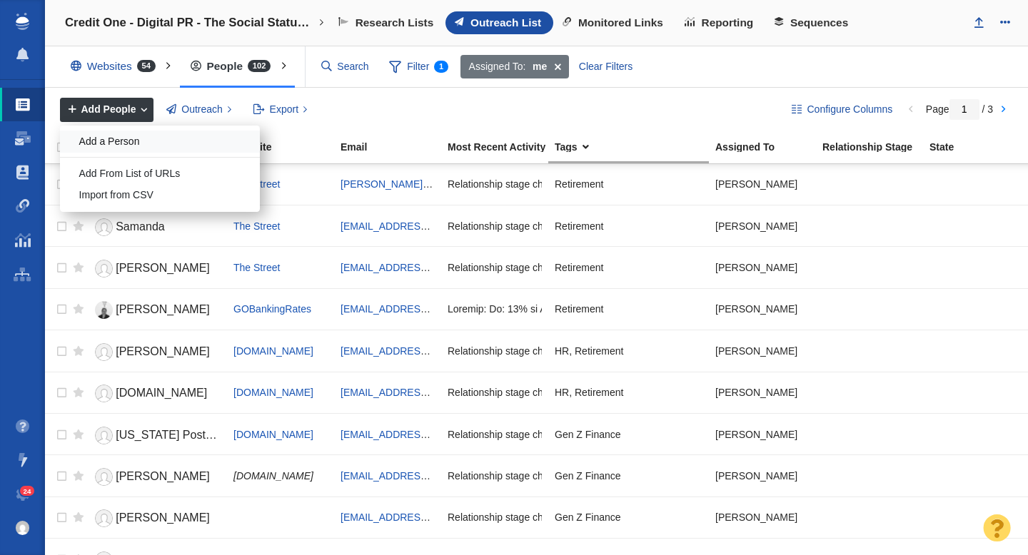
click at [122, 132] on div "Add a Person" at bounding box center [160, 142] width 200 height 22
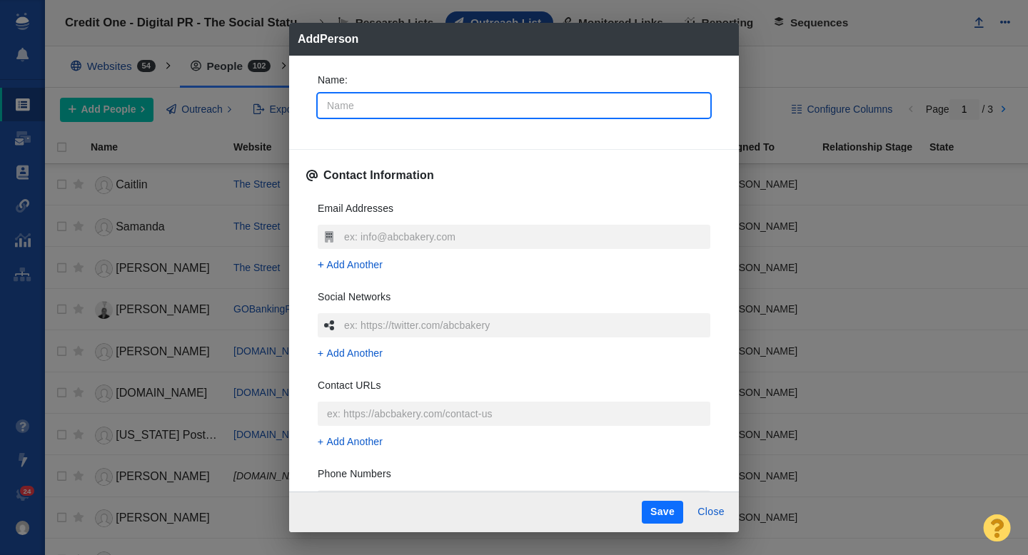
type input "J"
type textarea "x"
type input "Je"
type textarea "x"
type input "Jes"
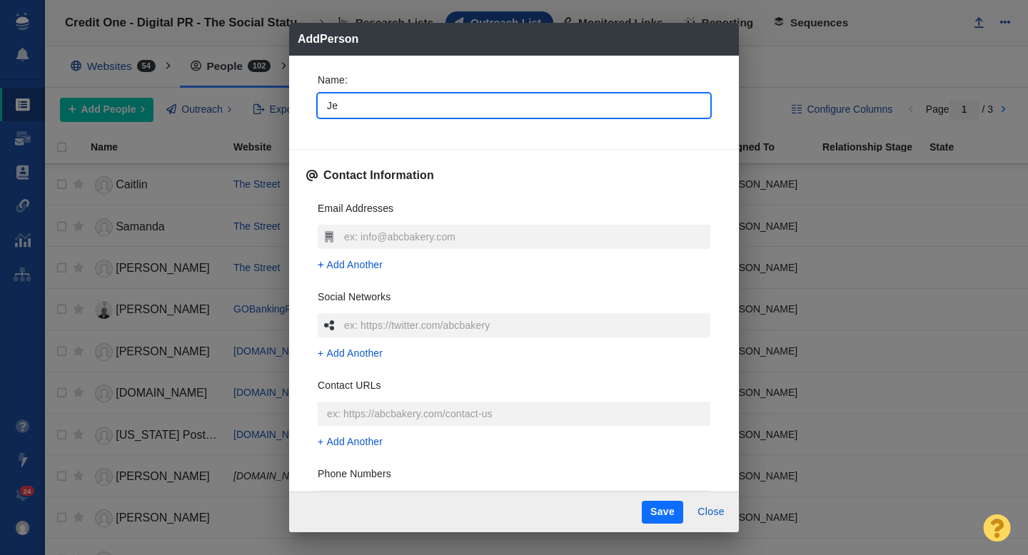
type textarea "x"
type input "[PERSON_NAME]"
type textarea "x"
type input "[PERSON_NAME]"
type textarea "x"
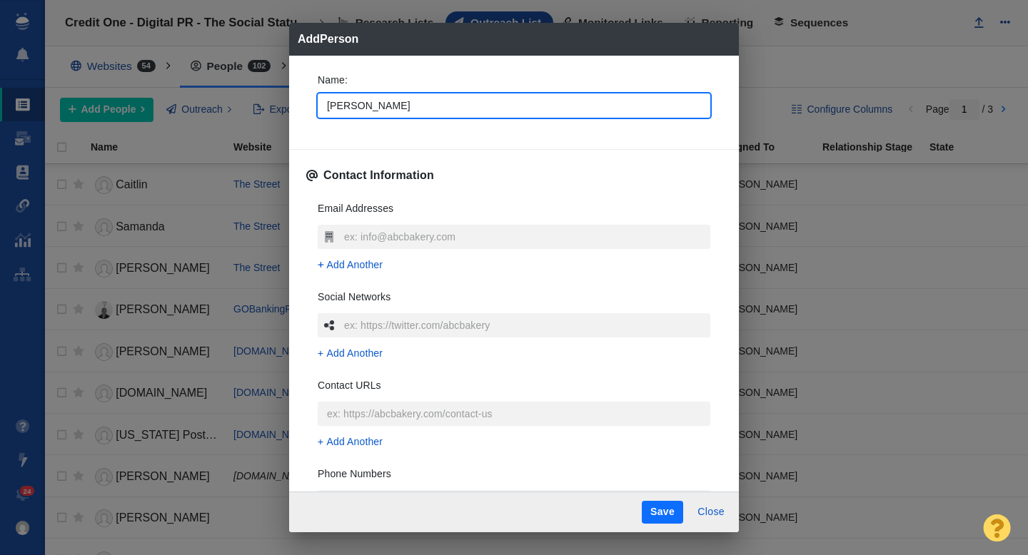
type input "Jessic"
type textarea "x"
type input "[PERSON_NAME]"
type textarea "x"
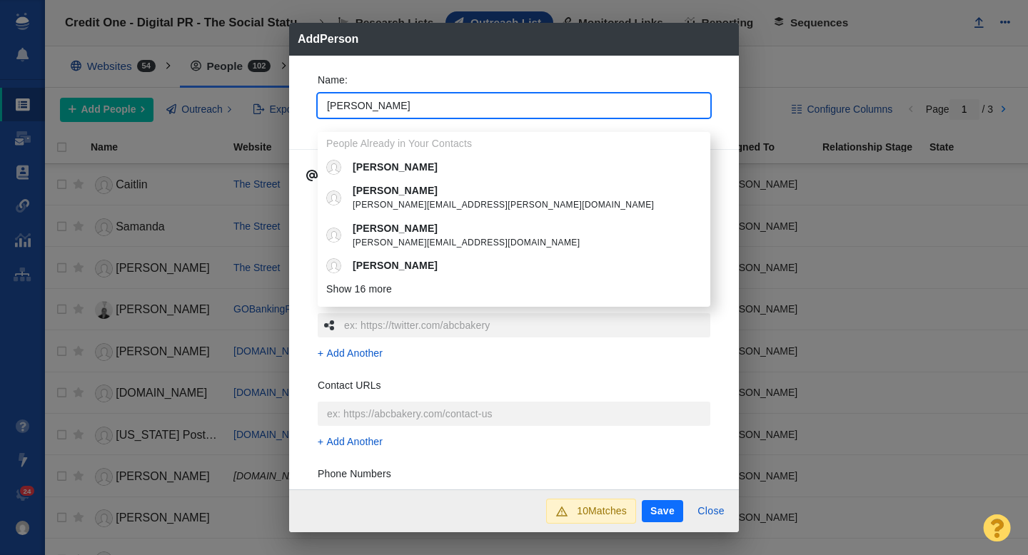
type input "[PERSON_NAME]"
type textarea "x"
click at [299, 89] on div "Name : [PERSON_NAME] People Already in Your Contacts [PERSON_NAME] [PERSON_NAME…" at bounding box center [514, 273] width 450 height 435
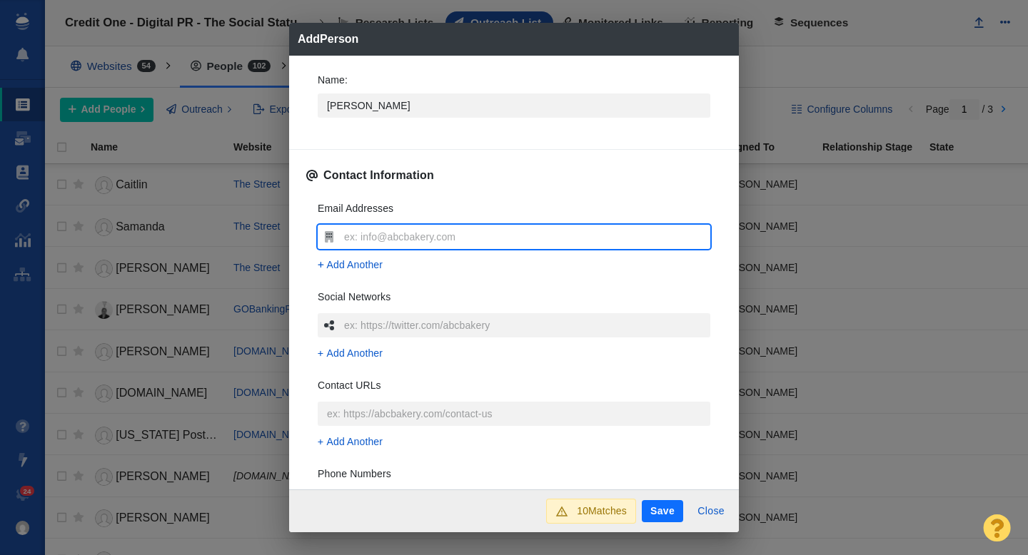
click at [352, 232] on input "text" at bounding box center [525, 237] width 370 height 24
type input "[PERSON_NAME][EMAIL_ADDRESS][PERSON_NAME][DOMAIN_NAME]"
type textarea "x"
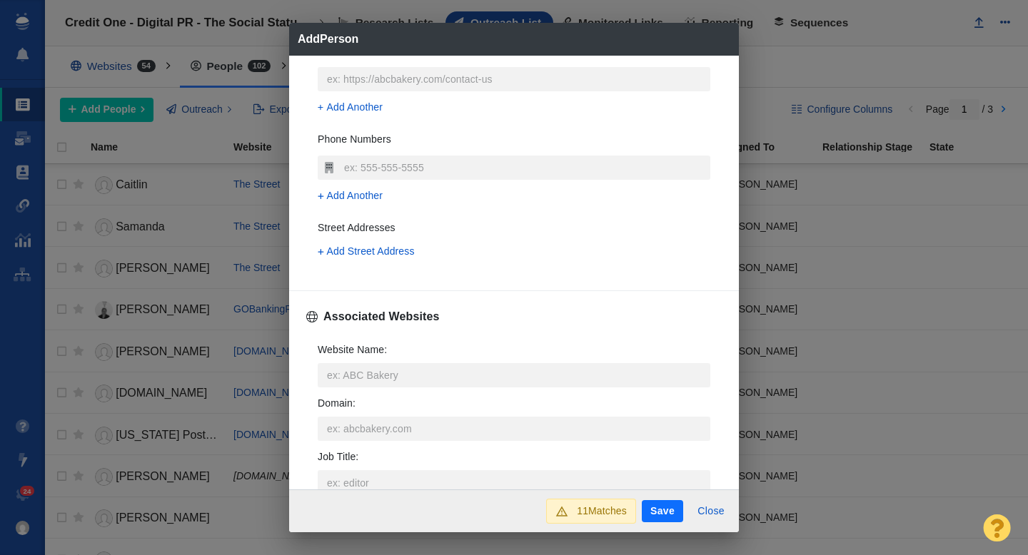
scroll to position [337, 0]
type input "[PERSON_NAME][EMAIL_ADDRESS][PERSON_NAME][DOMAIN_NAME]"
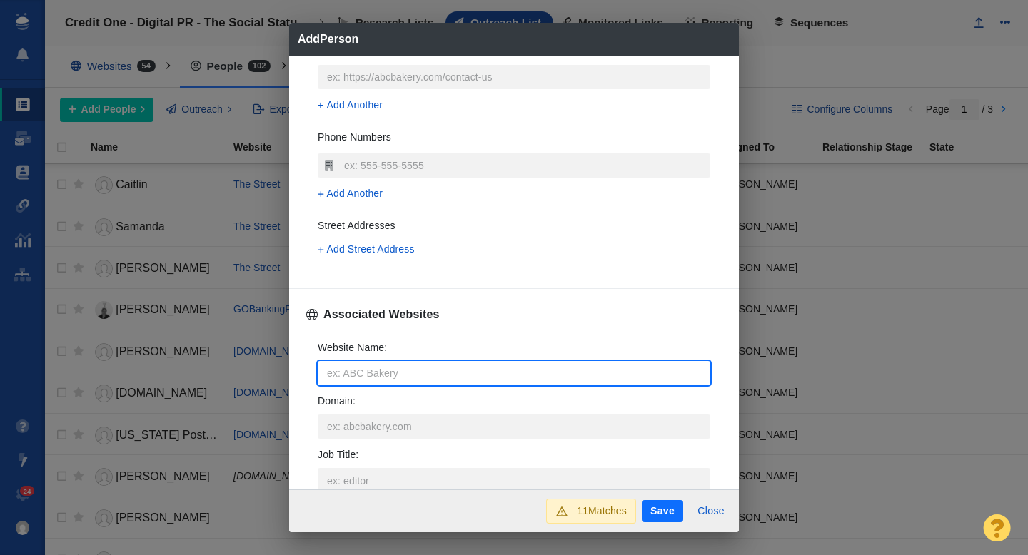
click at [348, 370] on input "Website Name :" at bounding box center [514, 373] width 393 height 24
type input "c"
type textarea "x"
type input "cn"
type textarea "x"
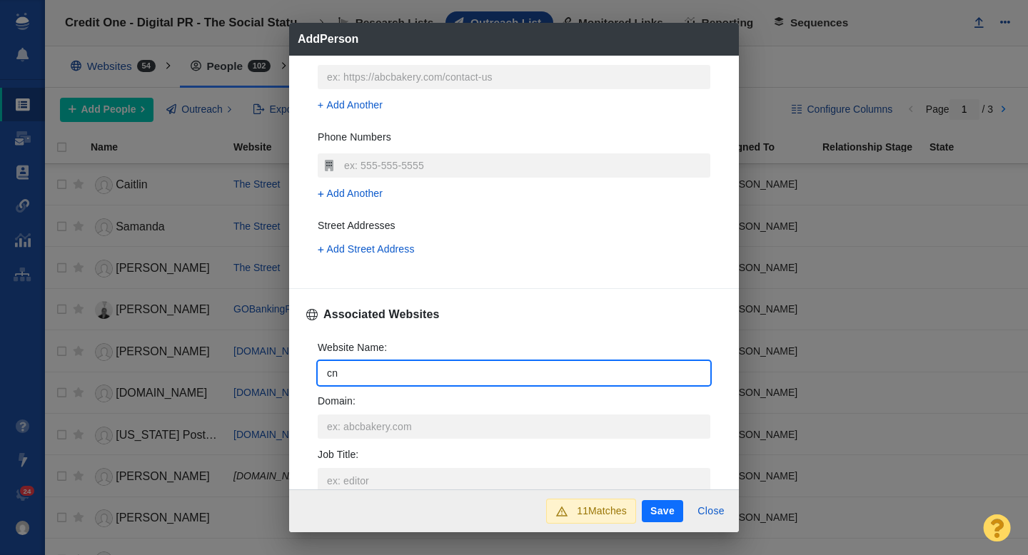
type input "cnb"
type textarea "x"
type input "cnbc"
type textarea "x"
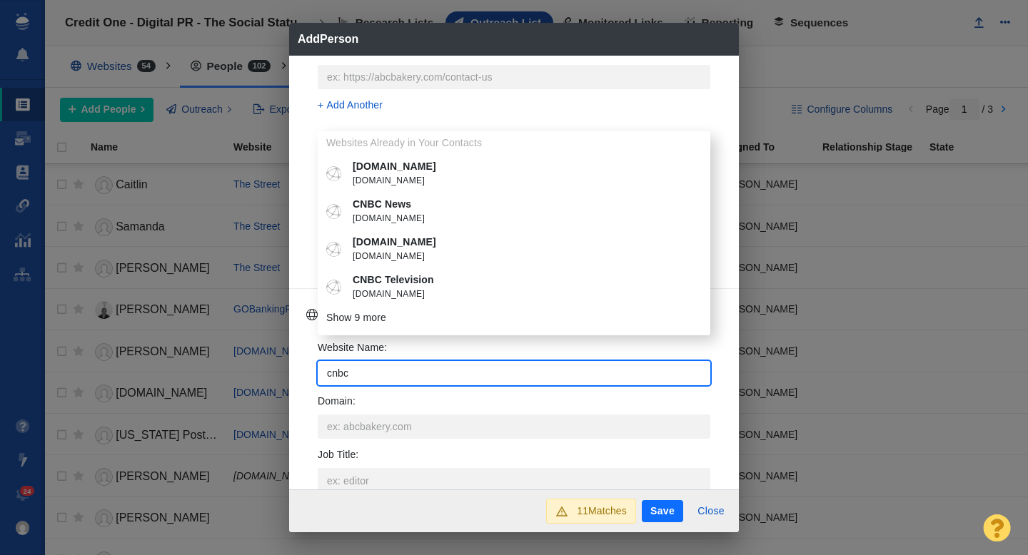
type input "cnbc"
click at [396, 223] on span "[DOMAIN_NAME]" at bounding box center [524, 219] width 343 height 14
type textarea "x"
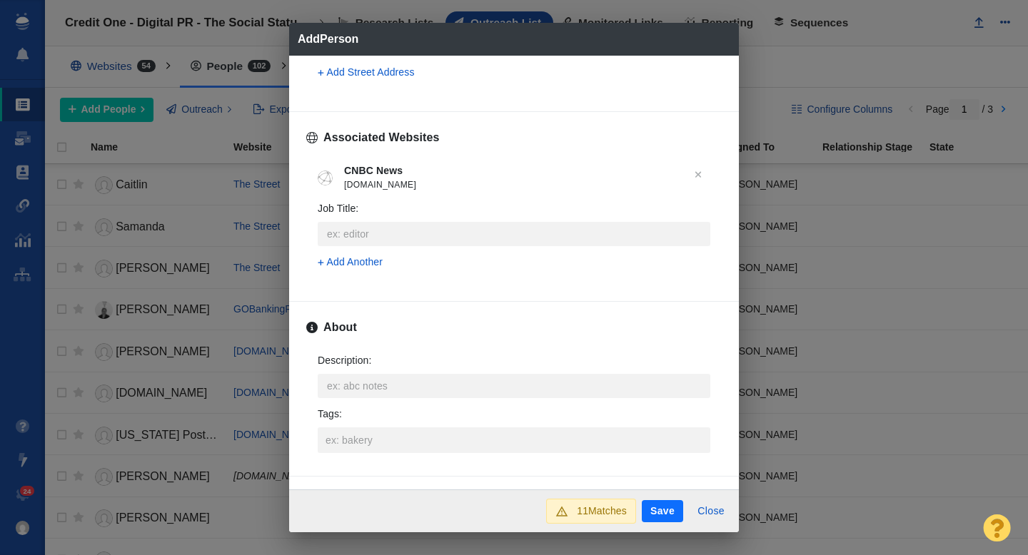
scroll to position [515, 0]
click at [349, 431] on input "Tags :" at bounding box center [514, 440] width 384 height 26
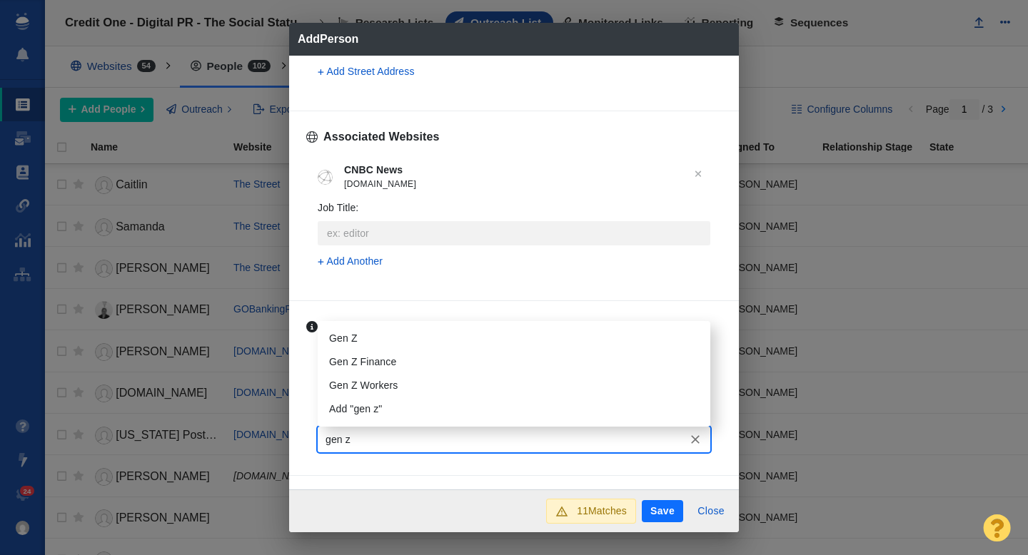
type input "gen z f"
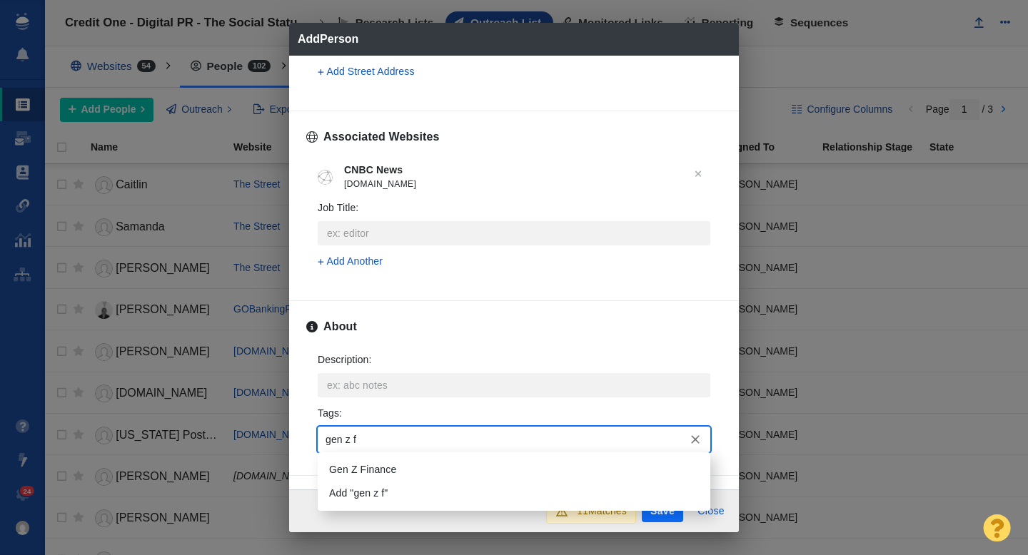
click at [378, 459] on li "Gen Z Finance" at bounding box center [514, 470] width 393 height 24
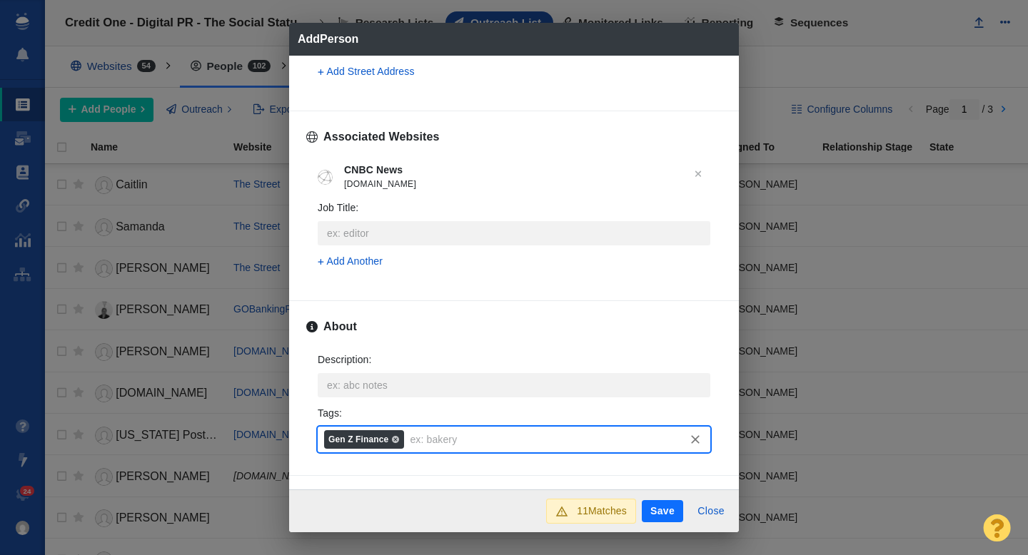
click at [656, 511] on button "Save" at bounding box center [662, 511] width 41 height 23
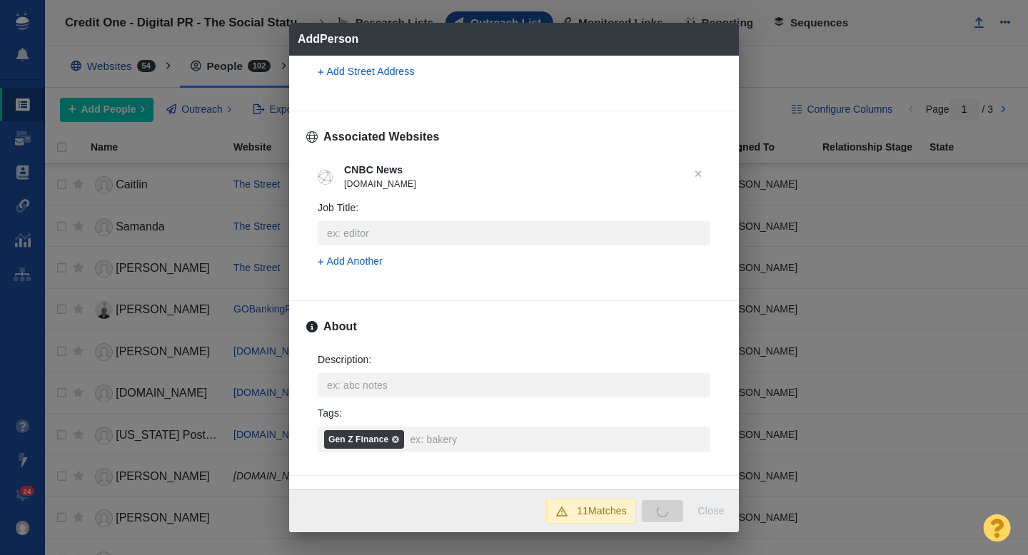
type textarea "x"
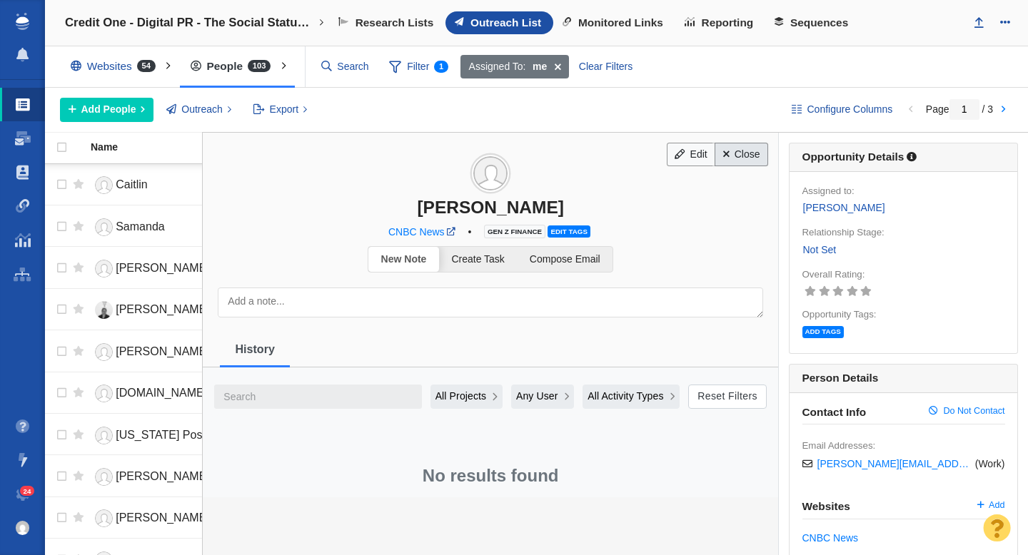
click at [745, 153] on link "Close" at bounding box center [742, 155] width 54 height 24
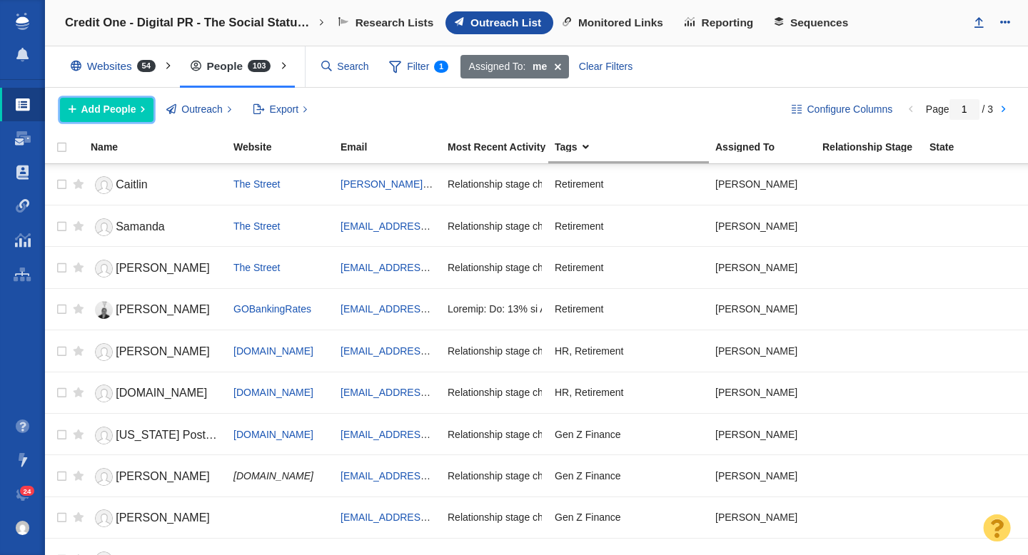
click at [116, 103] on span "Add People" at bounding box center [108, 109] width 55 height 15
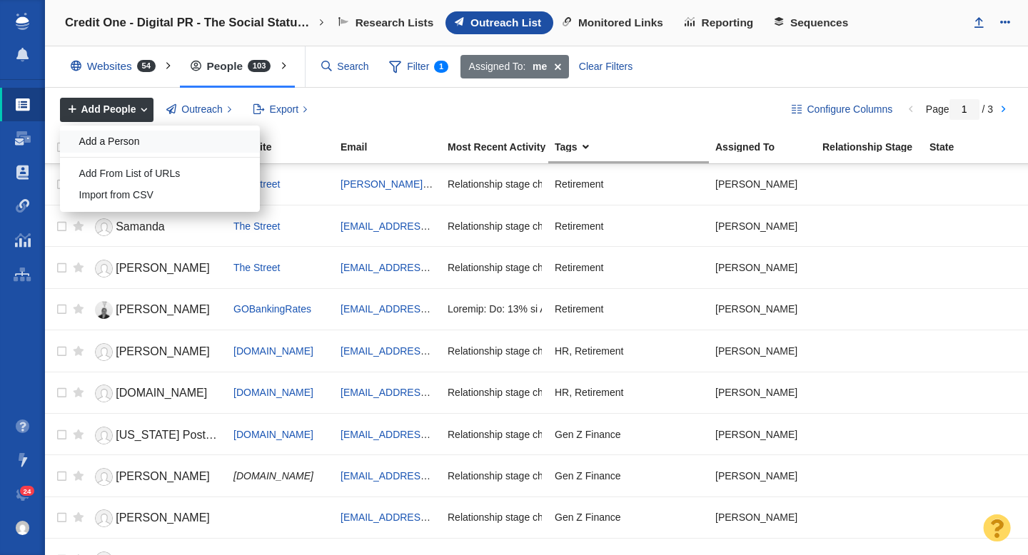
click at [175, 139] on div "Add a Person" at bounding box center [160, 142] width 200 height 22
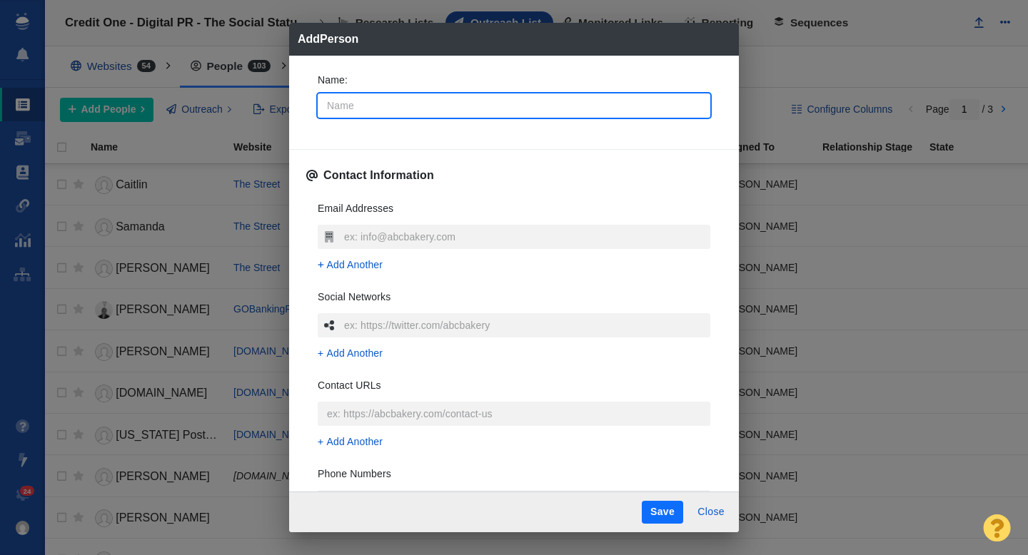
click at [400, 106] on input "Name :" at bounding box center [514, 106] width 393 height 24
type input "[PERSON_NAME]"
type textarea "x"
type input "Mari"
type textarea "x"
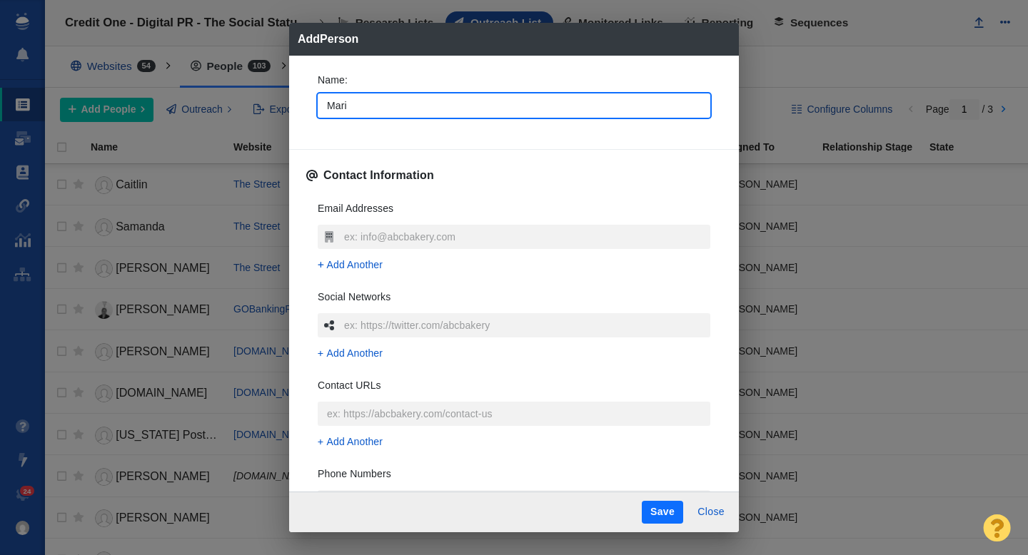
type input "Mar"
type textarea "x"
type input "Marni"
type textarea "x"
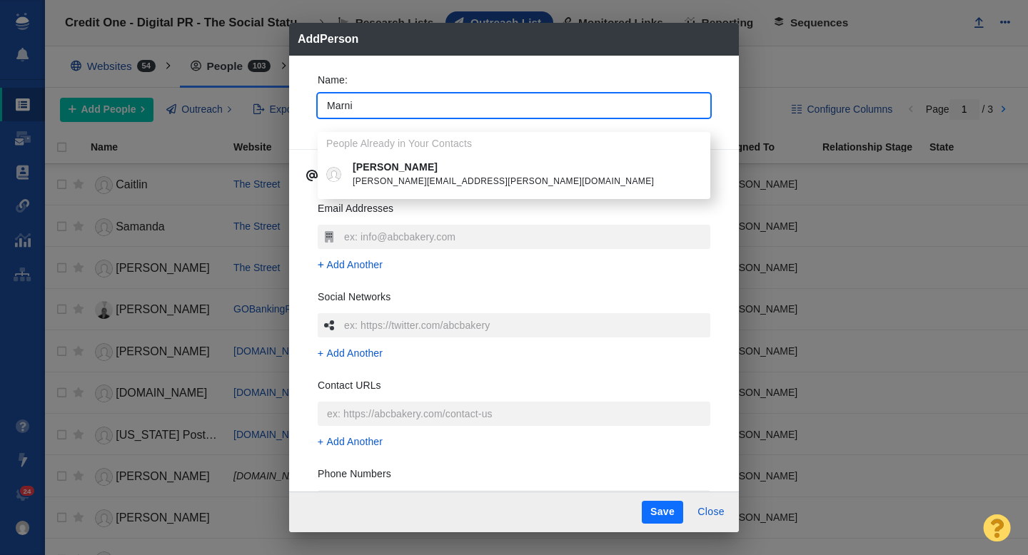
type input "Marni"
click at [307, 121] on div "Name : [PERSON_NAME] People Already in Your Contacts [PERSON_NAME] [PERSON_NAME…" at bounding box center [513, 99] width 415 height 76
type textarea "x"
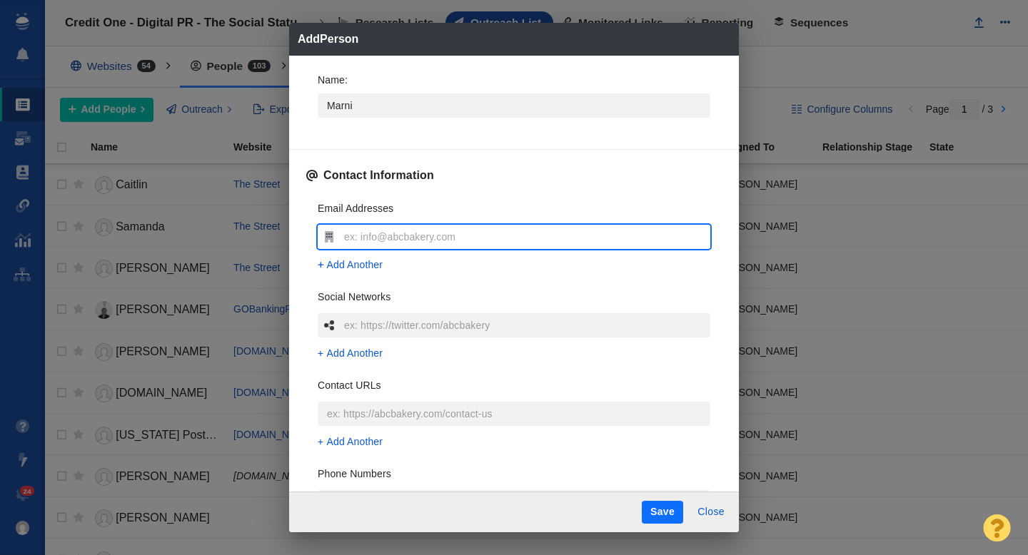
click at [350, 231] on input "text" at bounding box center [525, 237] width 370 height 24
type input "[PERSON_NAME][EMAIL_ADDRESS][DOMAIN_NAME]"
type textarea "x"
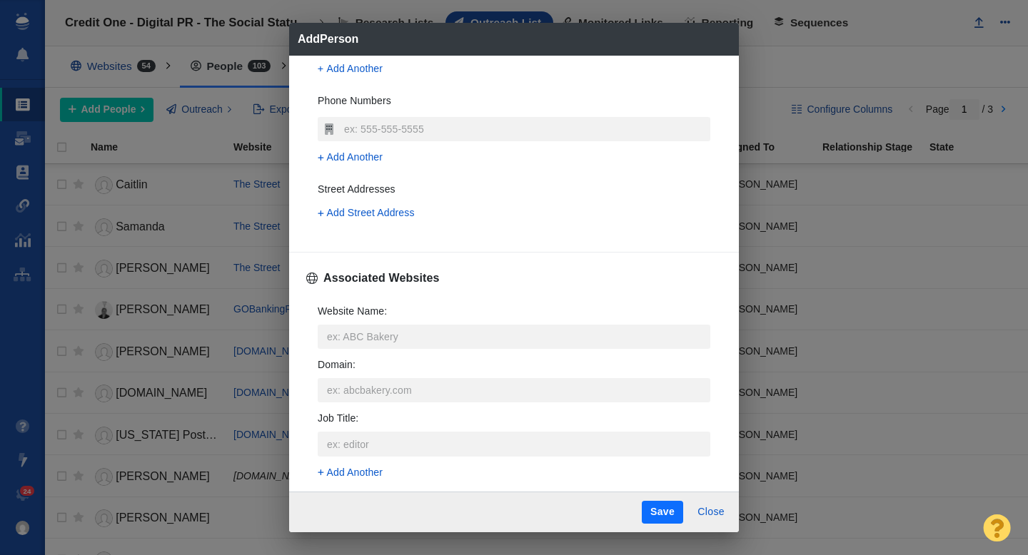
scroll to position [391, 0]
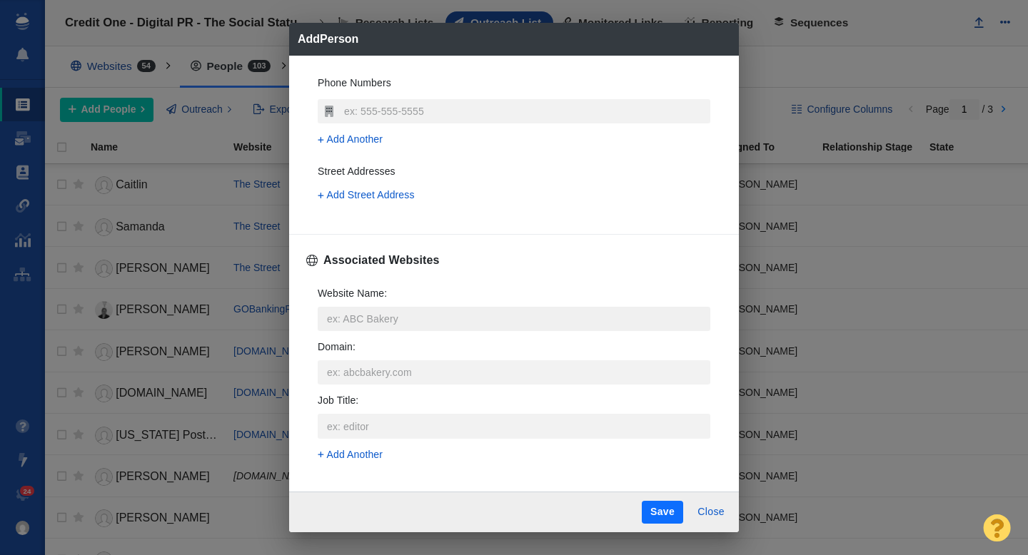
type input "[PERSON_NAME][EMAIL_ADDRESS][DOMAIN_NAME]"
click at [366, 307] on input "Website Name :" at bounding box center [514, 319] width 393 height 24
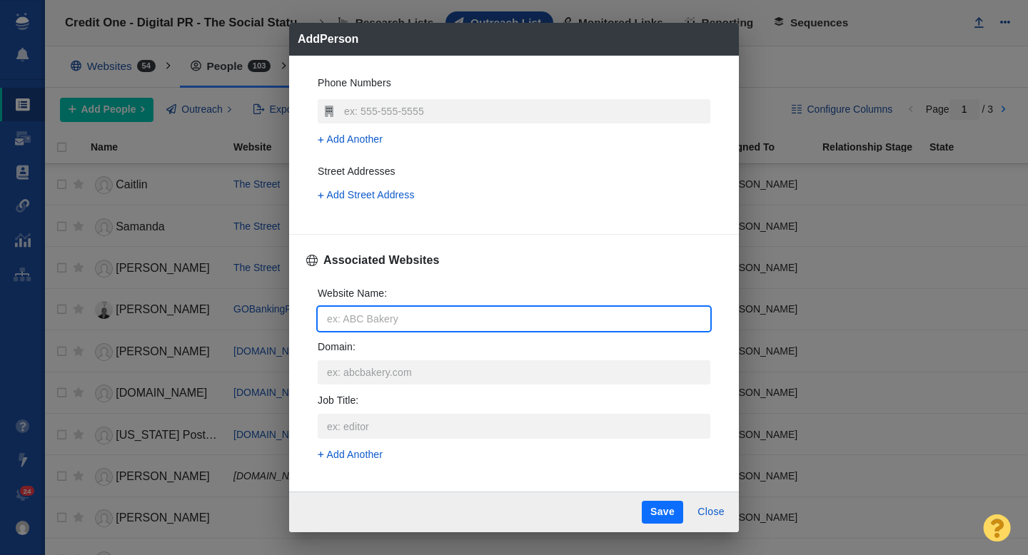
type input "n"
type textarea "x"
type input "ne"
type textarea "x"
type input "new"
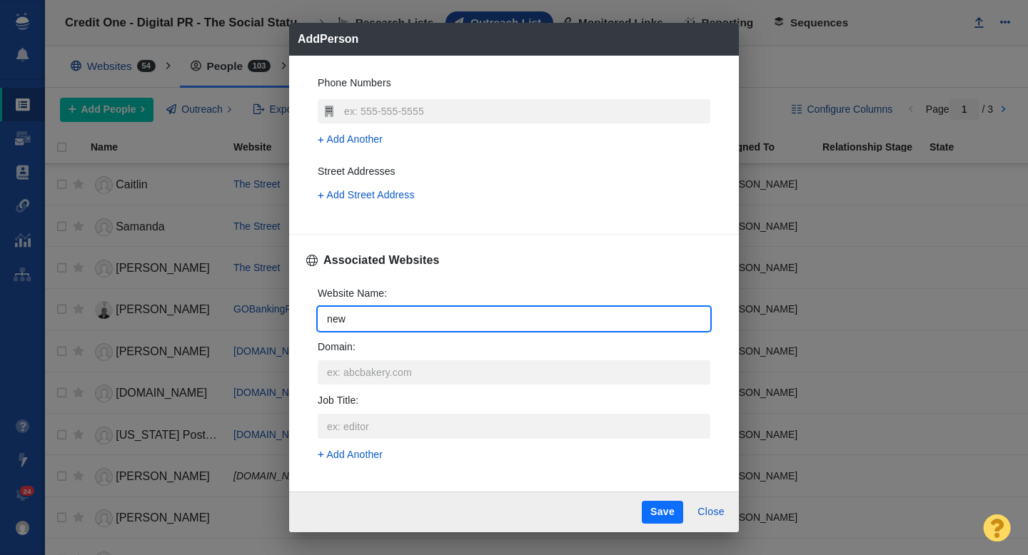
type textarea "x"
type input "news"
type textarea "x"
type input "newsw"
type textarea "x"
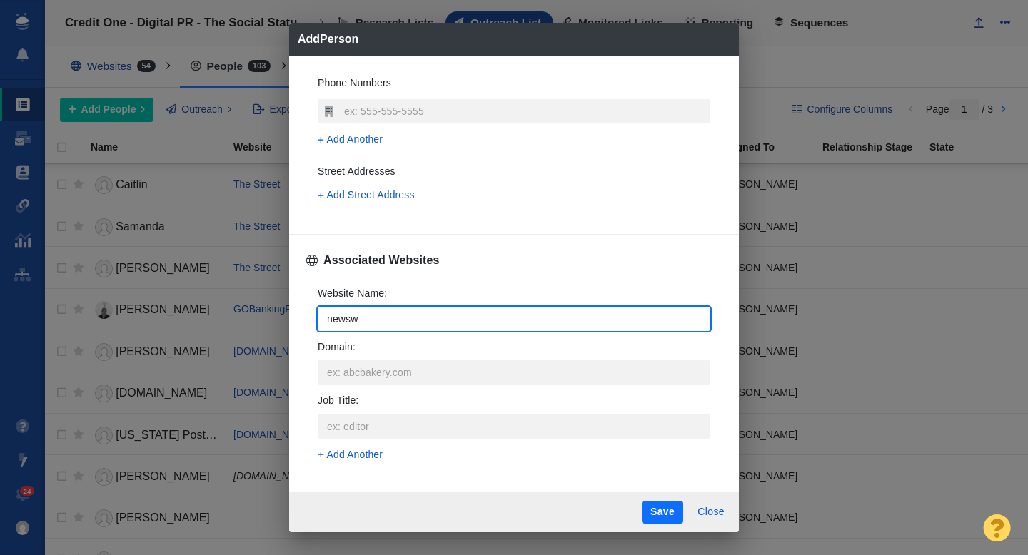
type input "newswe"
type textarea "x"
type input "newswee"
type textarea "x"
type input "newsweek"
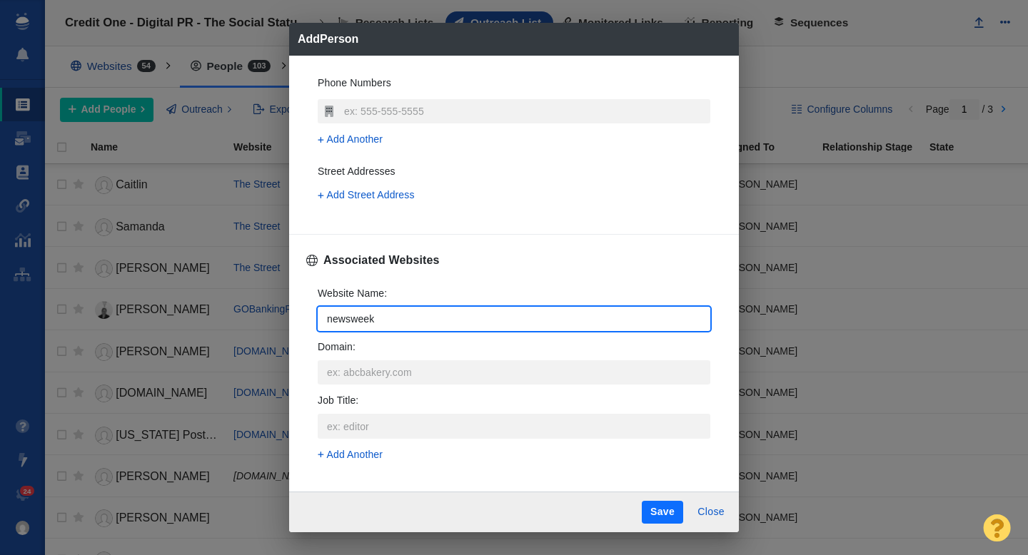
type textarea "x"
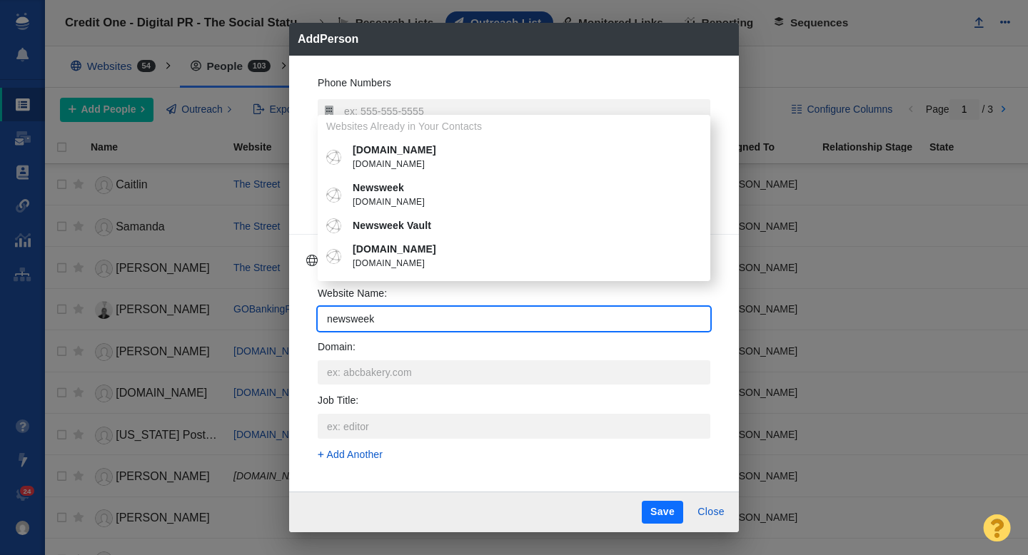
type input "newsweek"
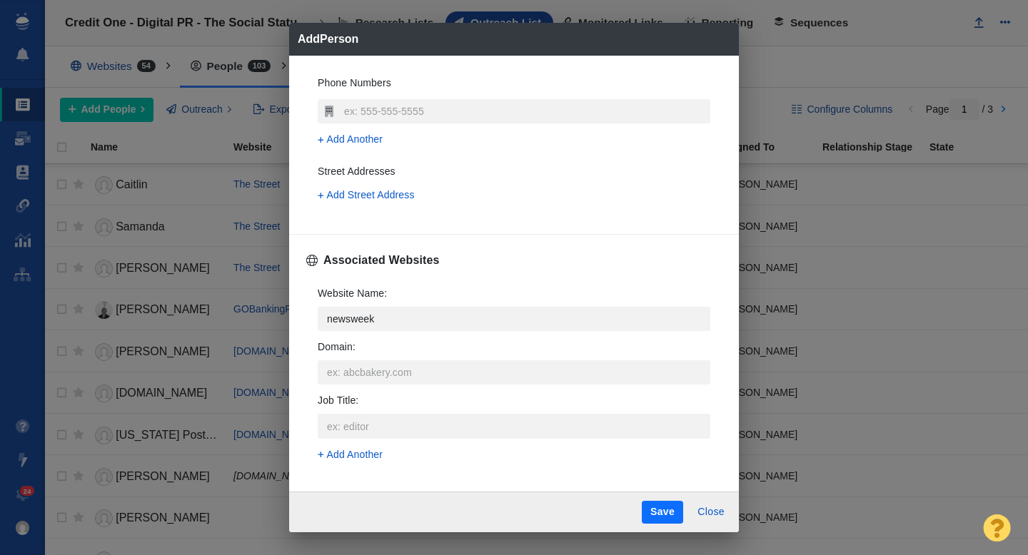
click at [415, 202] on span "[DOMAIN_NAME]" at bounding box center [524, 203] width 343 height 14
type textarea "x"
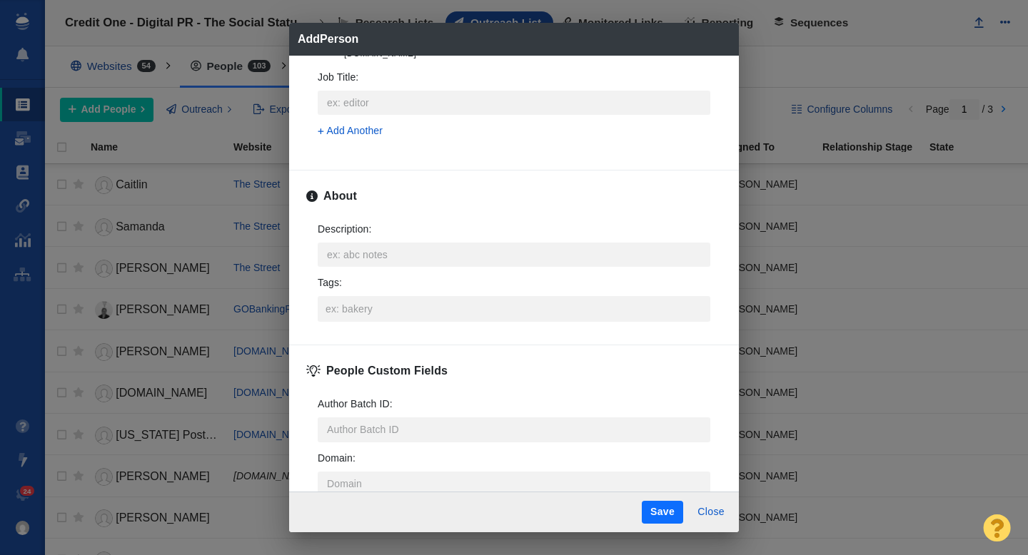
scroll to position [660, 0]
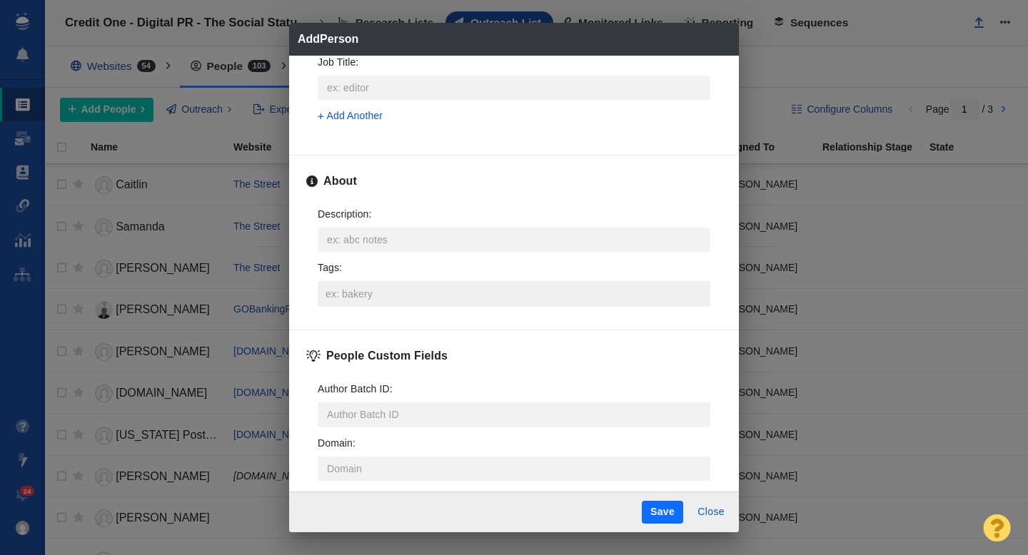
click at [351, 297] on input "Tags :" at bounding box center [514, 294] width 384 height 26
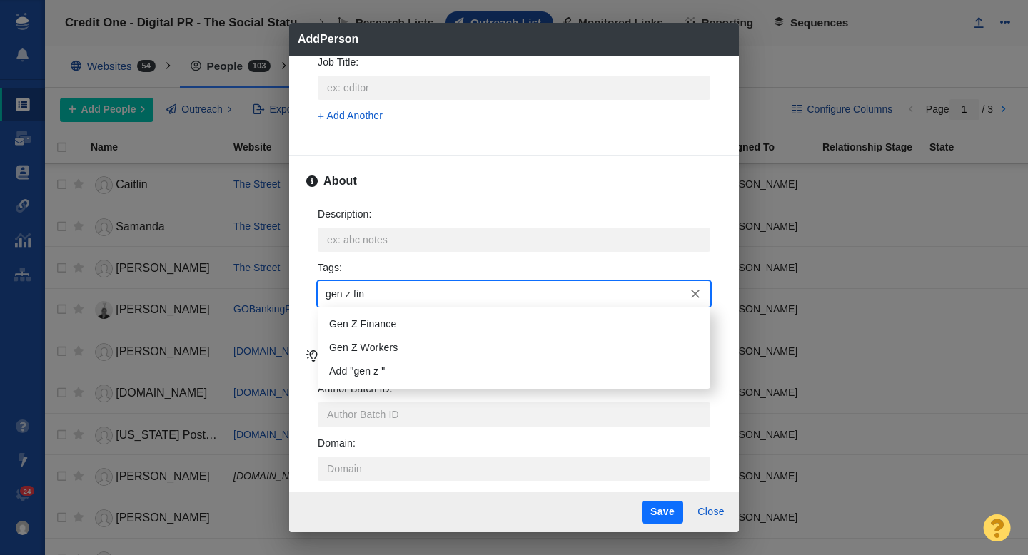
type input "gen z fina"
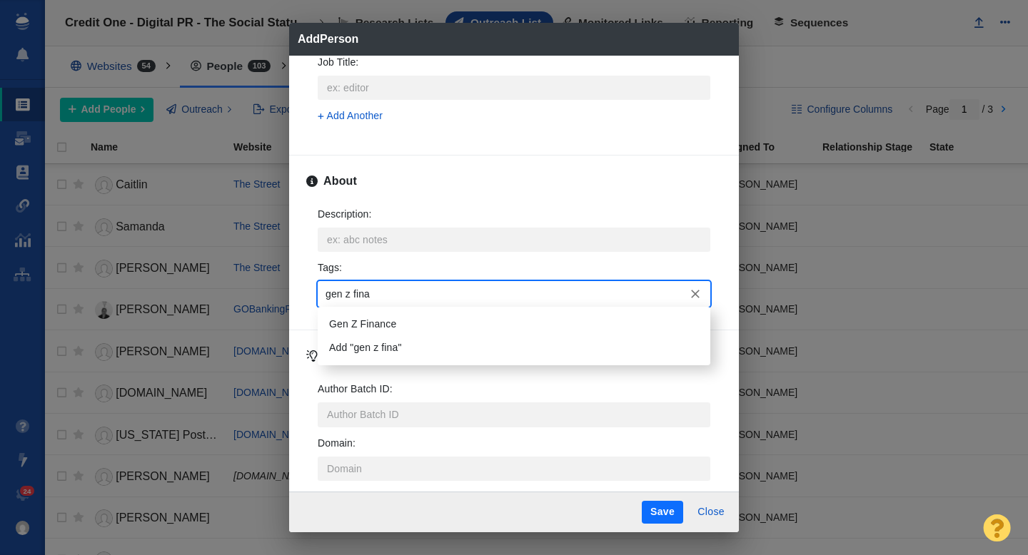
click at [360, 321] on li "Gen Z Finance" at bounding box center [514, 325] width 393 height 24
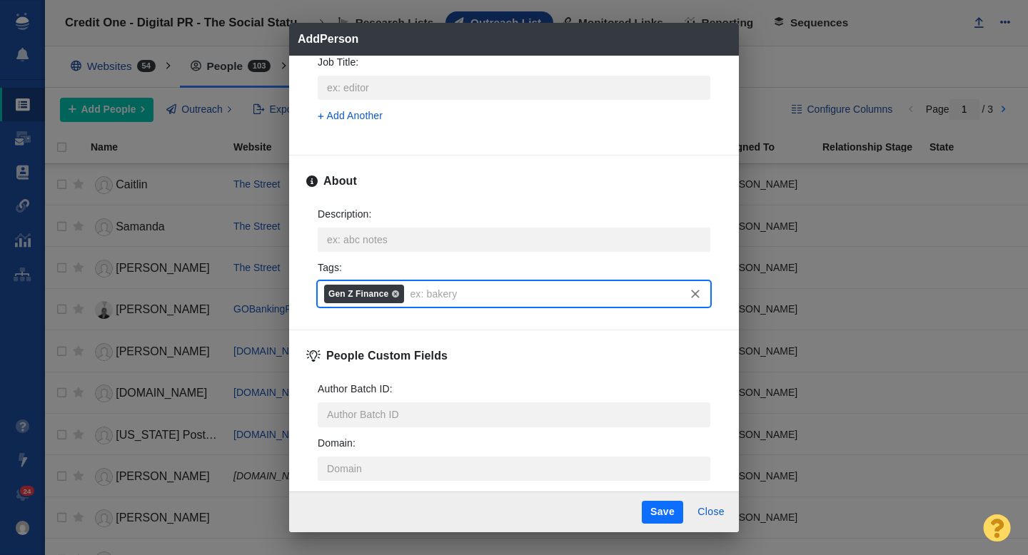
click at [669, 517] on button "Save" at bounding box center [662, 512] width 41 height 23
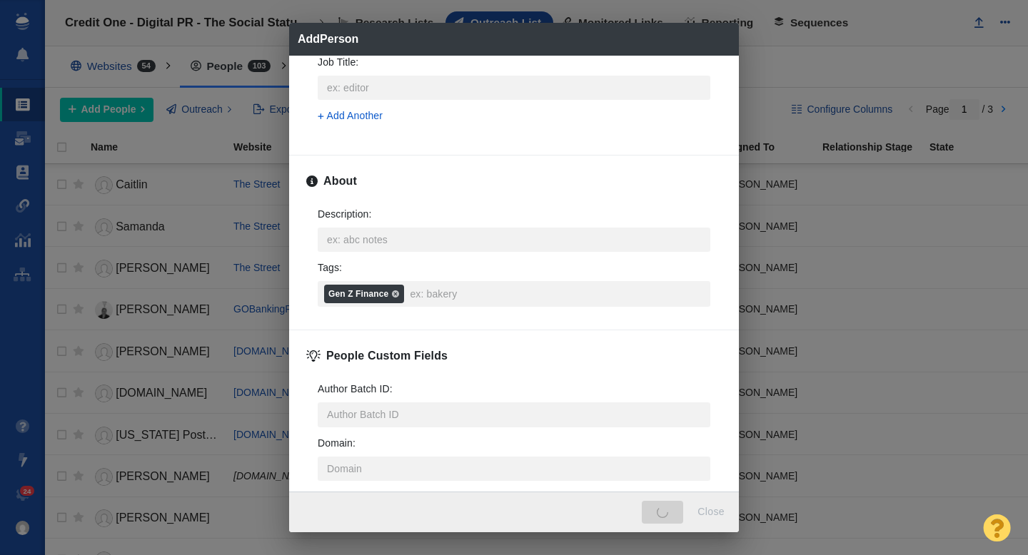
type textarea "x"
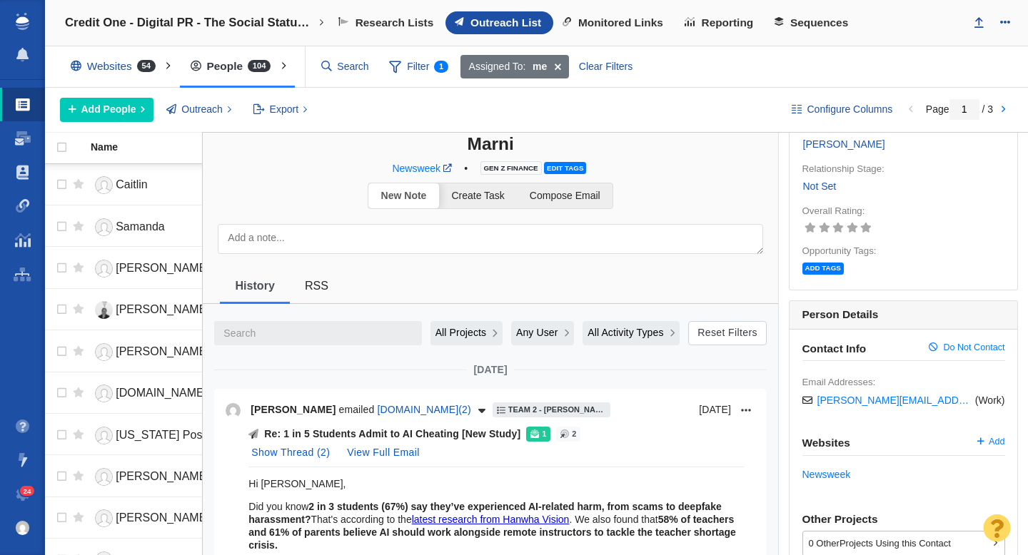
scroll to position [9, 0]
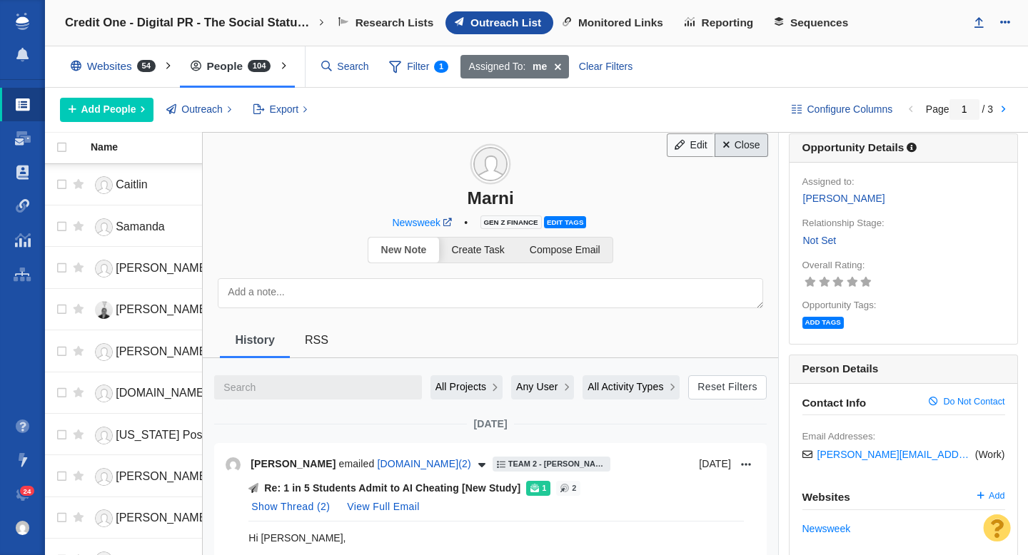
click at [749, 146] on link "Close" at bounding box center [742, 145] width 54 height 24
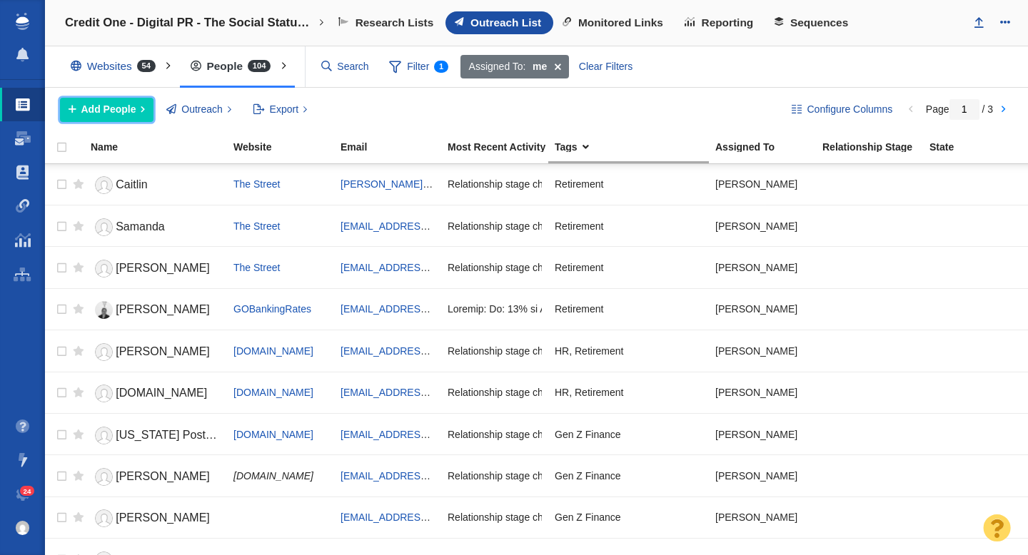
click at [104, 108] on span "Add People" at bounding box center [108, 109] width 55 height 15
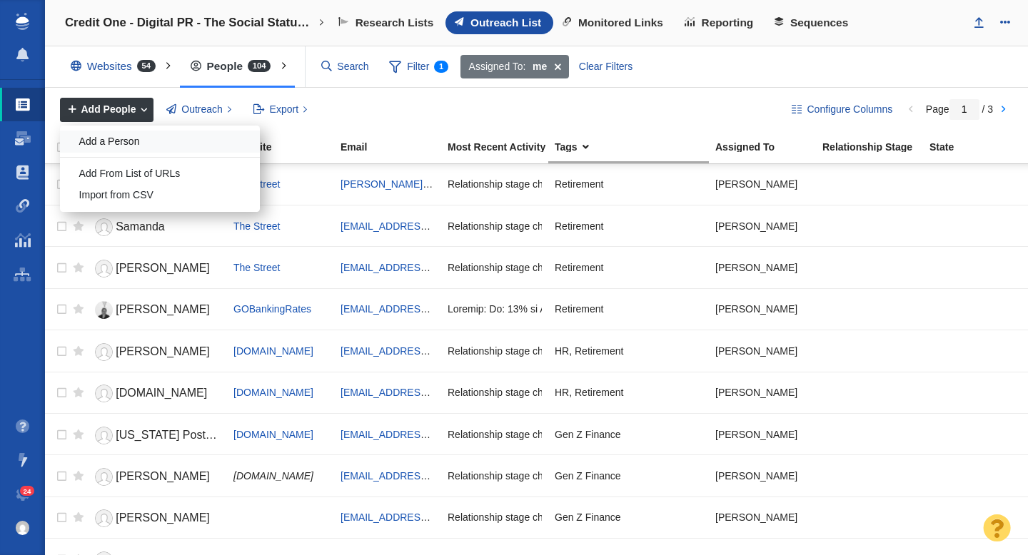
click at [123, 139] on div "Add a Person" at bounding box center [160, 142] width 200 height 22
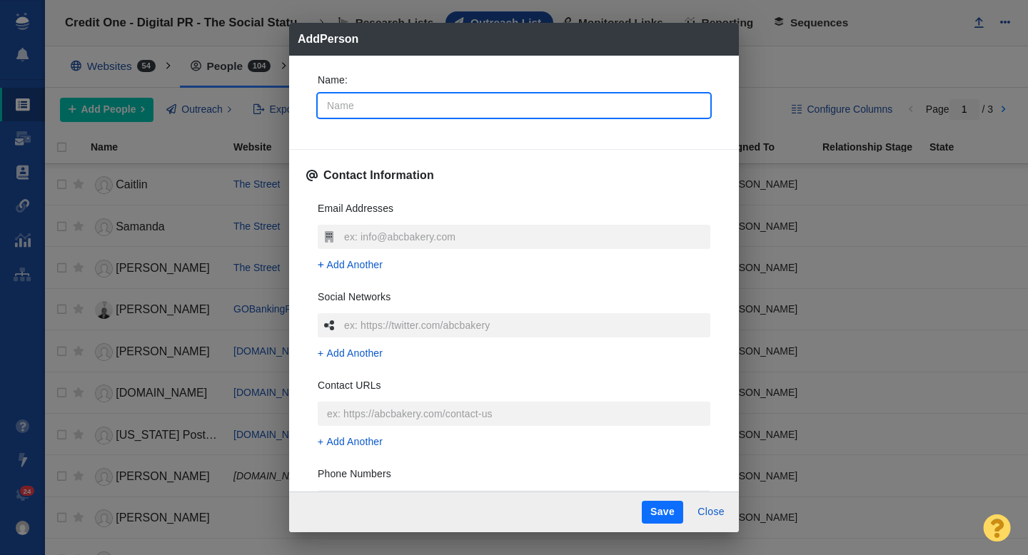
type input "T"
type textarea "x"
type input "Tr"
type textarea "x"
type input "Tri"
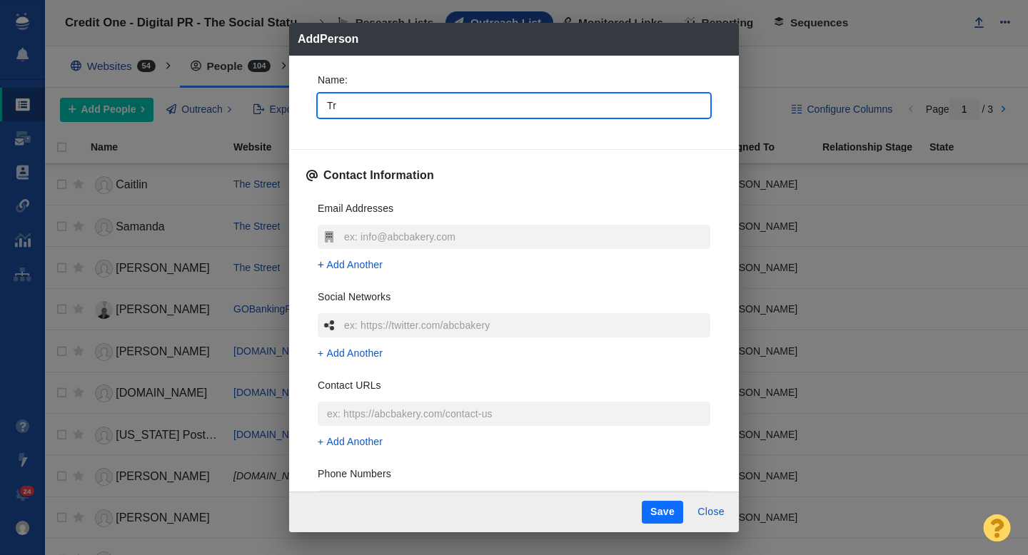
type textarea "x"
type input "Trin"
type textarea "x"
type input "[PERSON_NAME]"
type textarea "x"
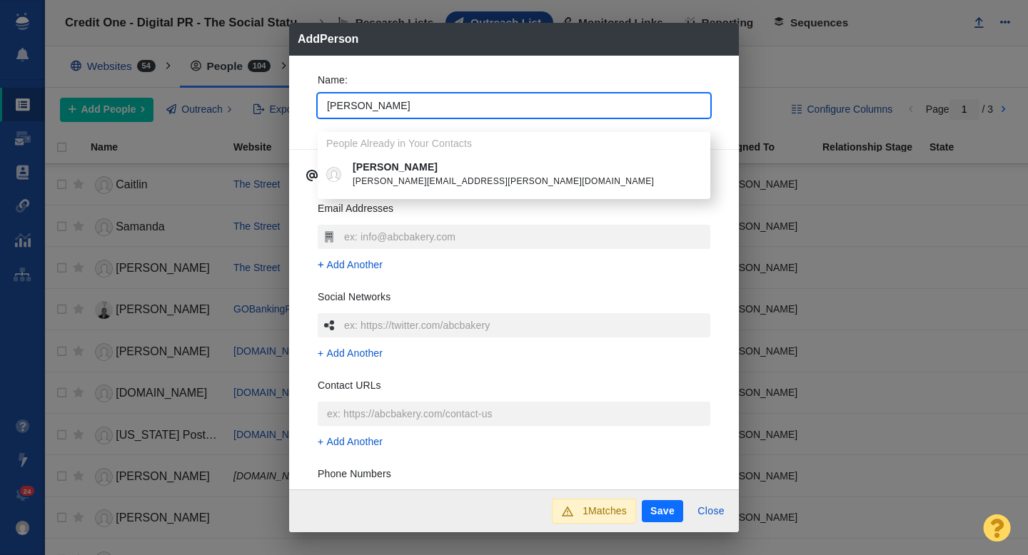
type input "[PERSON_NAME]"
type textarea "x"
click at [369, 171] on p "[PERSON_NAME]" at bounding box center [524, 167] width 343 height 15
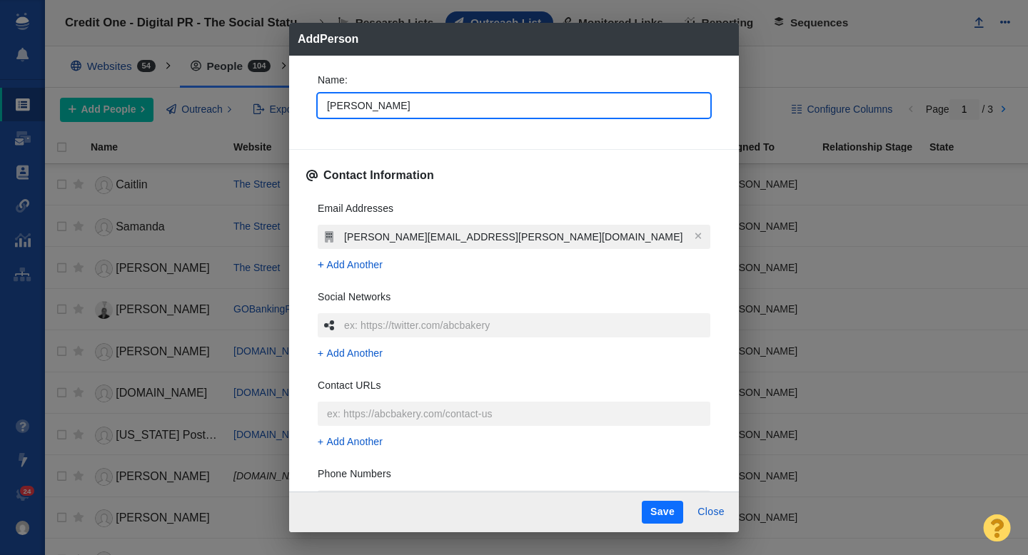
type textarea "x"
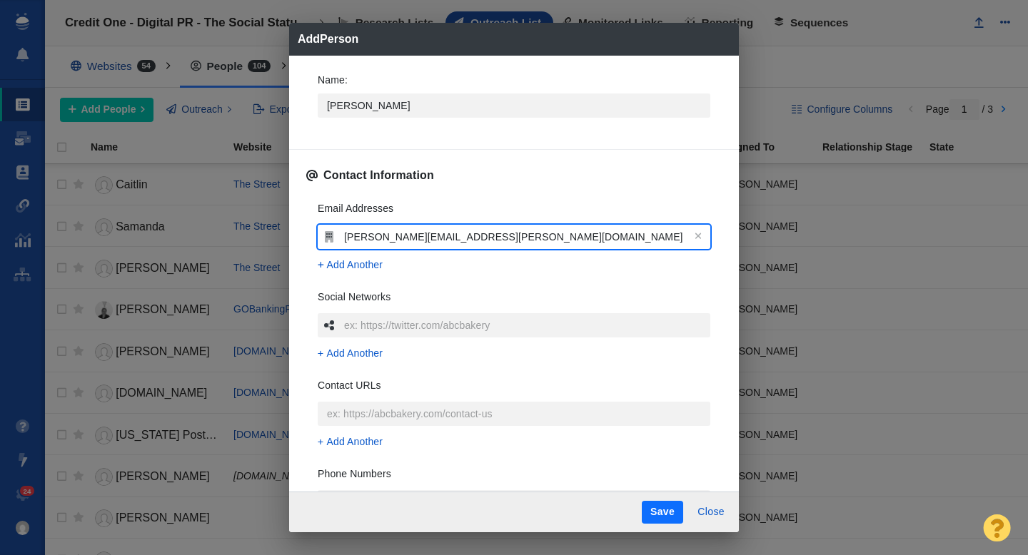
click at [395, 237] on input "[PERSON_NAME][EMAIL_ADDRESS][PERSON_NAME][DOMAIN_NAME]" at bounding box center [525, 237] width 370 height 24
click at [461, 183] on div "Contact Information" at bounding box center [513, 175] width 415 height 29
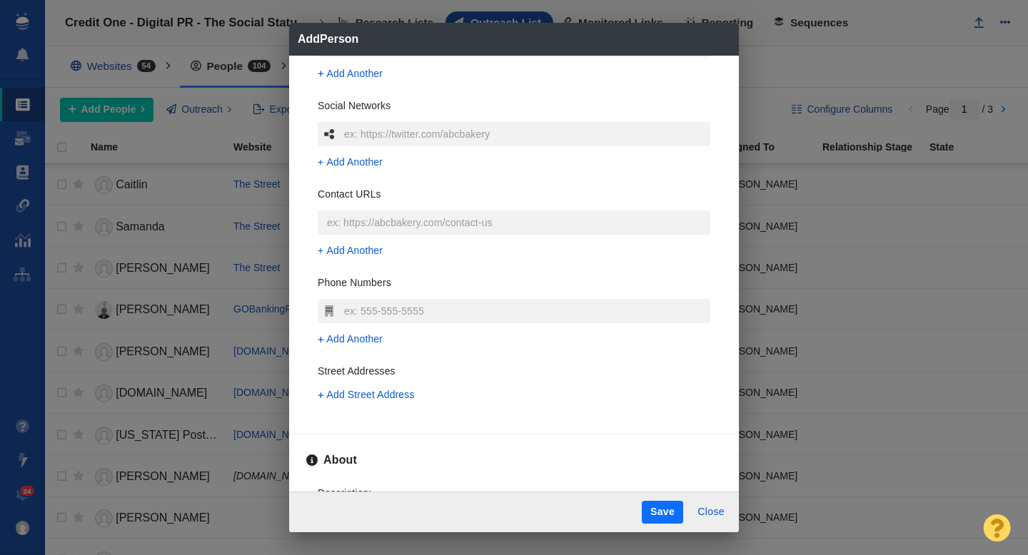
scroll to position [0, 0]
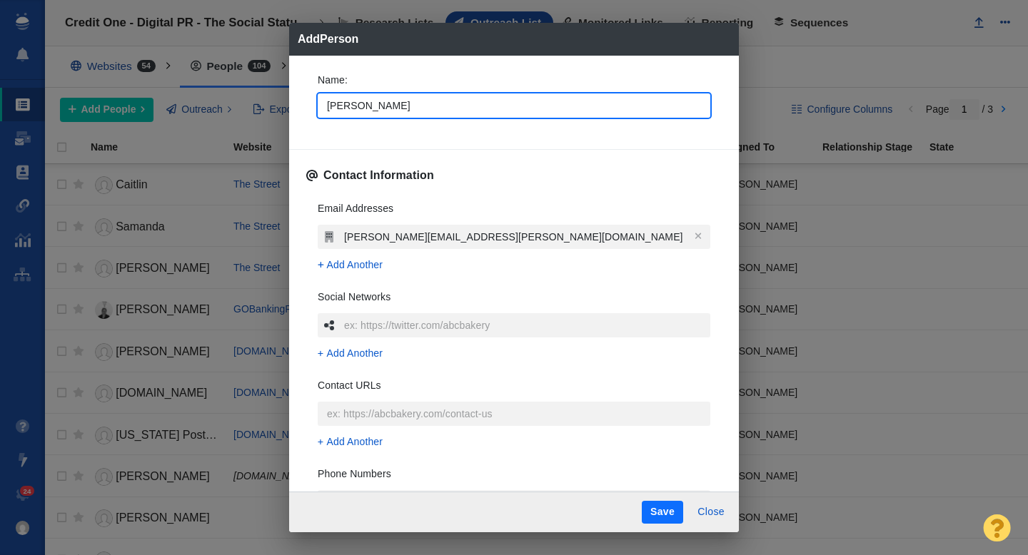
drag, startPoint x: 381, startPoint y: 101, endPoint x: 350, endPoint y: 104, distance: 31.5
click at [353, 103] on input "[PERSON_NAME]" at bounding box center [514, 106] width 393 height 24
type input "[PERSON_NAME]"
type textarea "x"
type input "[PERSON_NAME]"
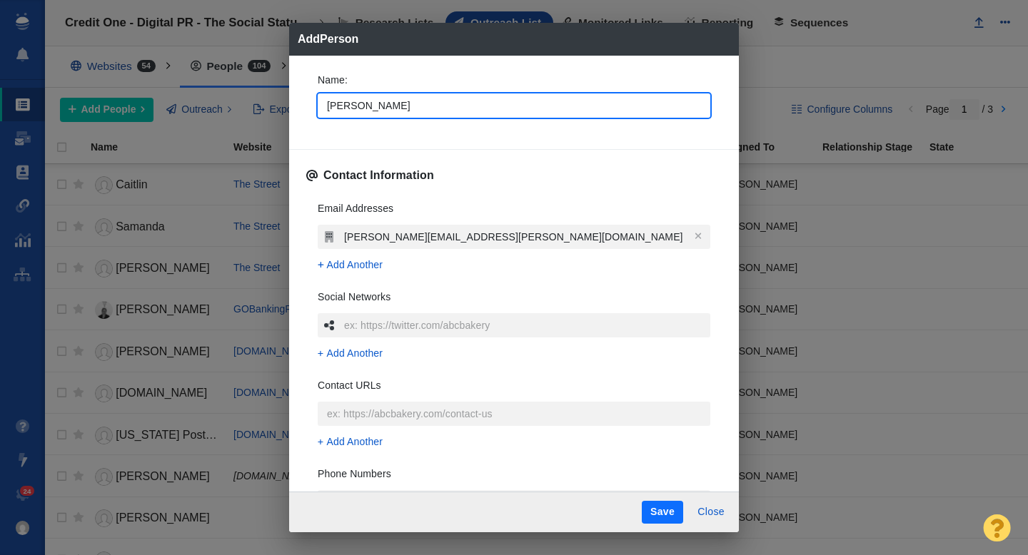
type textarea "x"
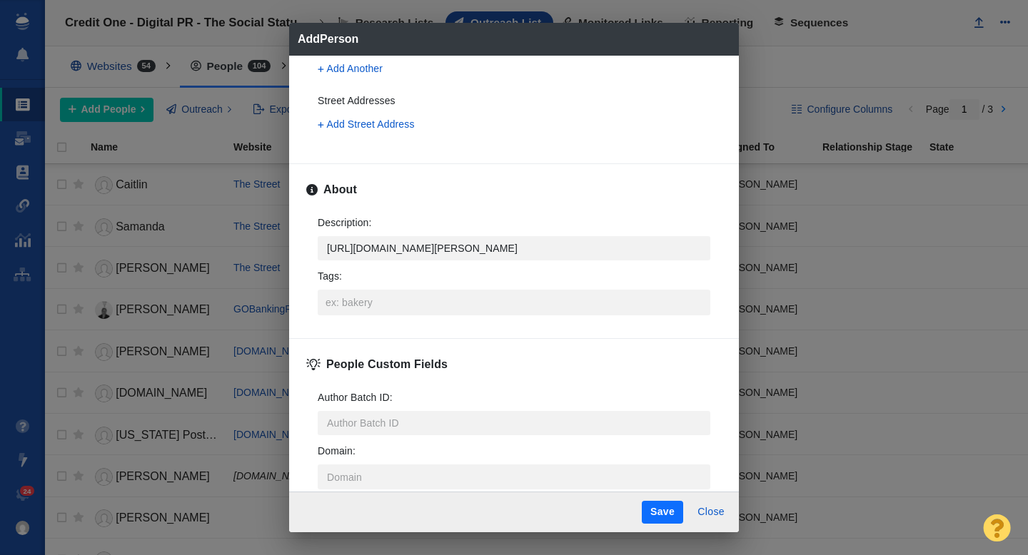
scroll to position [468, 0]
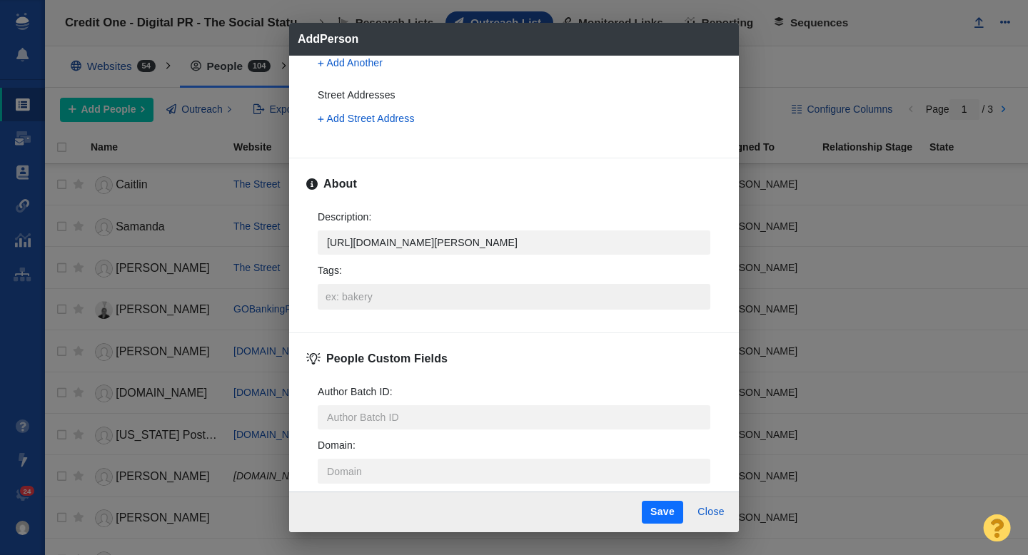
type input "[PERSON_NAME]"
click at [334, 289] on input "Tags :" at bounding box center [514, 297] width 384 height 26
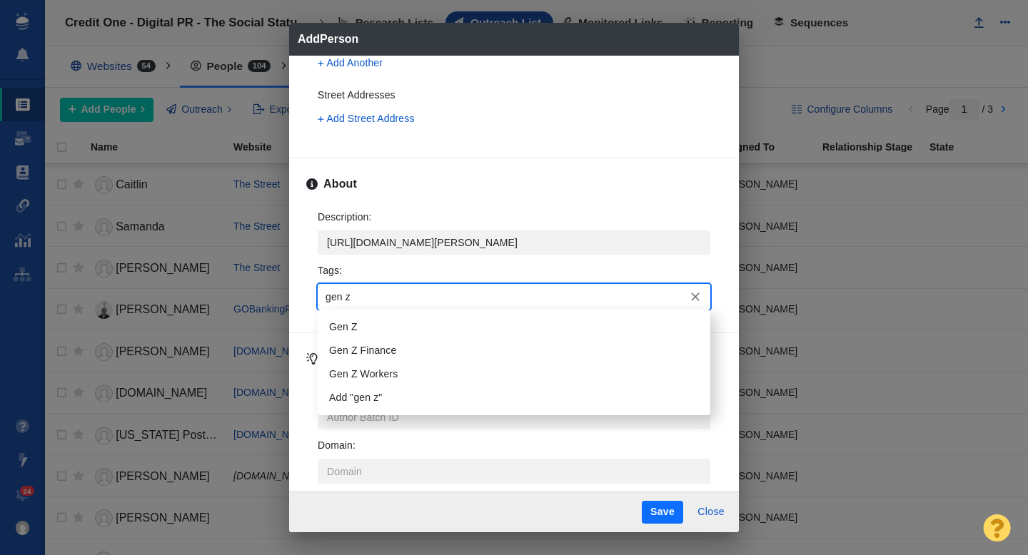
type input "gen z f"
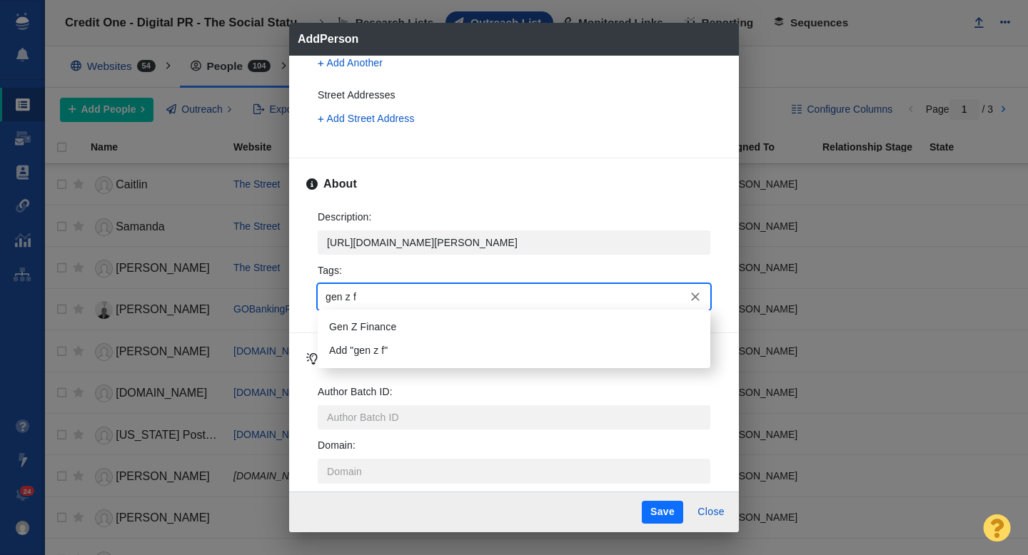
click at [352, 320] on li "Gen Z Finance" at bounding box center [514, 327] width 393 height 24
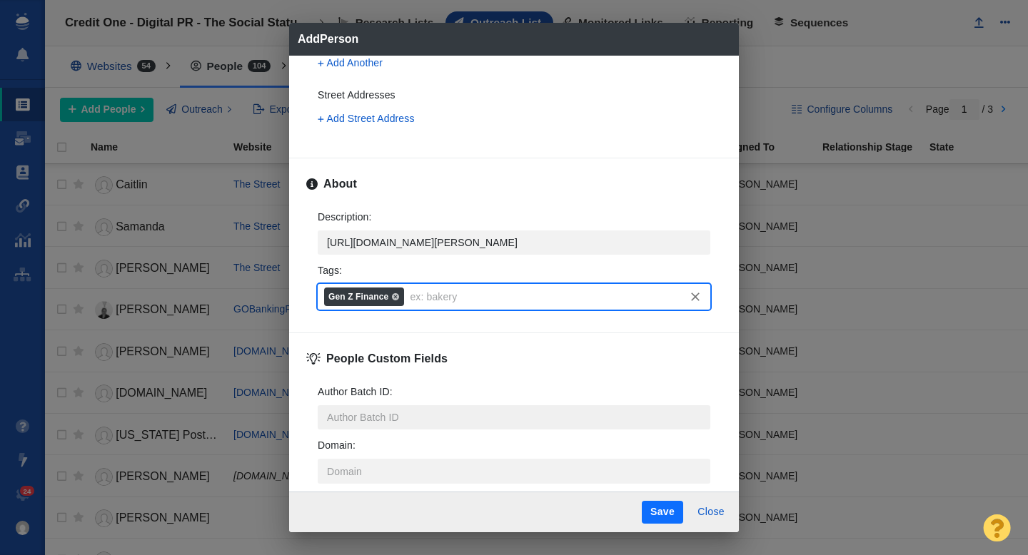
scroll to position [514, 0]
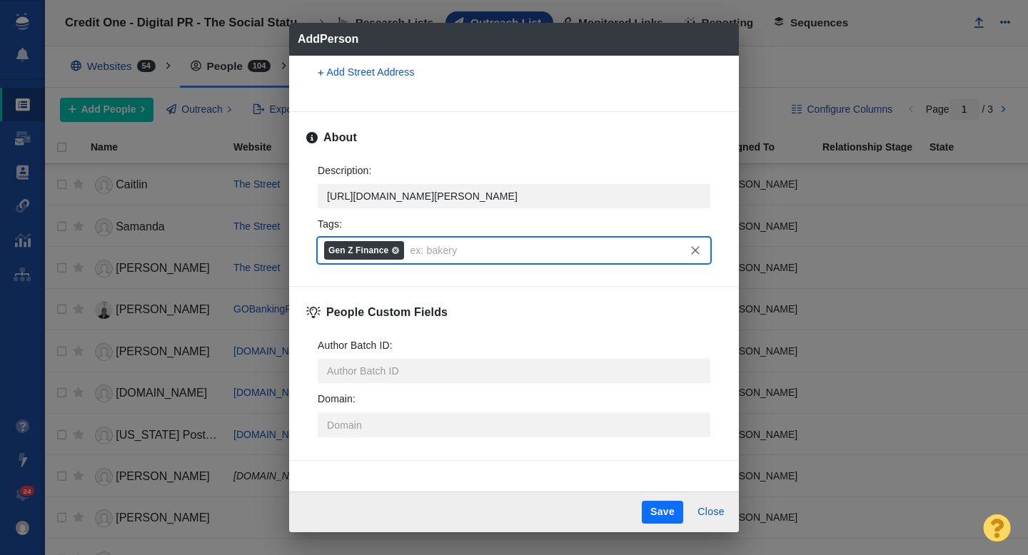
click at [665, 508] on button "Save" at bounding box center [662, 512] width 41 height 23
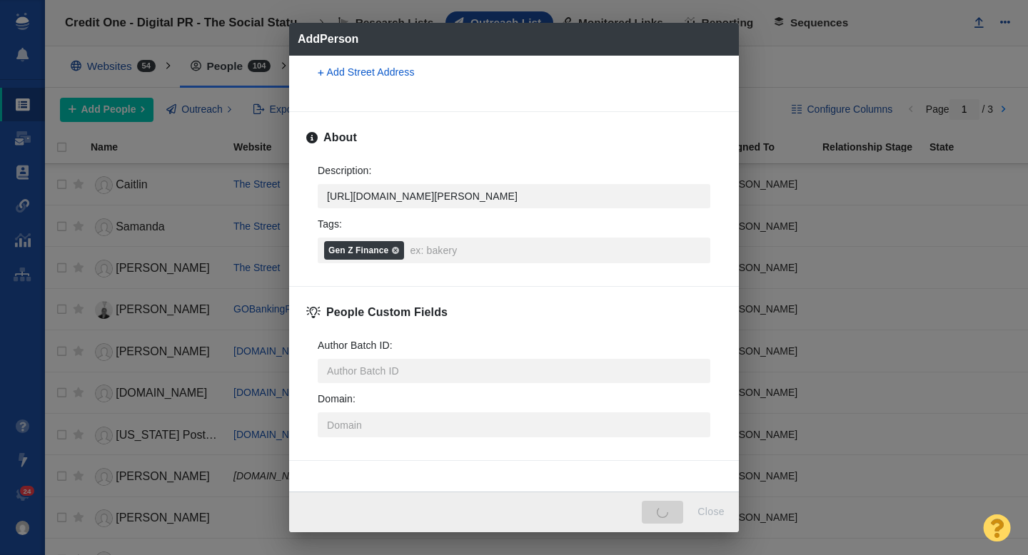
type textarea "x"
type input "[PERSON_NAME]"
type textarea "x"
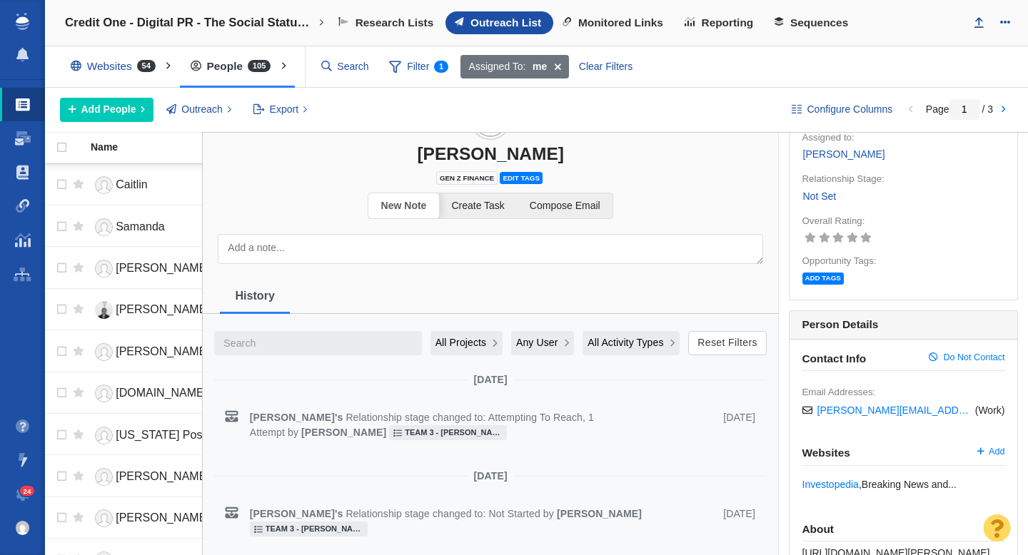
scroll to position [0, 0]
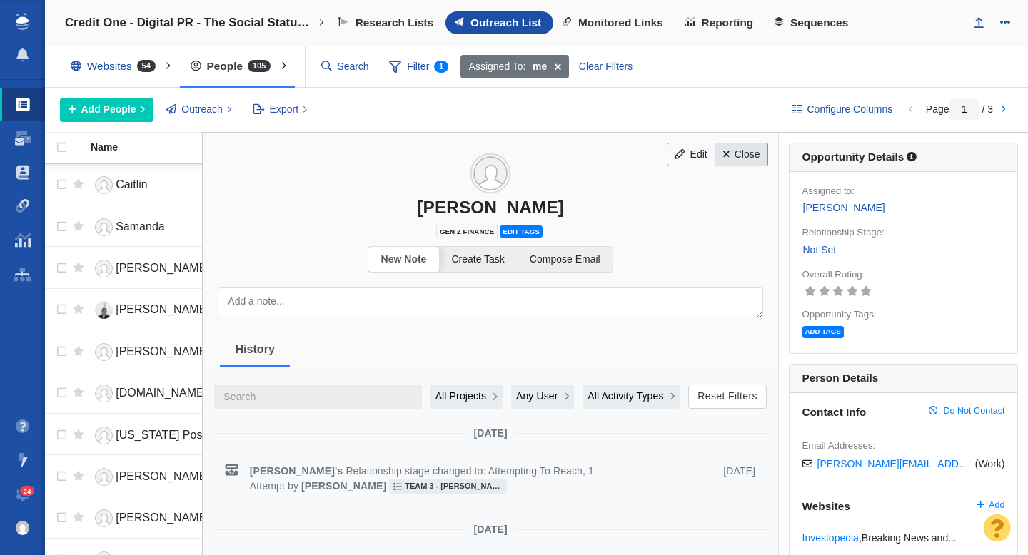
click at [741, 162] on link "Close" at bounding box center [742, 155] width 54 height 24
